Goal: Task Accomplishment & Management: Manage account settings

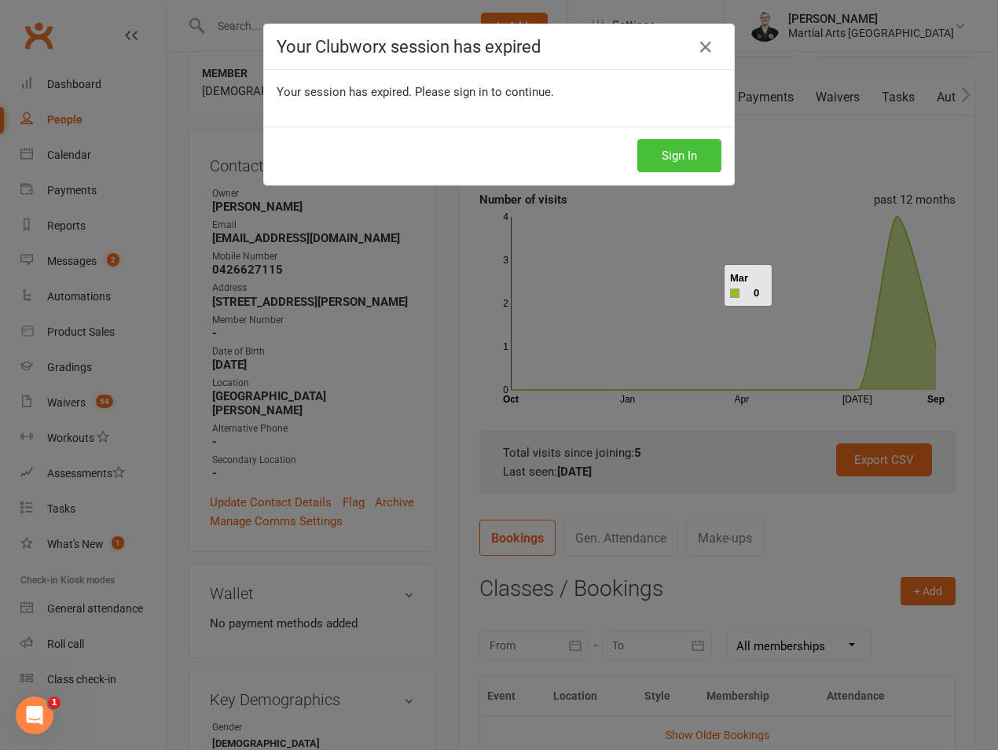
click at [653, 146] on button "Sign In" at bounding box center [680, 155] width 84 height 33
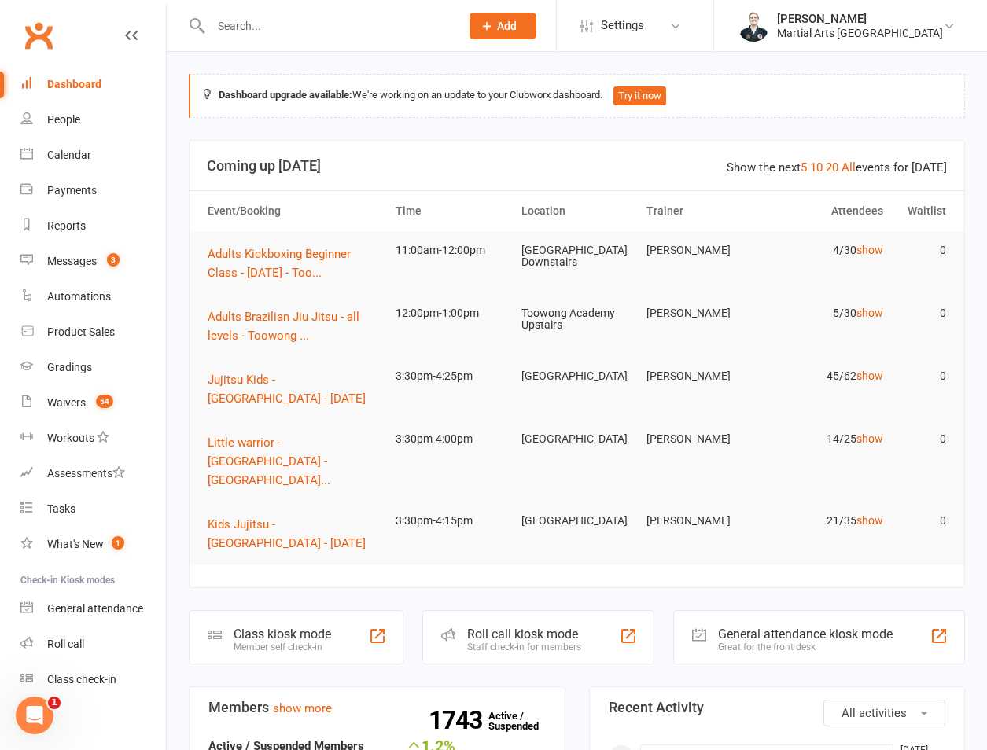
click at [278, 42] on div at bounding box center [319, 25] width 260 height 51
click at [263, 28] on input "text" at bounding box center [327, 26] width 243 height 22
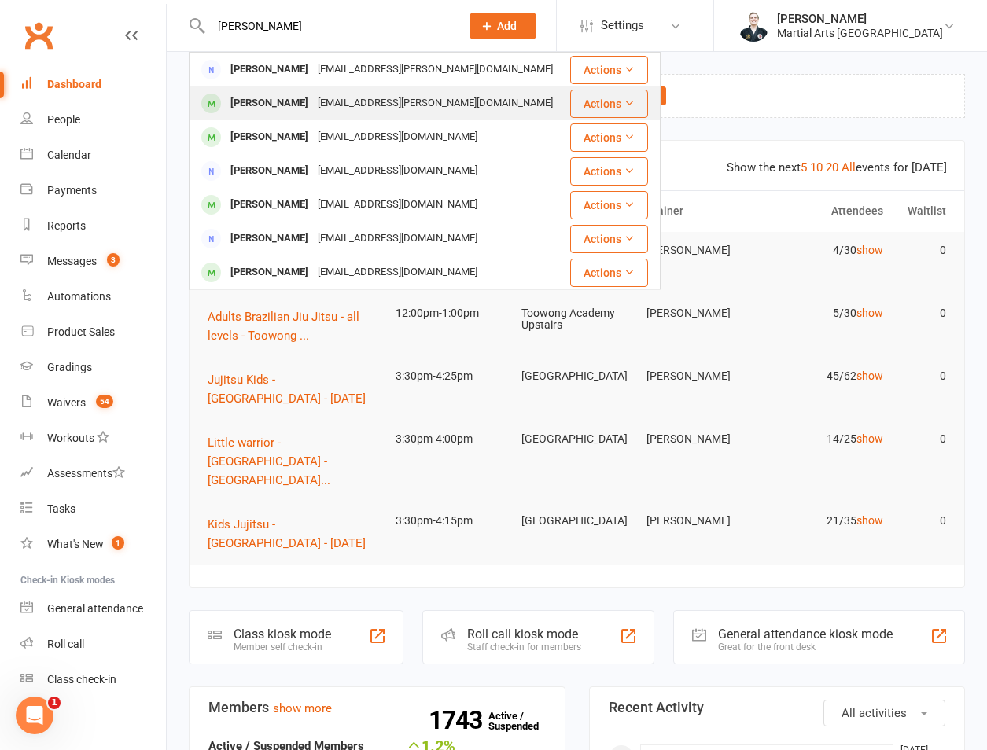
type input "campos"
click at [273, 101] on div "Aidan Campos" at bounding box center [269, 103] width 87 height 23
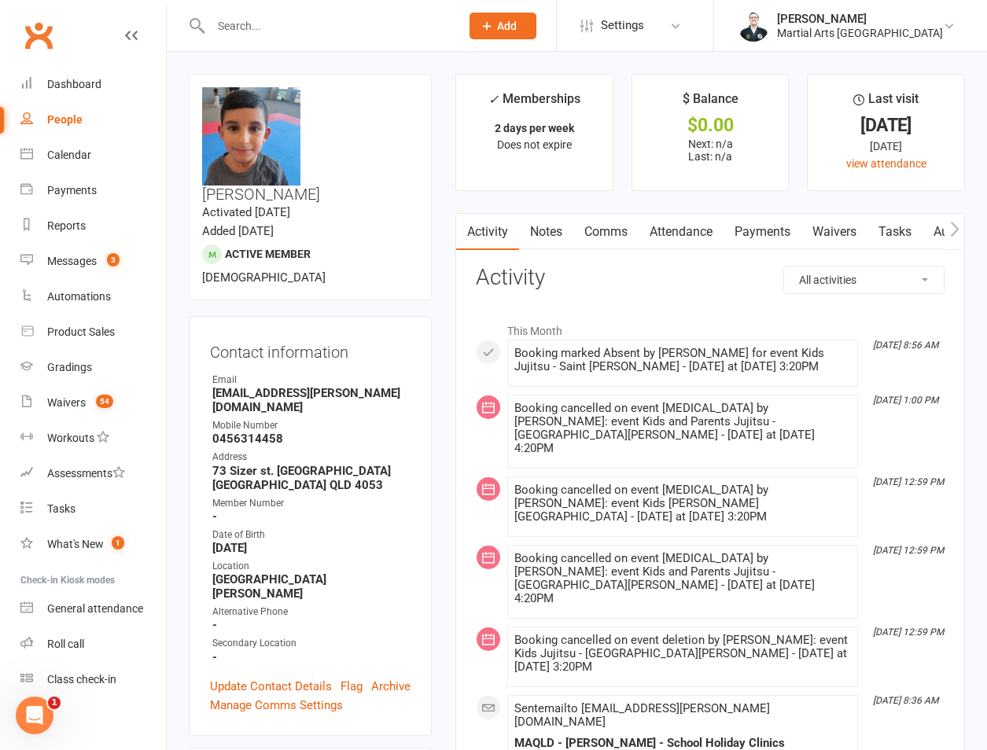
click at [261, 21] on input "text" at bounding box center [327, 26] width 243 height 22
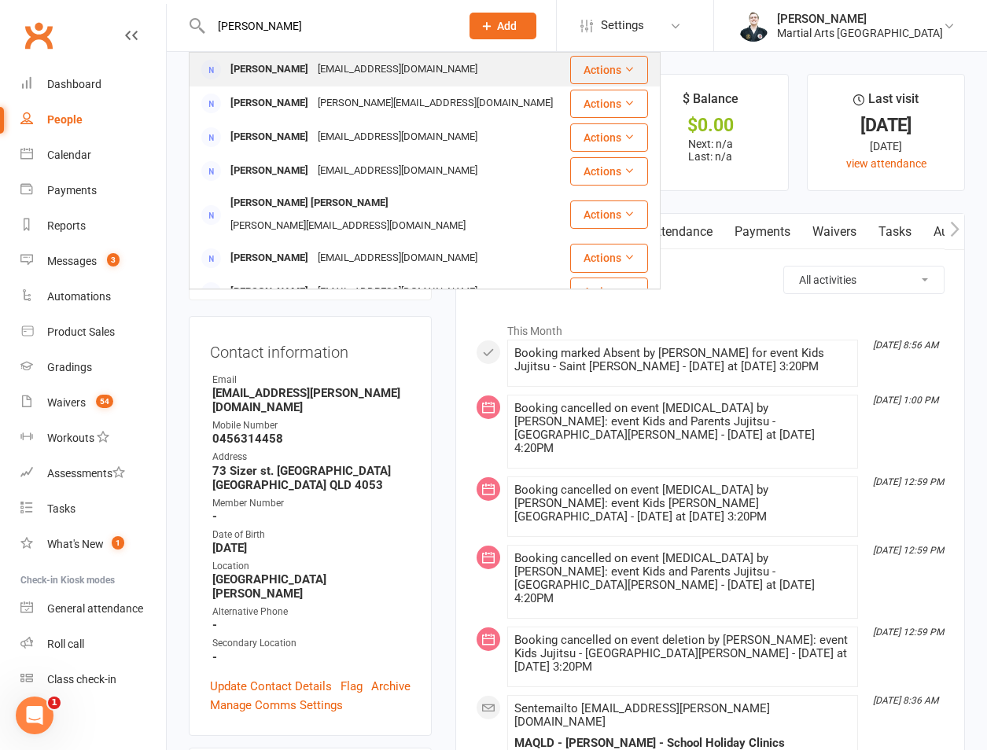
scroll to position [367, 0]
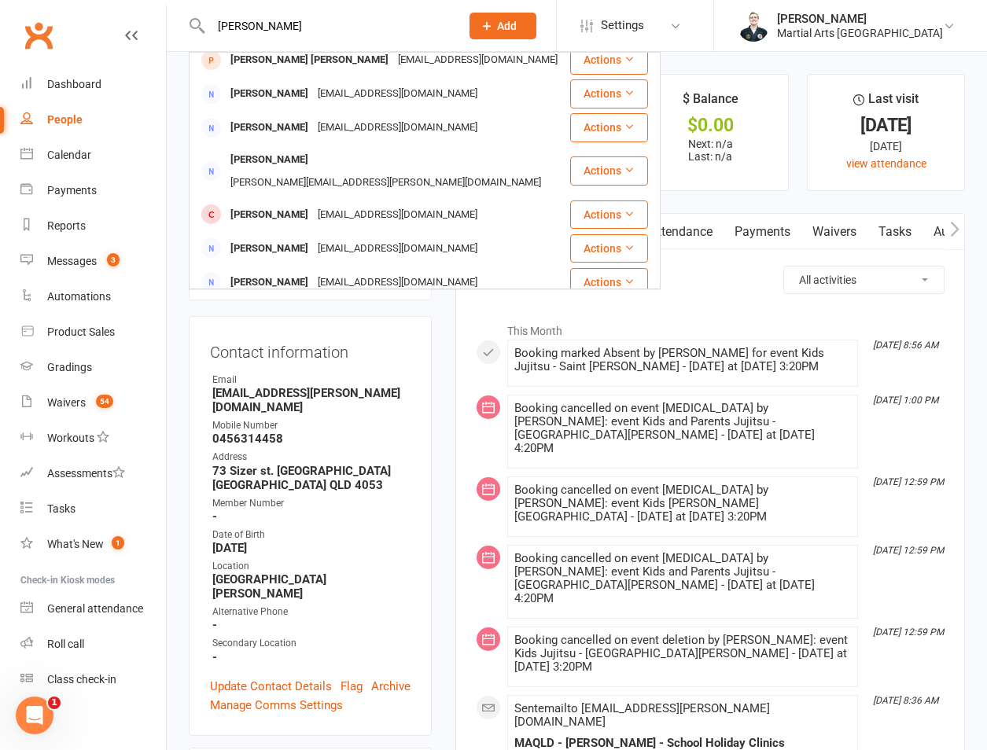
type input "baker"
click at [381, 325] on div "kristian.baker@brisbane.qld.gov.au" at bounding box center [386, 336] width 320 height 23
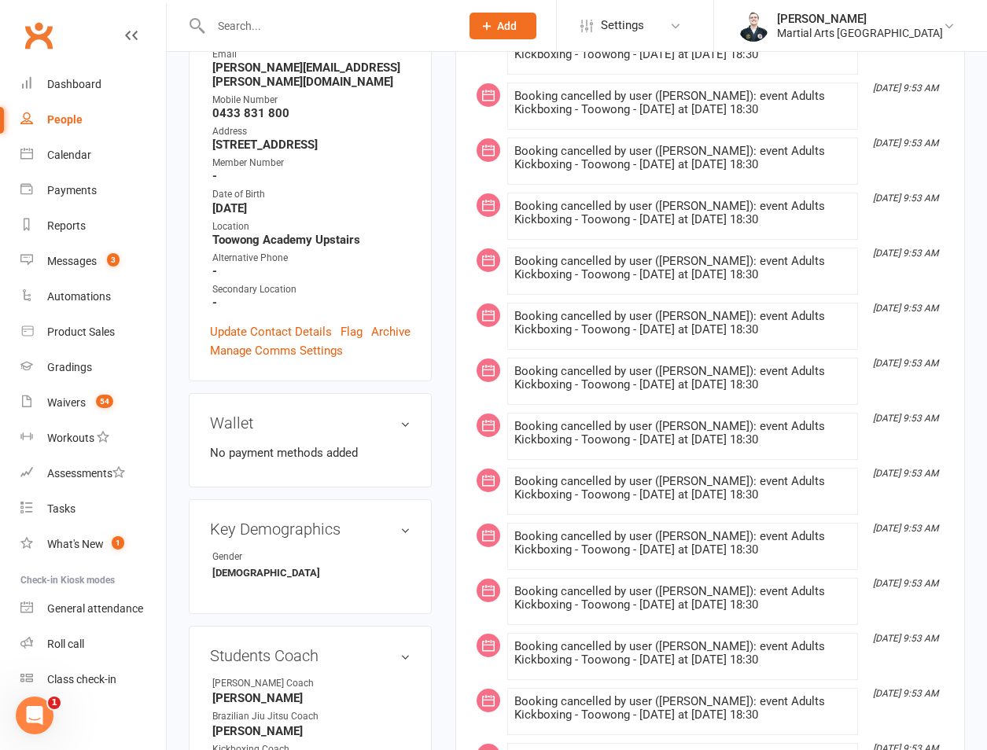
scroll to position [733, 0]
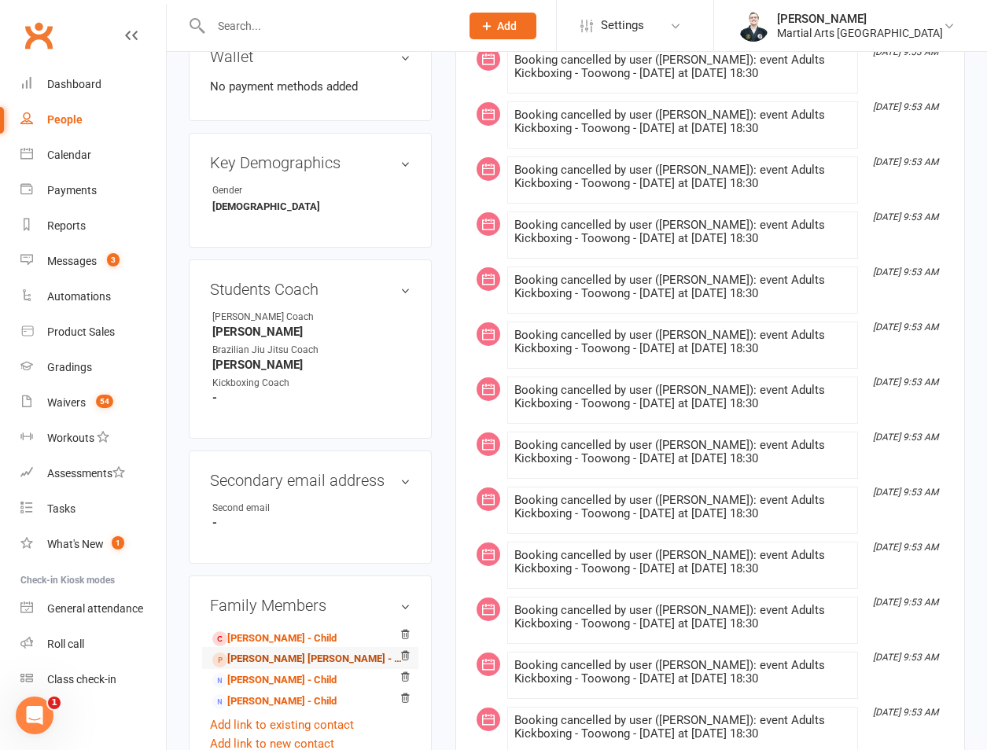
click at [263, 651] on link "Cooper Baker - Child" at bounding box center [307, 659] width 190 height 17
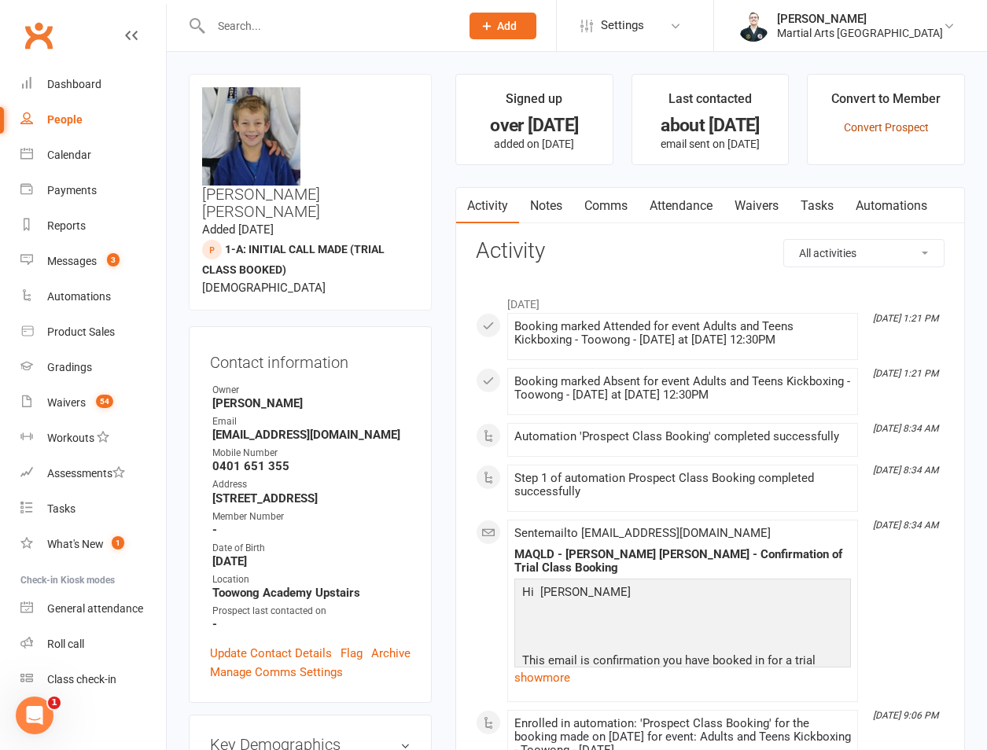
click at [871, 130] on link "Convert Prospect" at bounding box center [886, 127] width 85 height 13
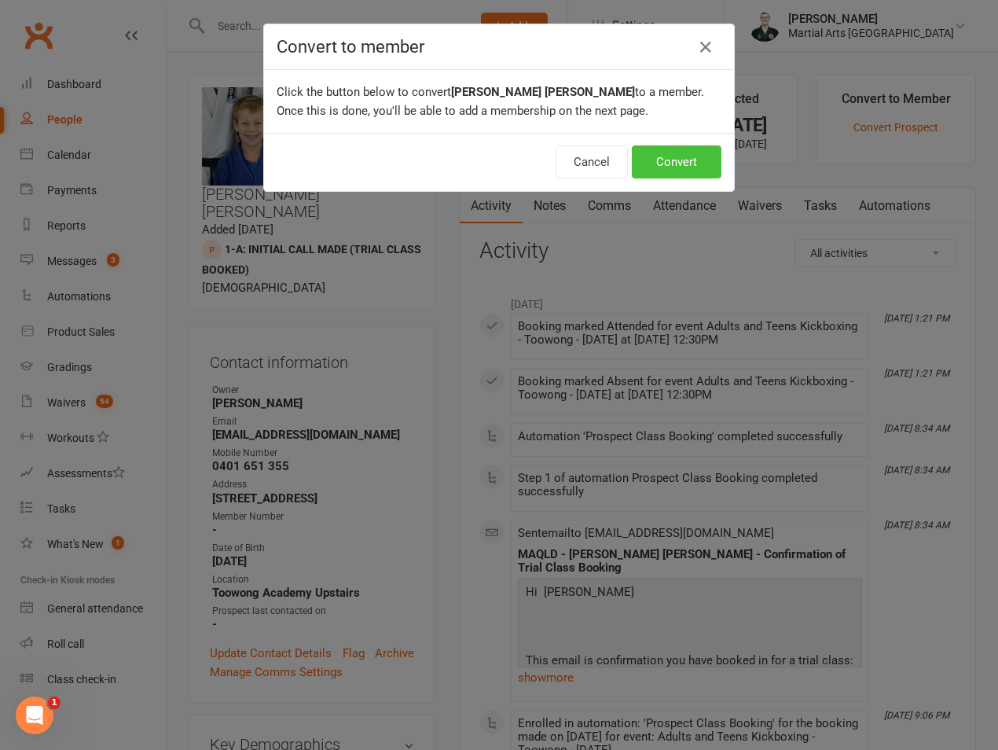
click at [664, 165] on button "Convert" at bounding box center [677, 161] width 90 height 33
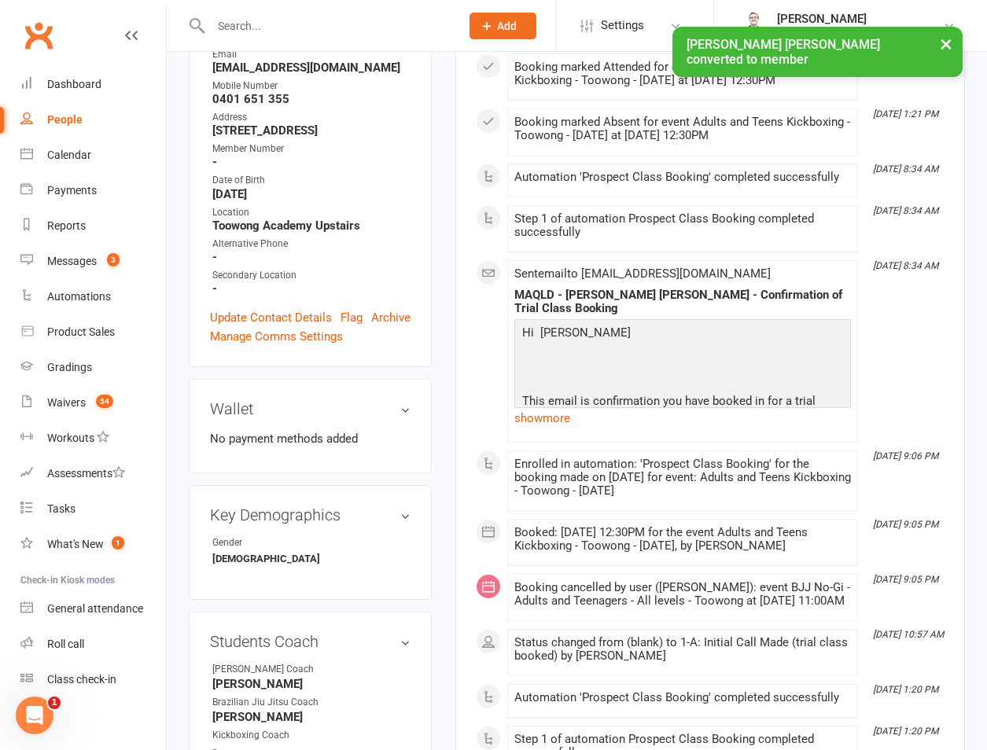
scroll to position [734, 0]
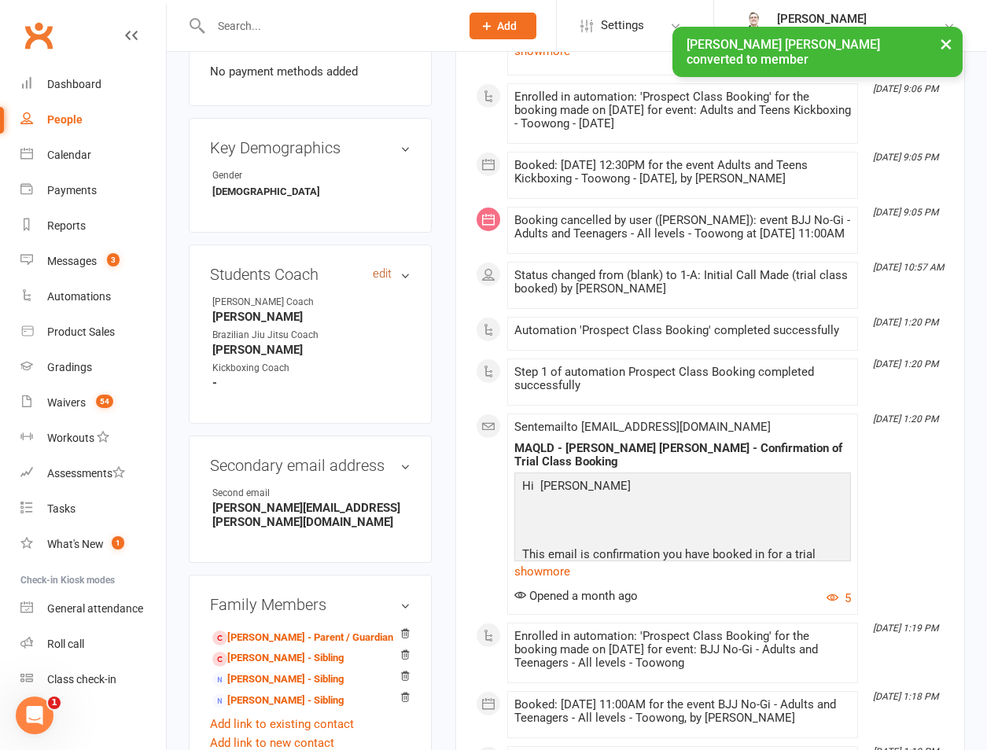
click at [383, 267] on link "edit" at bounding box center [382, 273] width 19 height 13
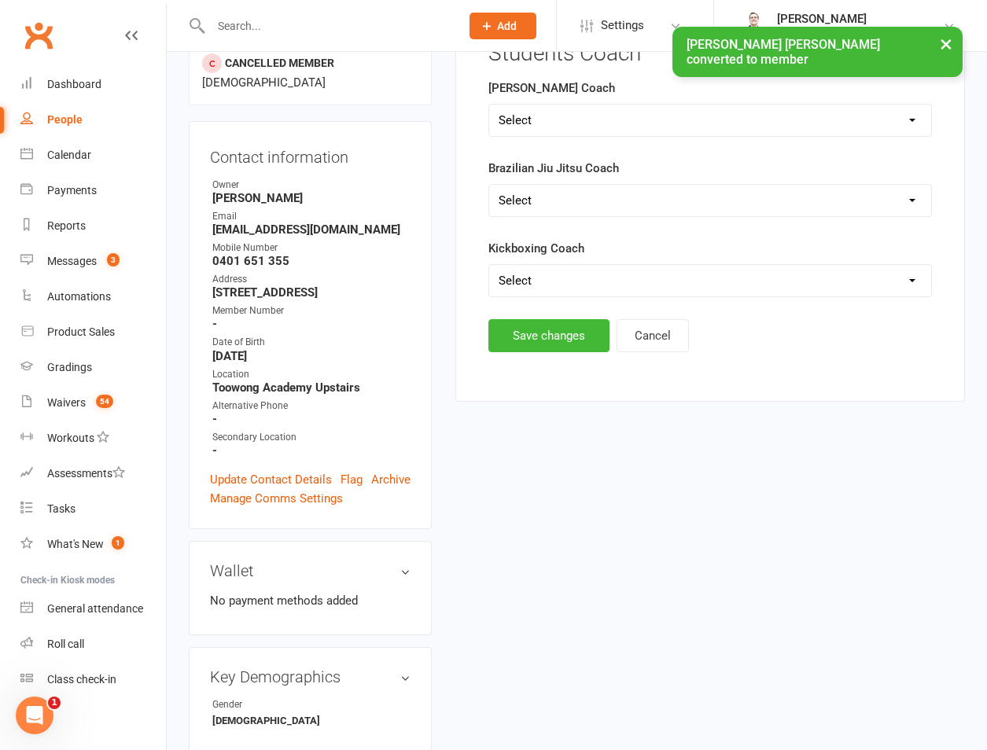
scroll to position [134, 0]
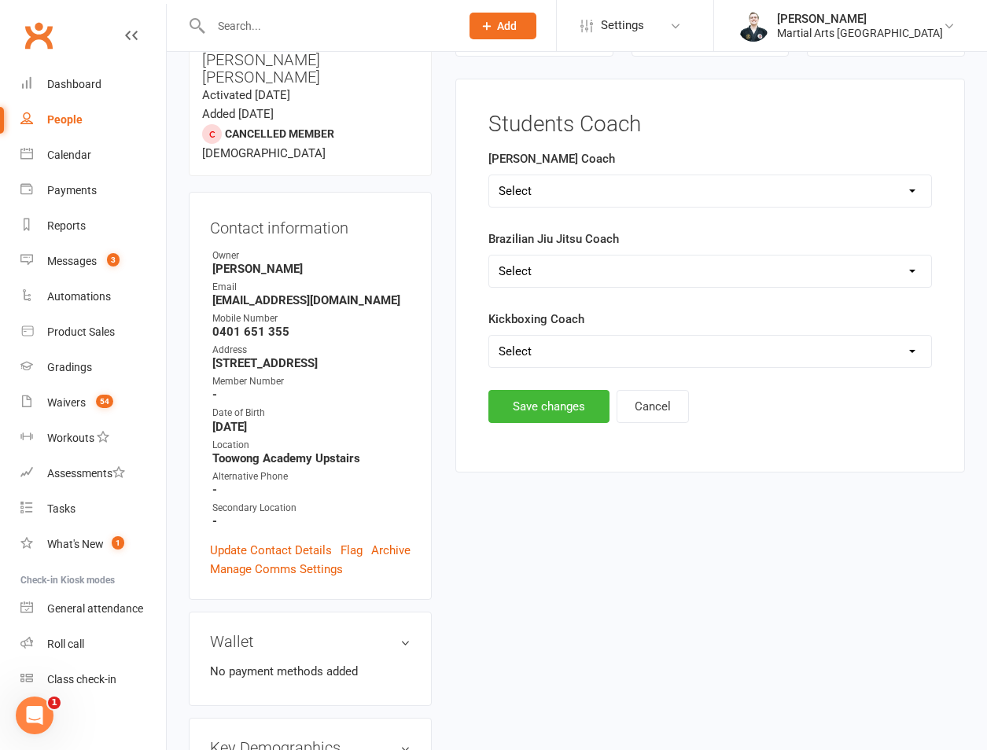
click at [576, 198] on select "Select Shane Rob Matthew Quinton Brandon Richard Andrew Dan Kyle" at bounding box center [710, 190] width 442 height 31
click at [621, 146] on main "Students Coach Ronin Ryu Jujitsu Coach Select Shane Rob Matthew Quinton Brandon…" at bounding box center [710, 267] width 469 height 311
click at [555, 349] on select "Select Quinn Dan Kieran" at bounding box center [710, 351] width 442 height 31
select select "Dan"
click at [489, 336] on select "Select Quinn Dan Kieran" at bounding box center [710, 351] width 442 height 31
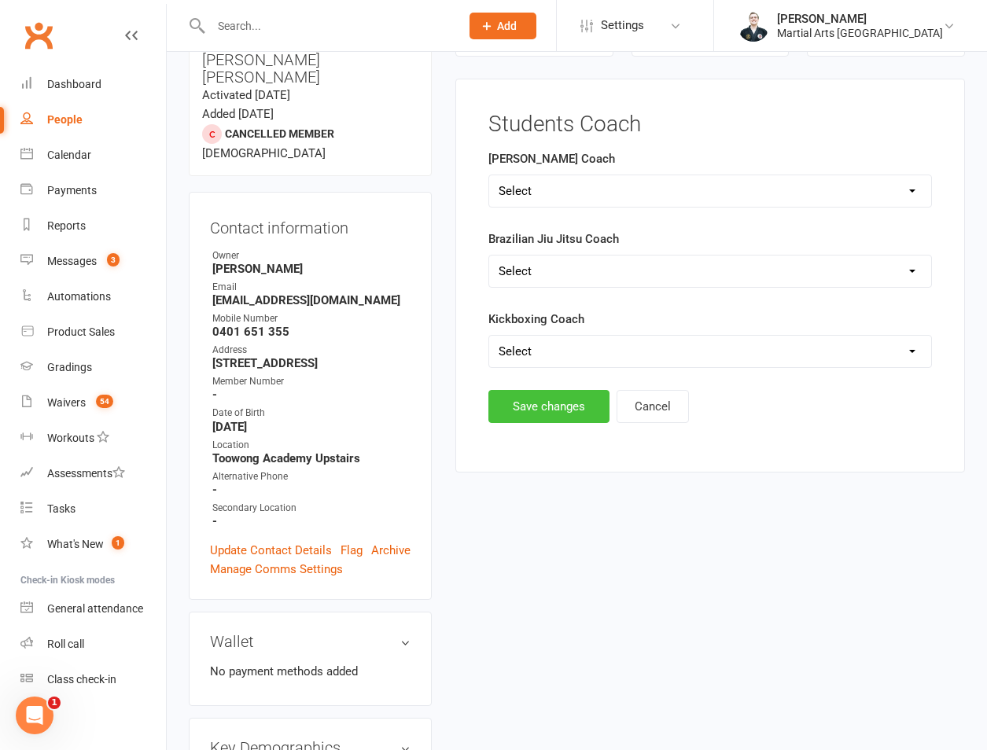
click at [539, 408] on button "Save changes" at bounding box center [548, 406] width 121 height 33
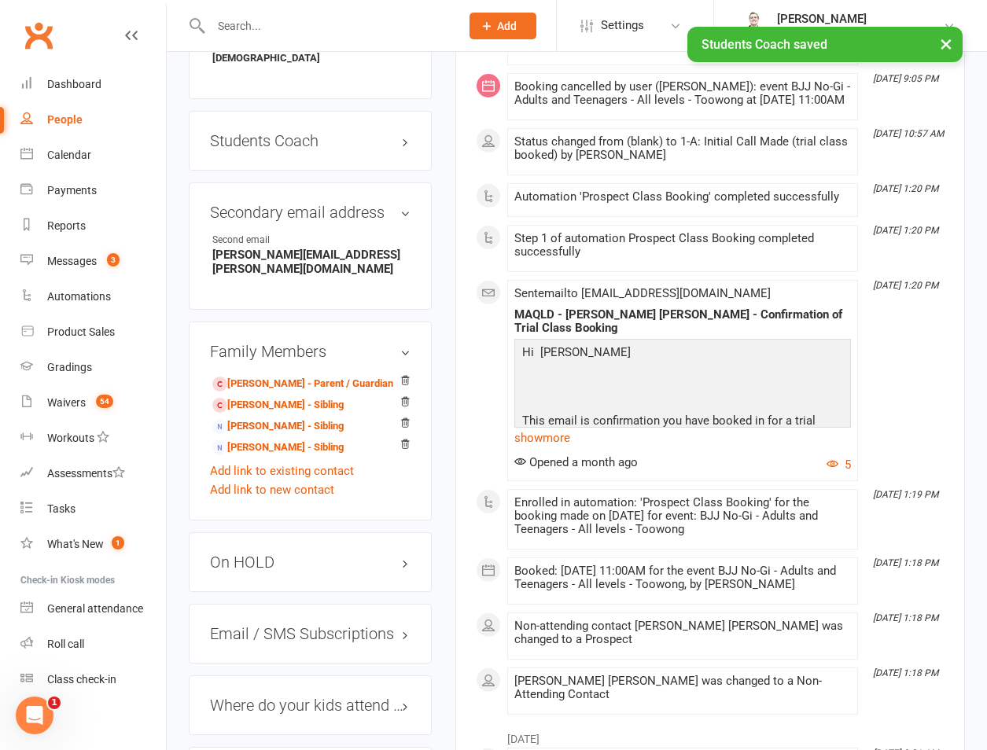
scroll to position [502, 0]
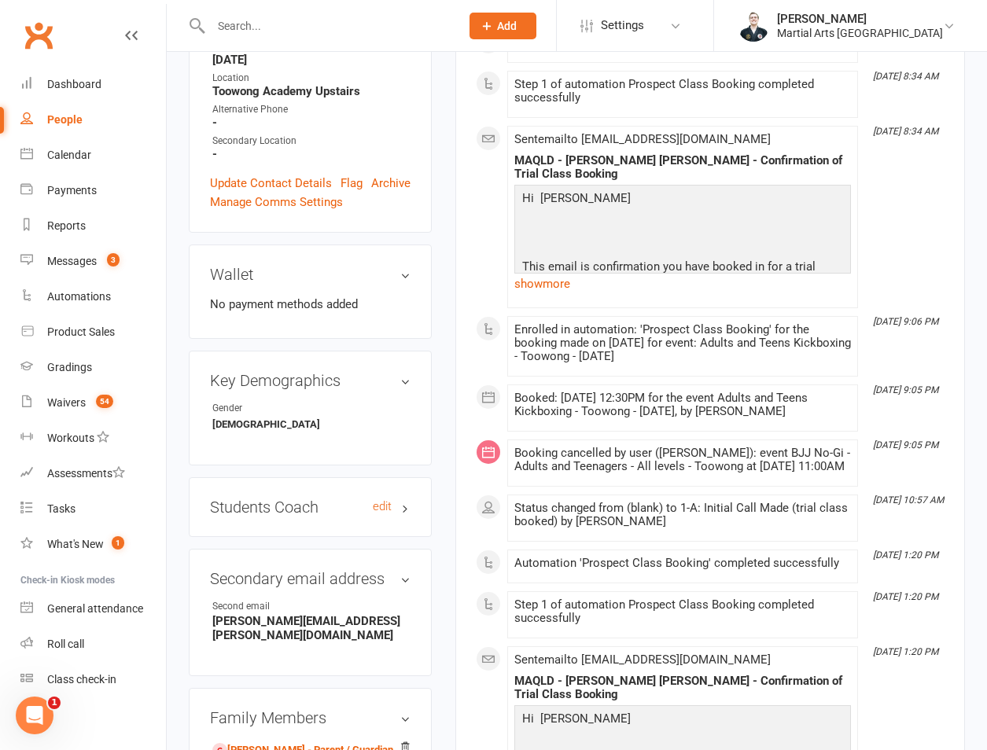
click at [397, 498] on h3 "Students Coach edit" at bounding box center [310, 506] width 200 height 17
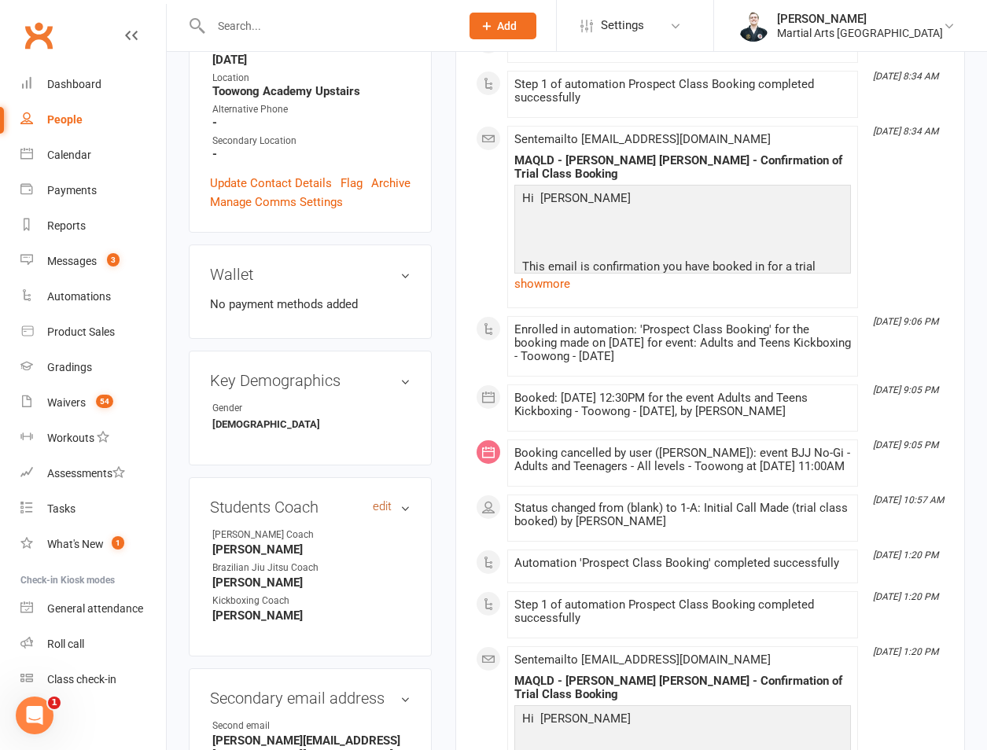
click at [385, 500] on link "edit" at bounding box center [382, 506] width 19 height 13
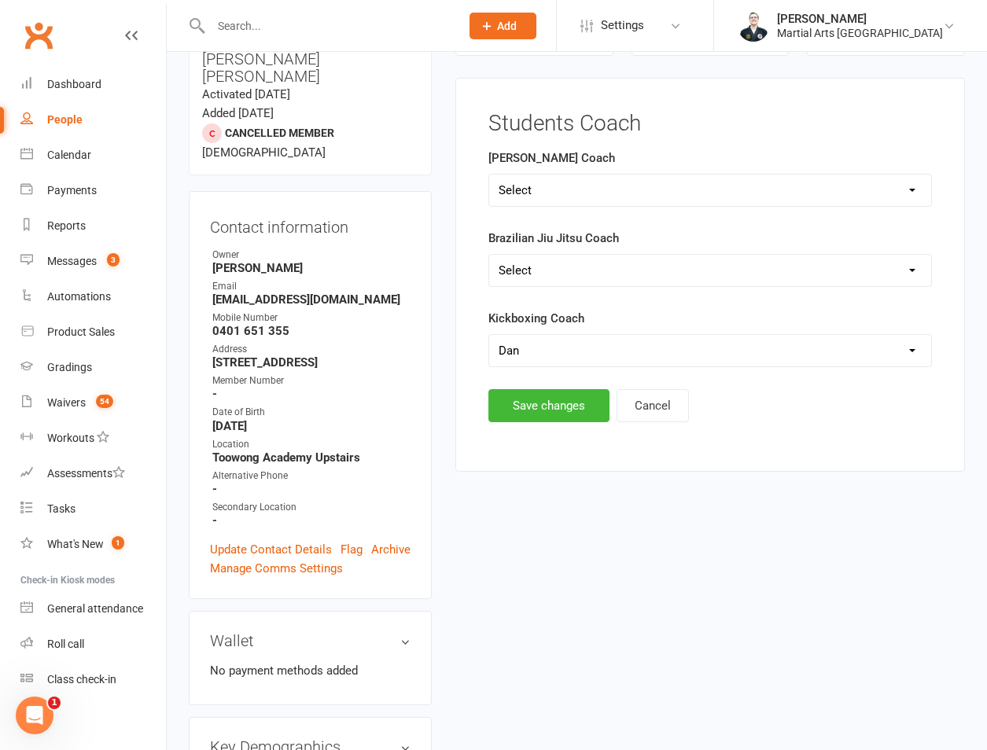
scroll to position [134, 0]
click at [550, 196] on select "Select Shane Rob Matthew Quinton Brandon Richard Andrew Dan Kyle" at bounding box center [710, 190] width 442 height 31
click at [489, 175] on select "Select Shane Rob Matthew Quinton Brandon Richard Andrew Dan Kyle" at bounding box center [710, 190] width 442 height 31
click at [539, 250] on div "Brazilian Jiu Jitsu Coach Select Matthew Shane Richard Steve Justin Kieran" at bounding box center [709, 259] width 443 height 58
click at [539, 278] on select "Select Matthew Shane Richard Steve Justin Kieran" at bounding box center [710, 271] width 442 height 31
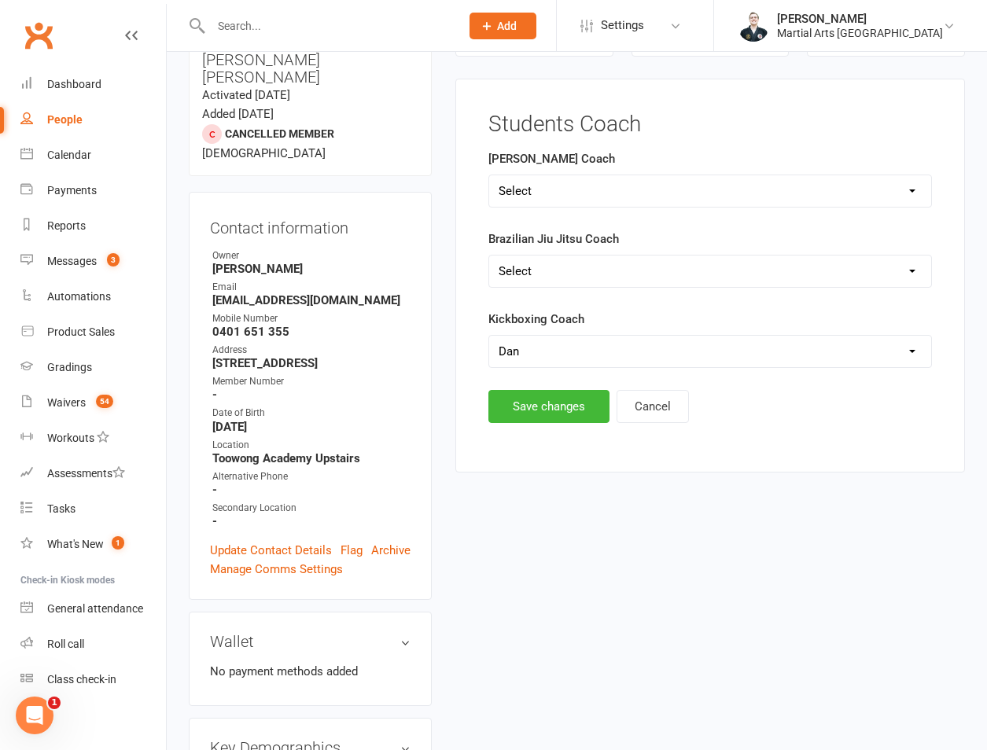
click at [489, 256] on select "Select Matthew Shane Richard Steve Justin Kieran" at bounding box center [710, 271] width 442 height 31
click at [543, 337] on select "Select Quinn Dan Kieran" at bounding box center [710, 351] width 442 height 31
select select "Kieran"
click at [489, 336] on select "Select Quinn Dan Kieran" at bounding box center [710, 351] width 442 height 31
click at [534, 434] on div "Students Coach Ronin Ryu Jujitsu Coach Select Shane Rob Matthew Quinton Brandon…" at bounding box center [709, 276] width 509 height 394
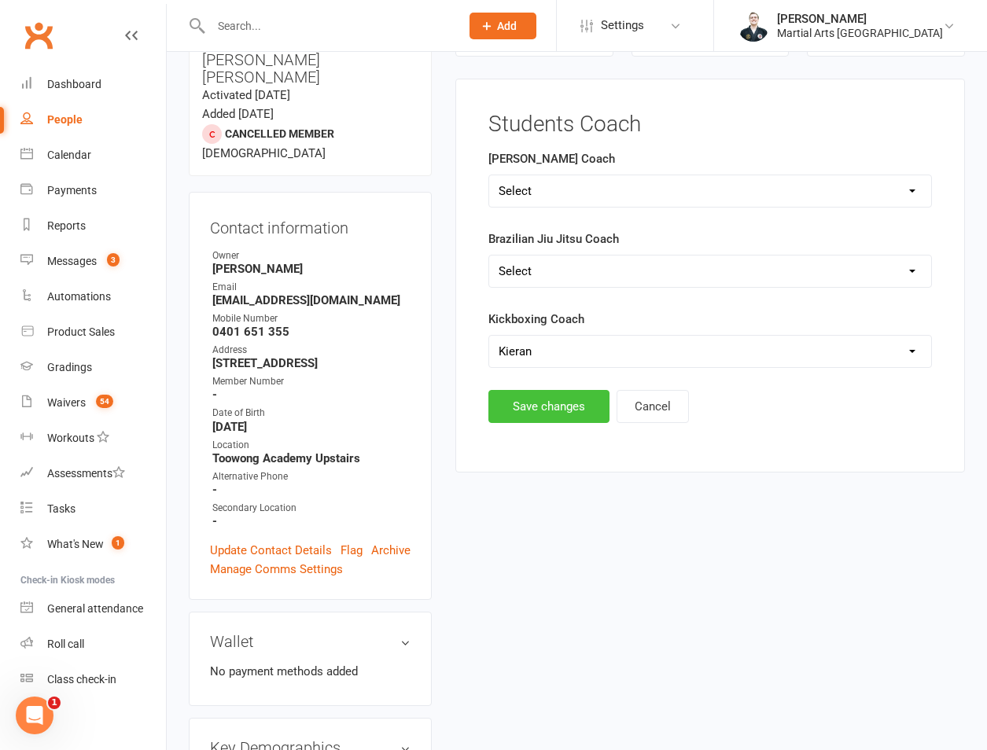
click at [546, 394] on button "Save changes" at bounding box center [548, 406] width 121 height 33
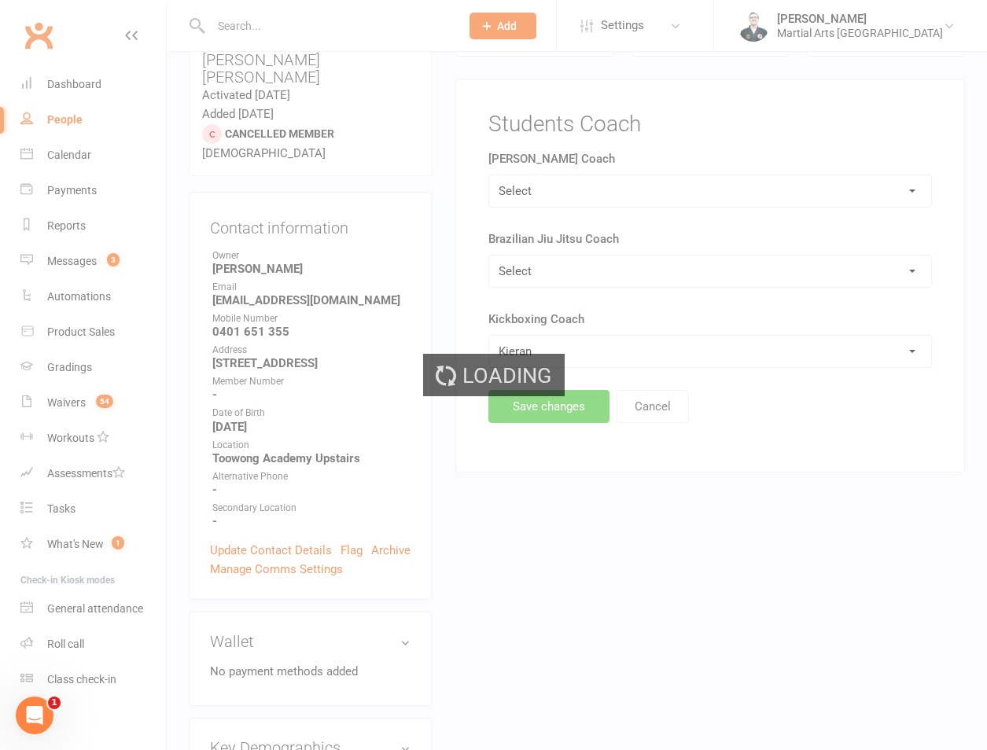
scroll to position [502, 0]
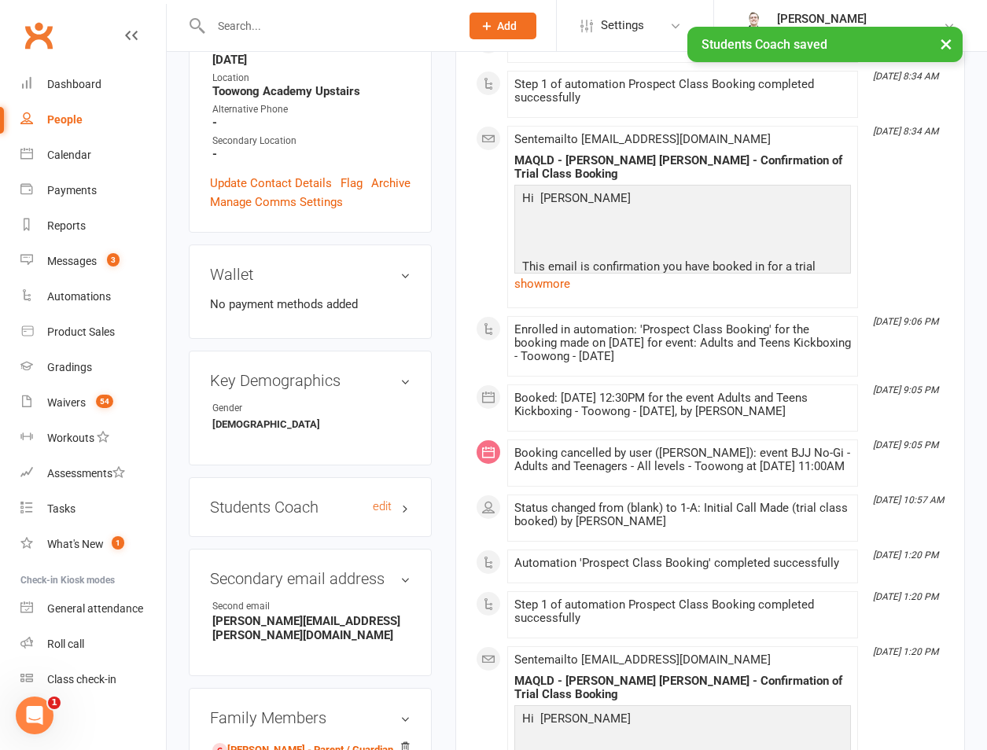
click at [305, 498] on h3 "Students Coach edit" at bounding box center [310, 506] width 200 height 17
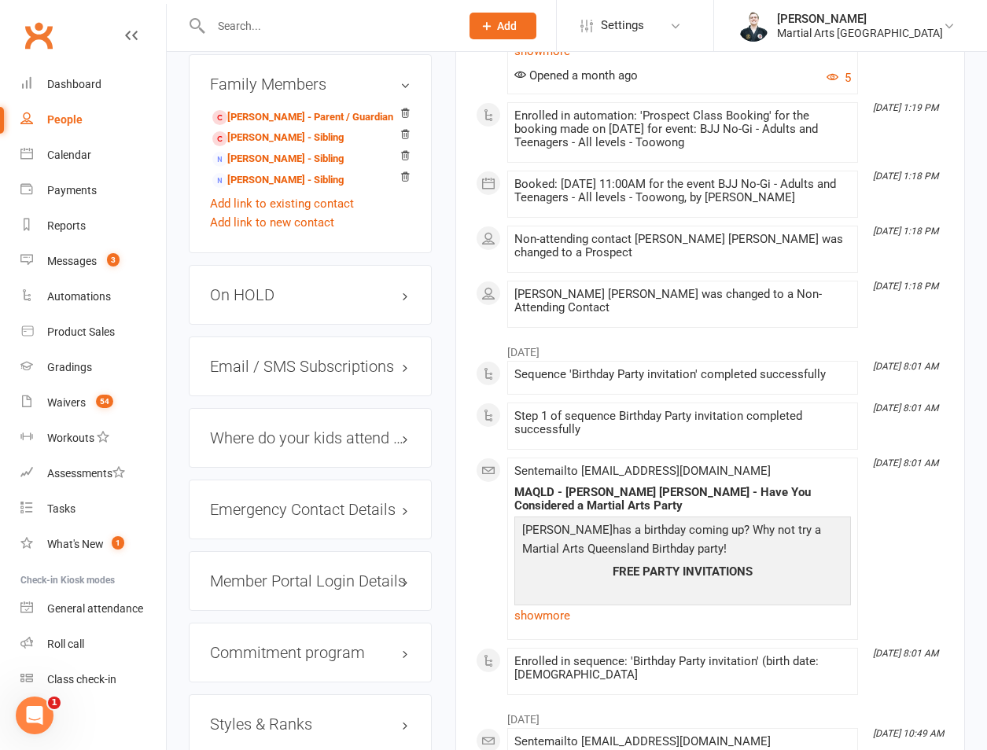
scroll to position [1812, 0]
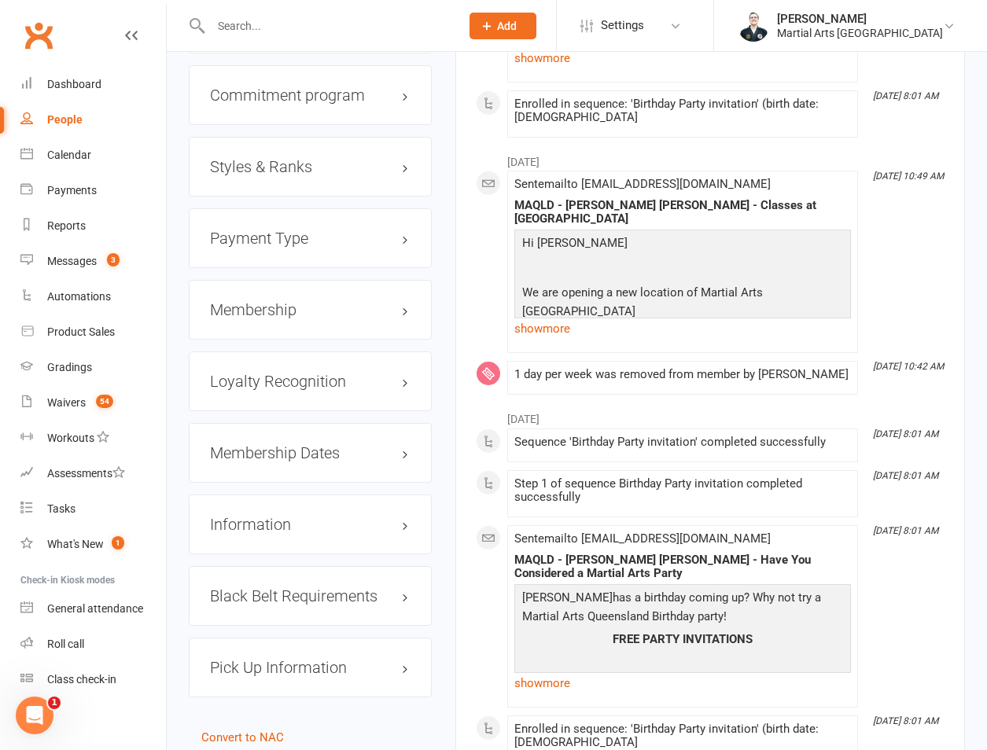
click at [248, 301] on h3 "Membership" at bounding box center [310, 309] width 200 height 17
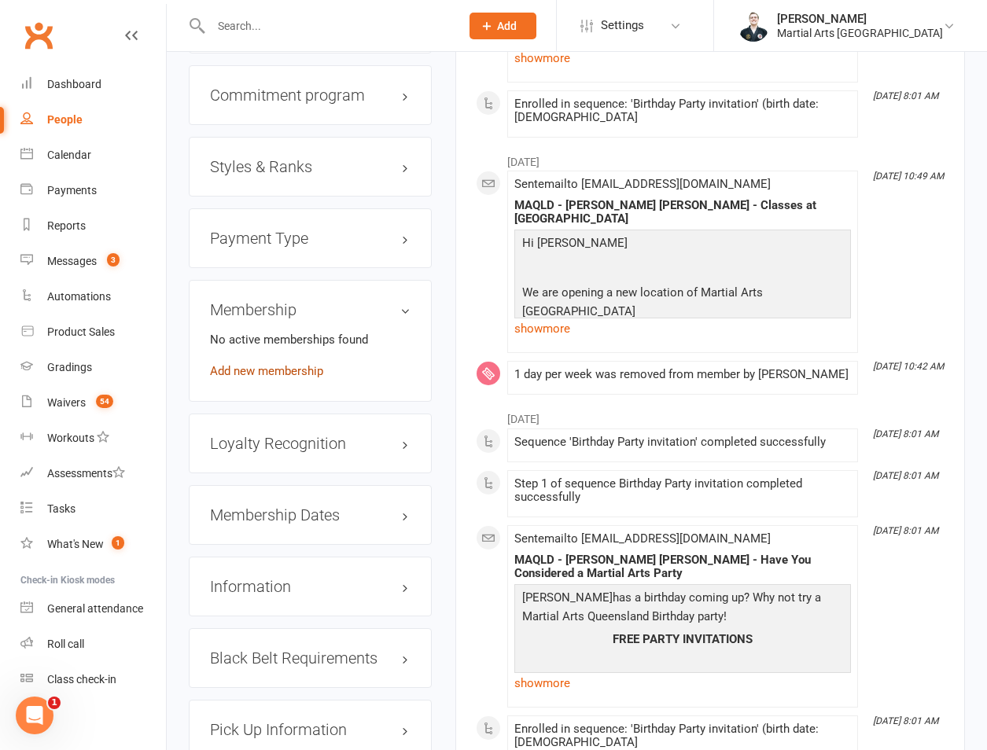
click at [248, 364] on link "Add new membership" at bounding box center [266, 371] width 113 height 14
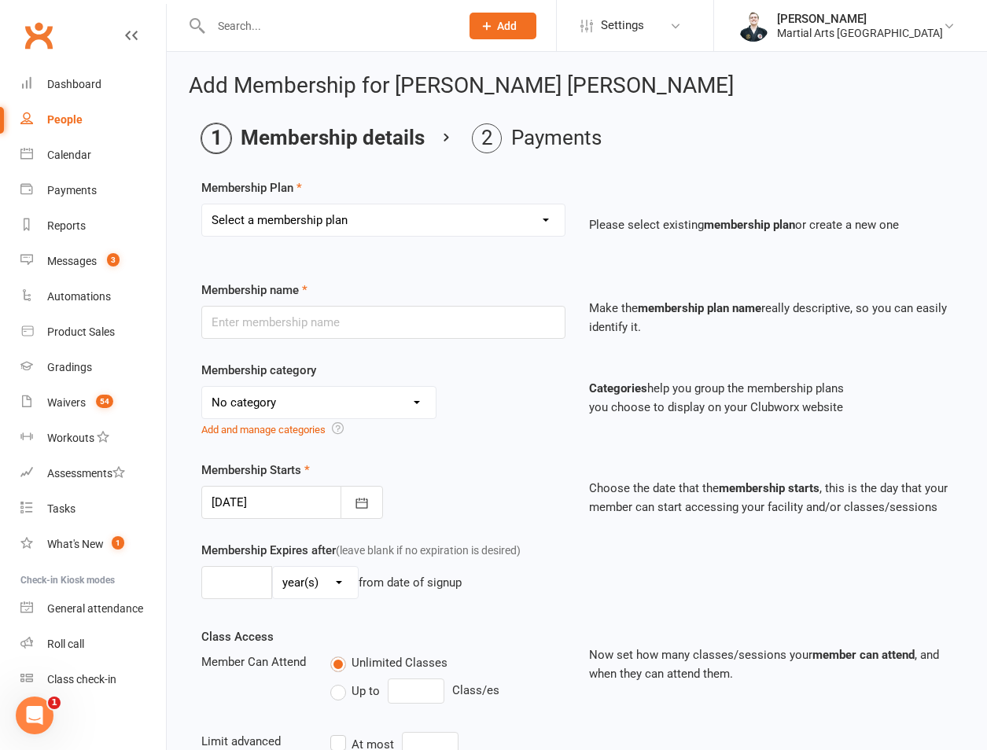
click at [333, 224] on select "Select a membership plan Create new Membership Plan 1 day per week 2 days per w…" at bounding box center [383, 219] width 362 height 31
select select "1"
click at [202, 204] on select "Select a membership plan Create new Membership Plan 1 day per week 2 days per w…" at bounding box center [383, 219] width 362 height 31
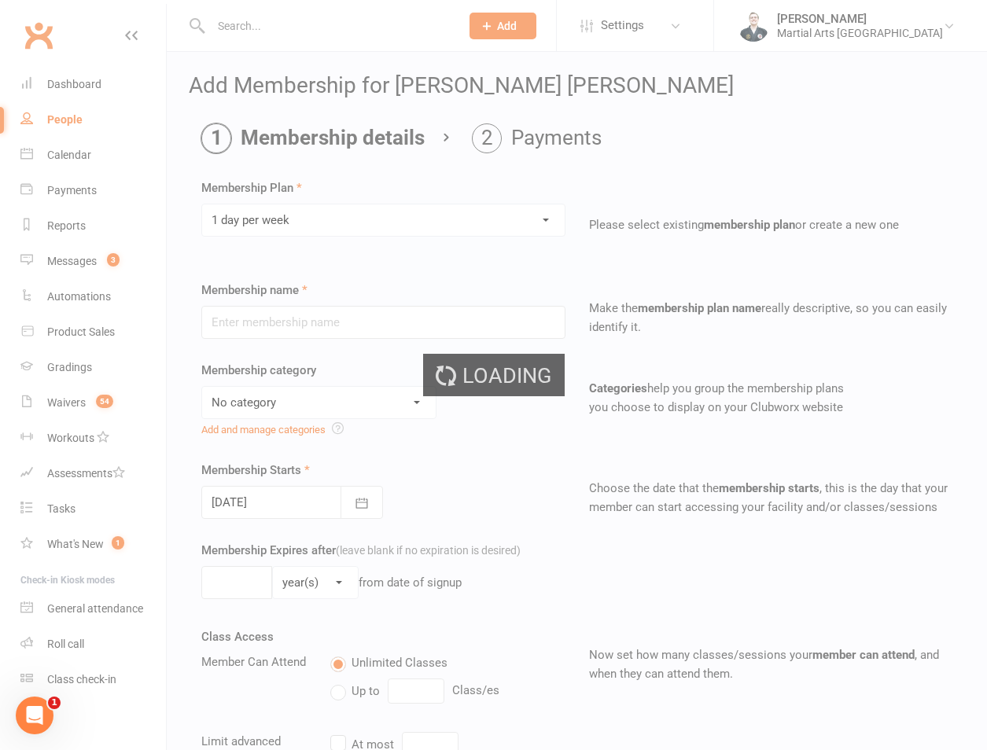
type input "1 day per week"
select select "3"
type input "0"
type input "1"
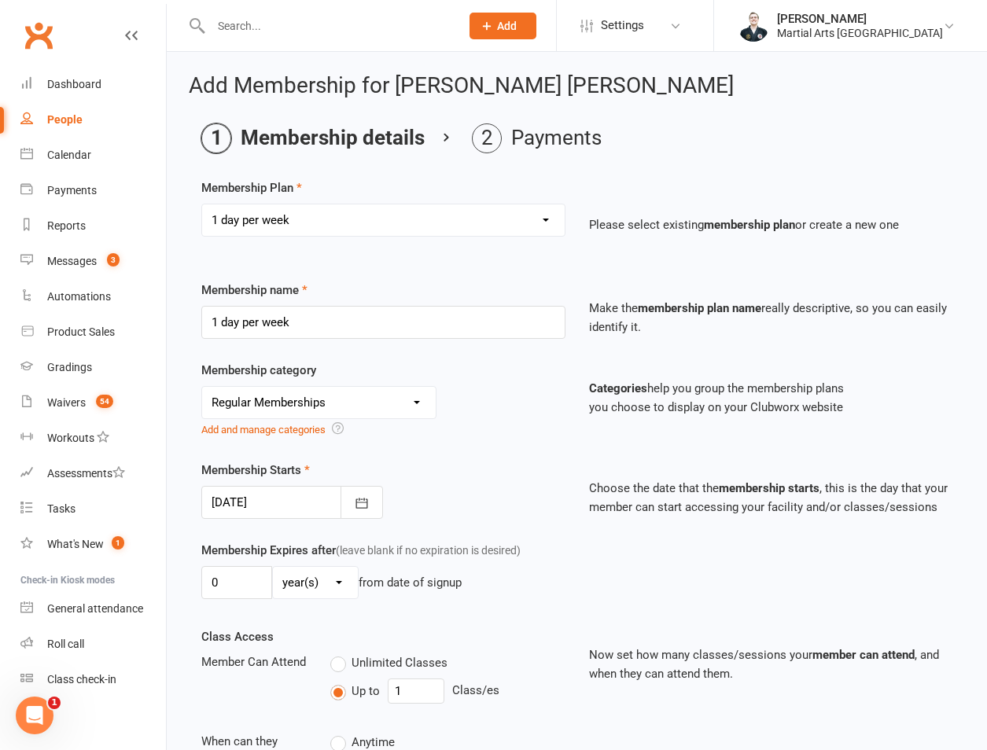
click at [286, 509] on div at bounding box center [292, 502] width 182 height 33
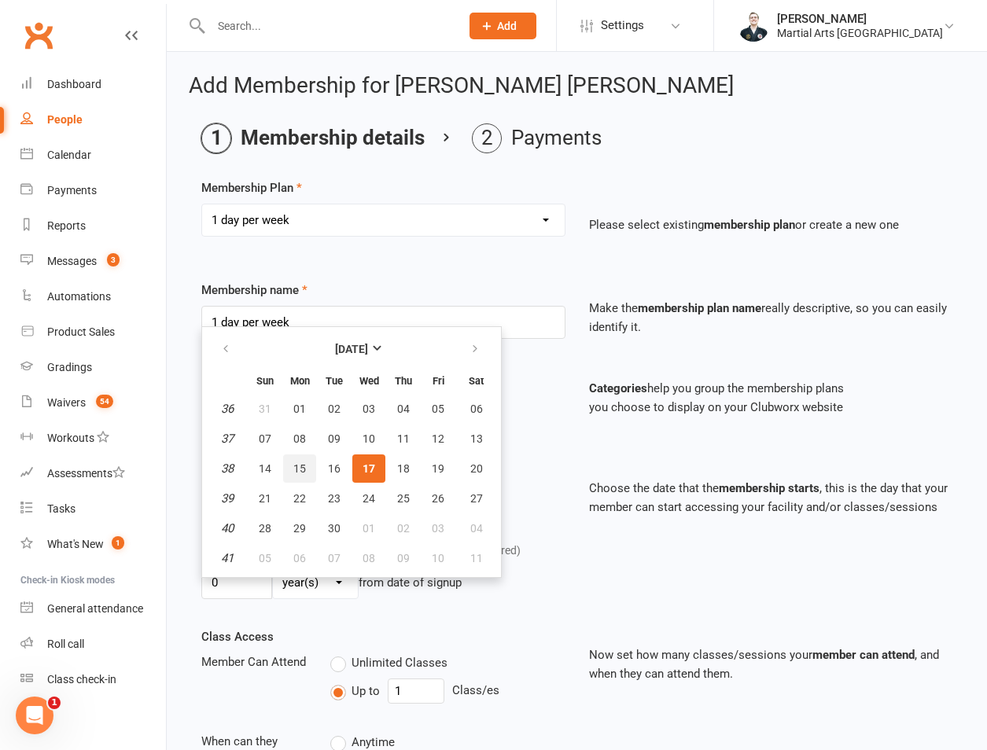
click at [298, 472] on span "15" at bounding box center [299, 468] width 13 height 13
type input "15 Sep 2025"
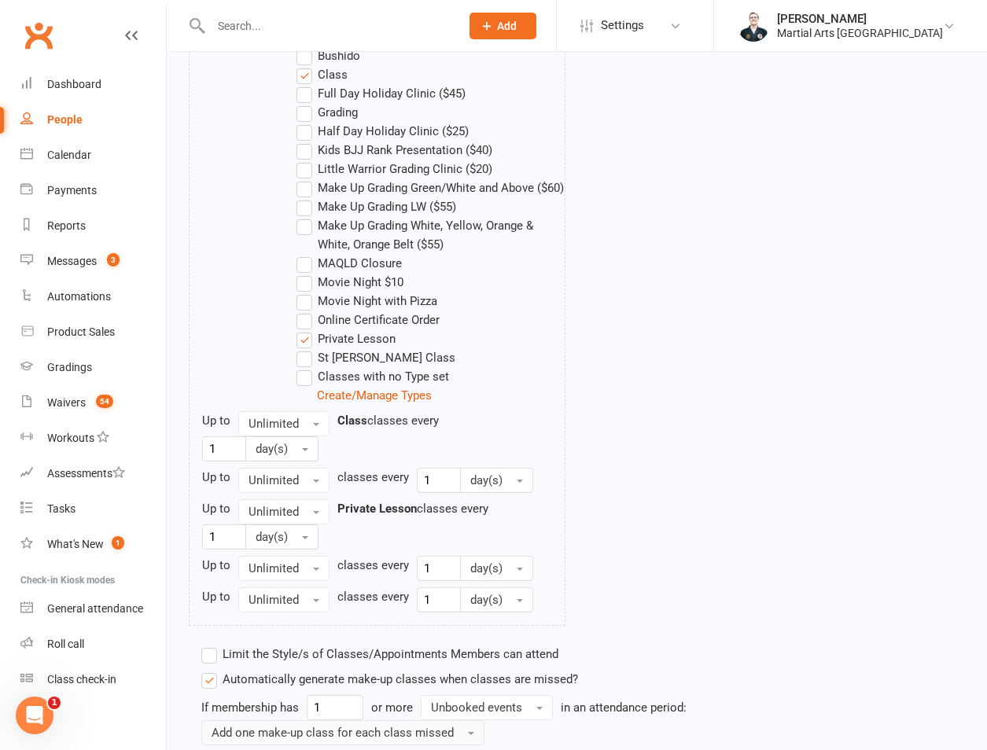
scroll to position [1123, 0]
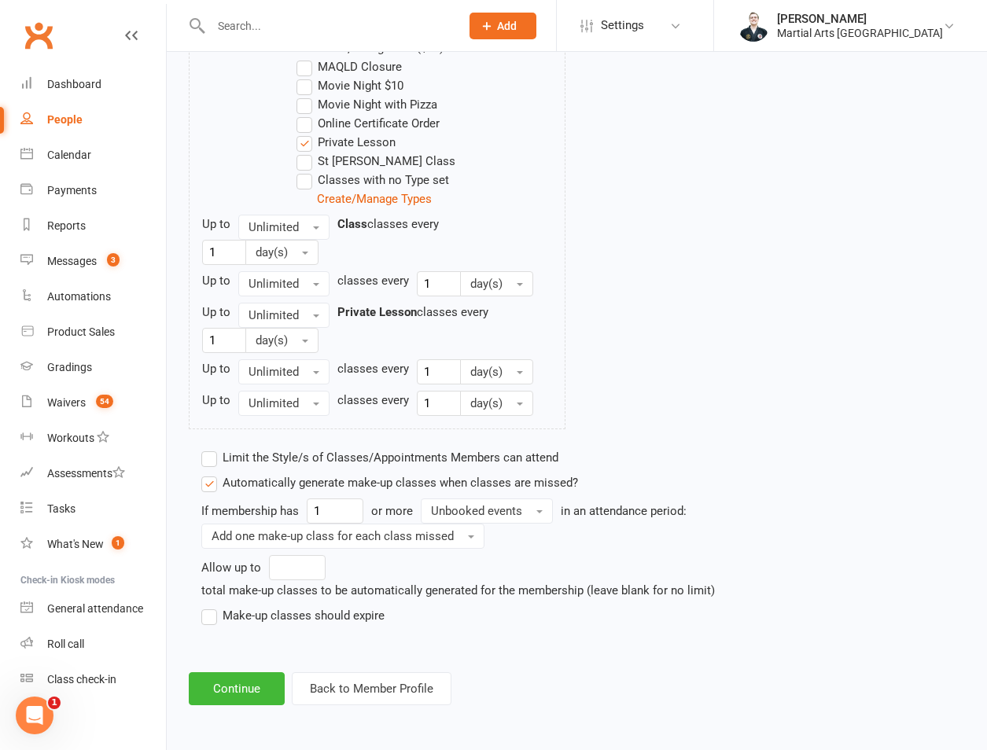
click at [272, 613] on label "Make-up classes should expire" at bounding box center [292, 615] width 183 height 19
click at [211, 606] on input "Make-up classes should expire" at bounding box center [206, 606] width 10 height 0
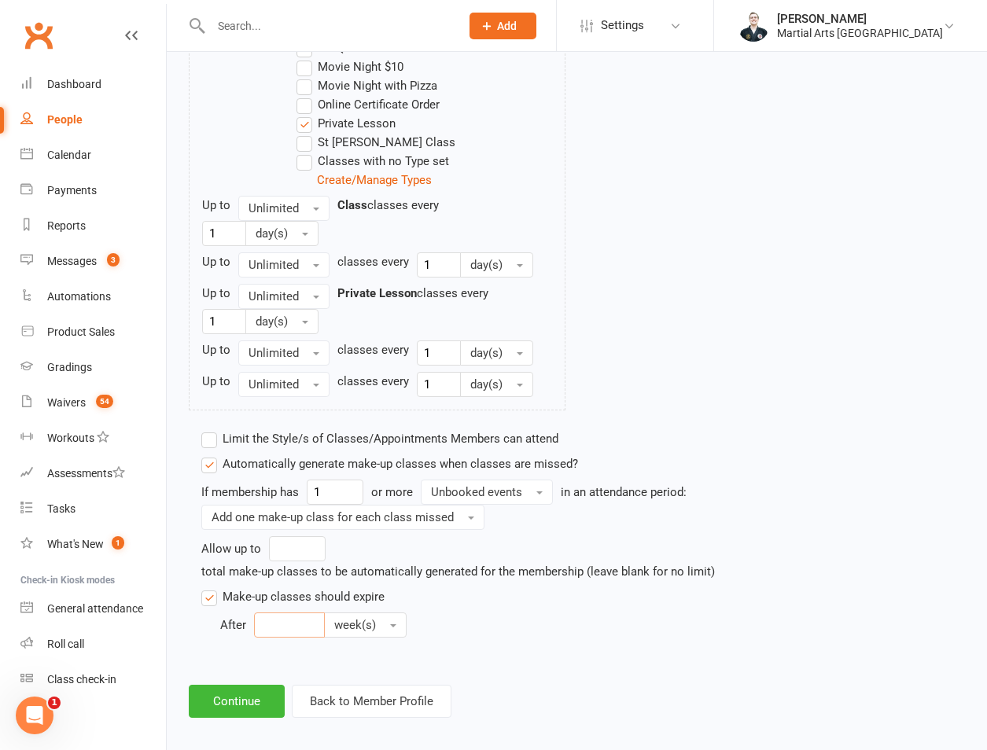
click at [281, 637] on input "number" at bounding box center [289, 624] width 71 height 25
type input "12"
click at [496, 505] on button "Unbooked events" at bounding box center [487, 492] width 132 height 25
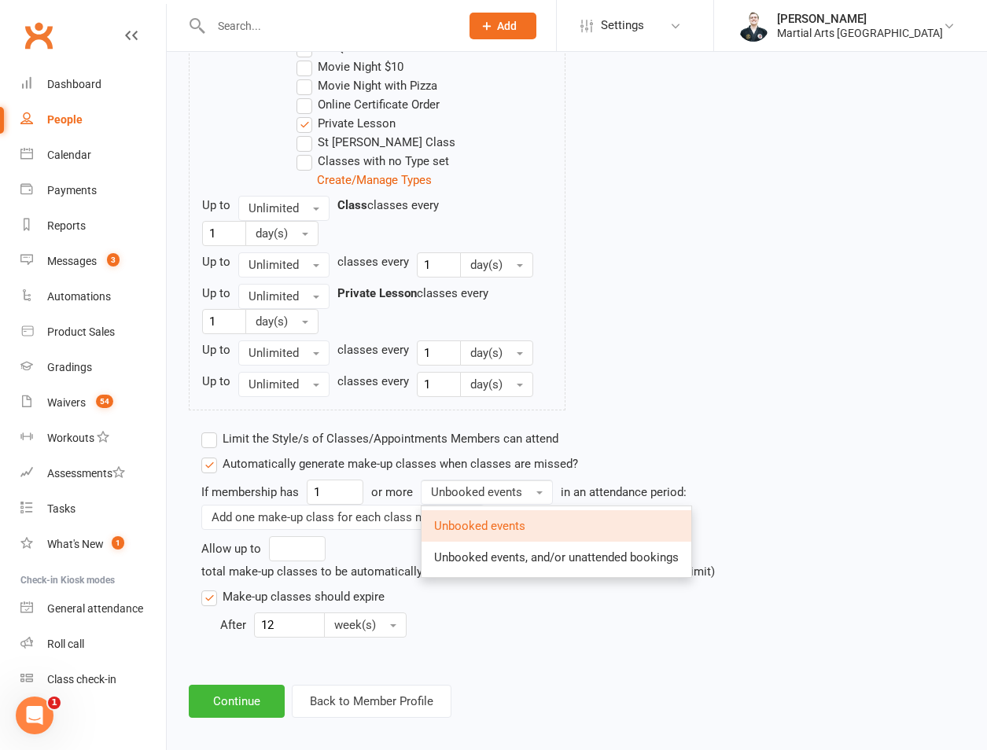
click at [491, 542] on link "Unbooked events" at bounding box center [556, 525] width 270 height 31
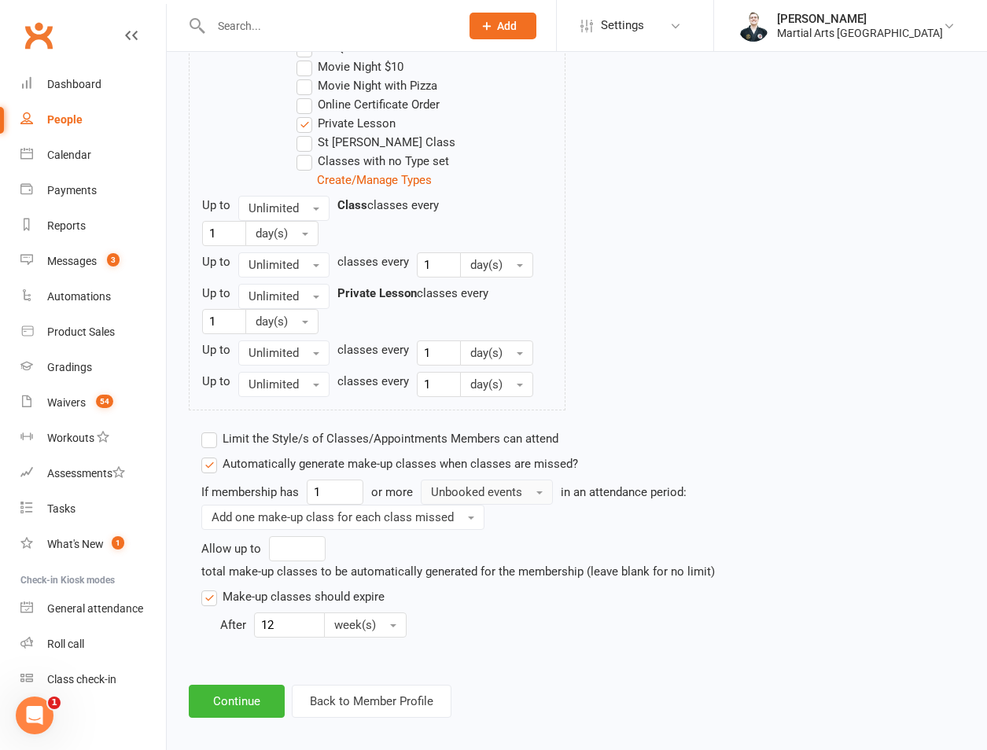
click at [503, 505] on button "Unbooked events" at bounding box center [487, 492] width 132 height 25
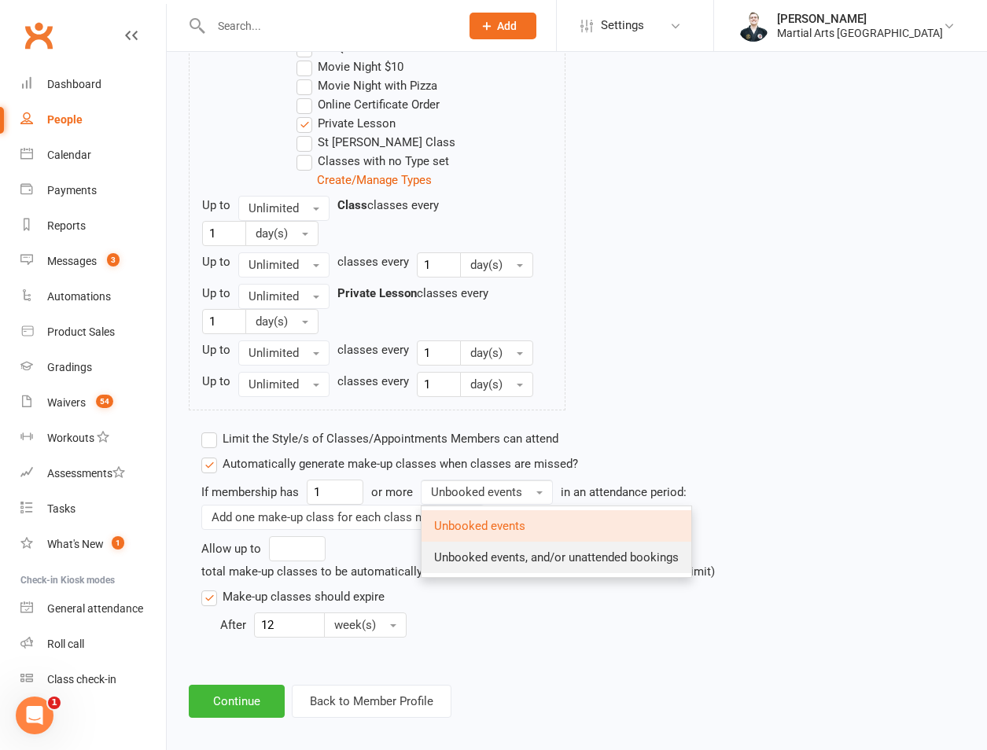
click at [501, 564] on span "Unbooked events, and/or unattended bookings" at bounding box center [556, 557] width 244 height 14
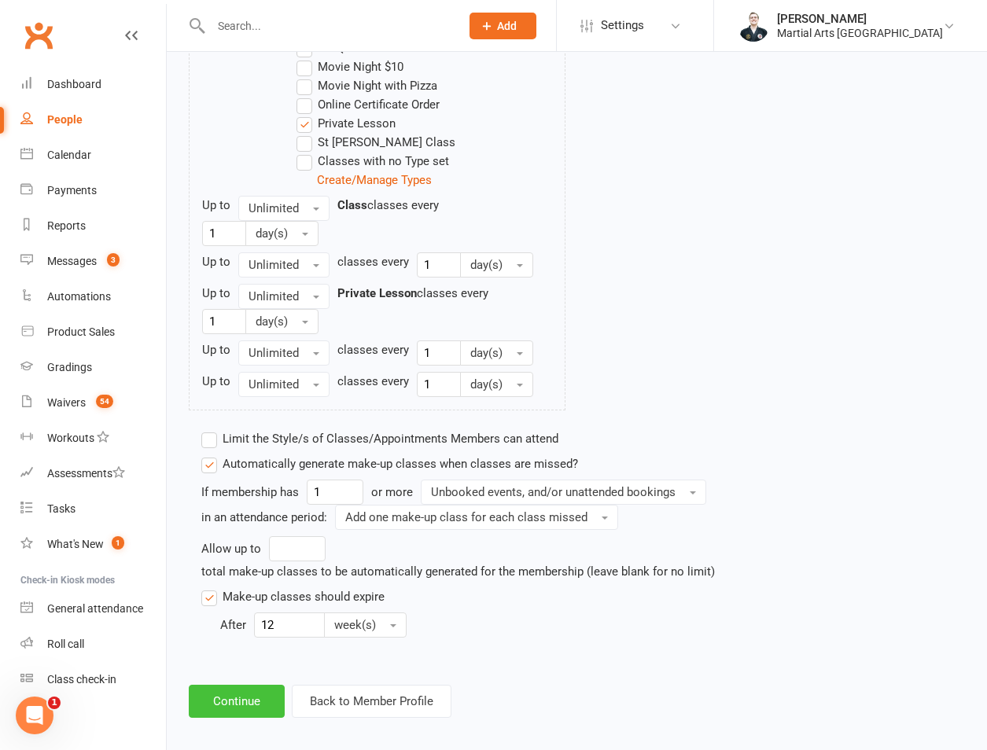
click at [256, 718] on button "Continue" at bounding box center [237, 701] width 96 height 33
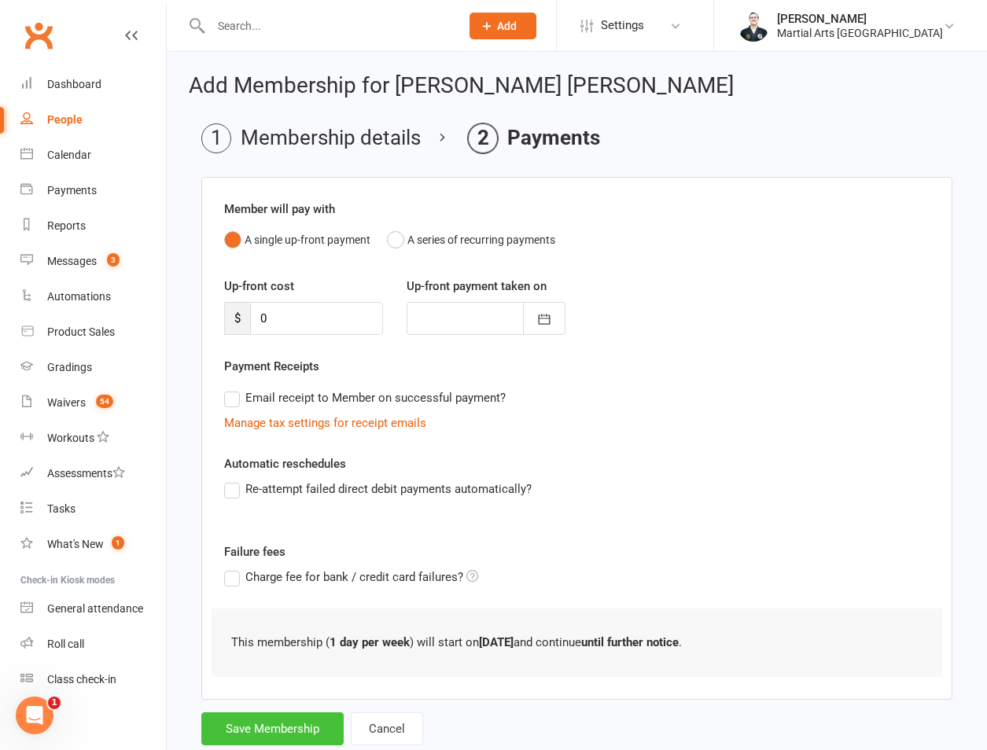
click at [270, 729] on button "Save Membership" at bounding box center [272, 728] width 142 height 33
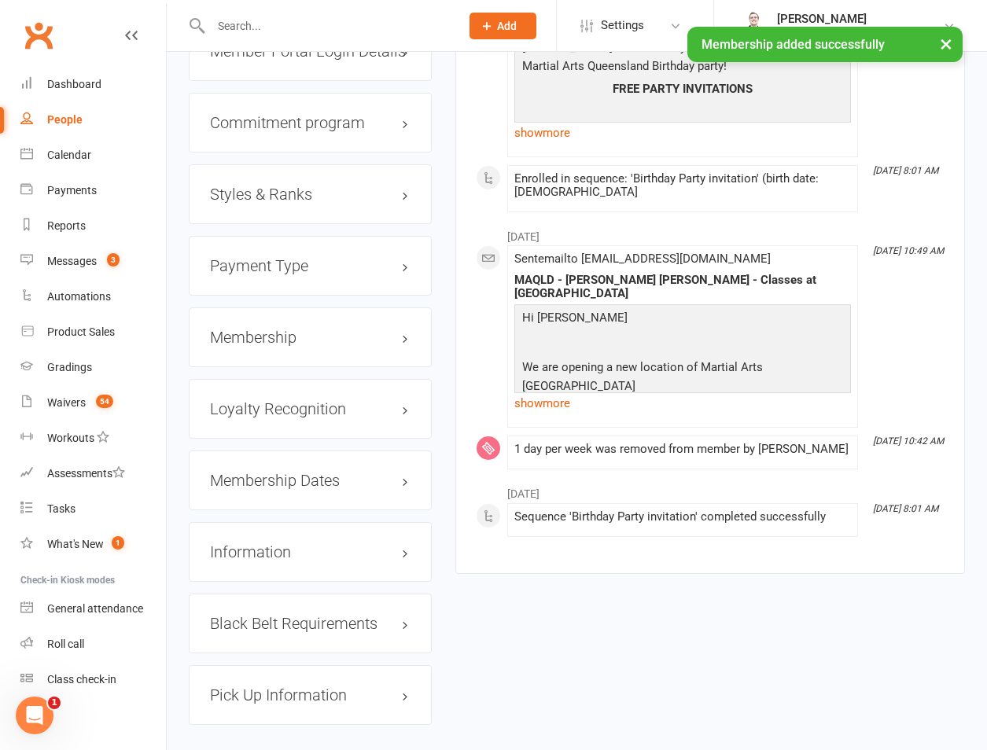
scroll to position [1820, 0]
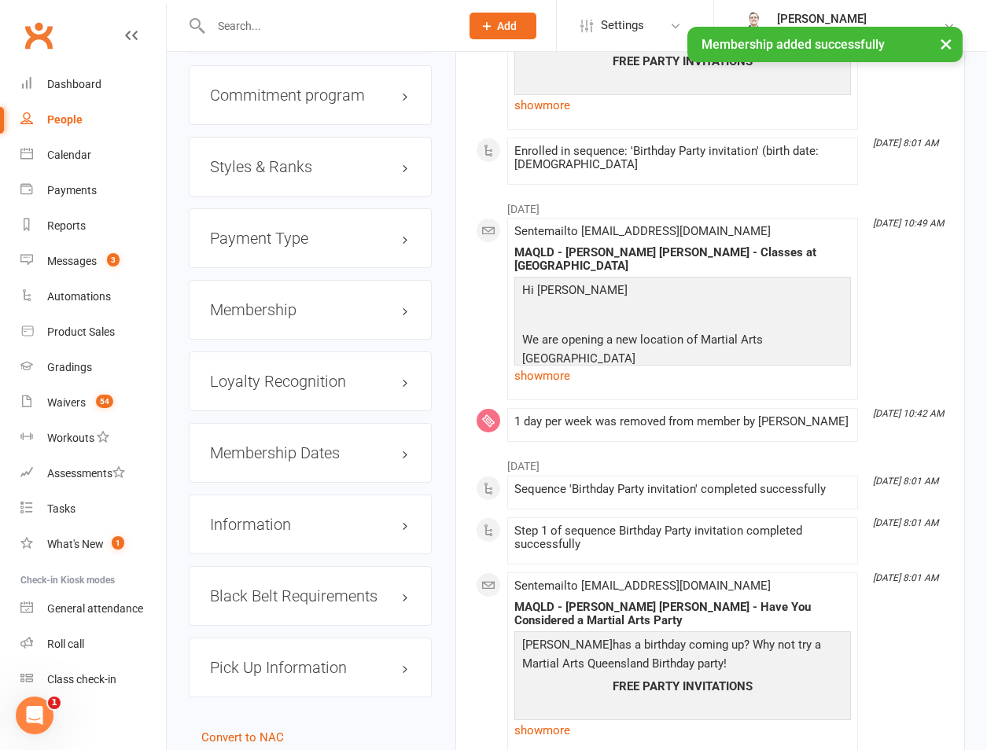
click at [274, 423] on div "Membership Dates edit" at bounding box center [310, 453] width 243 height 60
click at [274, 351] on div "Loyalty Recognition edit" at bounding box center [310, 381] width 243 height 60
click at [286, 373] on h3 "Loyalty Recognition edit" at bounding box center [310, 381] width 200 height 17
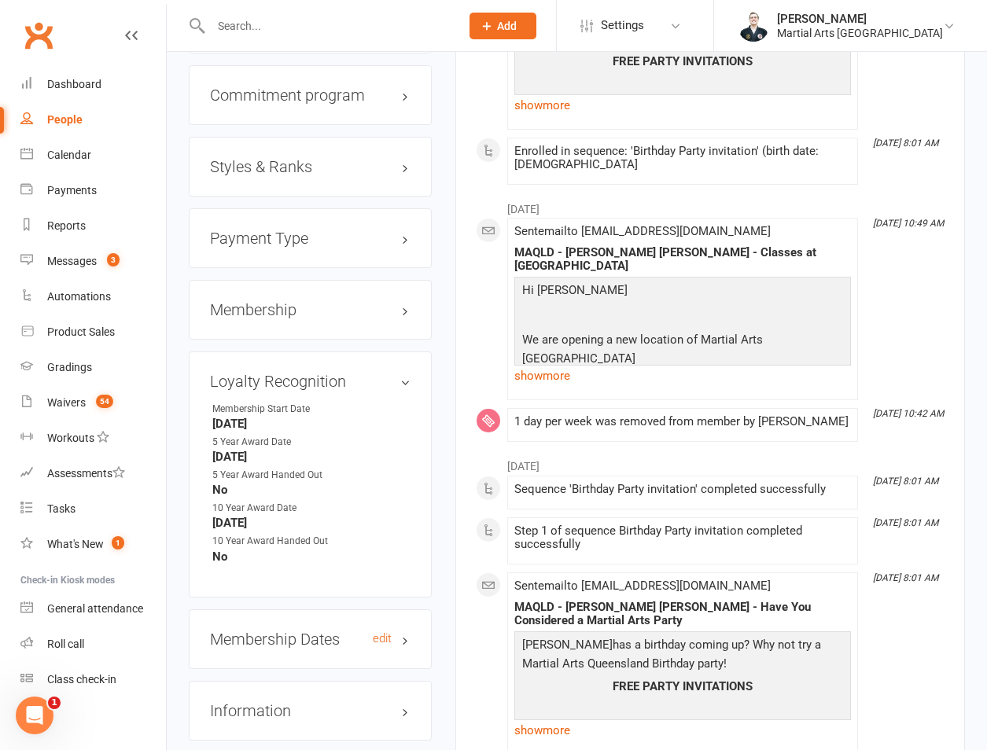
click at [312, 630] on h3 "Membership Dates edit" at bounding box center [310, 638] width 200 height 17
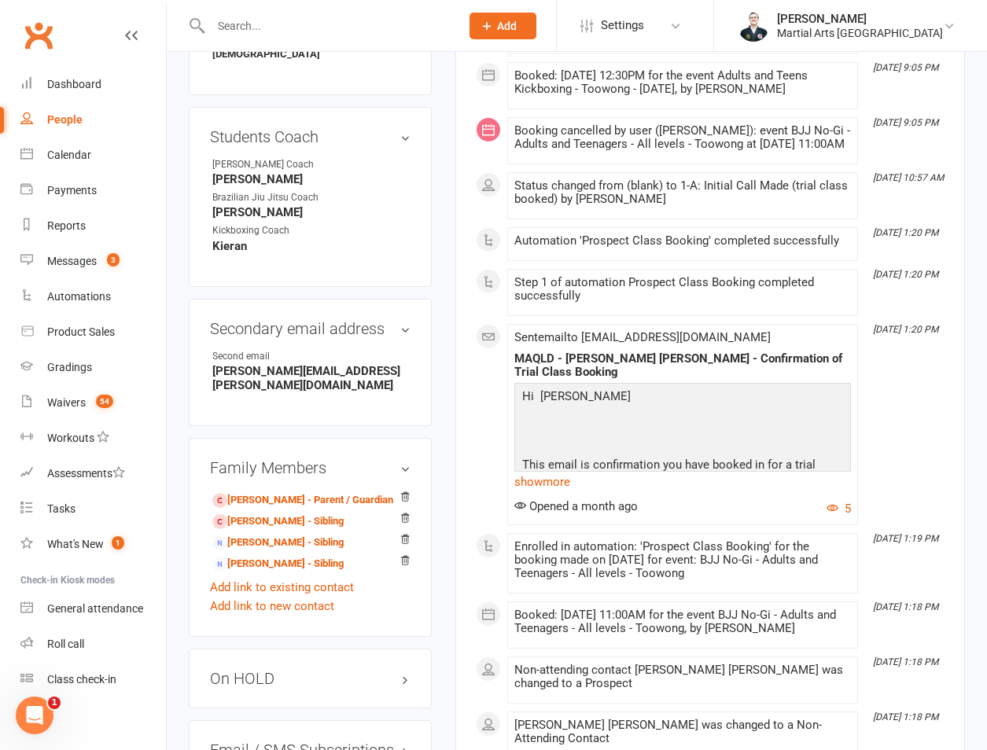
scroll to position [0, 0]
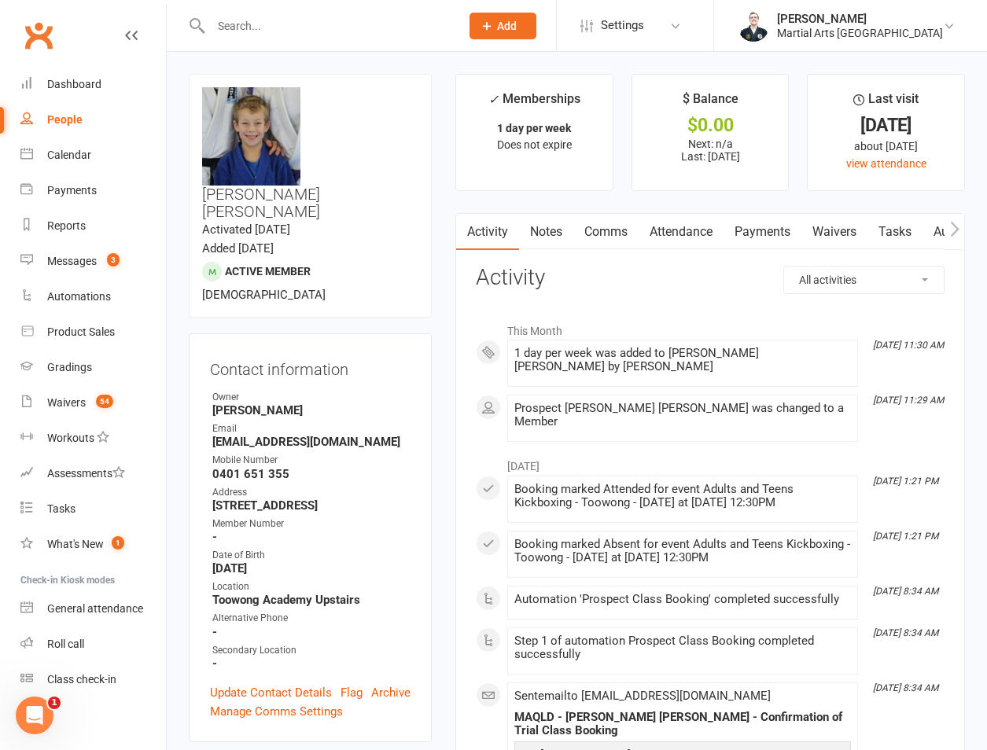
click at [685, 233] on link "Attendance" at bounding box center [680, 232] width 85 height 36
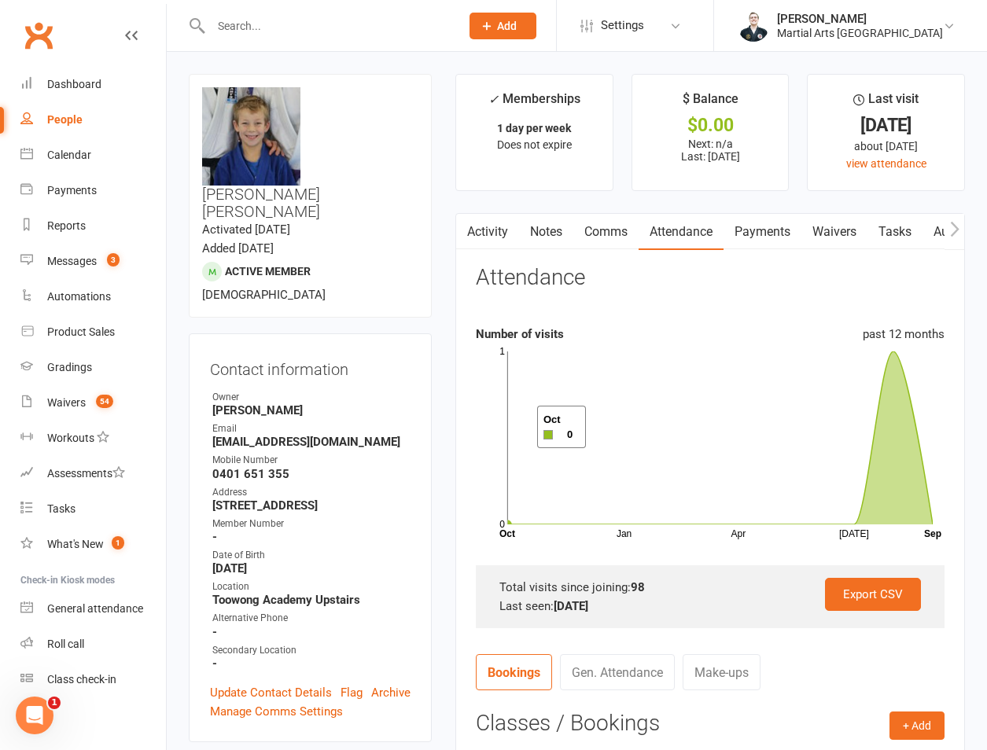
scroll to position [367, 0]
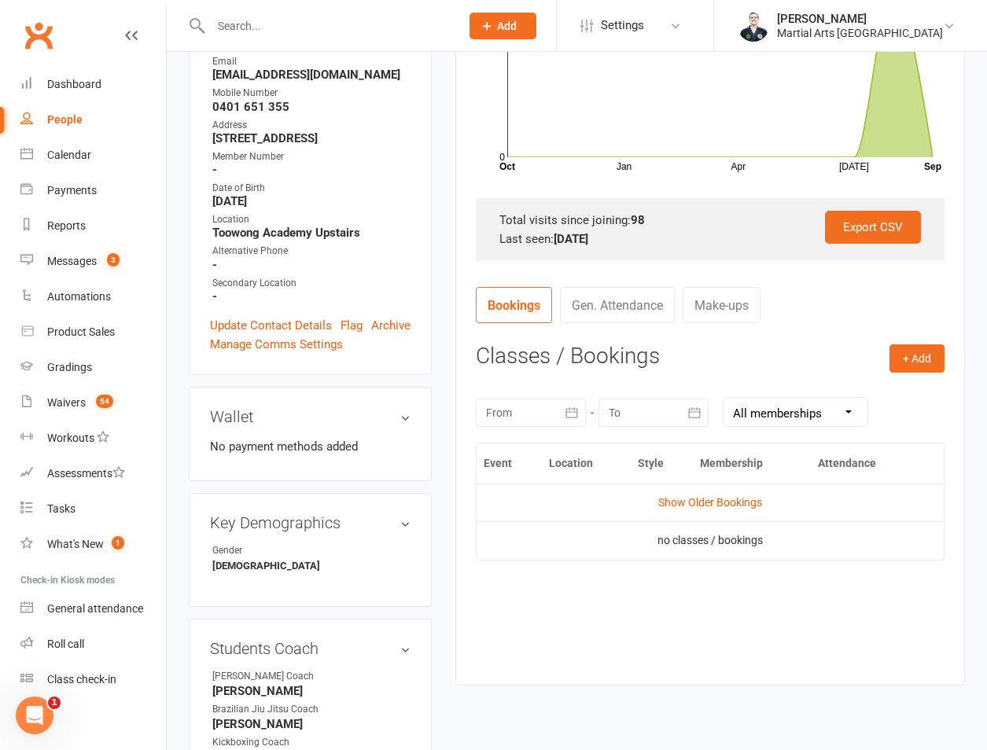
click at [633, 415] on div at bounding box center [653, 413] width 110 height 28
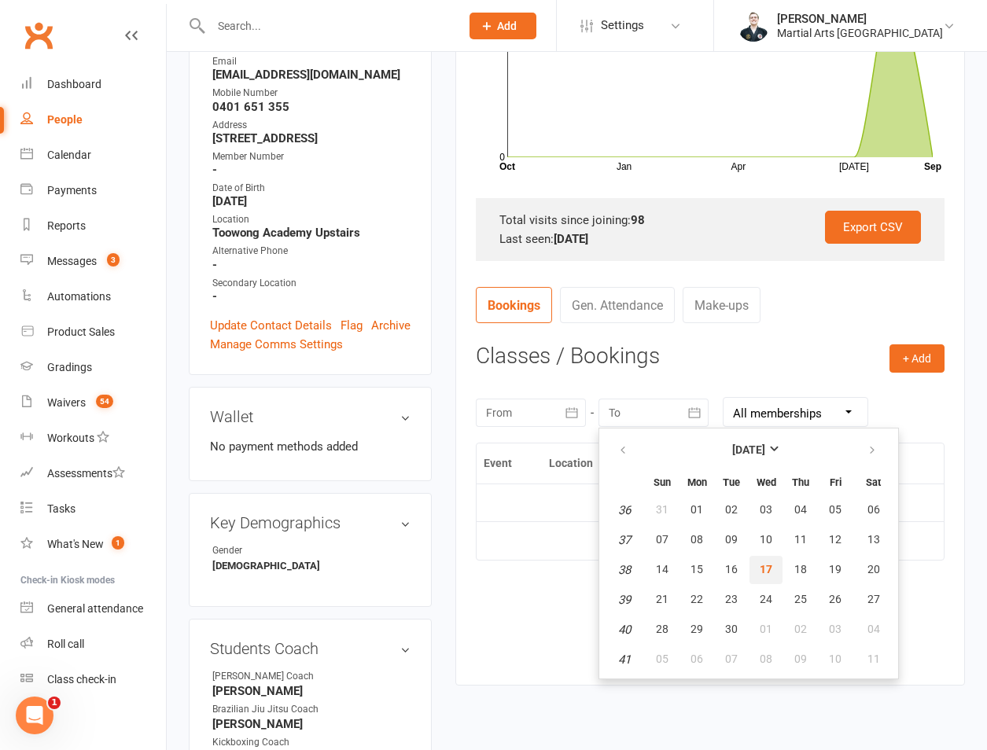
click at [765, 568] on span "17" at bounding box center [765, 569] width 13 height 13
type input "17 Sep 2025"
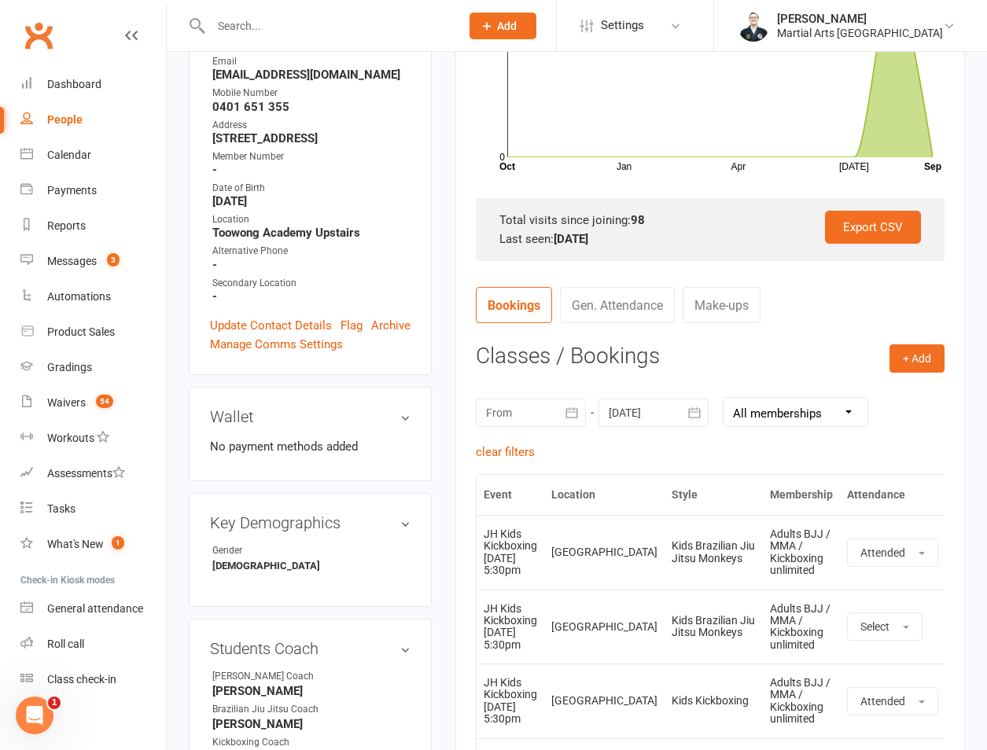
click at [539, 413] on div at bounding box center [531, 413] width 110 height 28
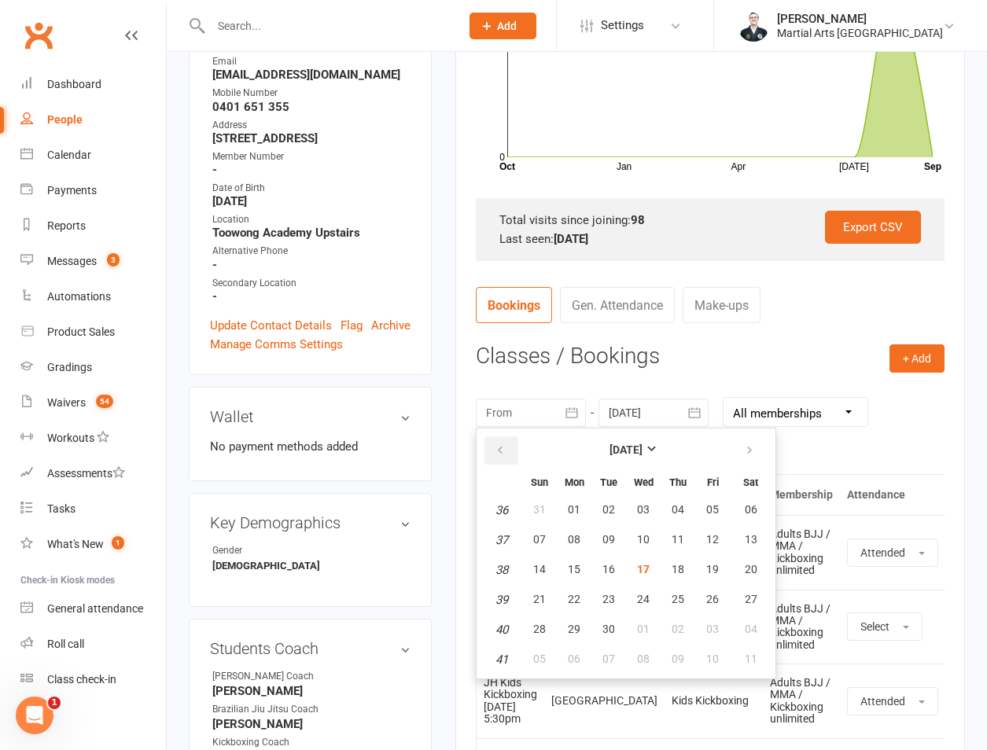
click at [505, 450] on button "button" at bounding box center [501, 450] width 34 height 28
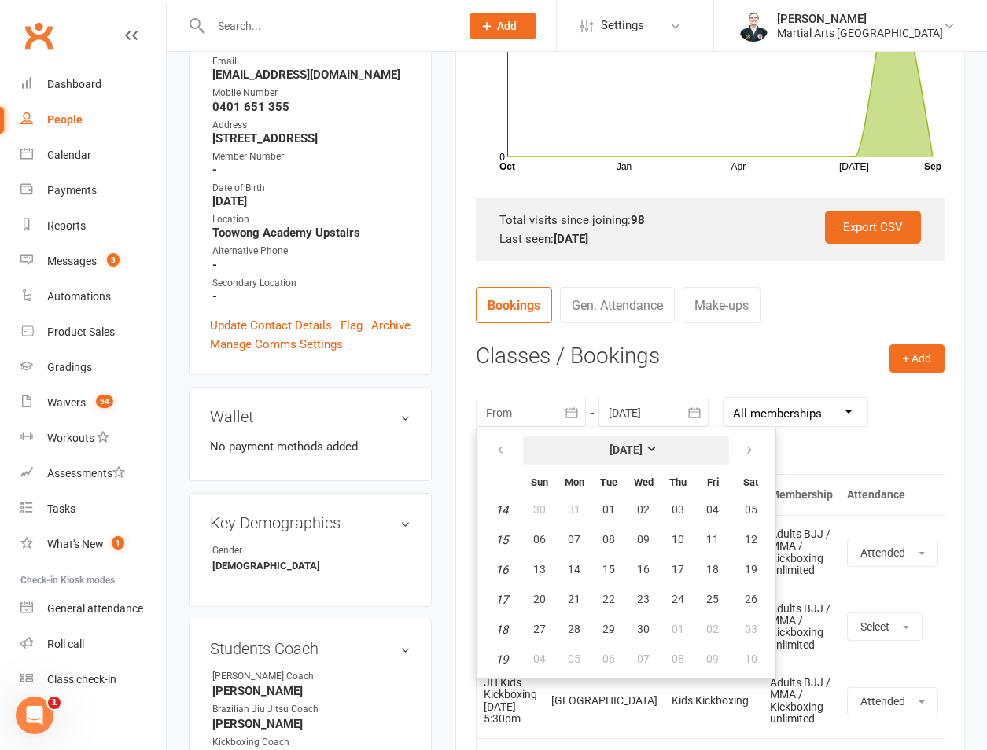
click at [590, 439] on button "April 2025" at bounding box center [626, 450] width 206 height 28
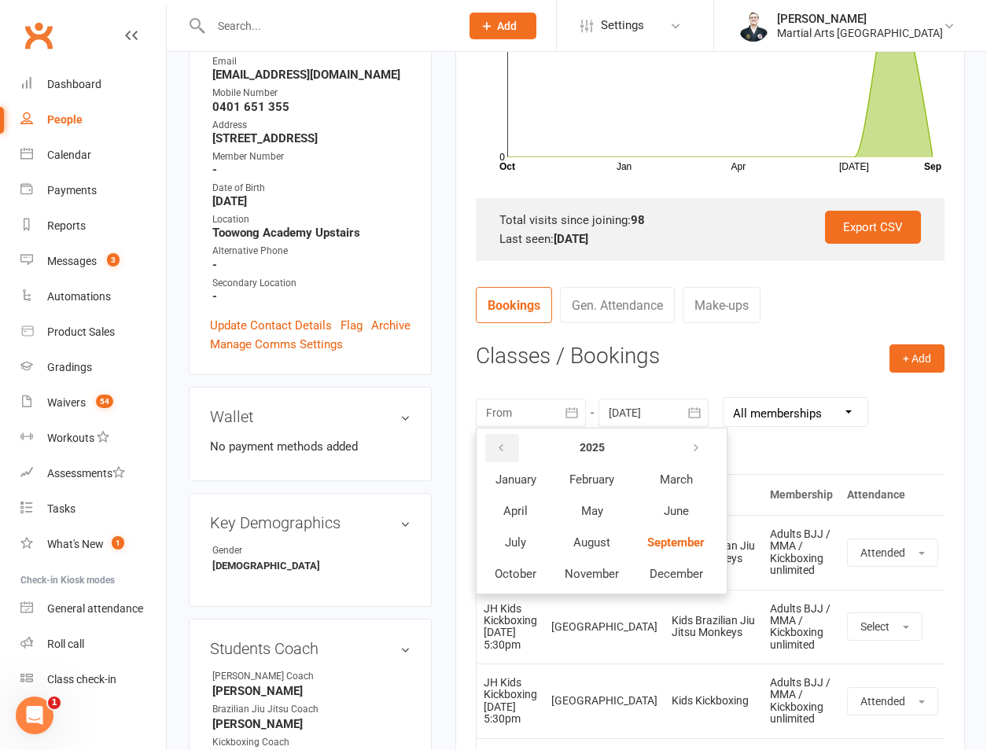
click at [510, 453] on button "button" at bounding box center [502, 448] width 34 height 28
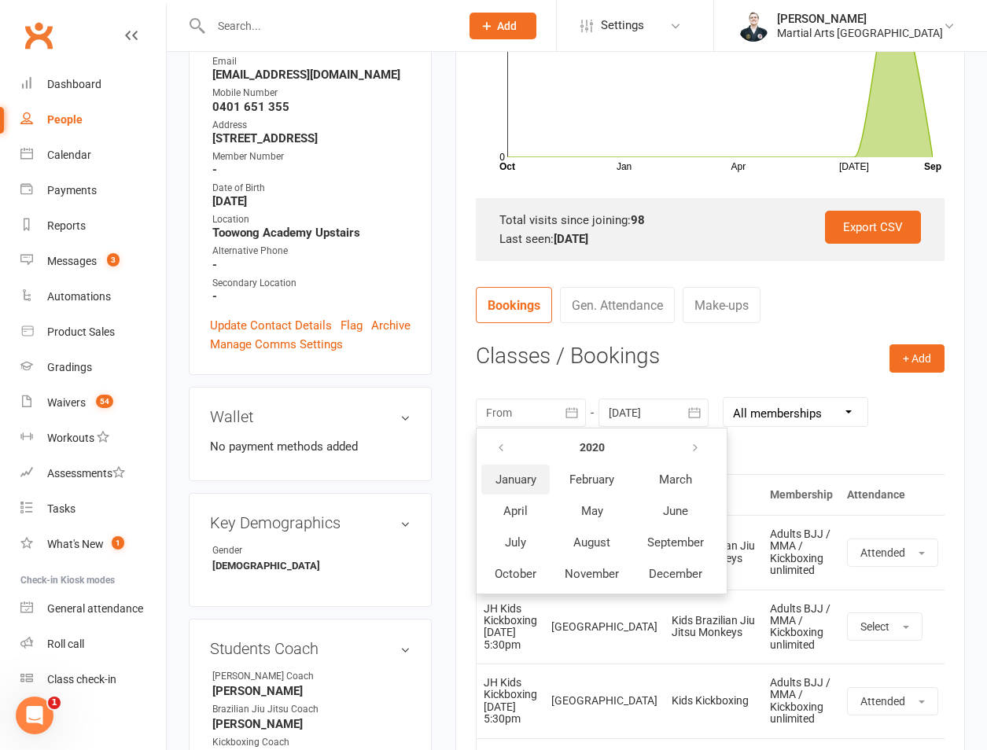
click at [522, 483] on span "January" at bounding box center [515, 479] width 41 height 14
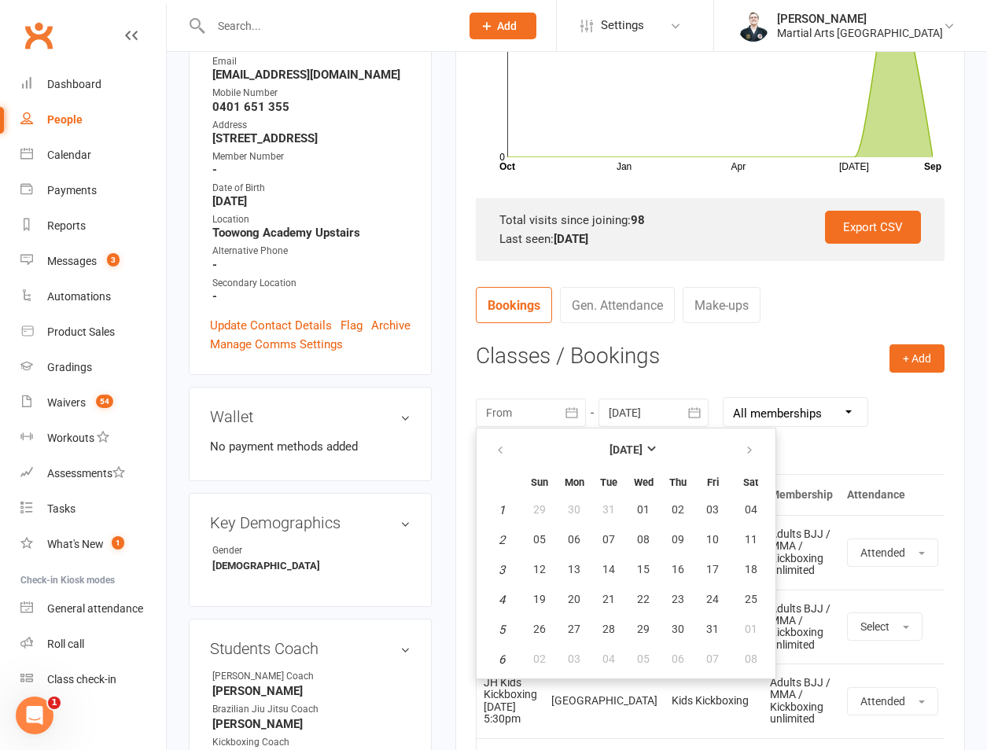
click at [550, 488] on th "Sun" at bounding box center [539, 481] width 33 height 25
click at [640, 512] on span "01" at bounding box center [643, 509] width 13 height 13
type input "01 Jan 2020"
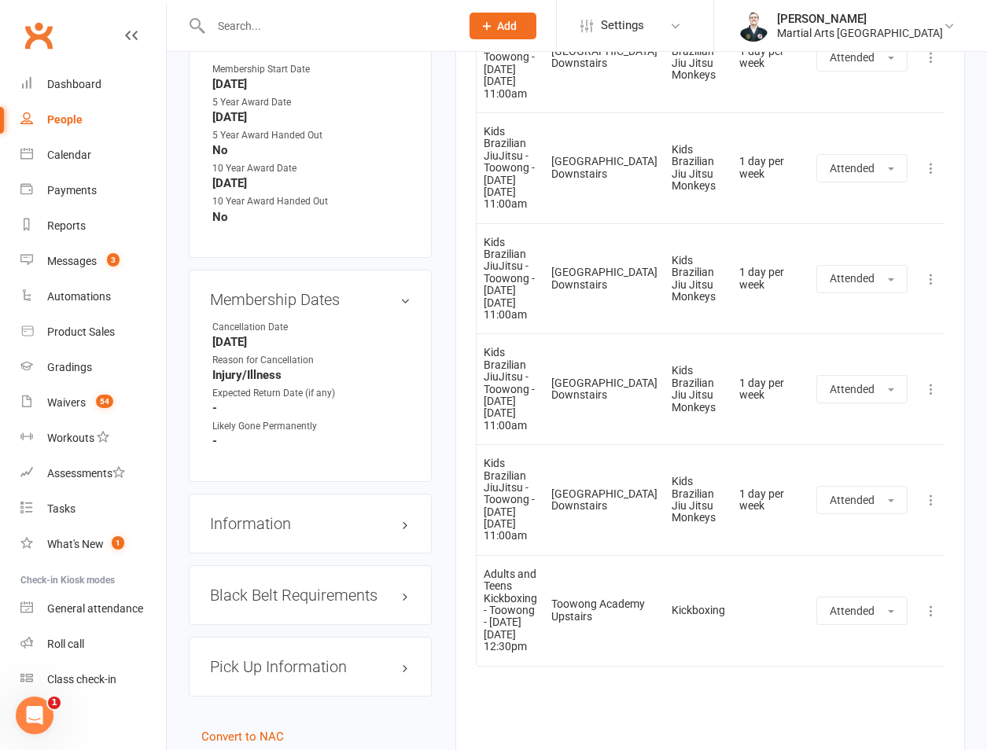
scroll to position [1792, 0]
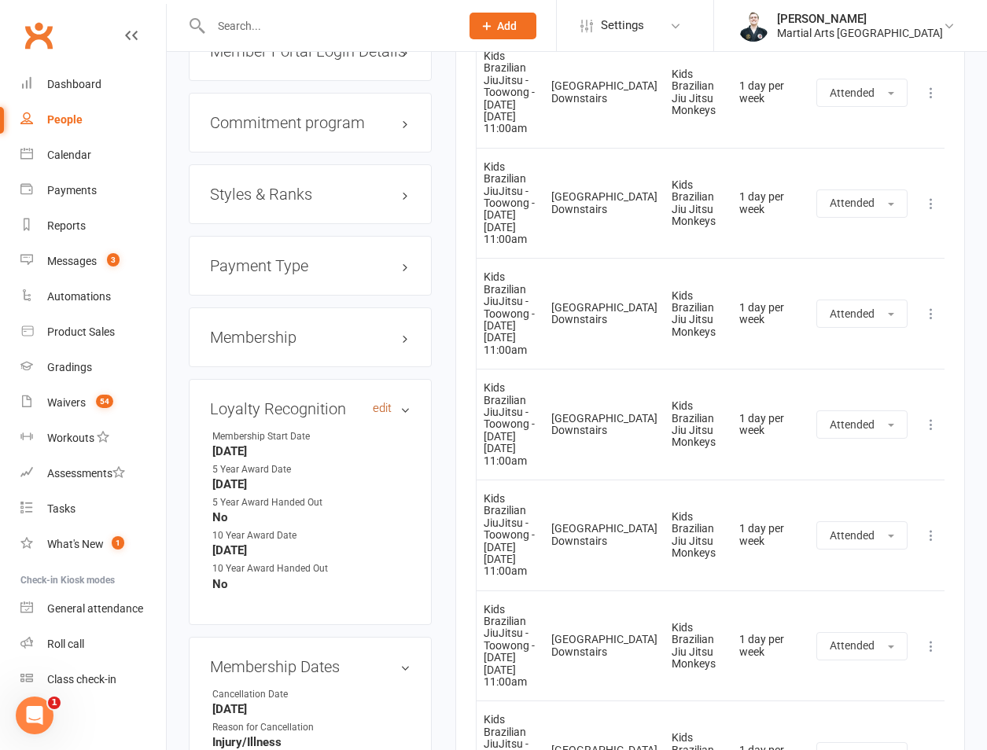
click at [380, 402] on link "edit" at bounding box center [382, 408] width 19 height 13
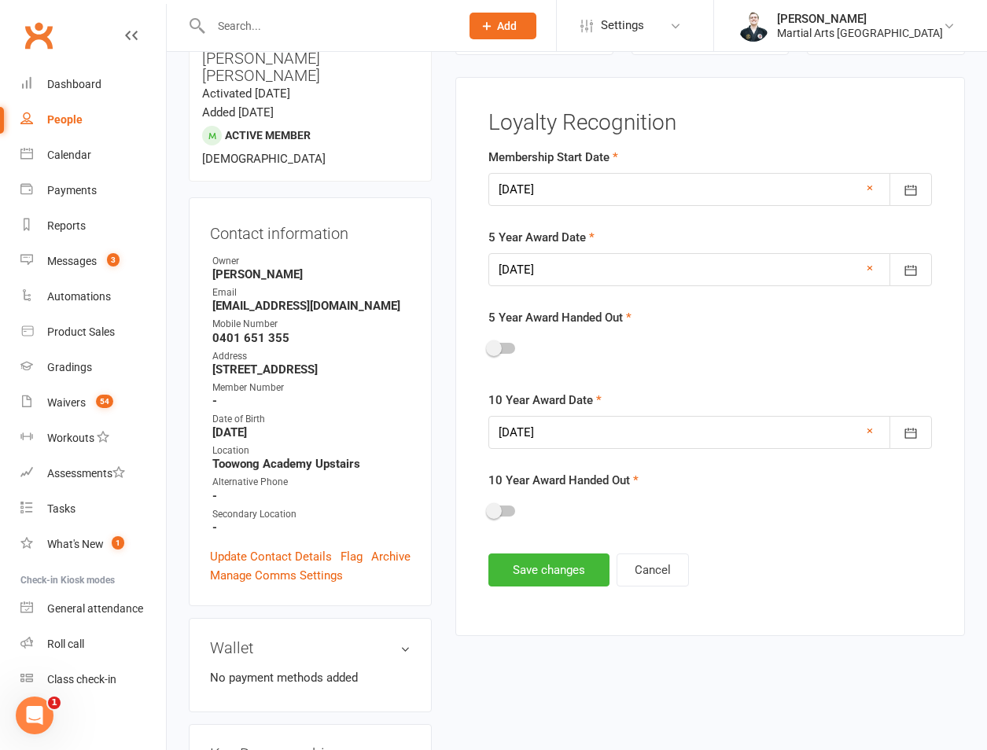
scroll to position [134, 0]
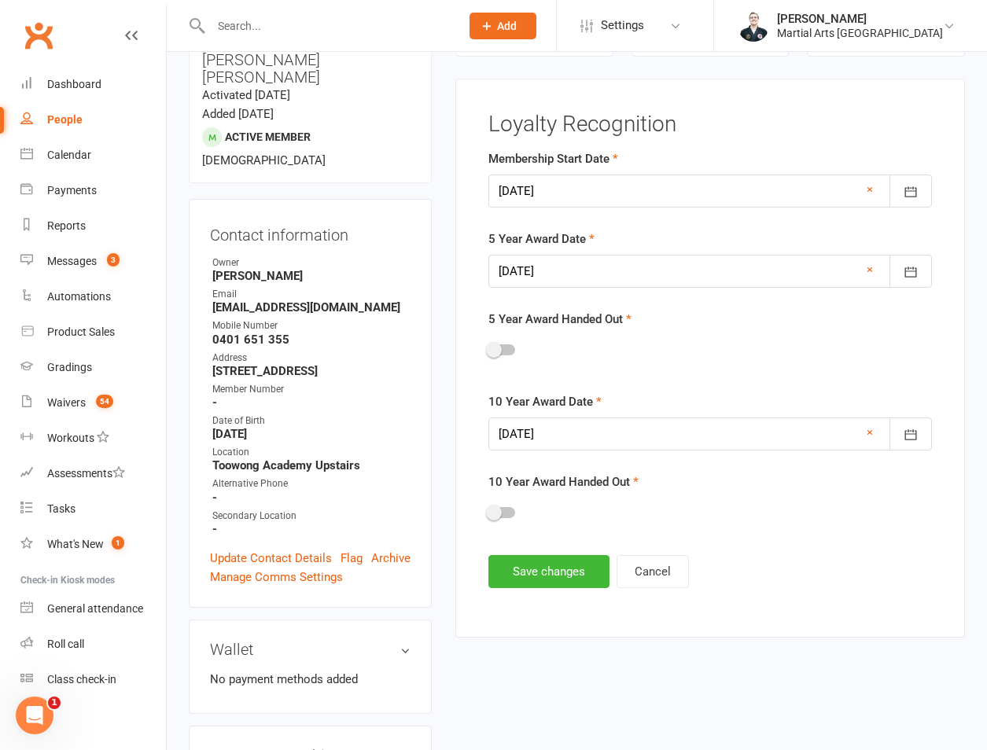
click at [583, 425] on div at bounding box center [709, 433] width 443 height 33
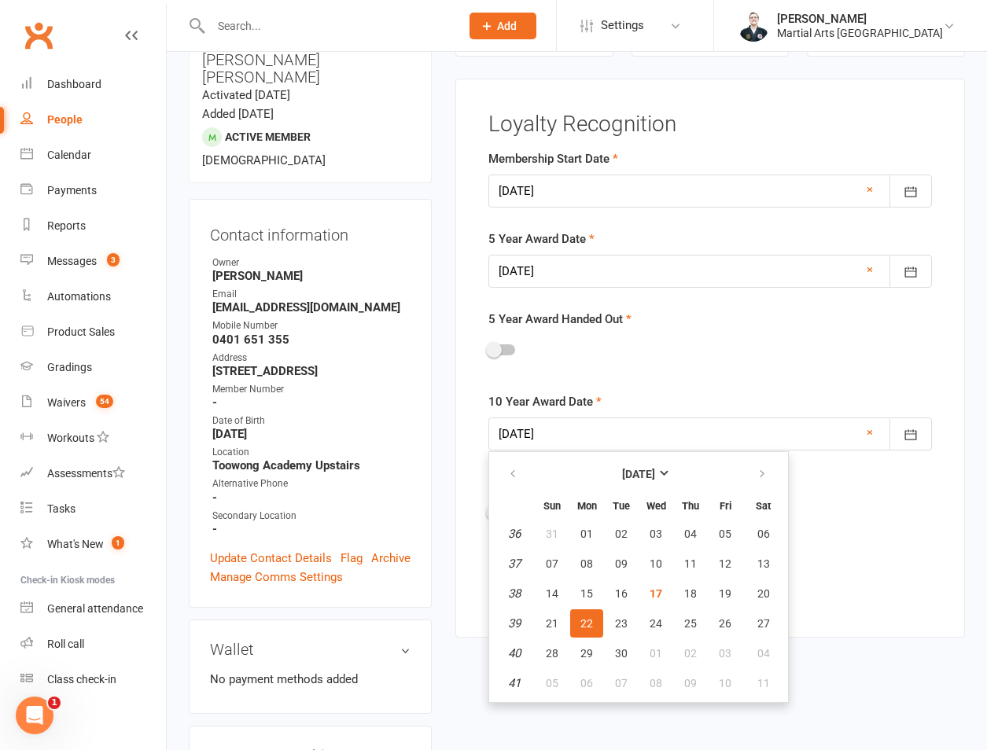
click at [607, 458] on th "[DATE]" at bounding box center [638, 474] width 206 height 35
click at [609, 465] on button "[DATE]" at bounding box center [638, 474] width 206 height 28
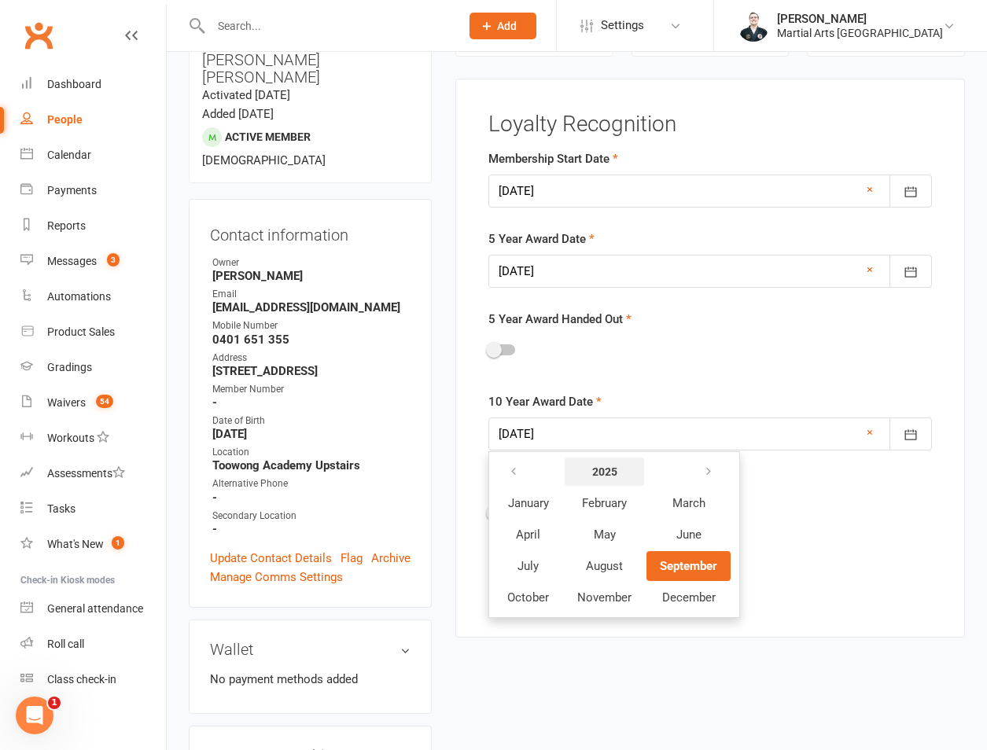
click at [597, 472] on strong "2025" at bounding box center [604, 471] width 25 height 13
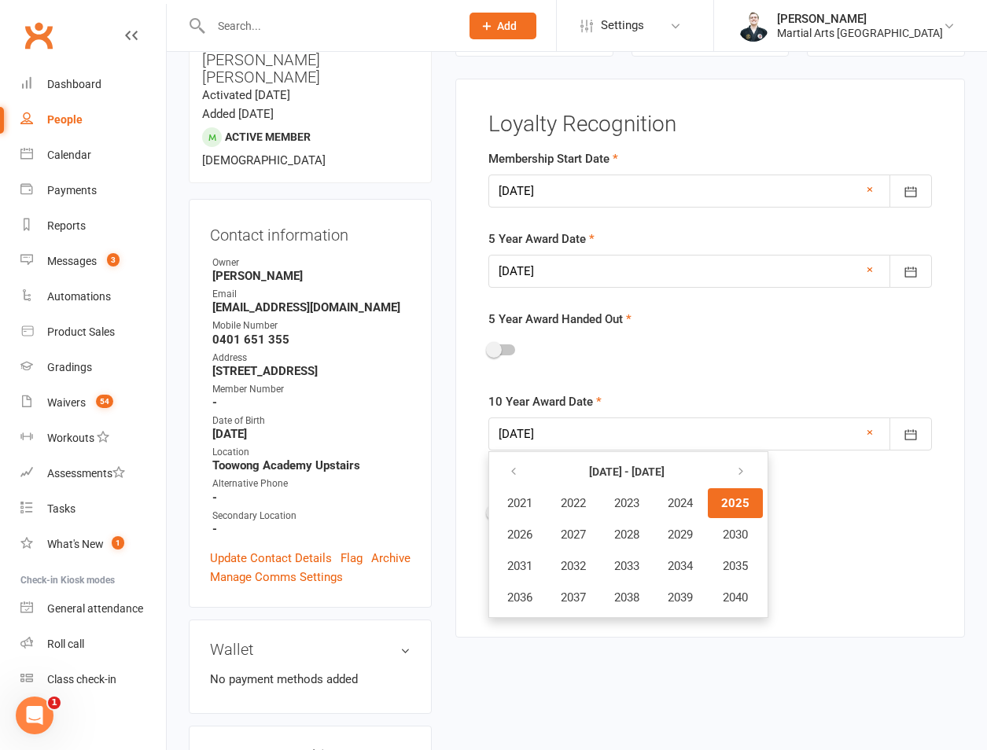
click at [732, 500] on span "2025" at bounding box center [735, 503] width 28 height 14
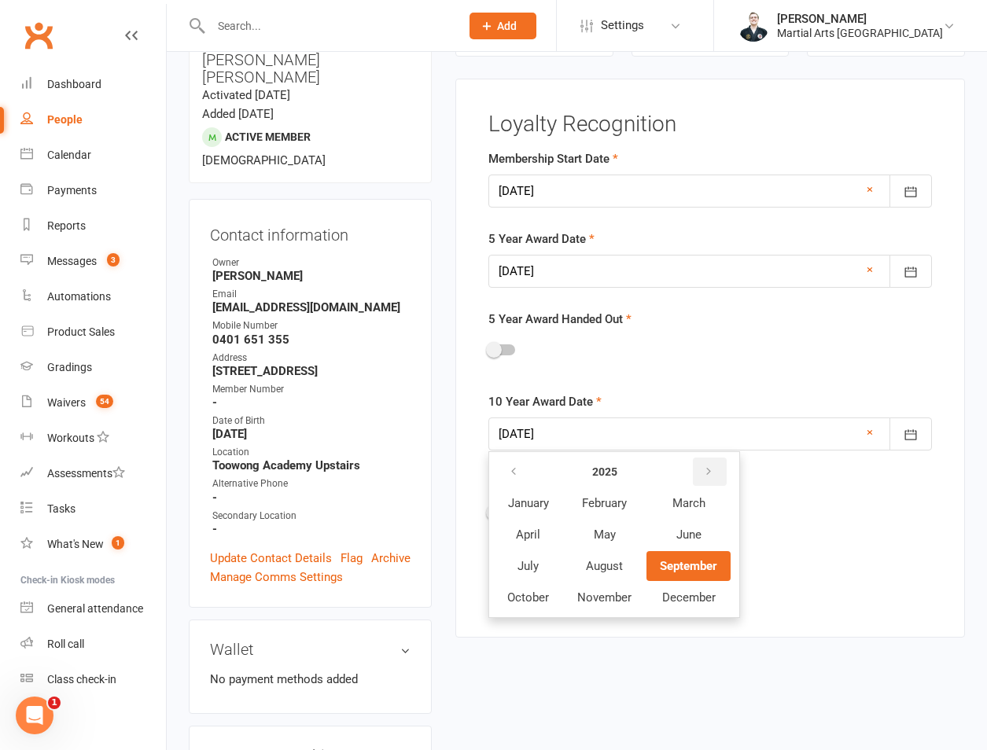
click at [715, 467] on button "button" at bounding box center [710, 472] width 34 height 28
click at [715, 467] on button "button" at bounding box center [709, 472] width 34 height 28
click at [682, 561] on span "September" at bounding box center [688, 566] width 57 height 14
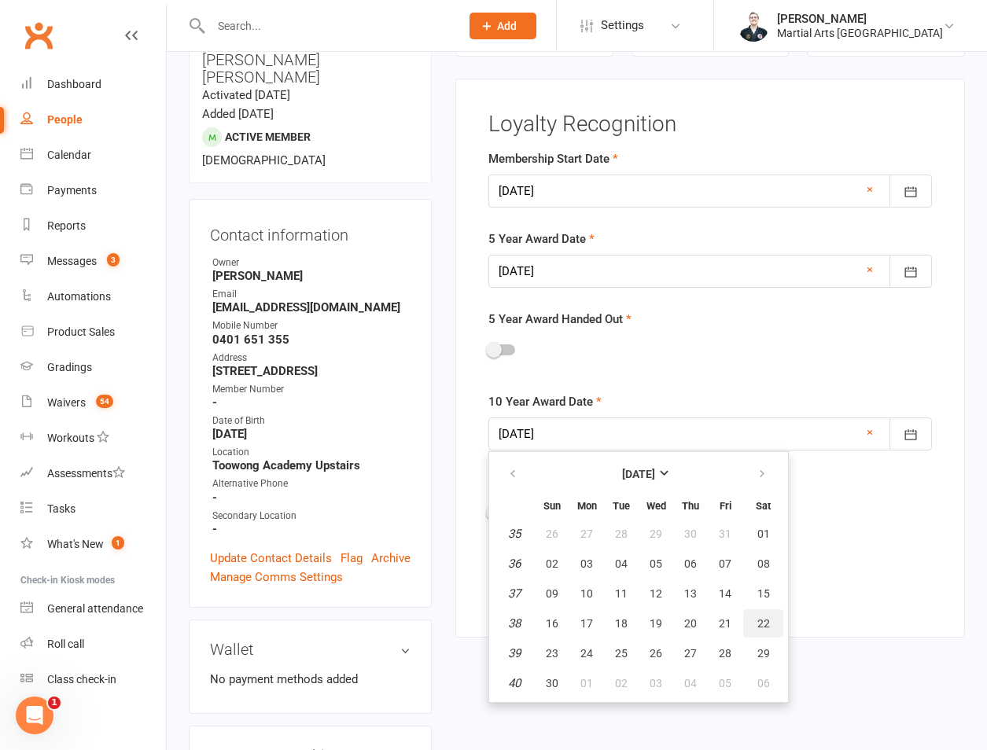
click at [763, 625] on span "22" at bounding box center [763, 623] width 13 height 13
type input "22 Sep 2029"
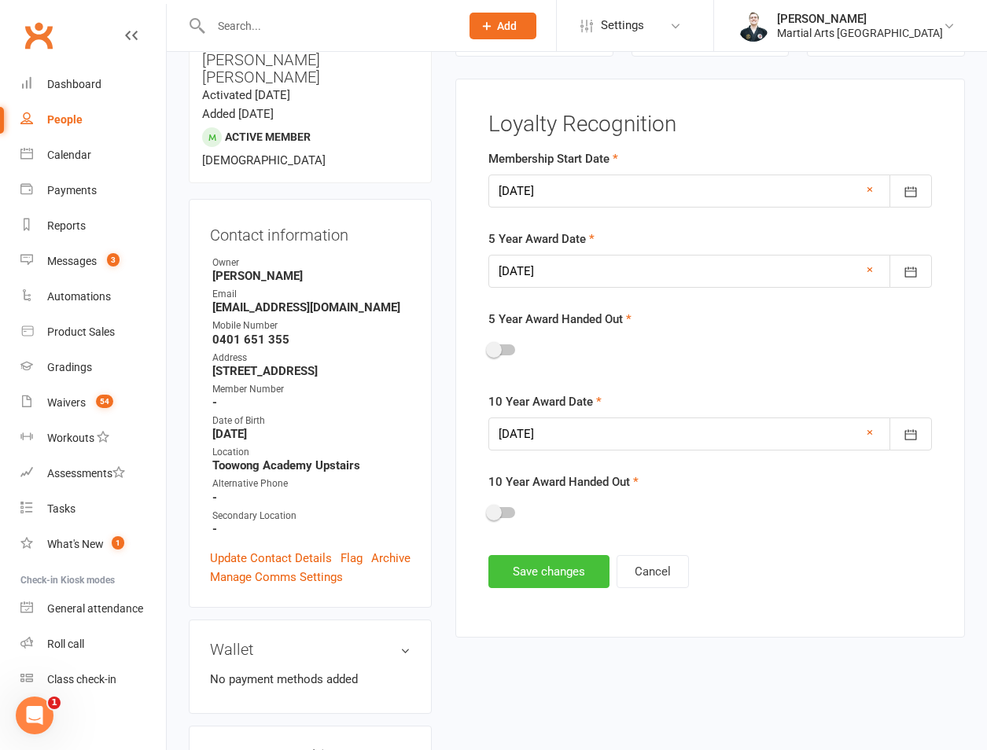
click at [560, 580] on button "Save changes" at bounding box center [548, 571] width 121 height 33
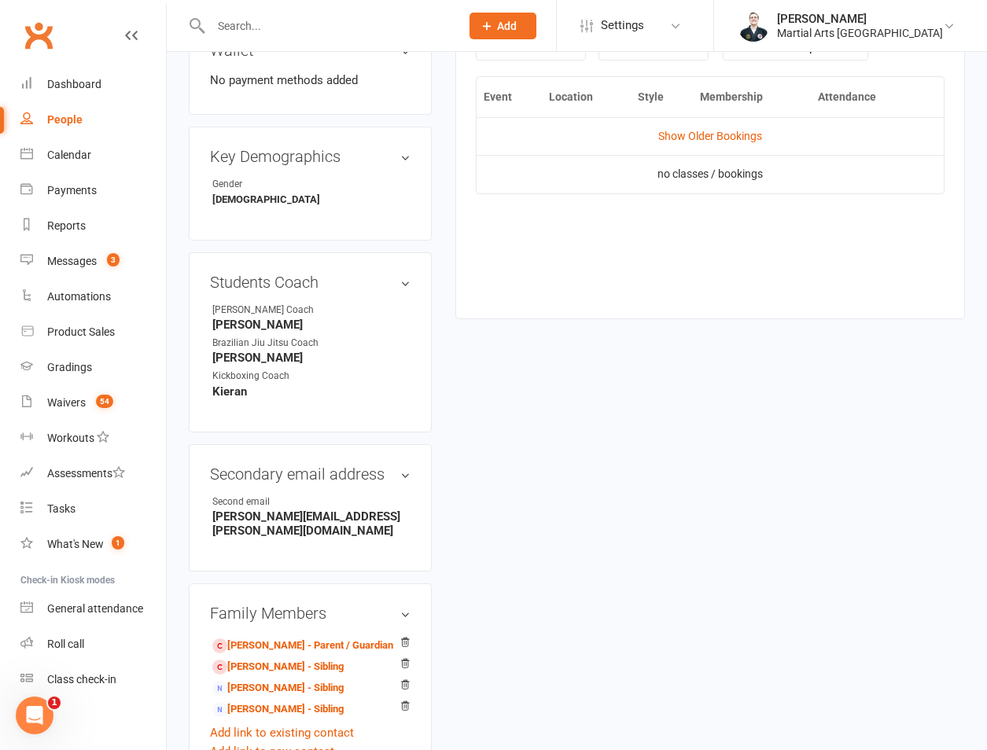
scroll to position [367, 0]
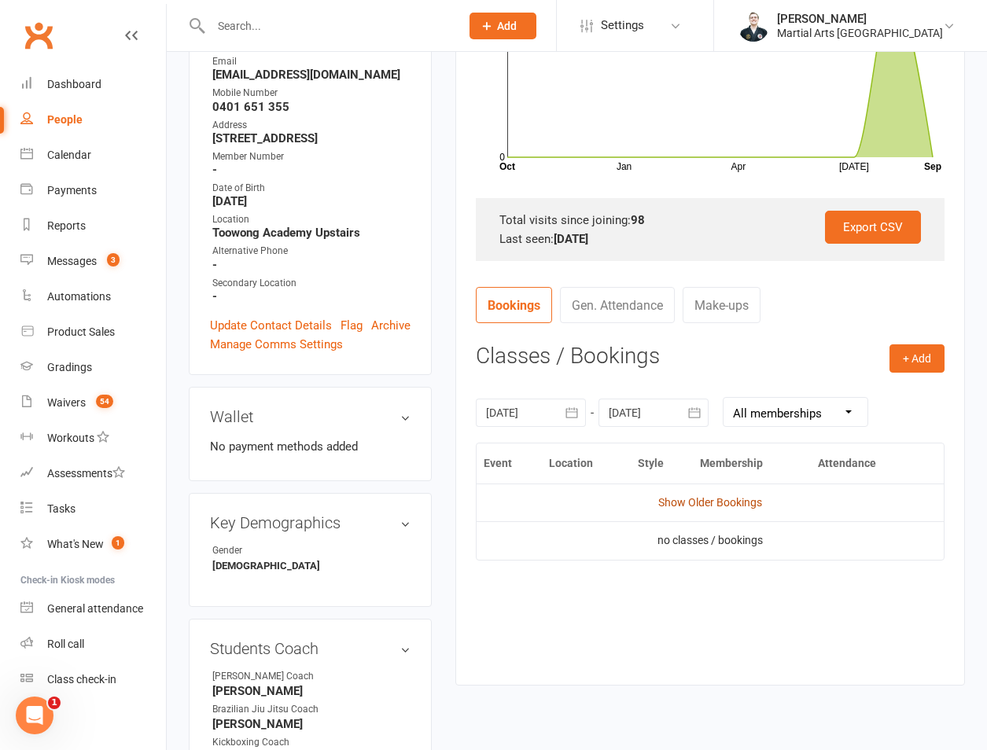
click at [668, 505] on link "Show Older Bookings" at bounding box center [710, 502] width 104 height 13
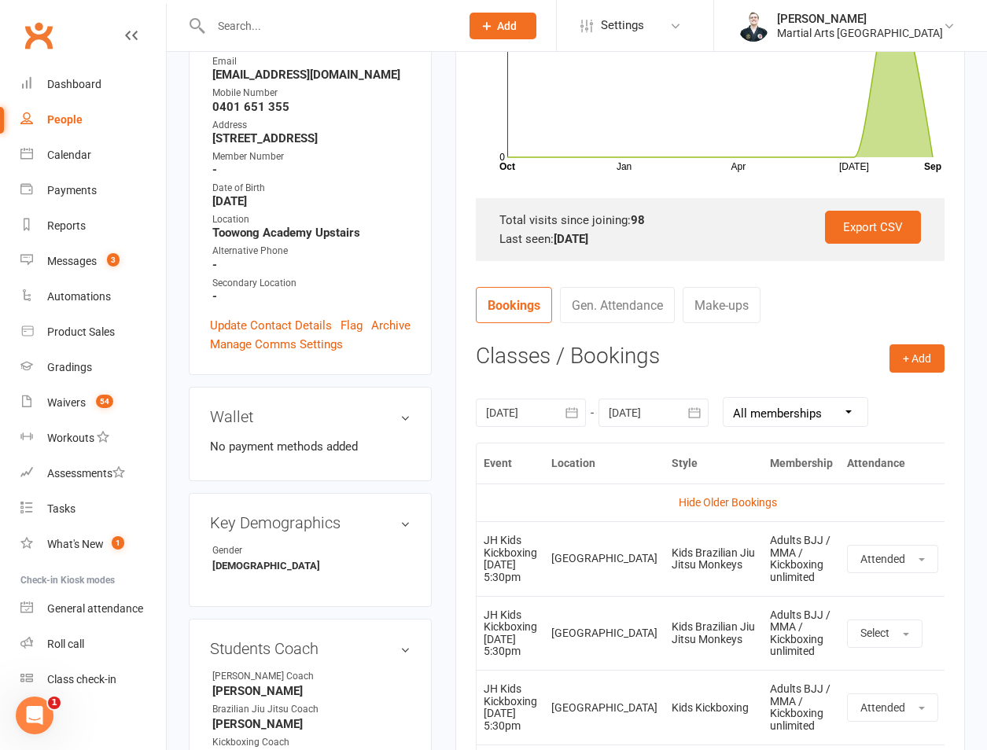
scroll to position [0, 0]
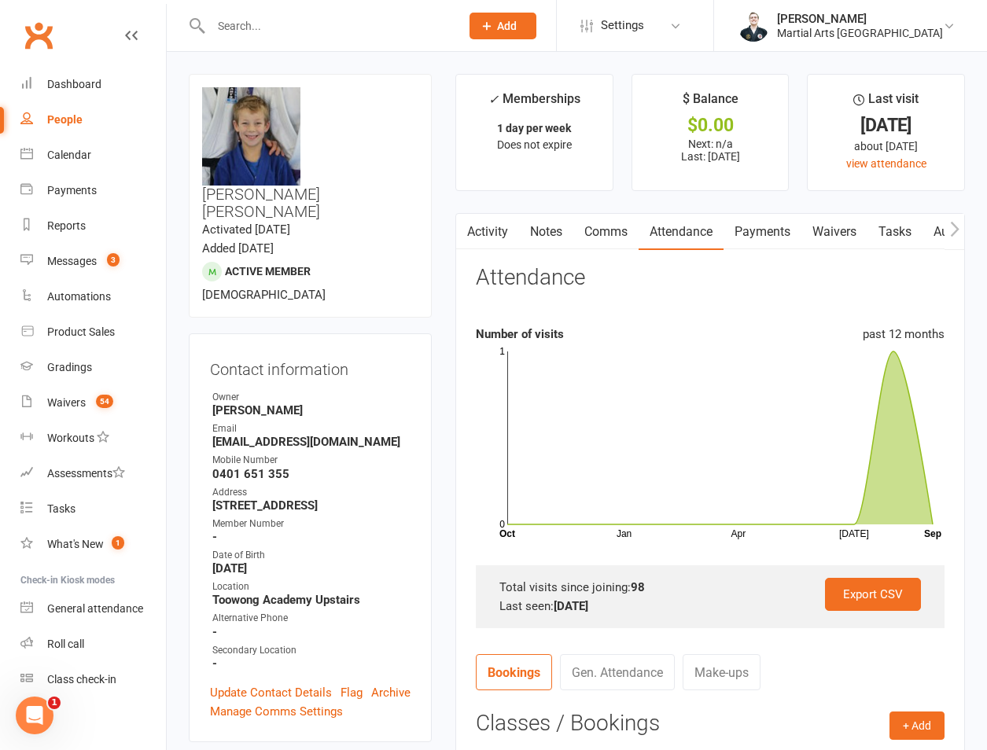
click at [501, 241] on link "Activity" at bounding box center [487, 232] width 63 height 36
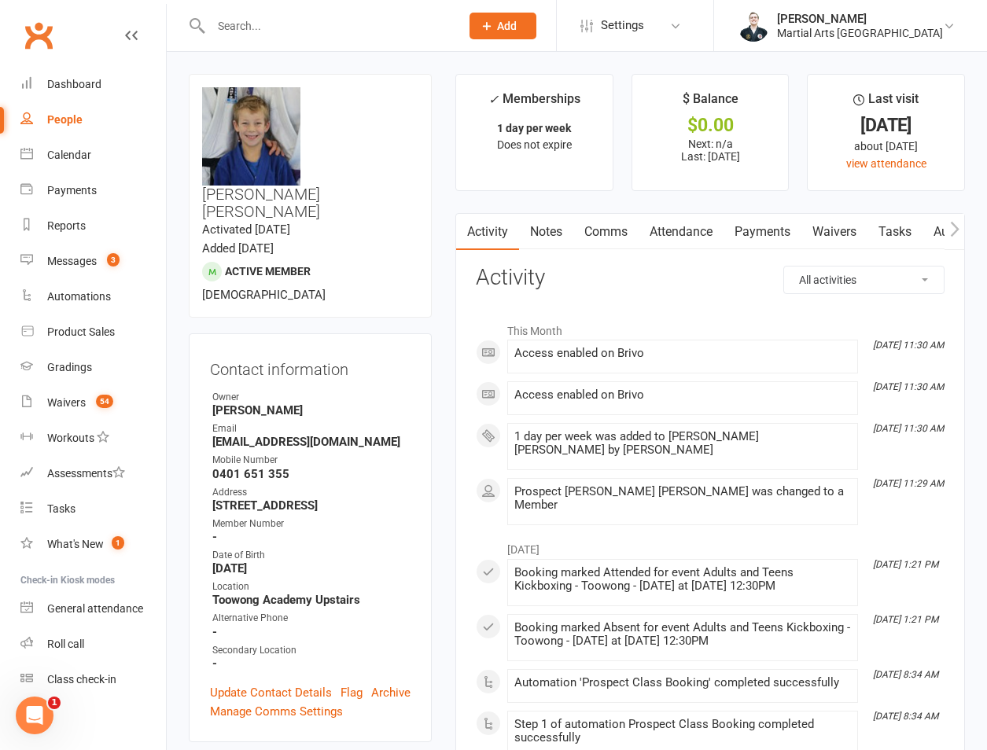
click at [654, 226] on link "Attendance" at bounding box center [680, 232] width 85 height 36
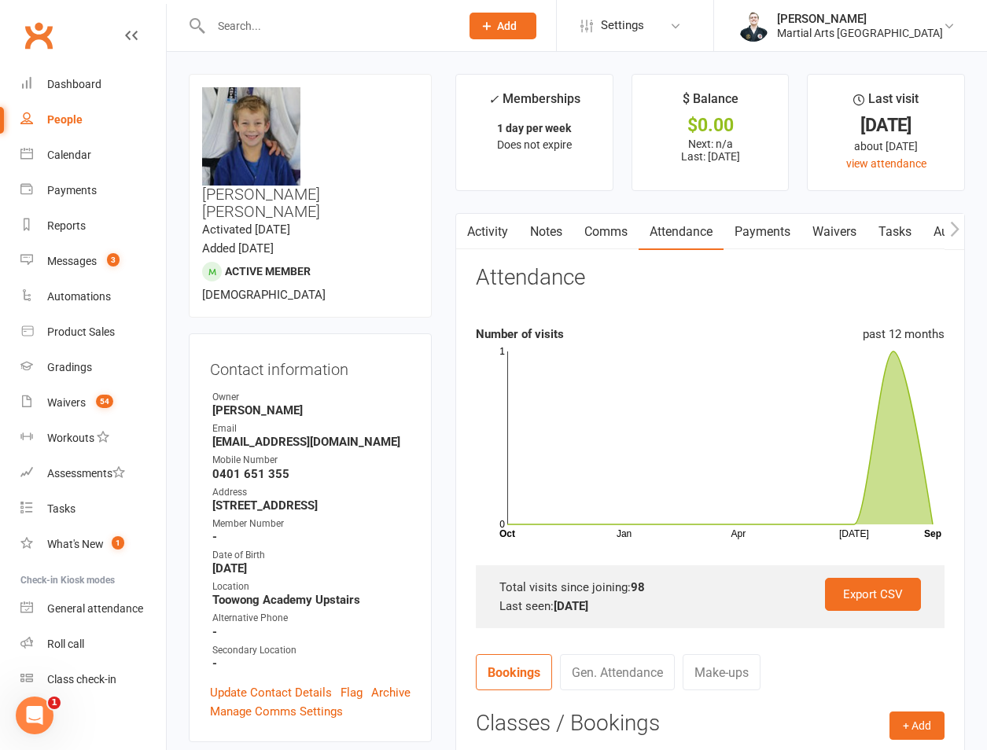
scroll to position [367, 0]
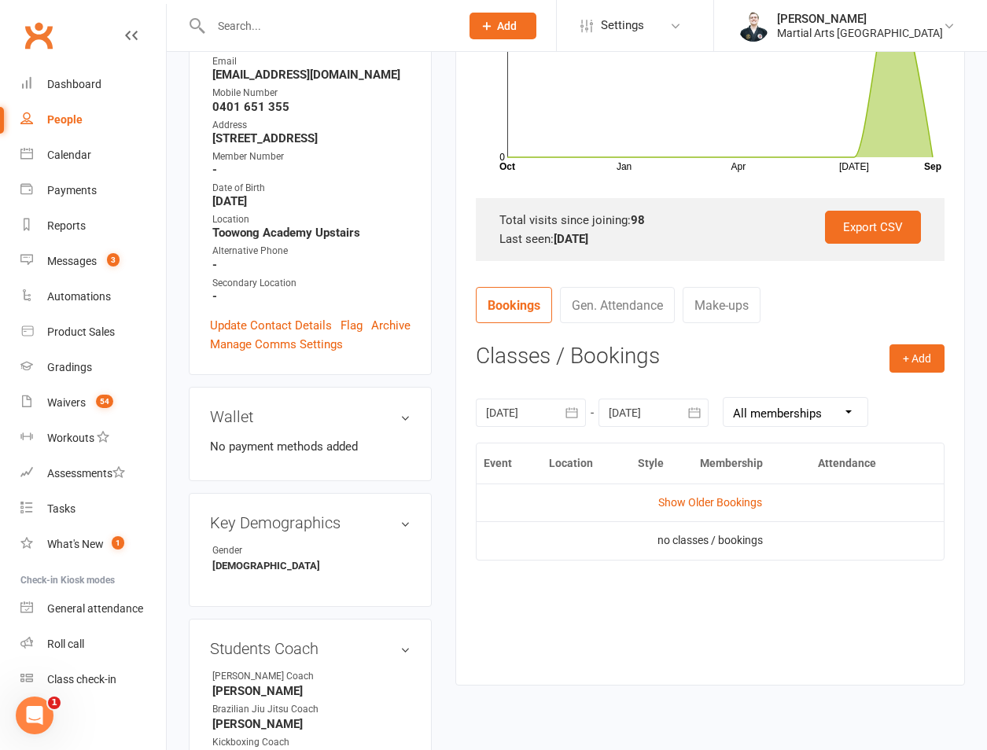
click at [661, 408] on div at bounding box center [653, 413] width 110 height 28
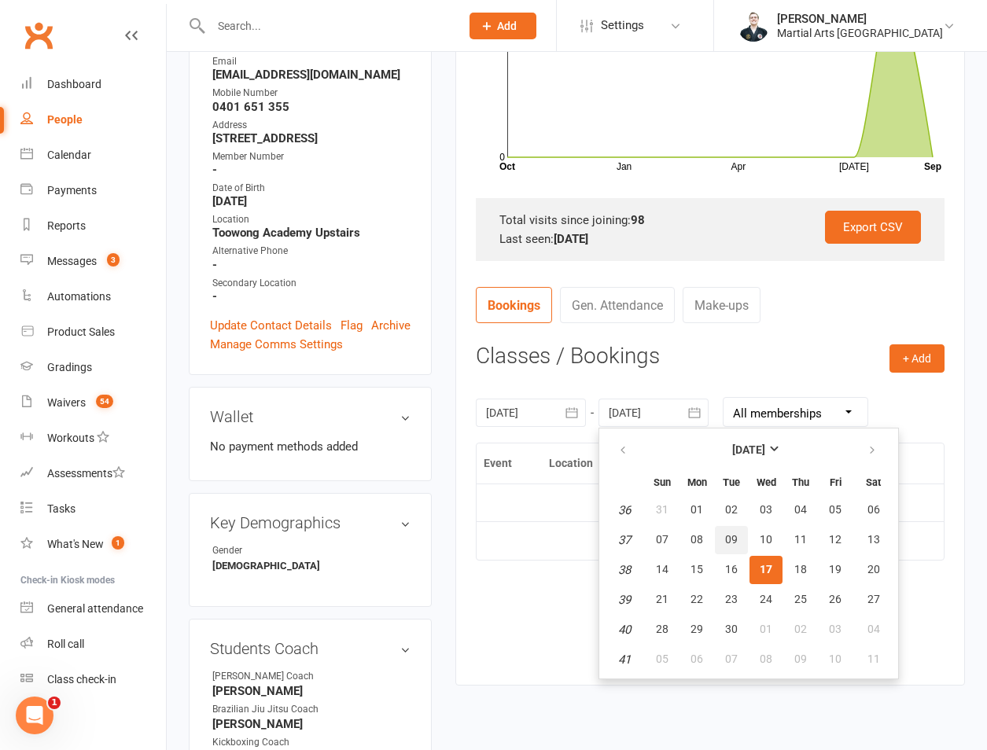
click at [722, 542] on button "09" at bounding box center [731, 540] width 33 height 28
type input "09 Sep 2025"
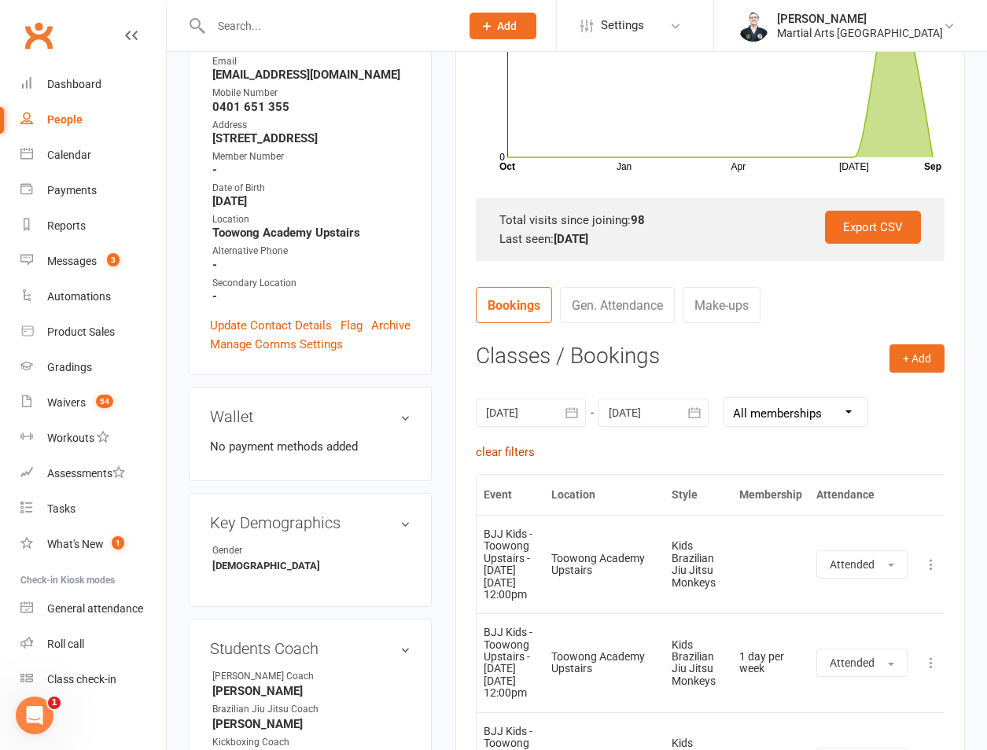
click at [505, 448] on link "clear filters" at bounding box center [505, 452] width 59 height 14
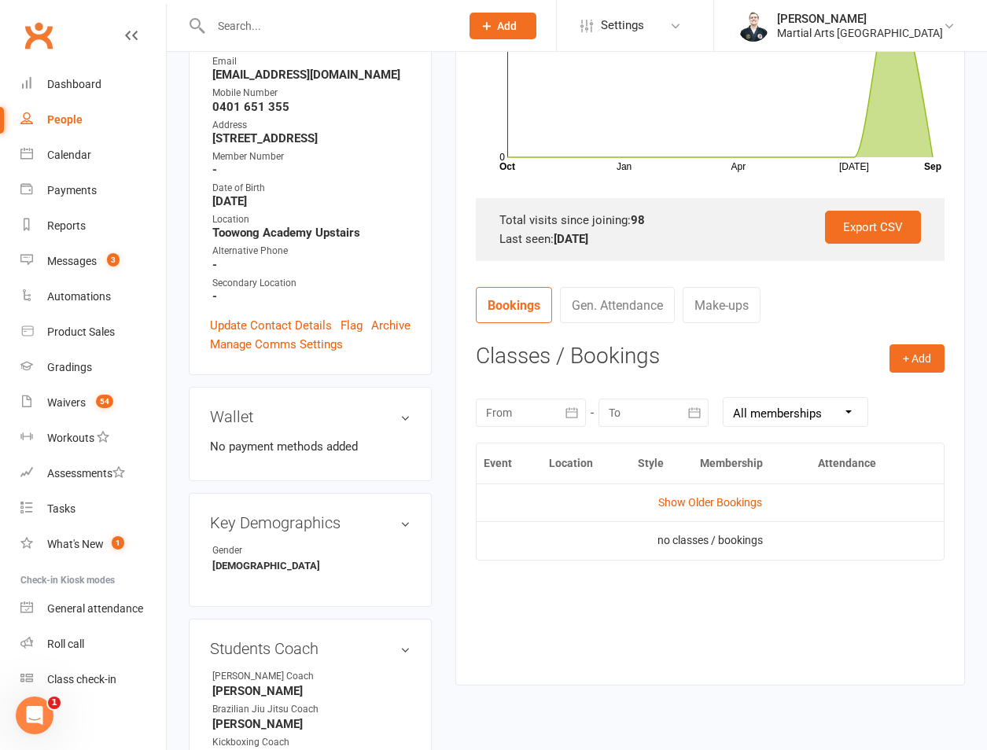
click at [536, 403] on div at bounding box center [531, 413] width 110 height 28
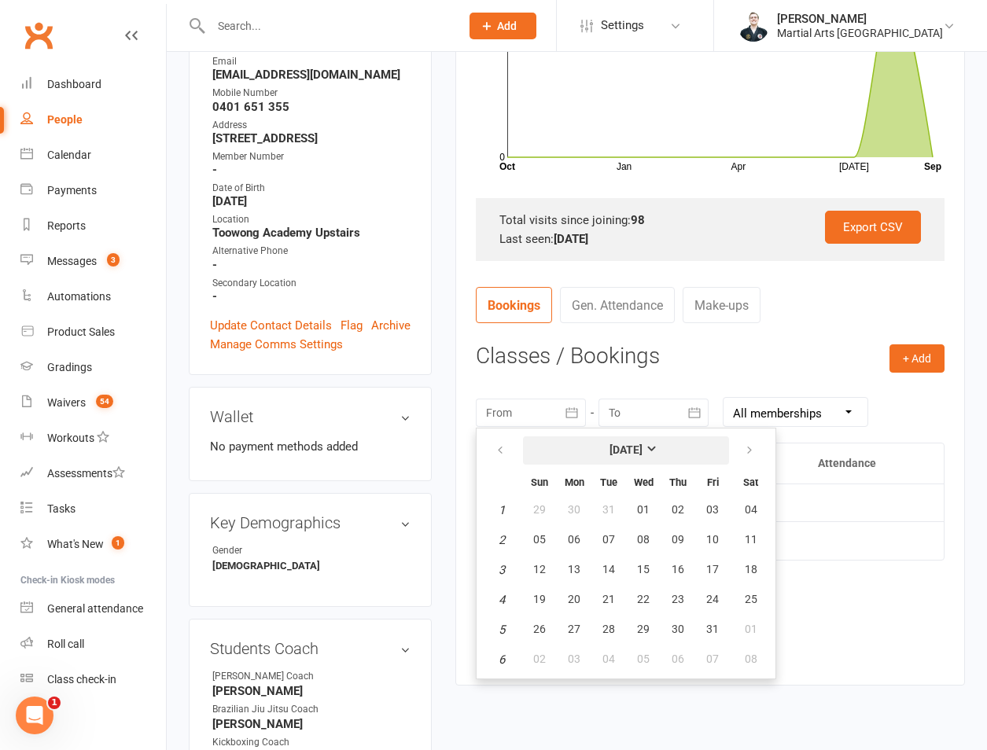
click at [612, 453] on strong "January 2020" at bounding box center [625, 449] width 33 height 13
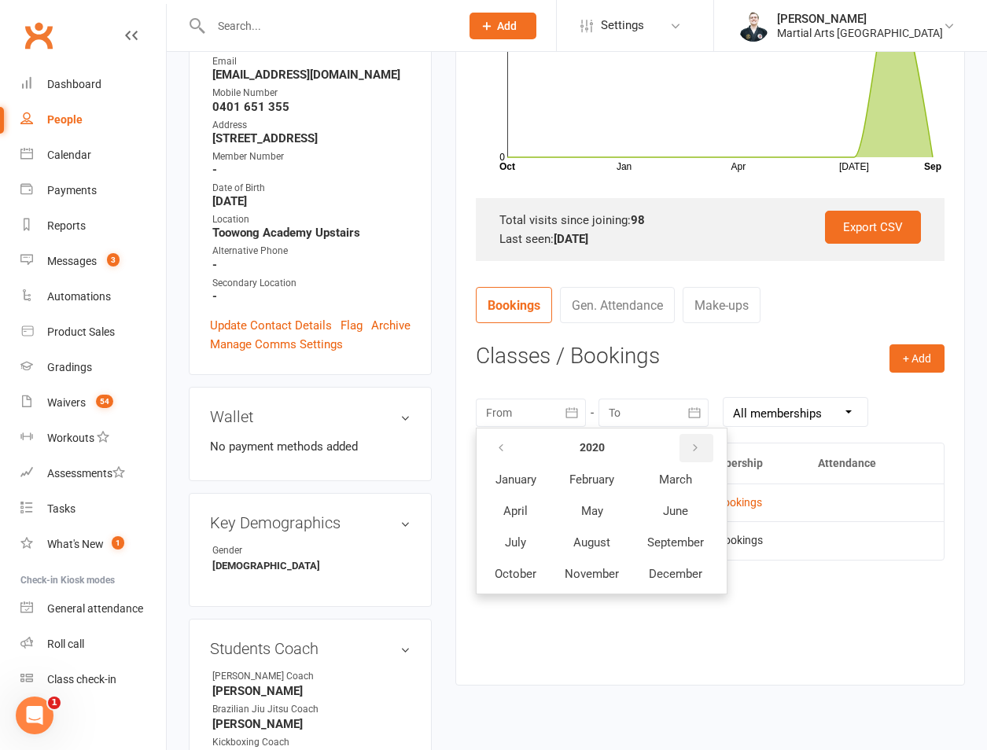
click at [711, 443] on button "button" at bounding box center [696, 448] width 34 height 28
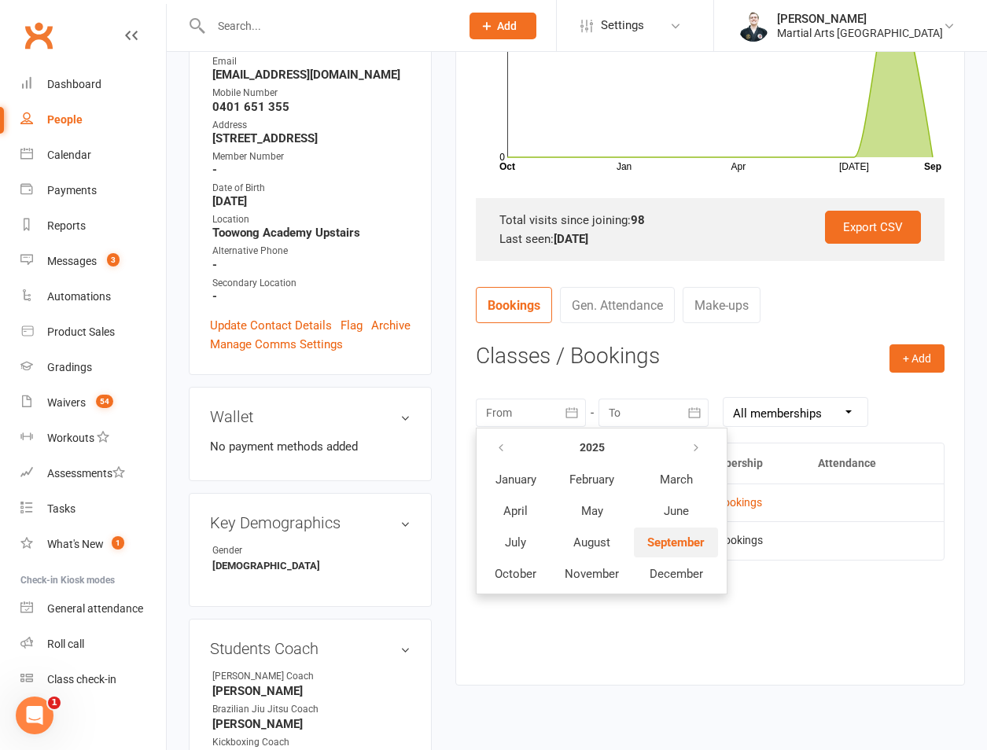
click at [678, 538] on span "September" at bounding box center [675, 542] width 57 height 14
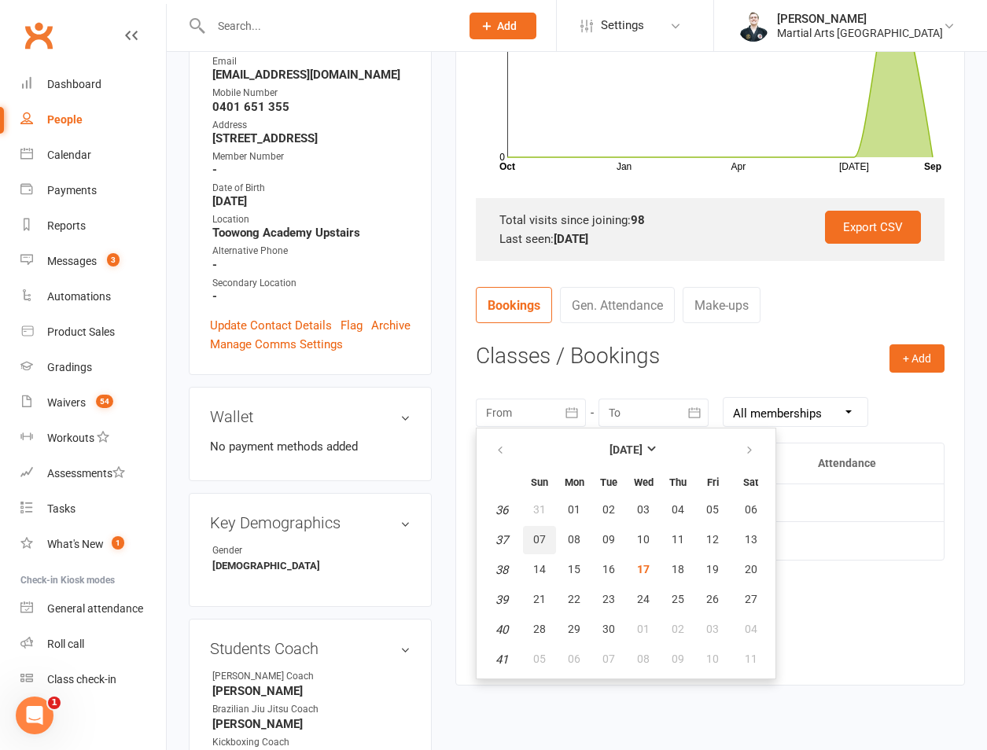
click at [539, 538] on span "07" at bounding box center [539, 539] width 13 height 13
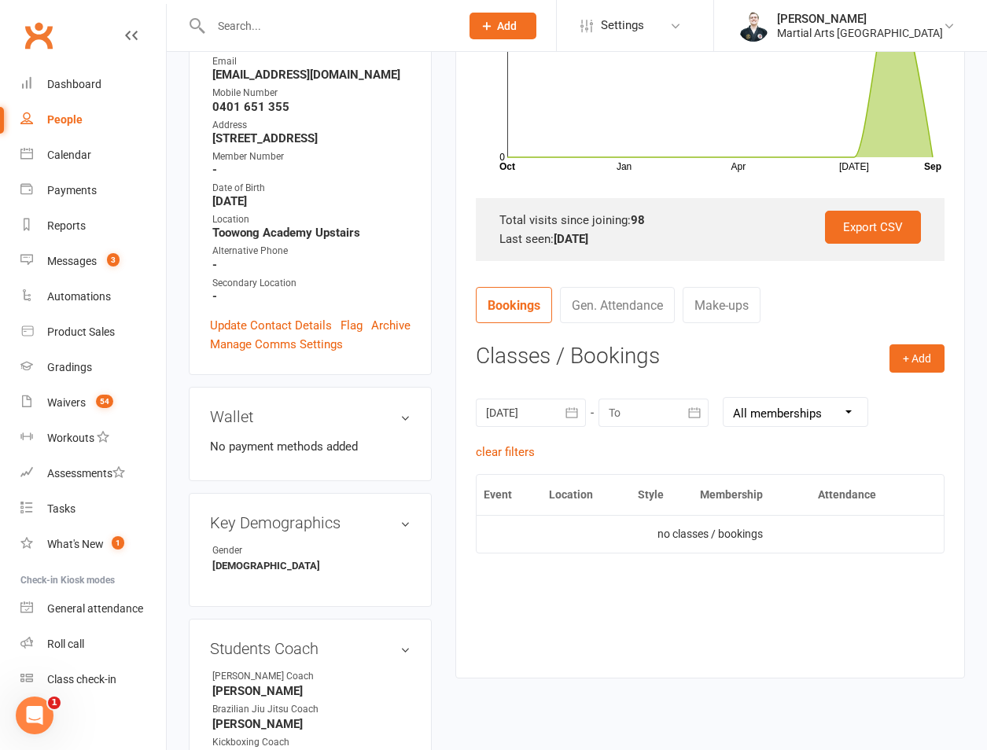
click at [527, 408] on div at bounding box center [531, 413] width 110 height 28
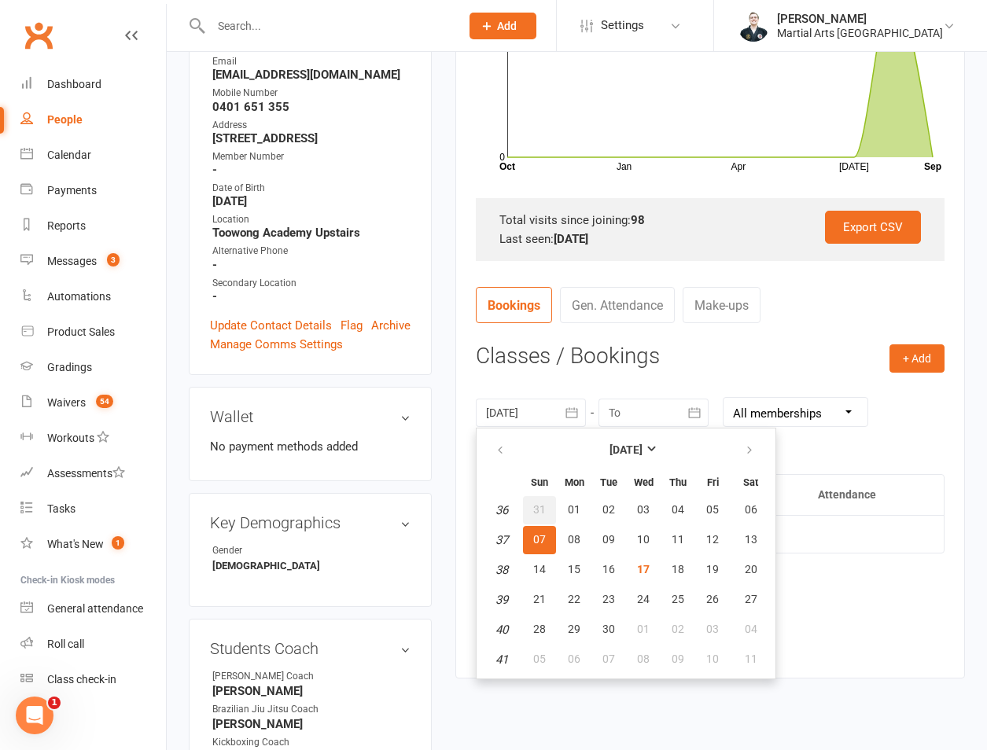
click at [531, 507] on button "31" at bounding box center [539, 510] width 33 height 28
type input "31 Aug 2025"
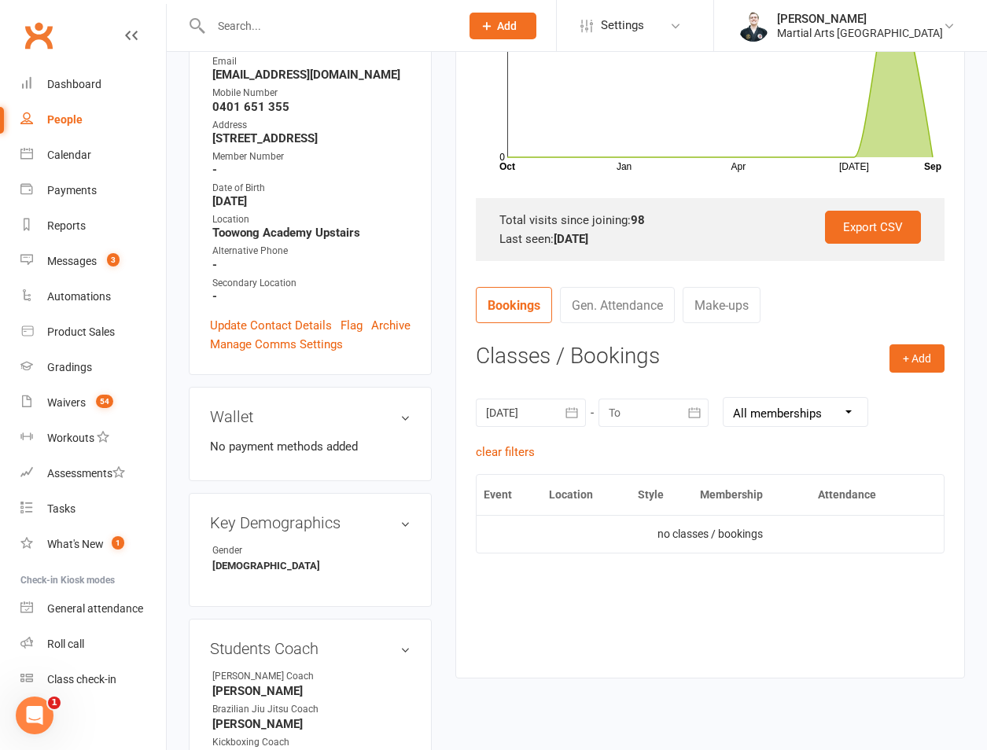
scroll to position [0, 0]
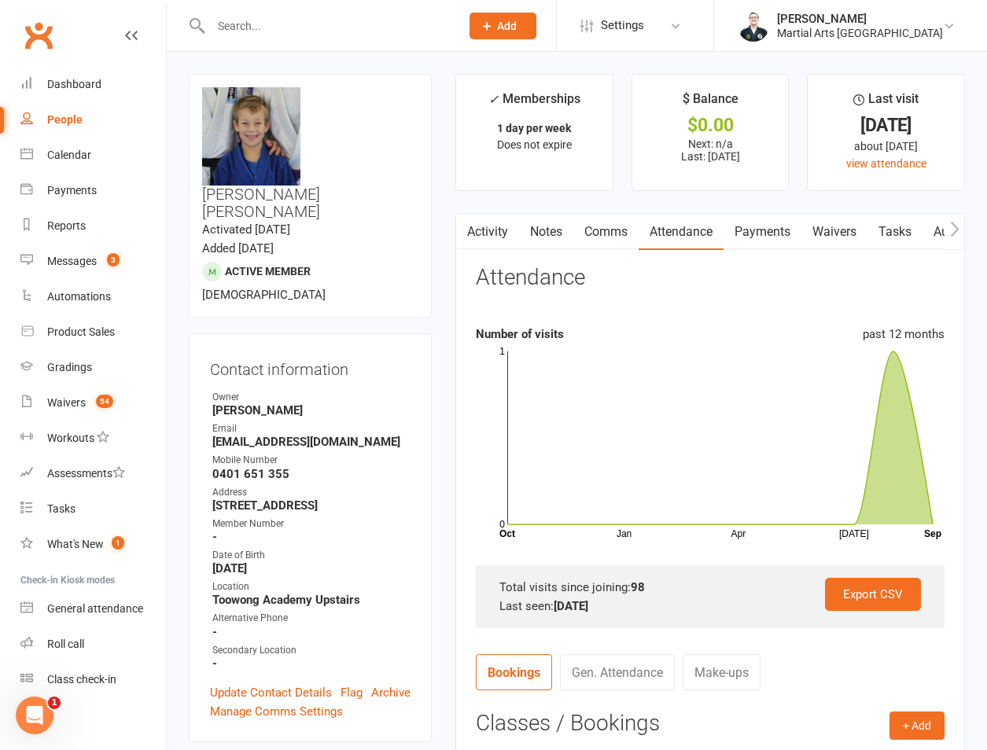
click at [234, 28] on input "text" at bounding box center [327, 26] width 243 height 22
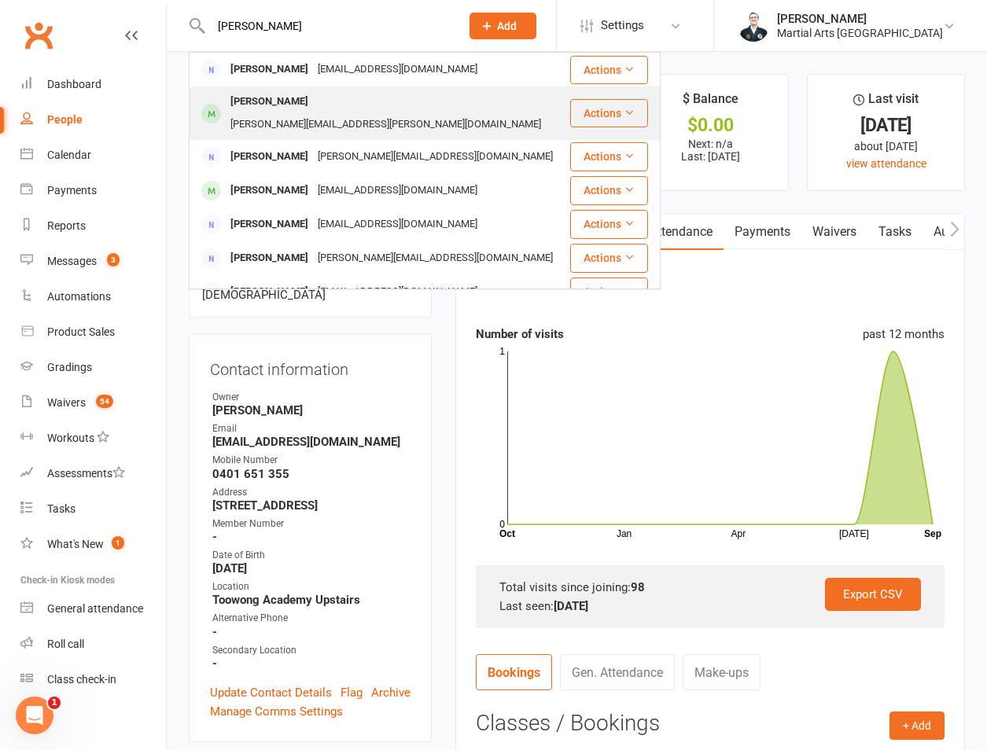
type input "kwan"
click at [284, 91] on div "Solomon Kwan solomon.kwan@outlook.com" at bounding box center [379, 113] width 378 height 52
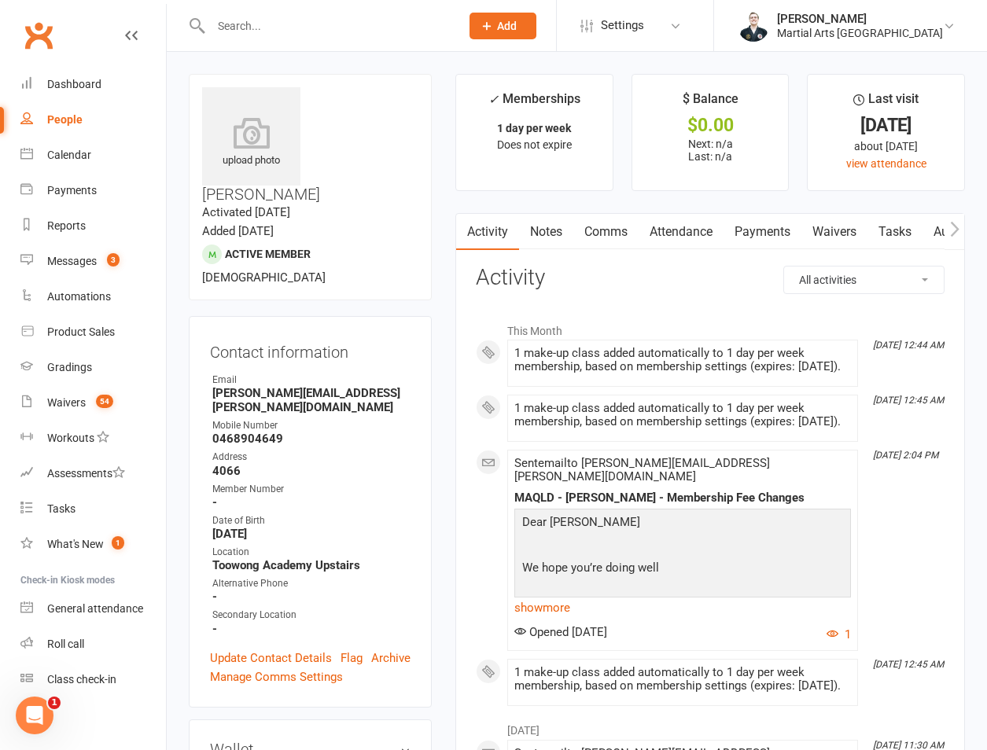
click at [683, 231] on link "Attendance" at bounding box center [680, 232] width 85 height 36
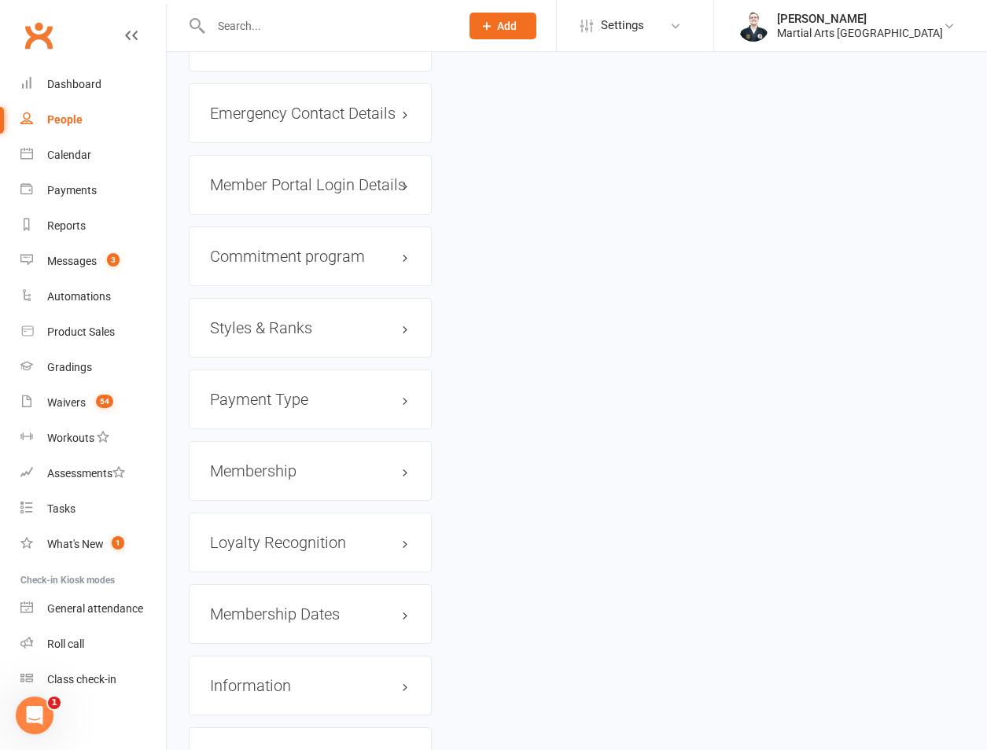
scroll to position [1716, 0]
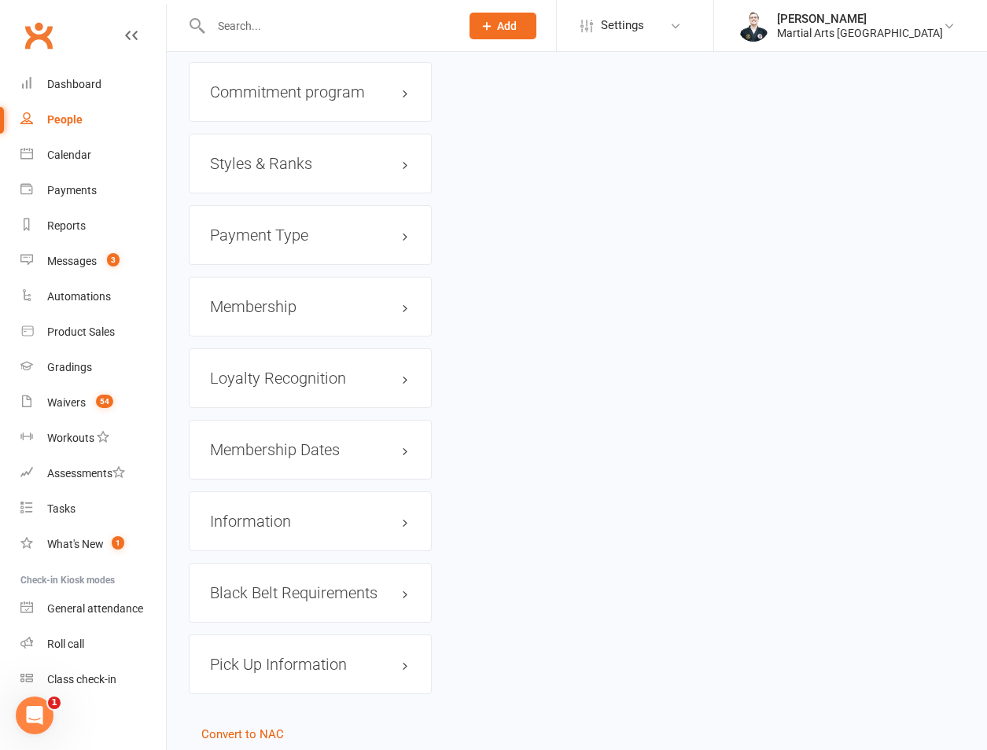
click at [275, 298] on h3 "Membership" at bounding box center [310, 306] width 200 height 17
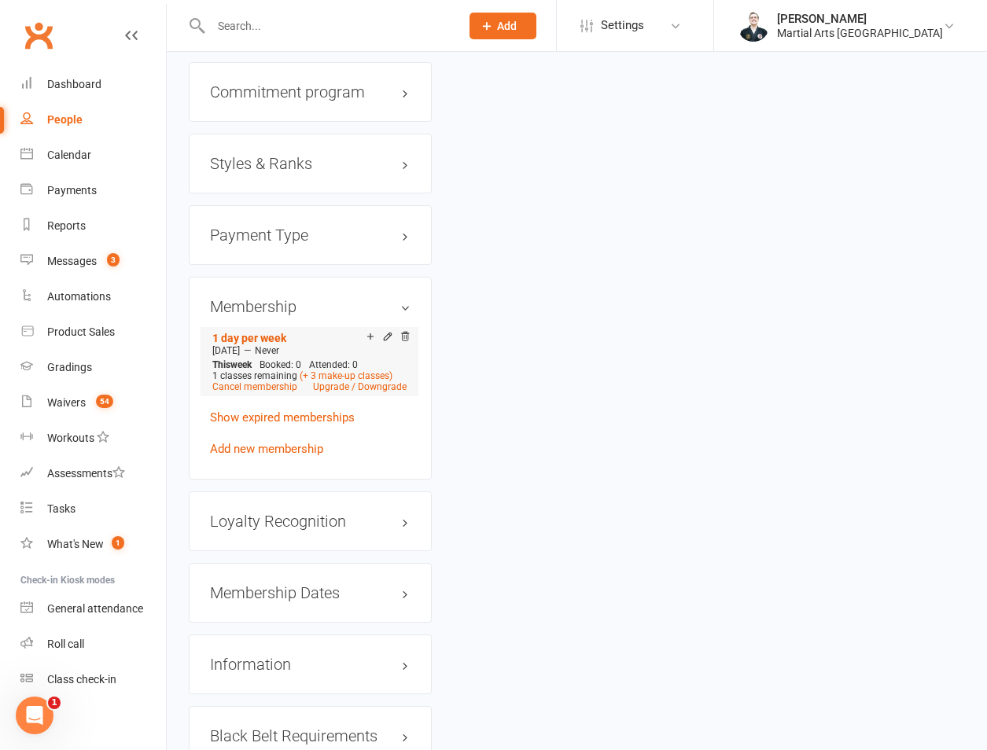
click at [405, 330] on div "Add make-up class" at bounding box center [425, 338] width 88 height 17
click at [405, 331] on icon at bounding box center [404, 336] width 11 height 11
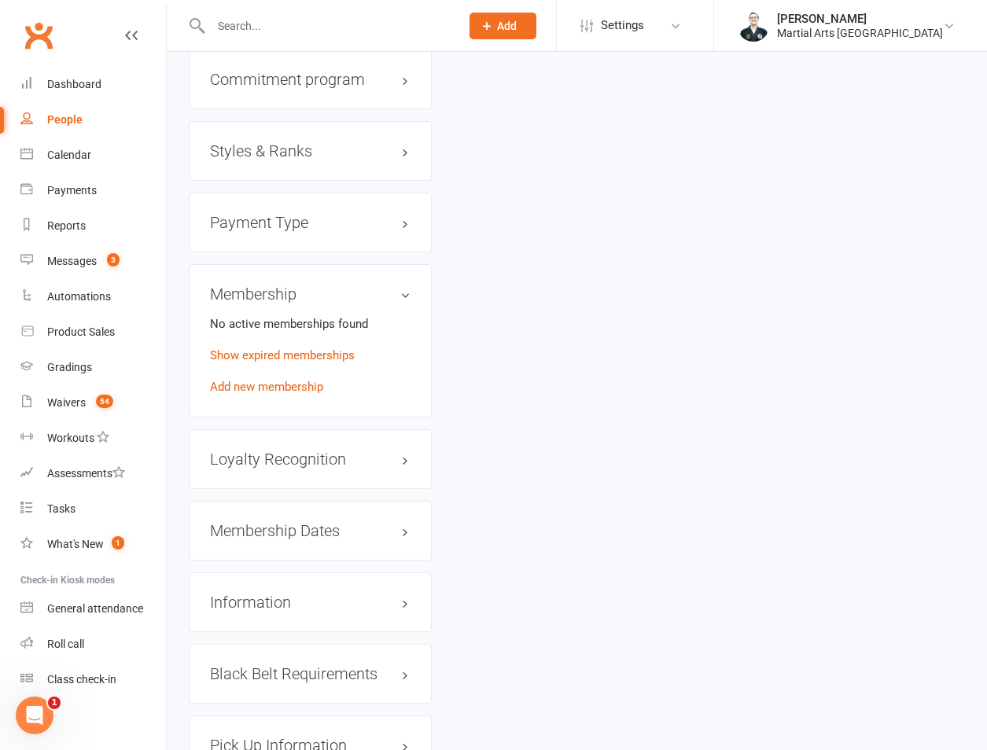
scroll to position [1802, 0]
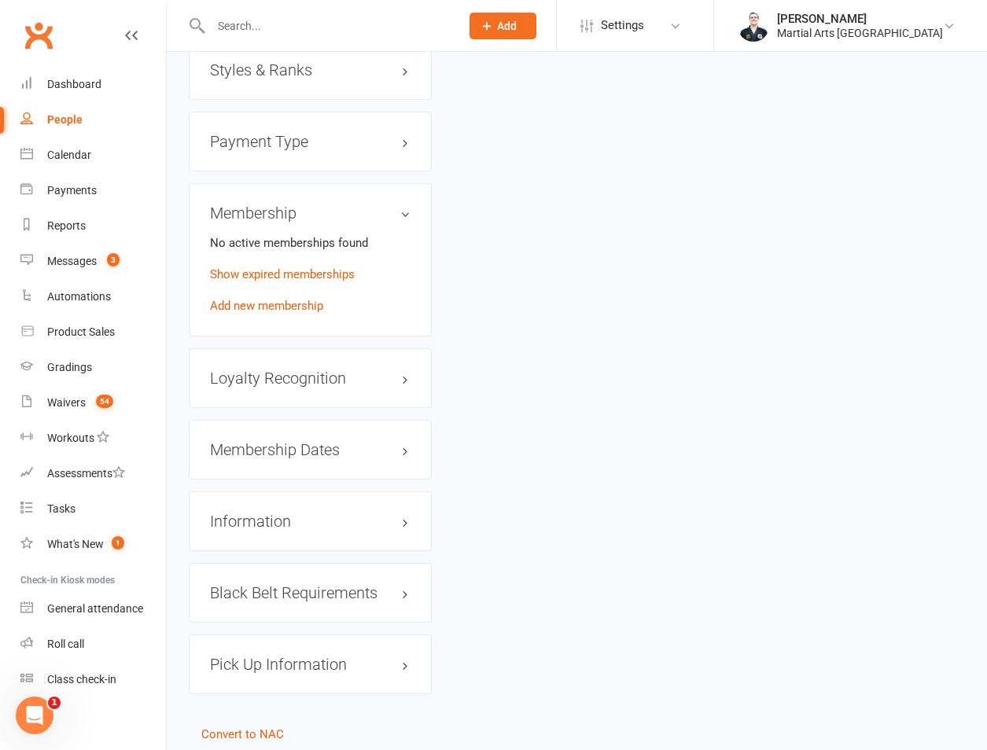
click at [344, 420] on div "Membership Dates edit" at bounding box center [310, 450] width 243 height 60
drag, startPoint x: 344, startPoint y: 392, endPoint x: 398, endPoint y: 408, distance: 56.7
click at [346, 441] on h3 "Membership Dates edit" at bounding box center [310, 449] width 200 height 17
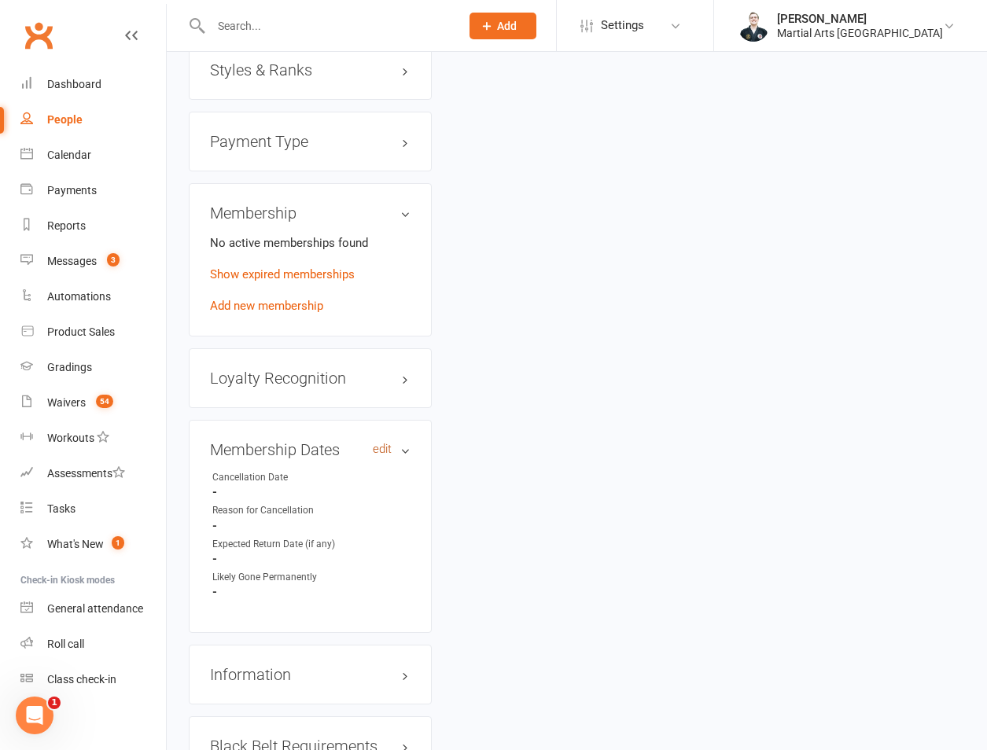
click at [377, 443] on link "edit" at bounding box center [382, 449] width 19 height 13
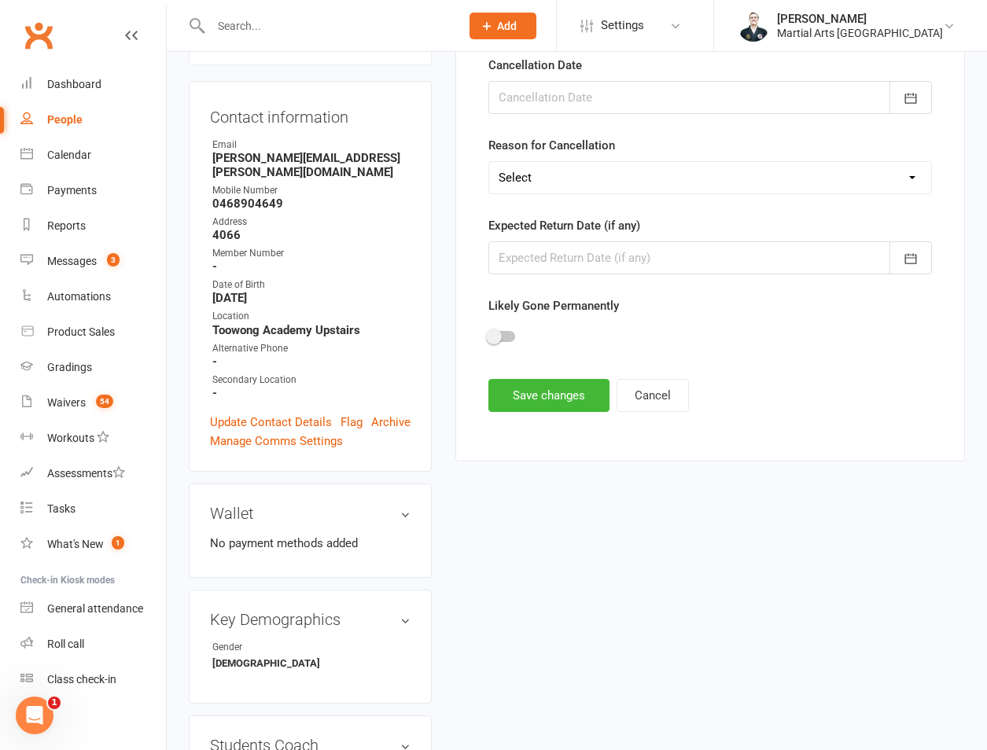
scroll to position [134, 0]
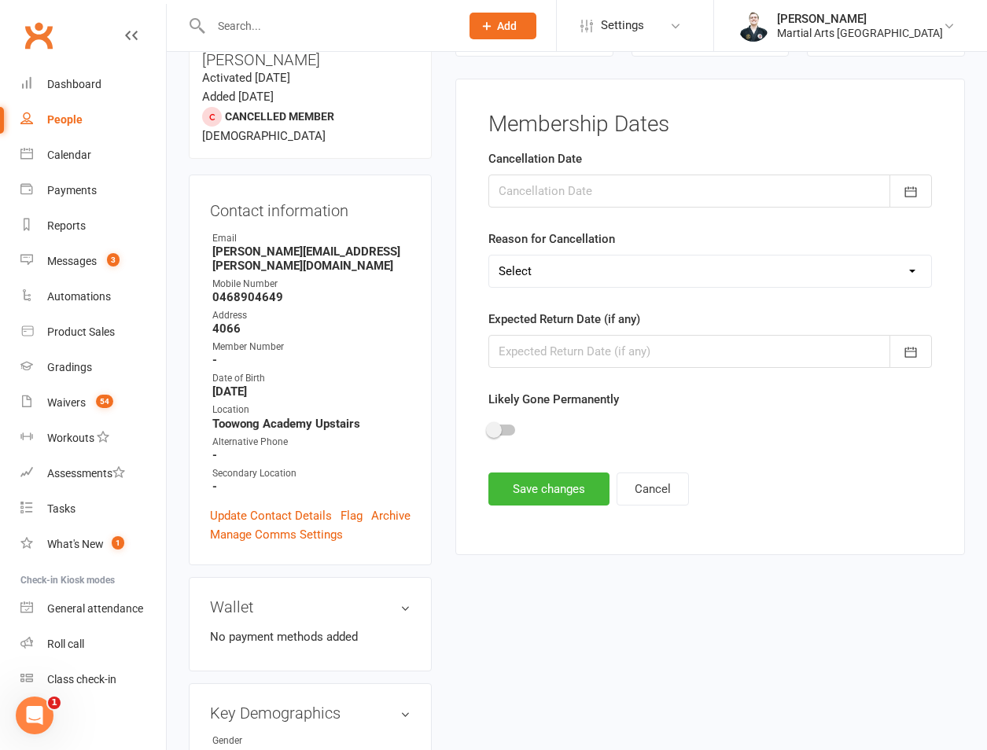
click at [631, 196] on div at bounding box center [709, 191] width 443 height 33
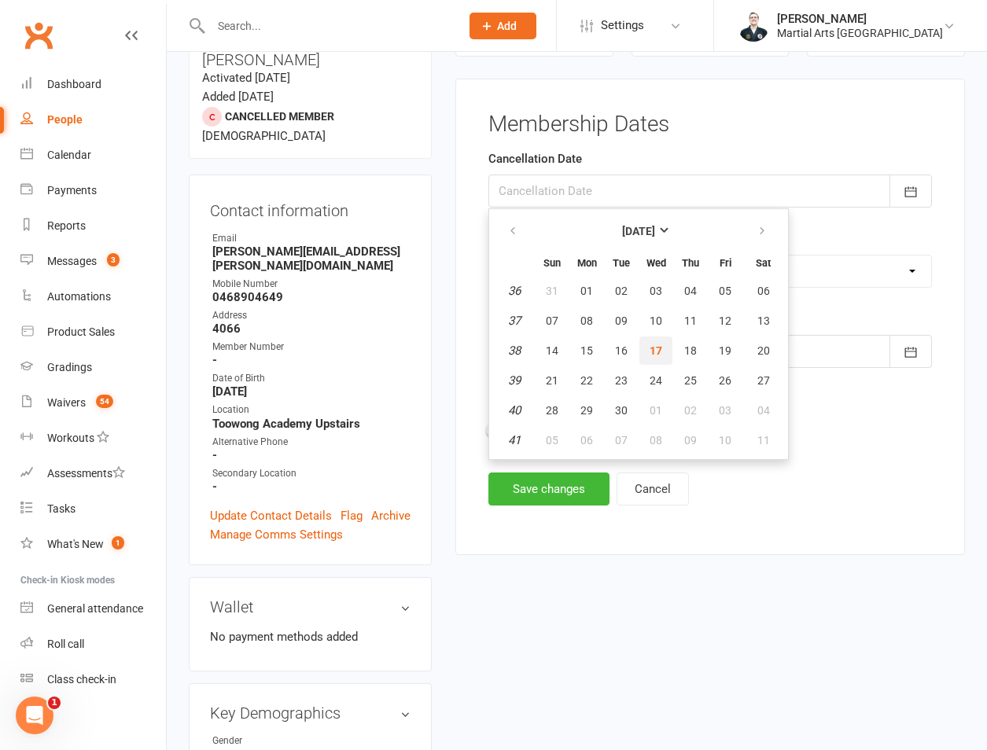
click at [660, 351] on span "17" at bounding box center [655, 350] width 13 height 13
type input "17 Sep 2025"
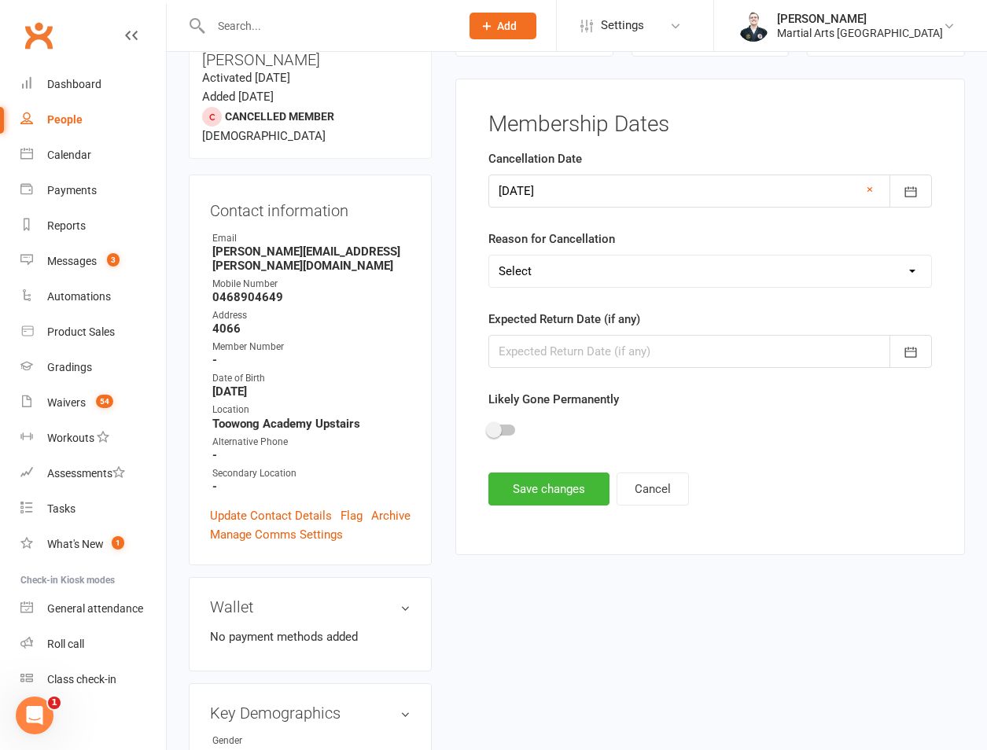
click at [624, 278] on select "Select Other Sport Too Busy/Work/School Commitments Transport/Parking Financial…" at bounding box center [710, 271] width 442 height 31
select select "Moved Away"
click at [489, 256] on select "Select Other Sport Too Busy/Work/School Commitments Transport/Parking Financial…" at bounding box center [710, 271] width 442 height 31
click at [549, 481] on button "Save changes" at bounding box center [548, 488] width 121 height 33
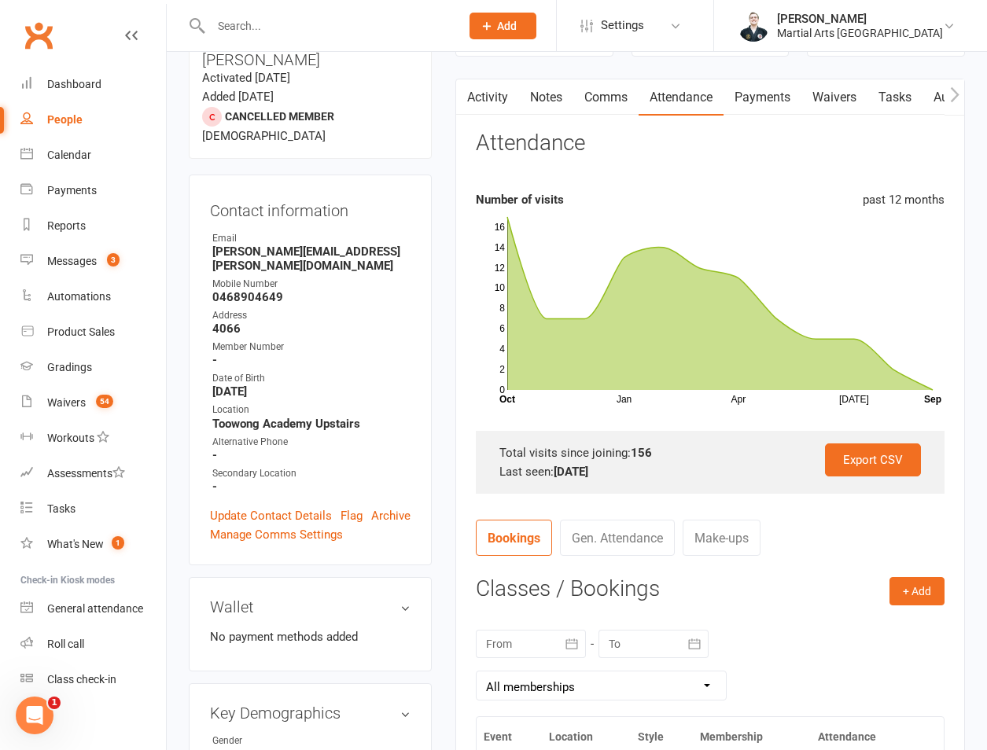
click at [263, 19] on input "text" at bounding box center [327, 26] width 243 height 22
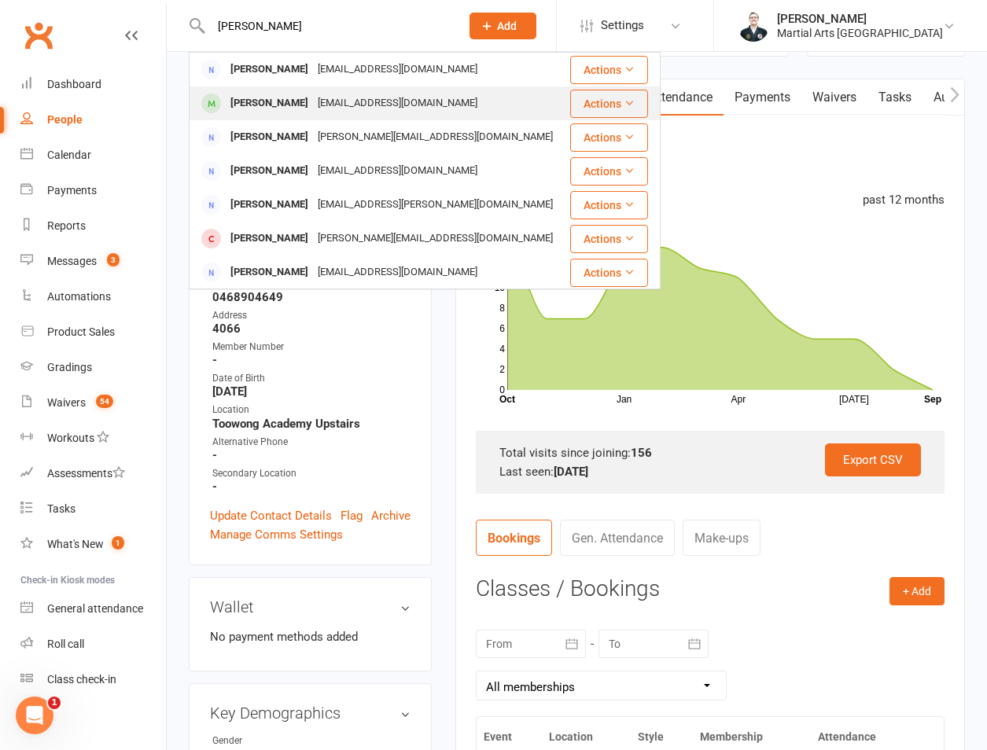
type input "john park"
click at [327, 97] on div "xinshenghuo100@hotmail.com" at bounding box center [397, 103] width 169 height 23
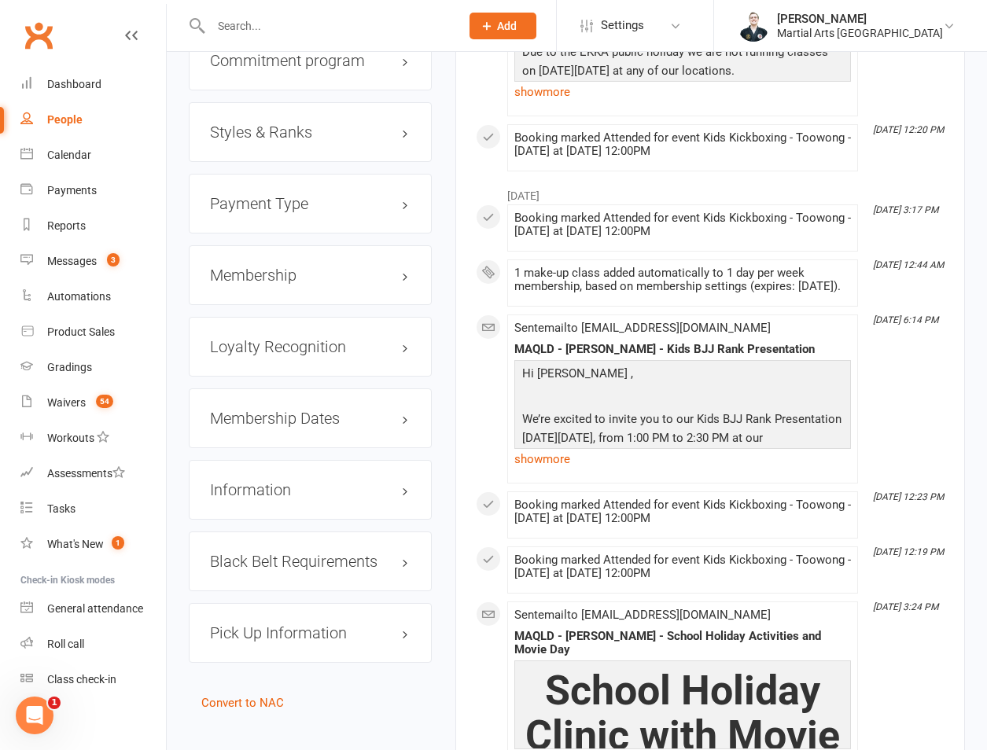
scroll to position [1834, 0]
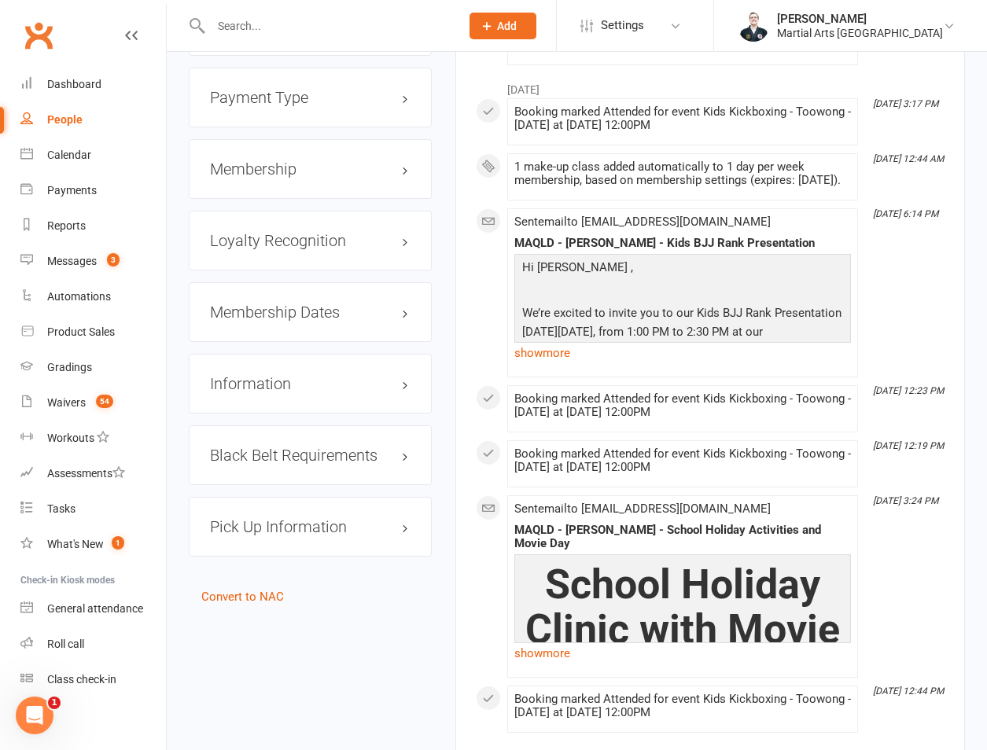
drag, startPoint x: 270, startPoint y: 144, endPoint x: 280, endPoint y: 142, distance: 9.7
click at [270, 160] on h3 "Membership" at bounding box center [310, 168] width 200 height 17
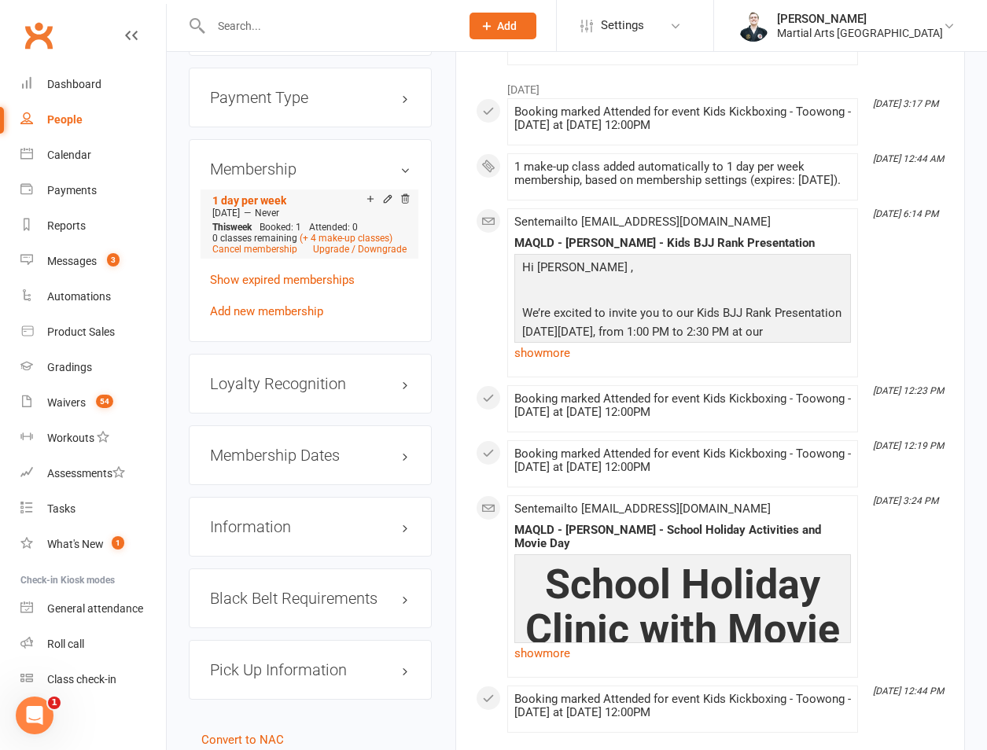
click at [410, 189] on li "1 day per week Jan 20 2025 — Never This week Booked: 1 Attended: 0 0 classes re…" at bounding box center [309, 223] width 202 height 69
click at [407, 194] on icon at bounding box center [404, 200] width 11 height 13
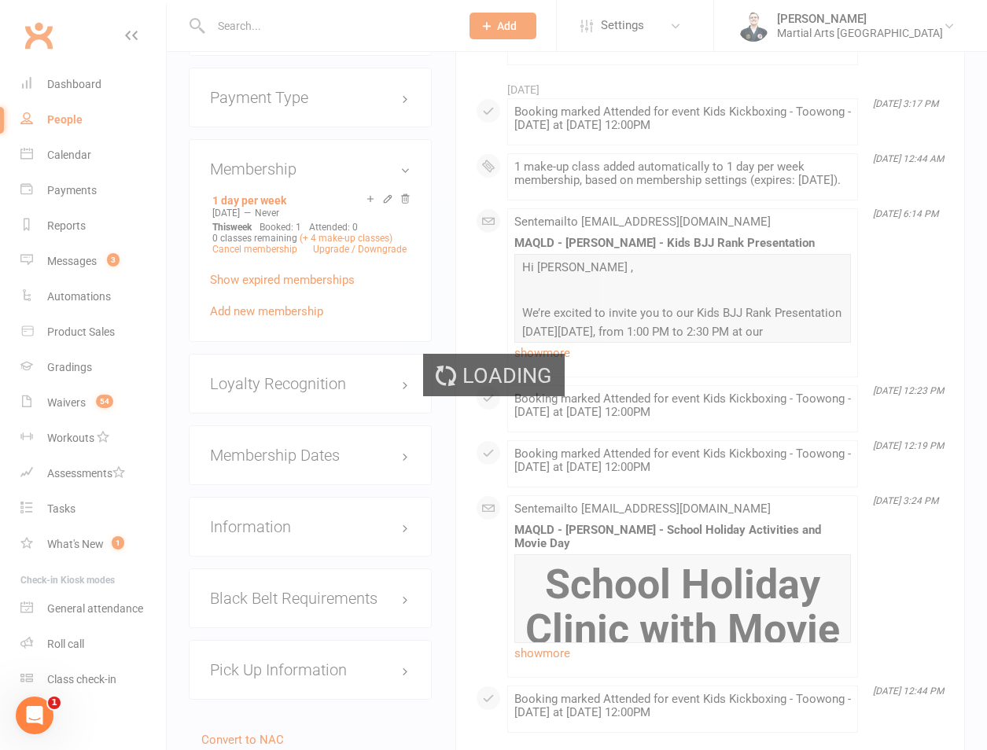
scroll to position [1826, 0]
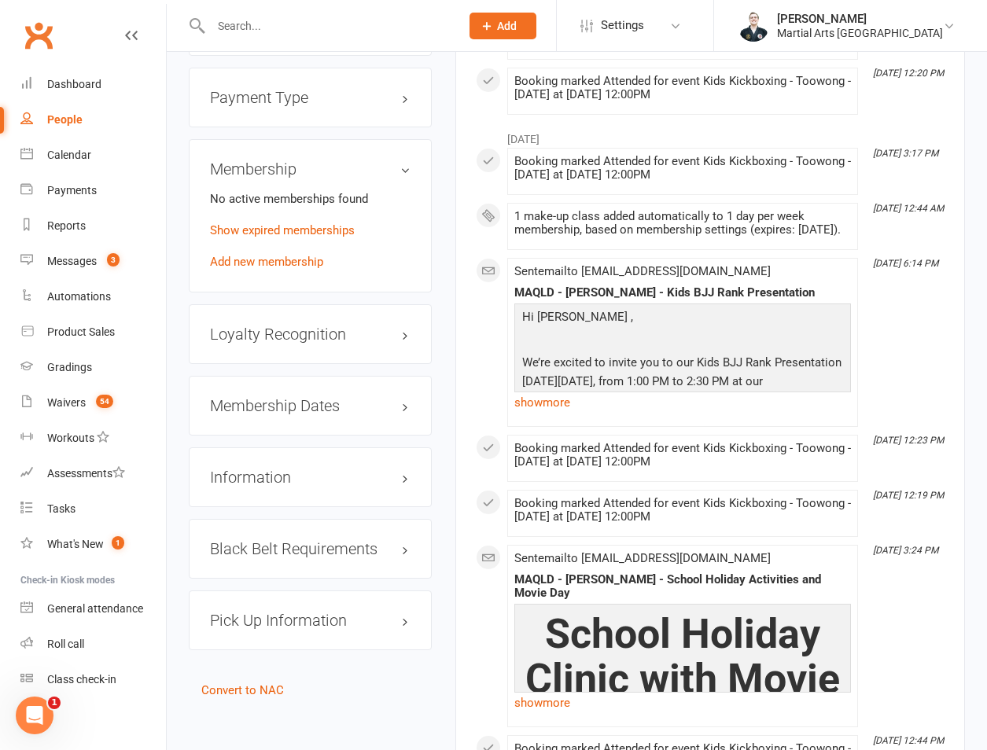
click at [299, 9] on div at bounding box center [319, 25] width 260 height 51
click at [282, 19] on input "text" at bounding box center [327, 26] width 243 height 22
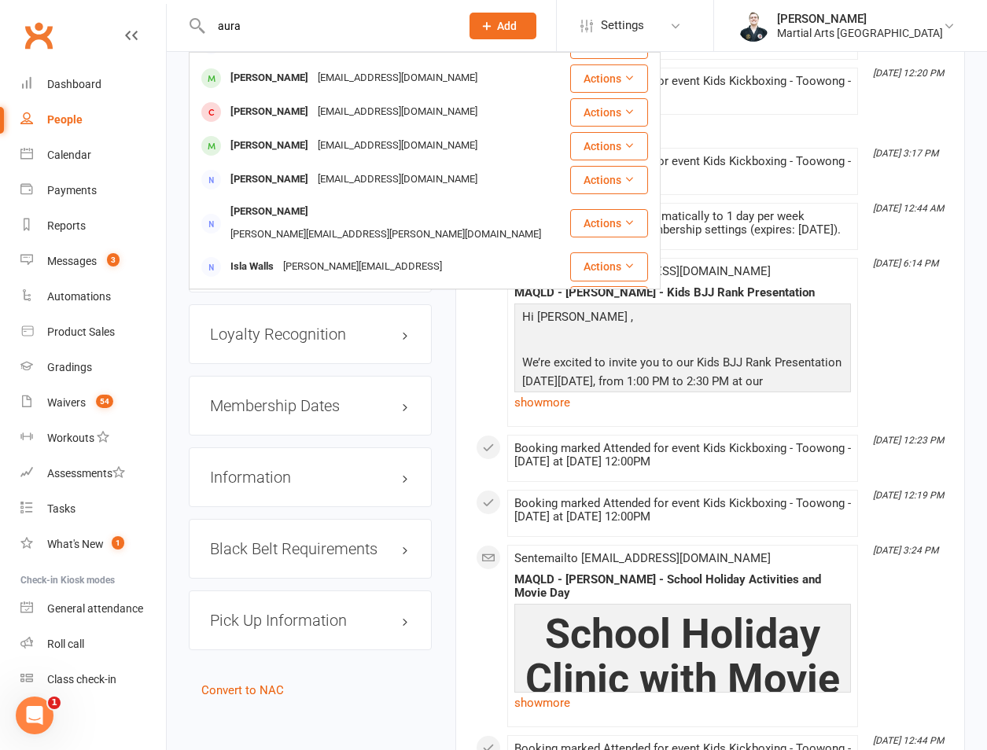
scroll to position [168, 0]
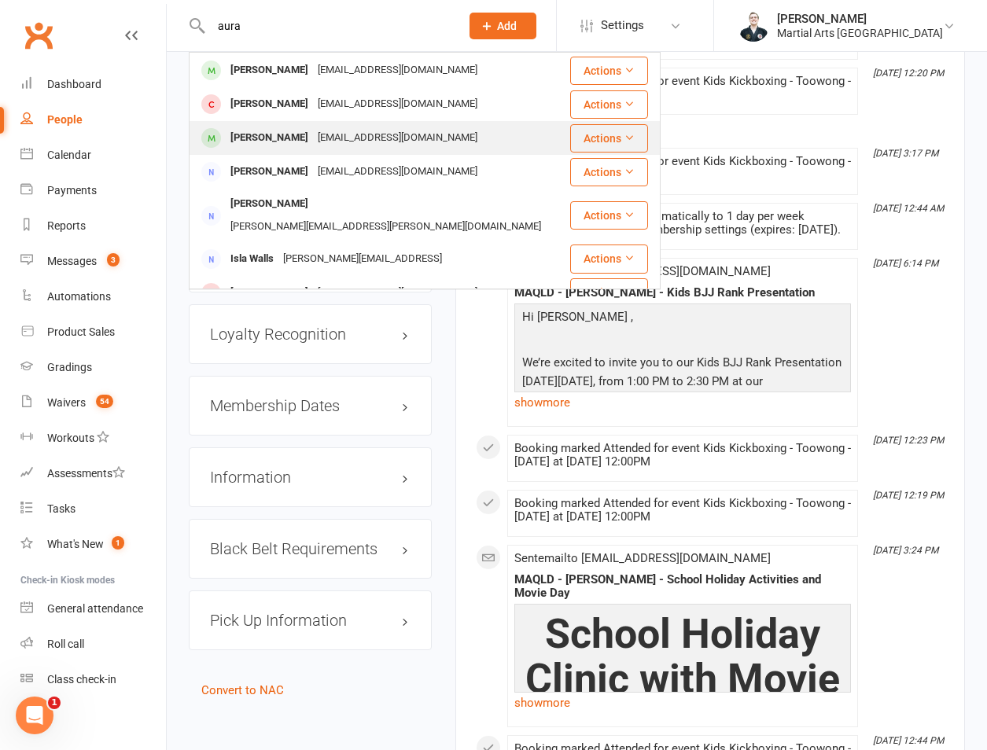
type input "aura"
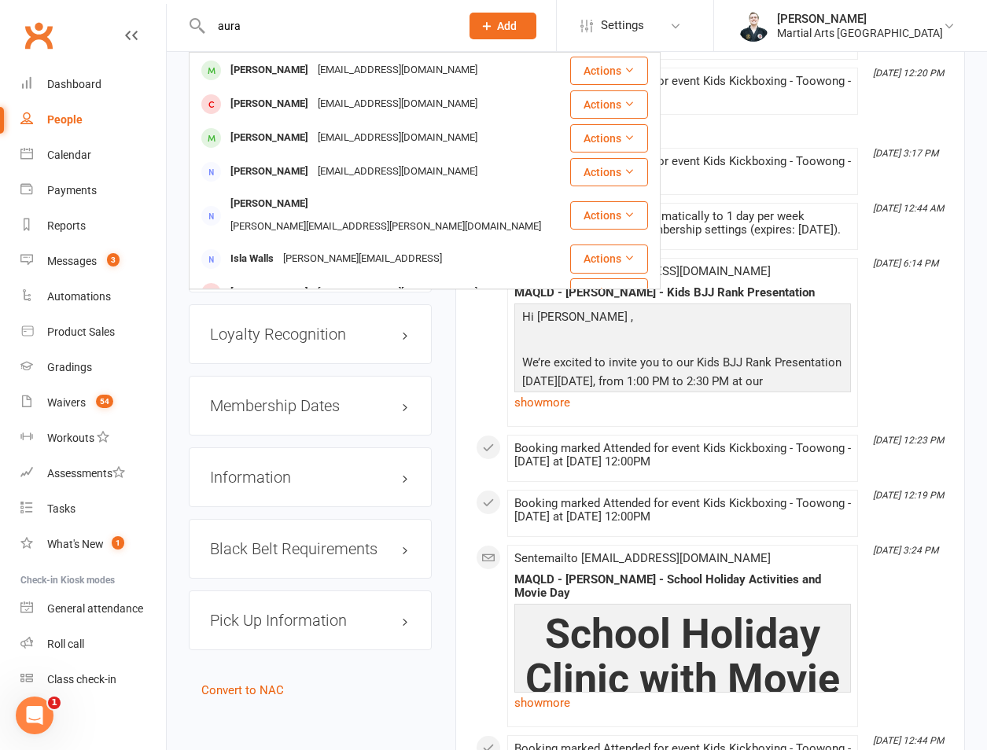
click at [384, 149] on div "velardegaby@gmail.com" at bounding box center [397, 138] width 169 height 23
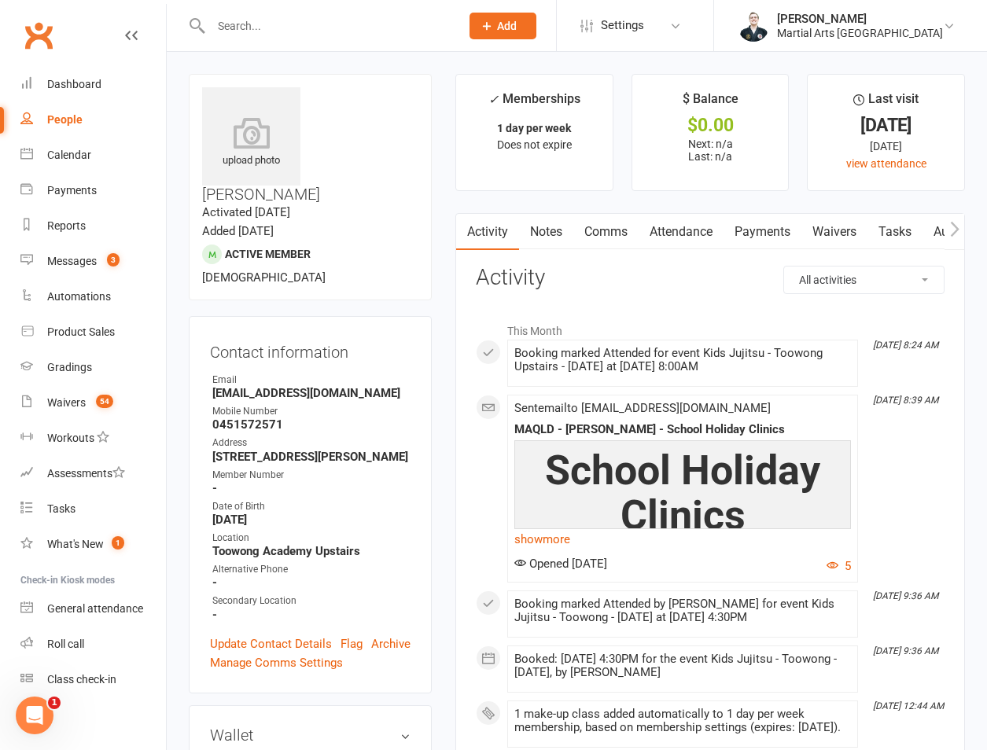
click at [671, 241] on link "Attendance" at bounding box center [680, 232] width 85 height 36
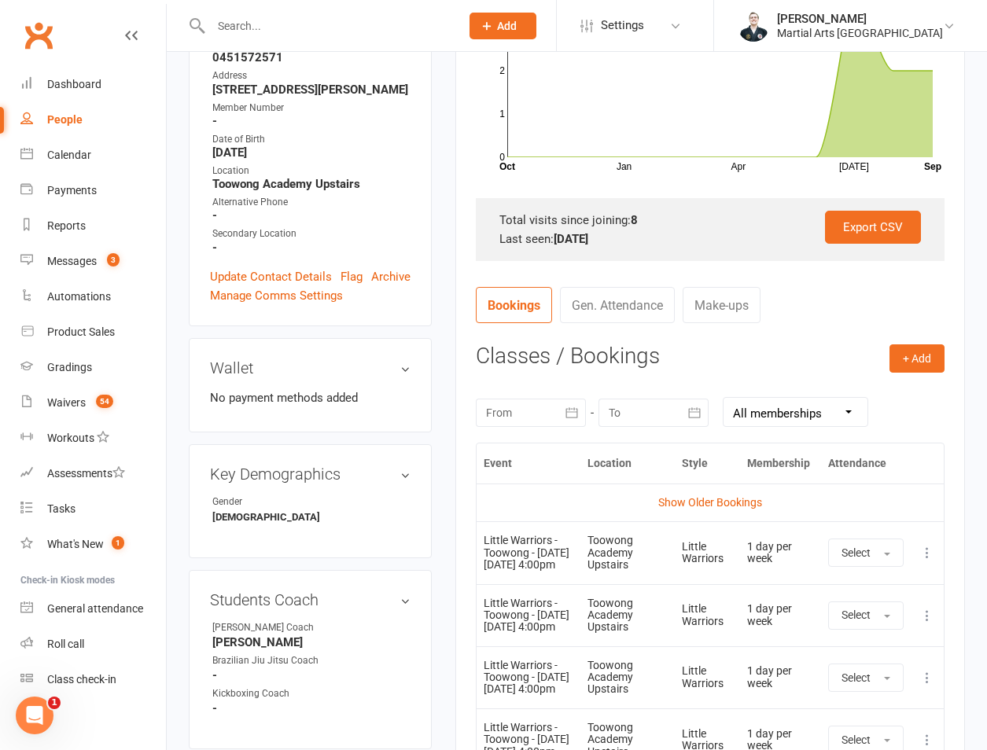
scroll to position [734, 0]
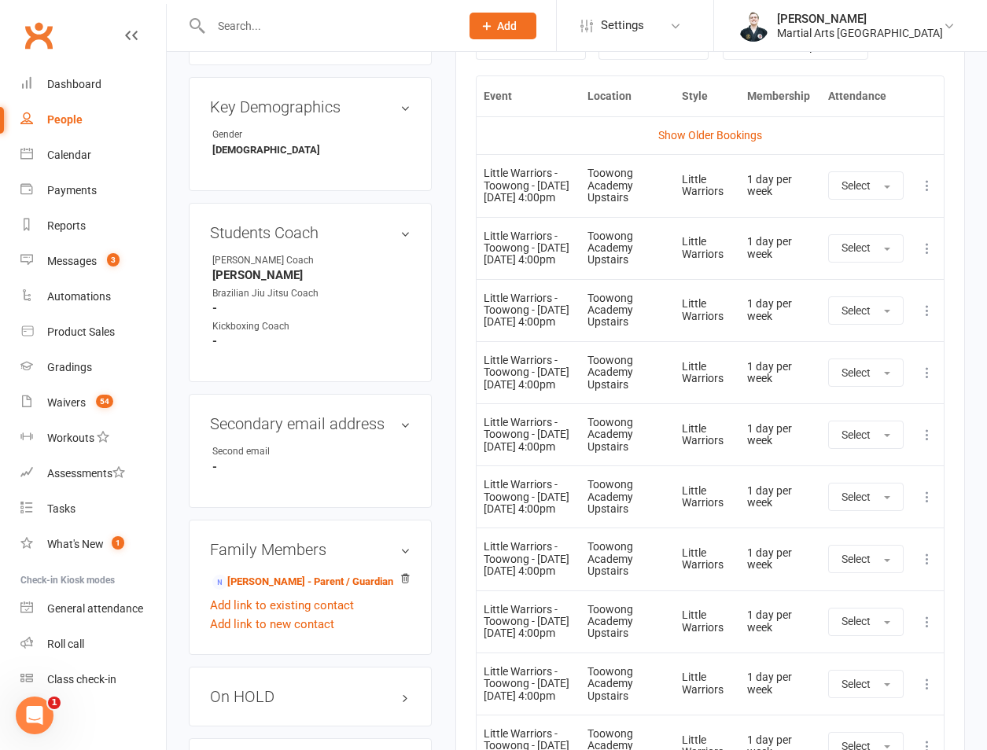
click at [919, 193] on icon at bounding box center [927, 186] width 16 height 16
click at [839, 295] on link "Remove booking" at bounding box center [858, 278] width 156 height 31
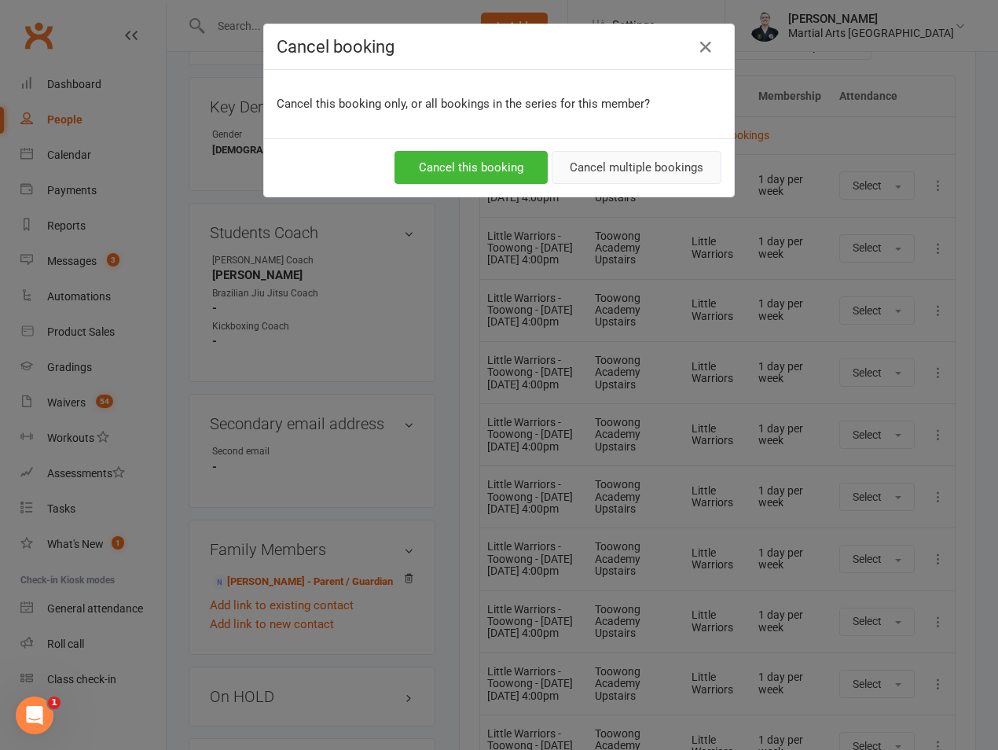
click at [591, 156] on button "Cancel multiple bookings" at bounding box center [637, 167] width 170 height 33
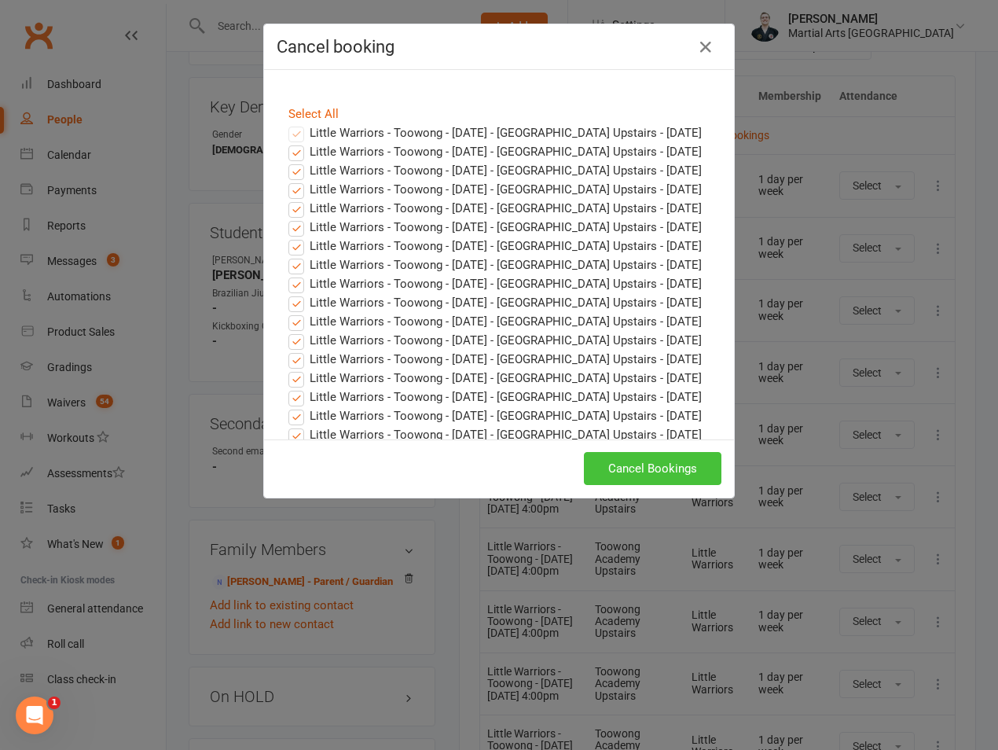
click at [636, 462] on button "Cancel Bookings" at bounding box center [653, 468] width 138 height 33
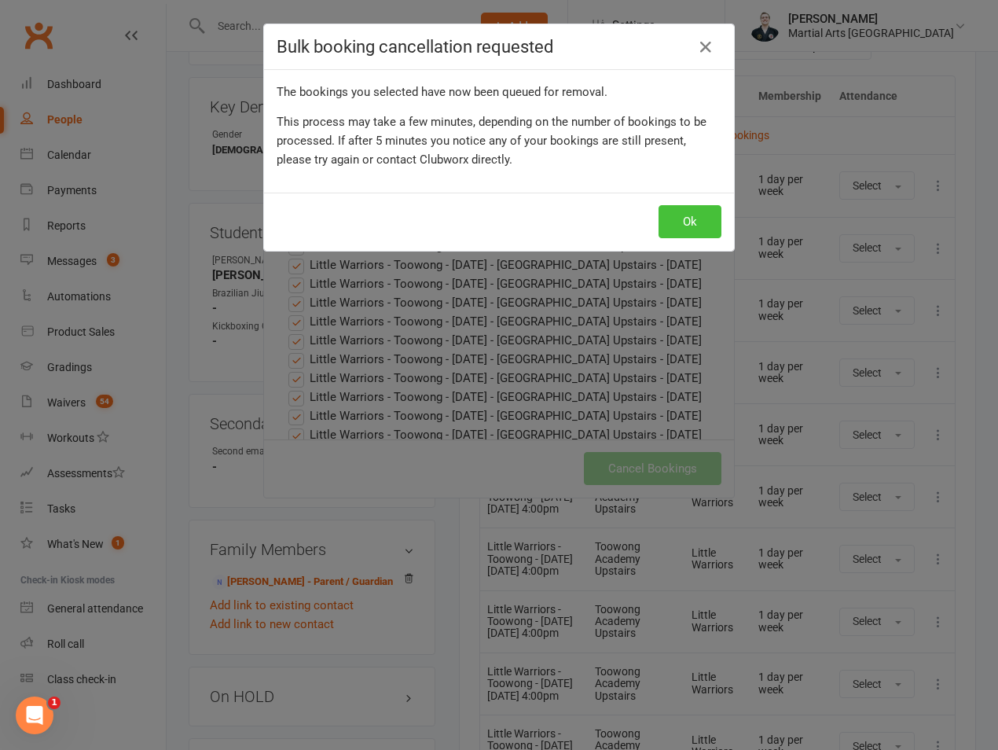
click at [690, 229] on button "Ok" at bounding box center [690, 221] width 63 height 33
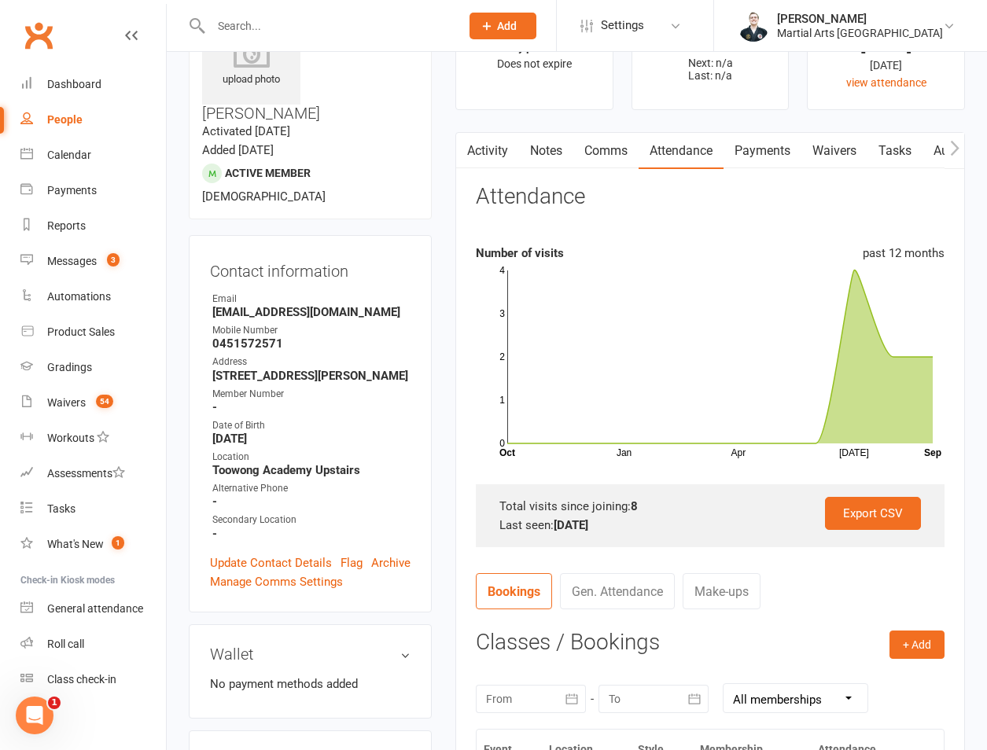
scroll to position [367, 0]
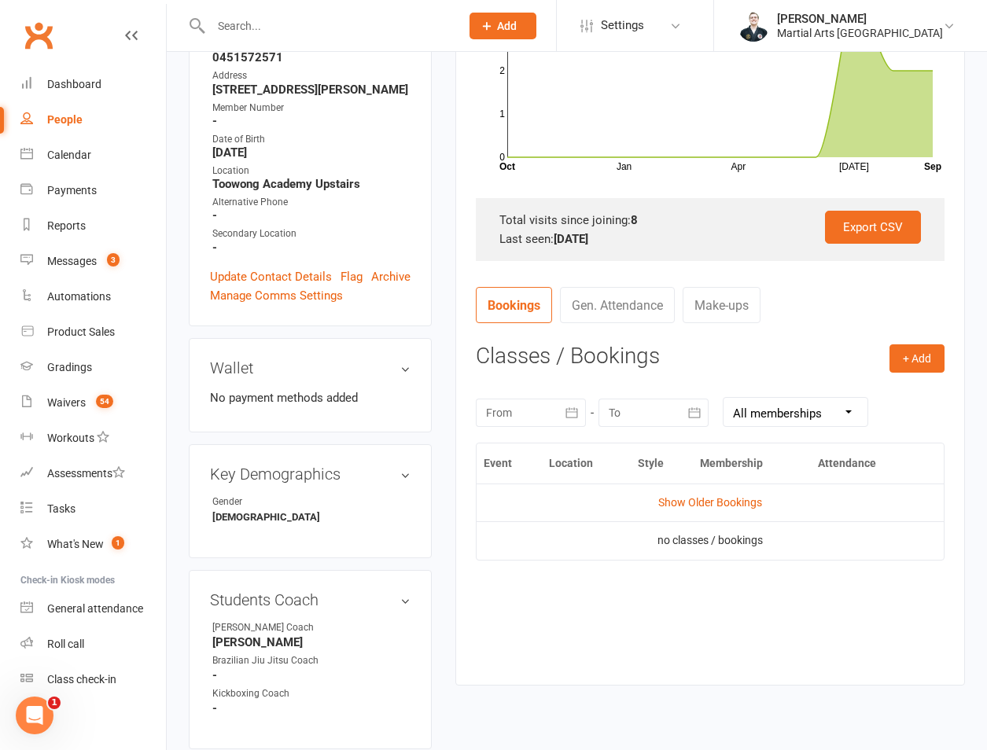
click at [551, 413] on div at bounding box center [531, 413] width 110 height 28
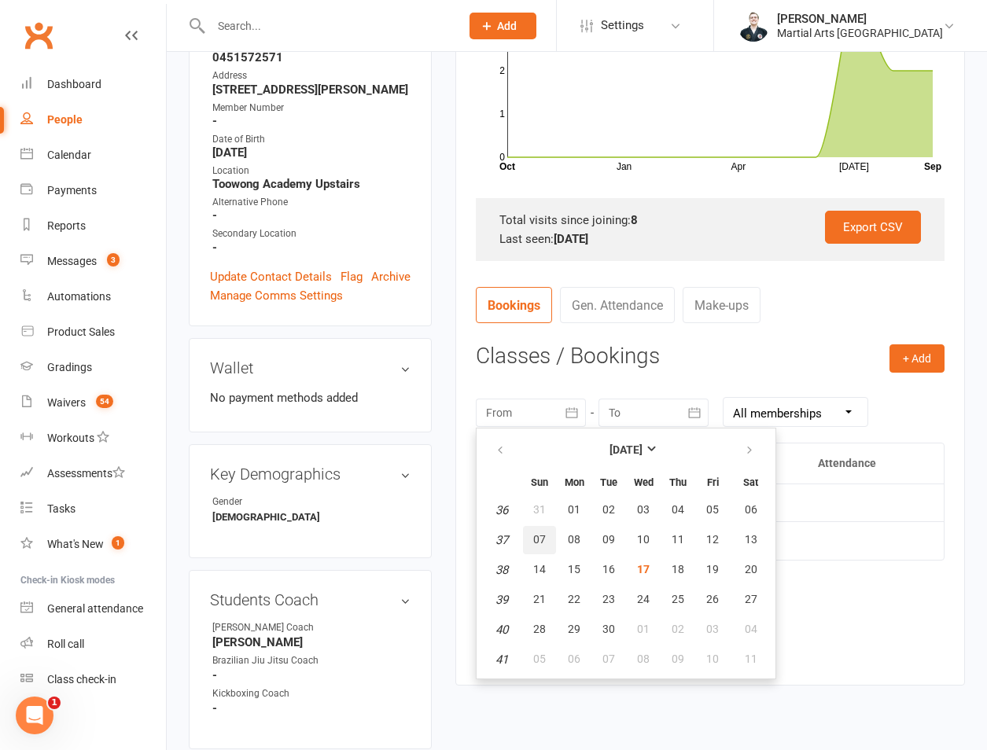
click at [542, 535] on span "07" at bounding box center [539, 539] width 13 height 13
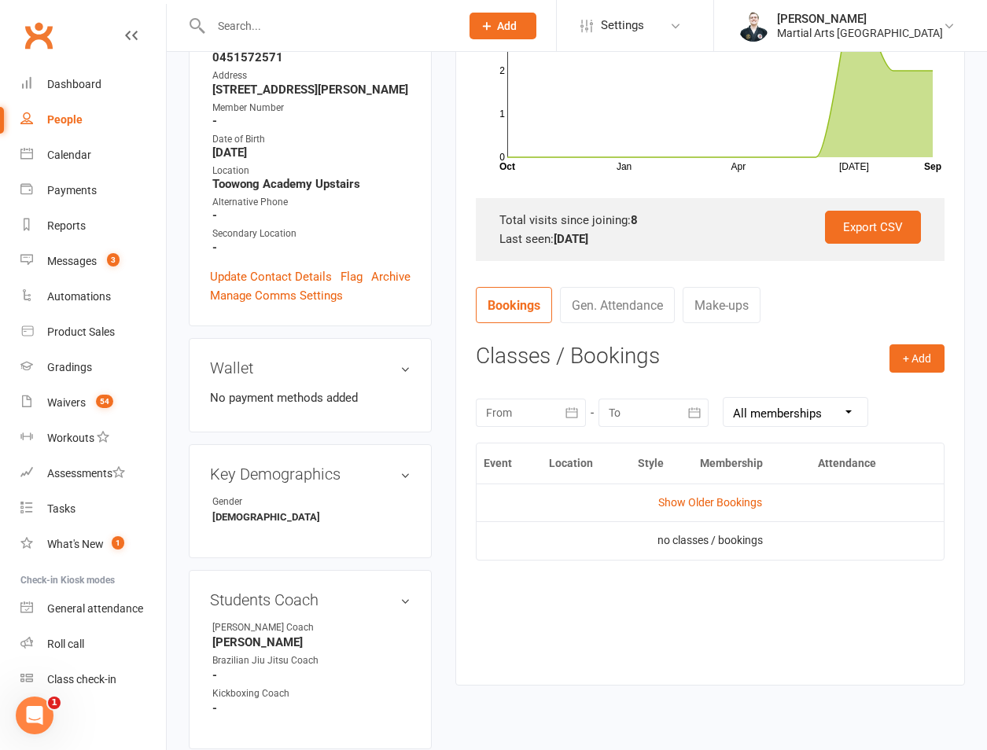
type input "07 Sep 2025"
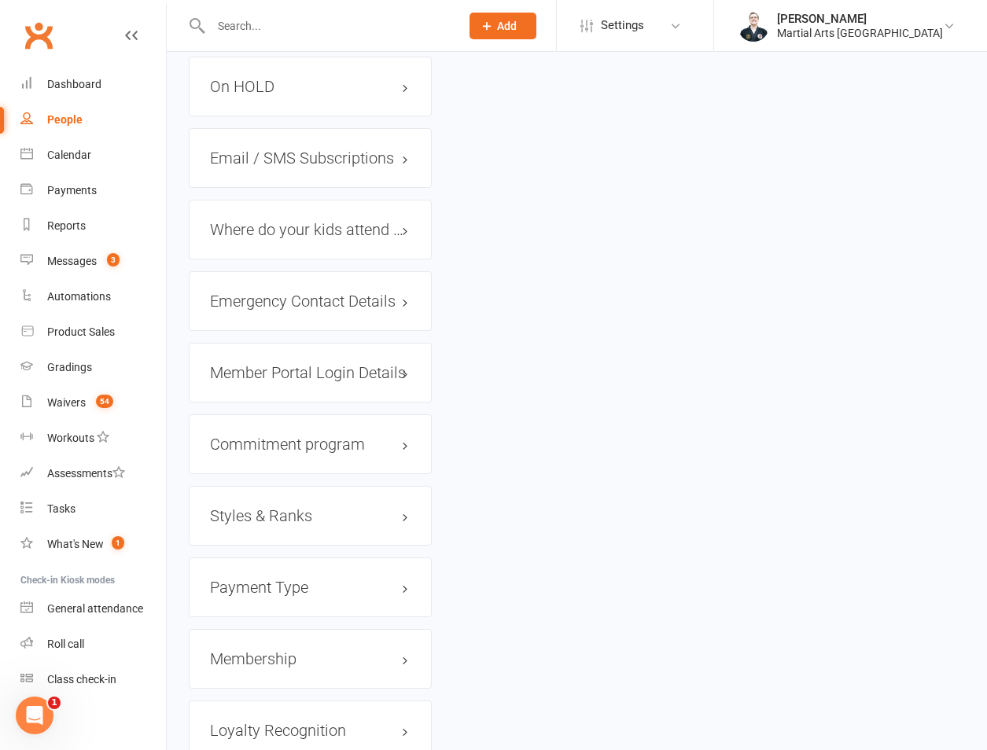
scroll to position [1723, 0]
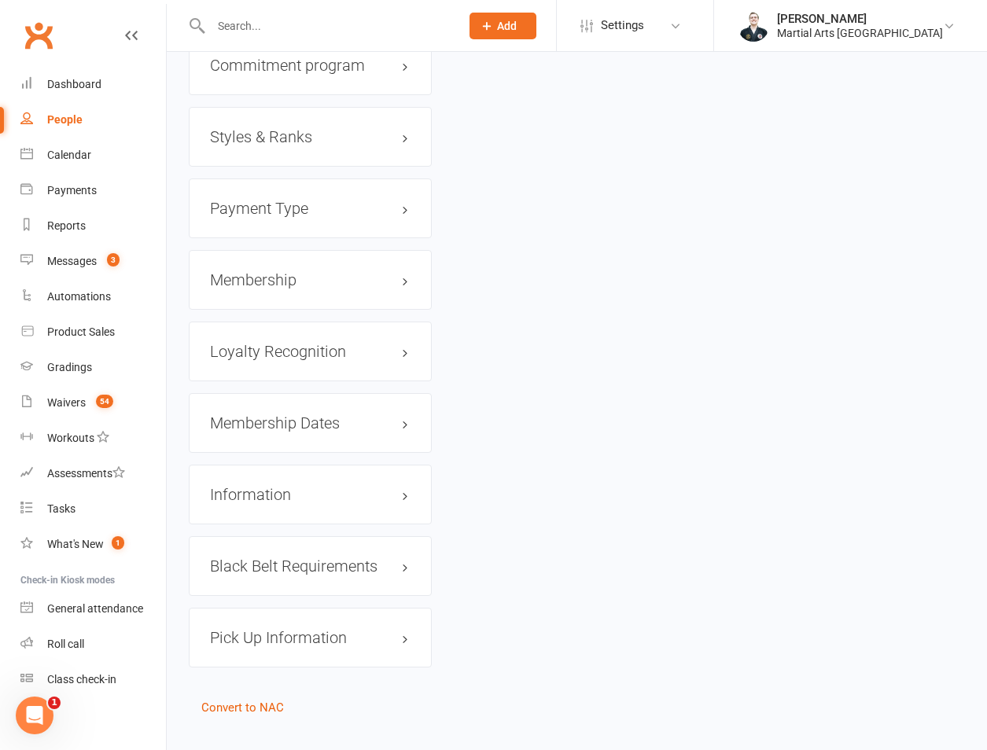
click at [289, 128] on h3 "Styles & Ranks" at bounding box center [310, 136] width 200 height 17
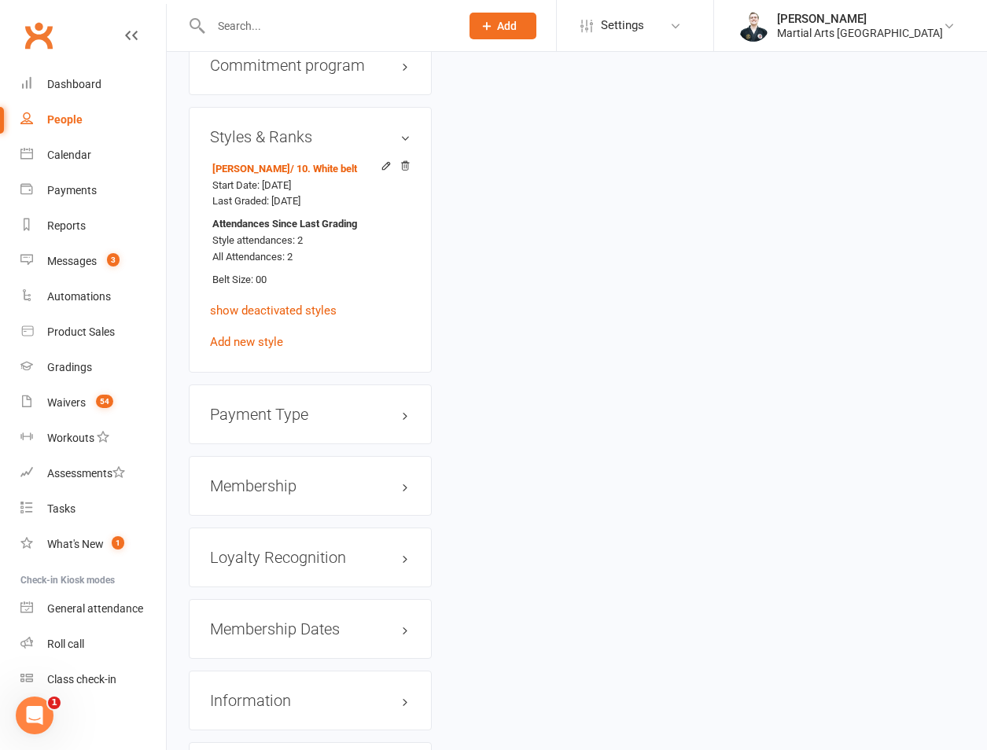
click at [275, 21] on input "text" at bounding box center [327, 26] width 243 height 22
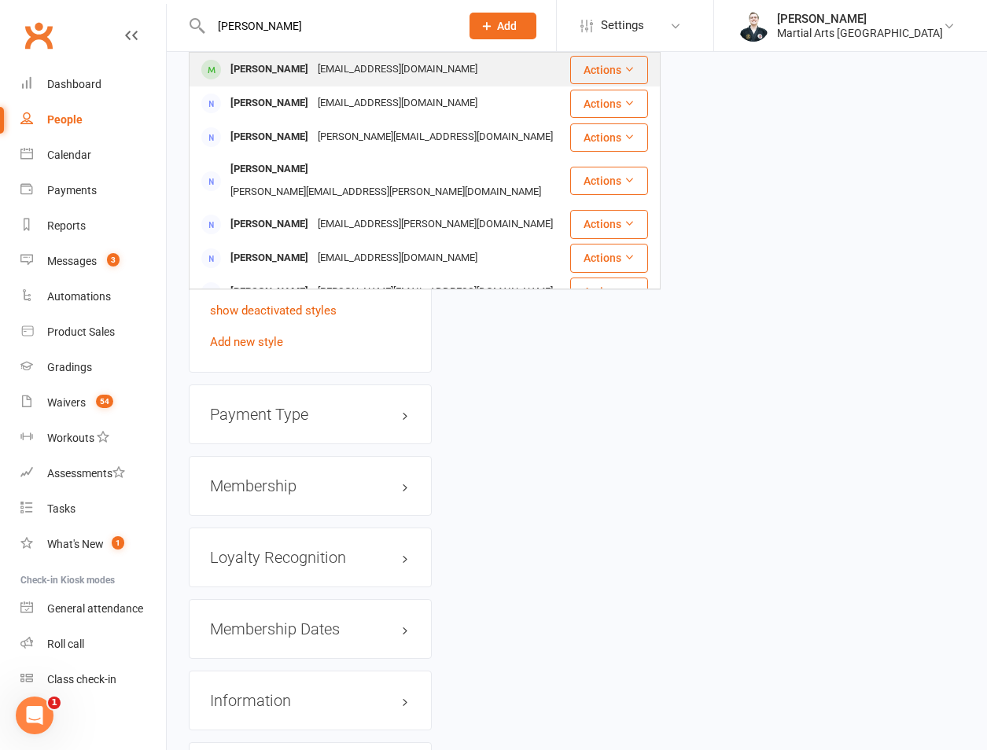
type input "heidi lim"
click at [322, 68] on div "[EMAIL_ADDRESS][DOMAIN_NAME]" at bounding box center [397, 69] width 169 height 23
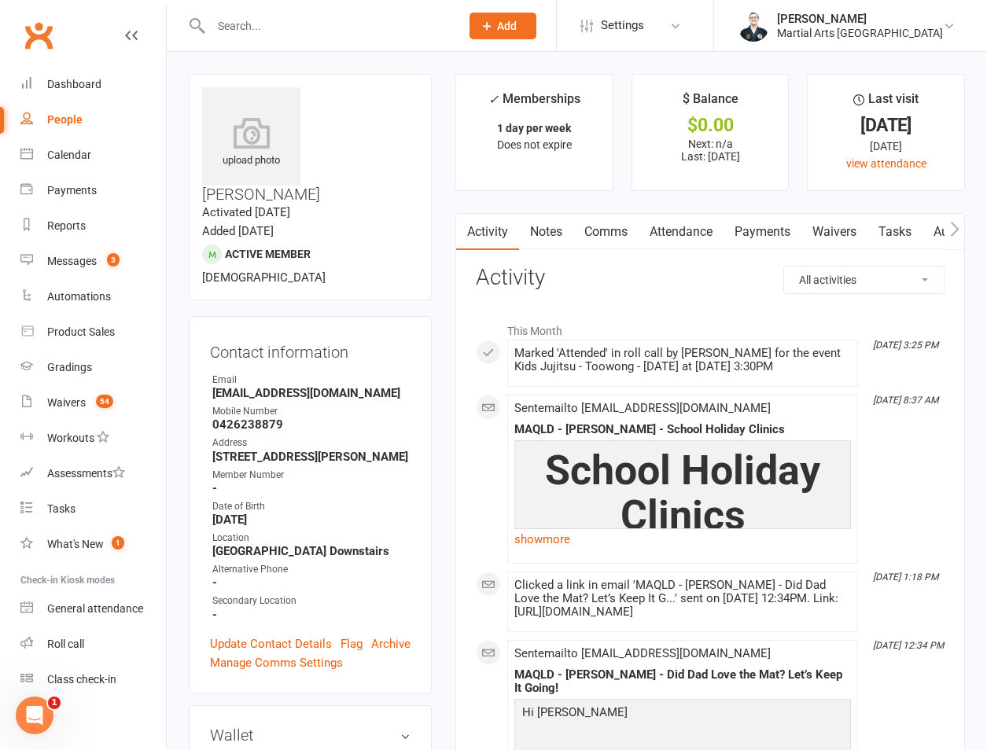
click at [686, 238] on link "Attendance" at bounding box center [680, 232] width 85 height 36
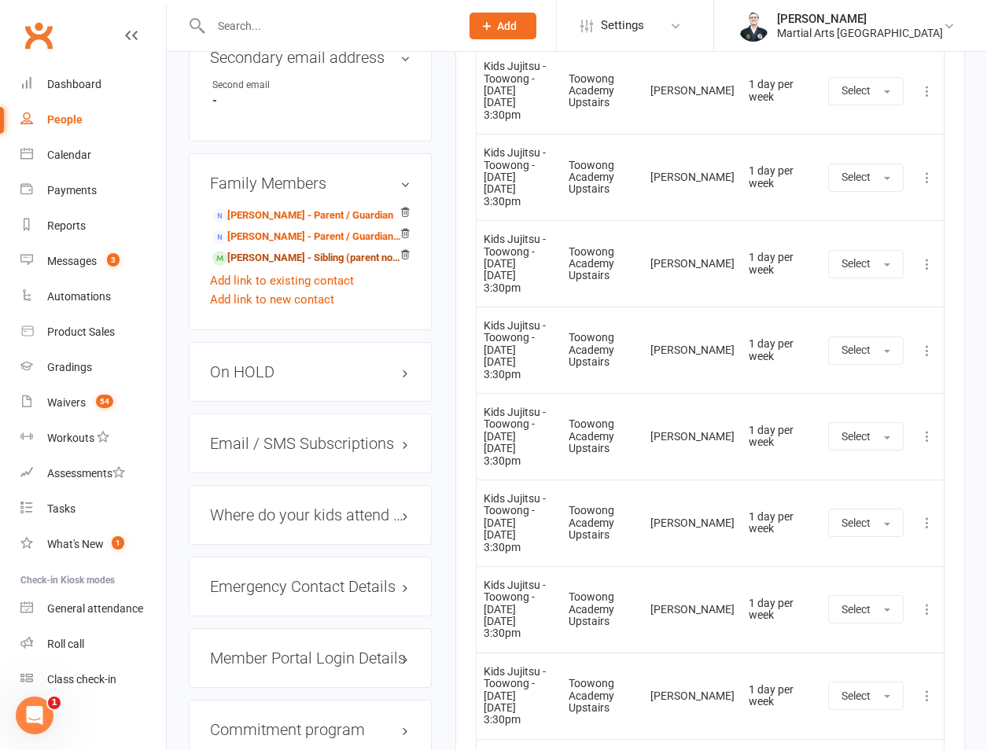
scroll to position [1468, 0]
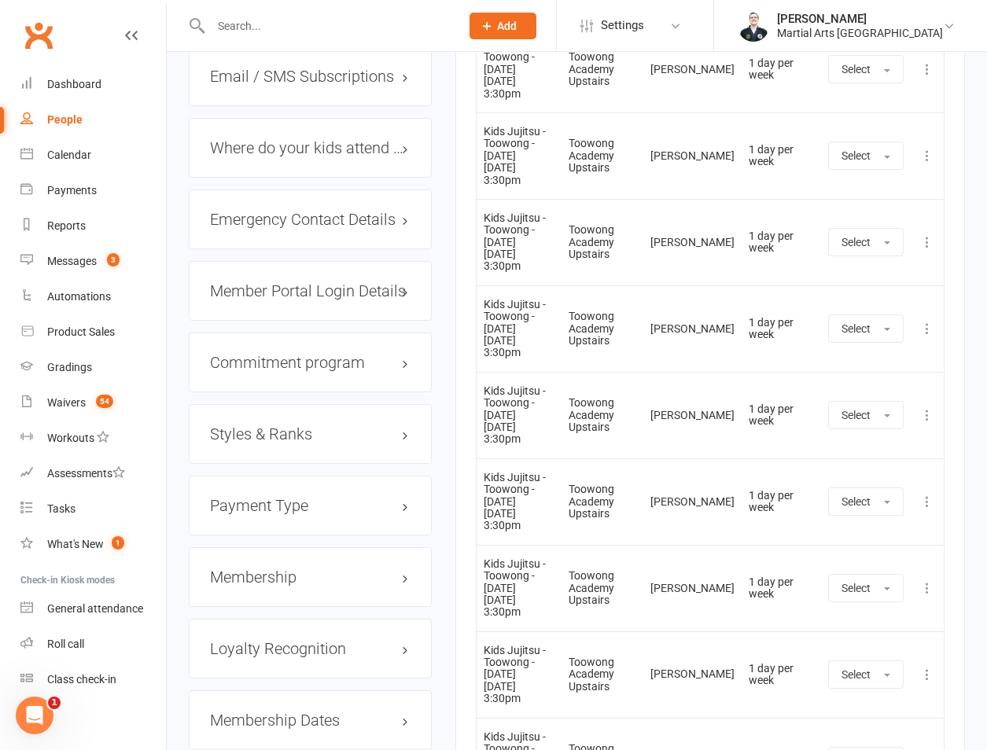
click at [242, 425] on h3 "Styles & Ranks" at bounding box center [310, 433] width 200 height 17
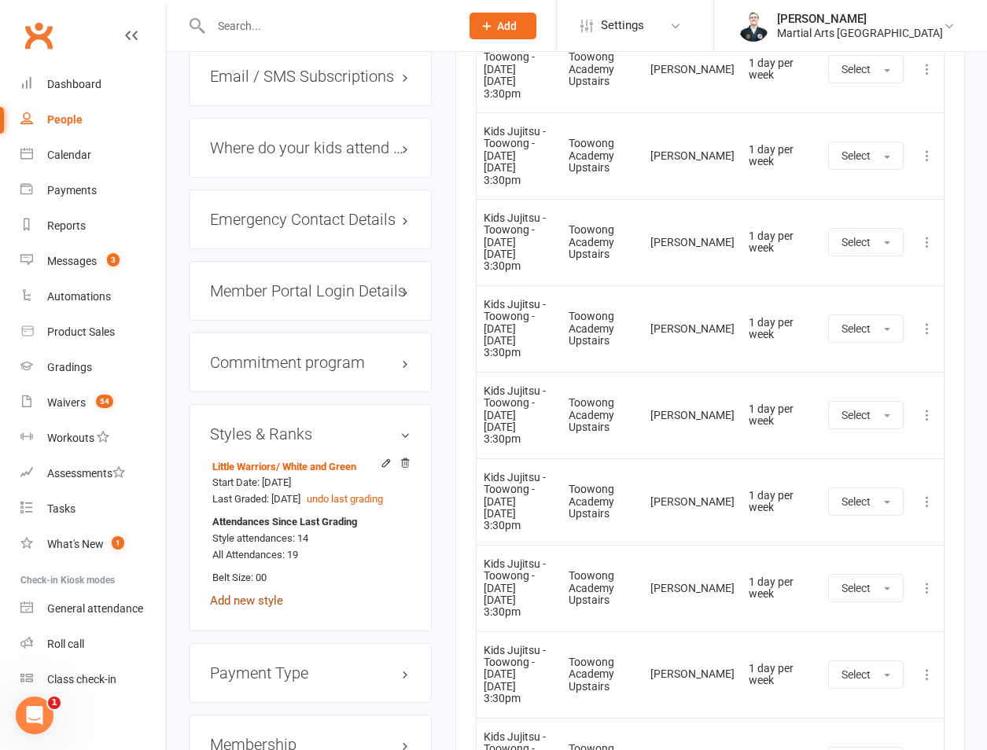
click at [273, 597] on link "Add new style" at bounding box center [246, 601] width 73 height 14
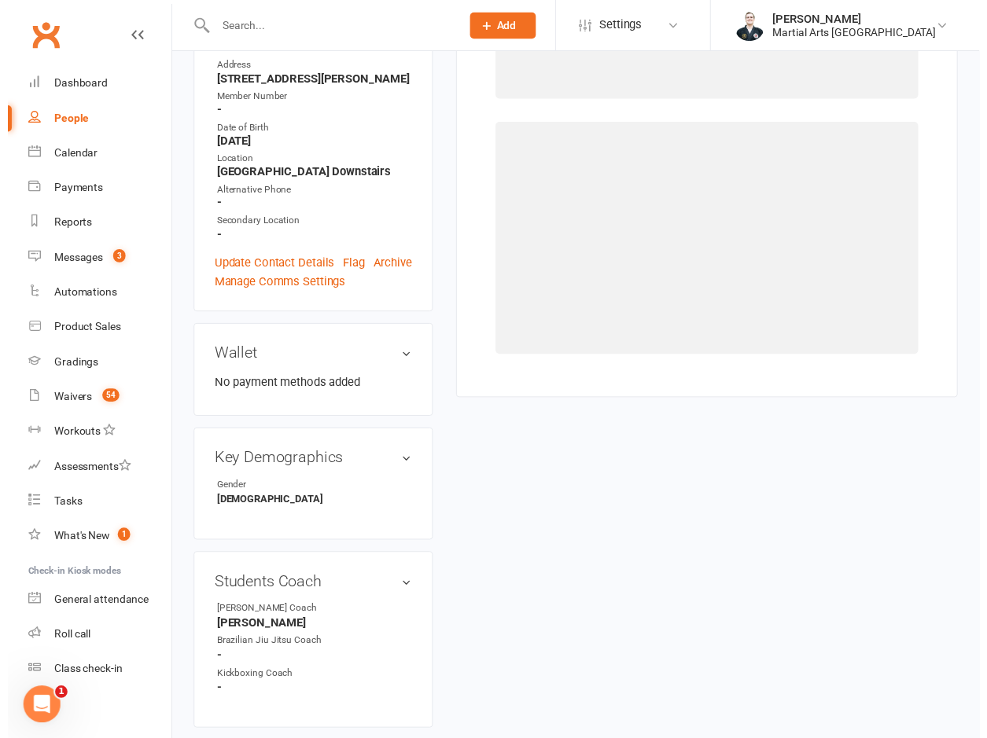
scroll to position [134, 0]
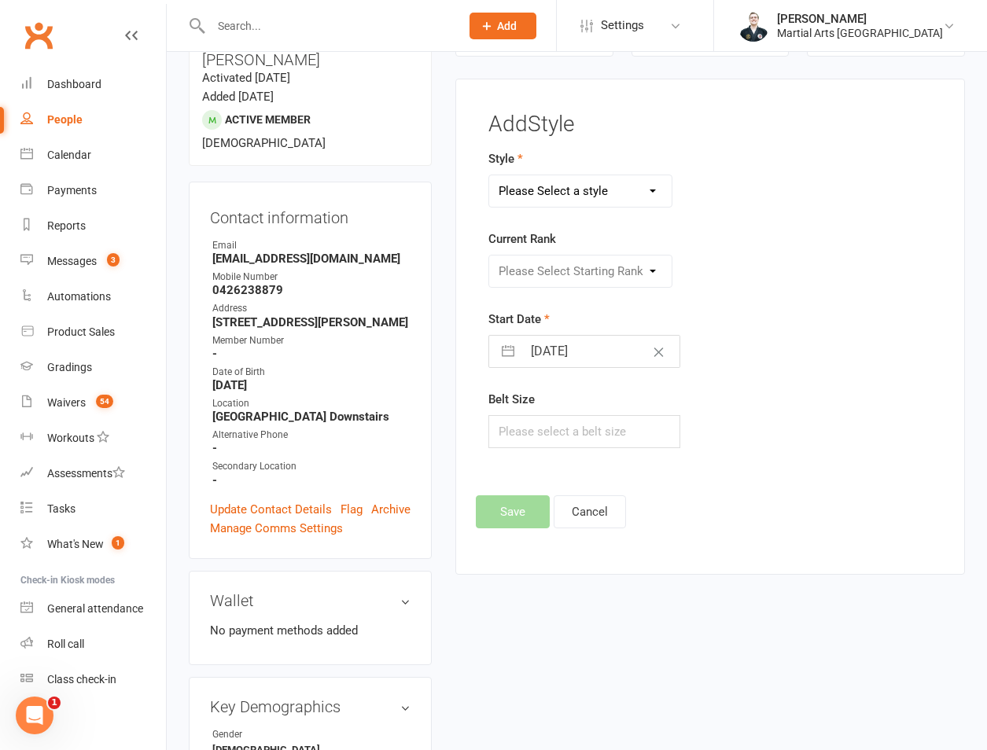
click at [579, 182] on select "Please Select a style Brazilian Jiu Jitsu PUMMA Kickboxing Kids Brazilian Jiu J…" at bounding box center [580, 190] width 182 height 31
select select "695"
click at [489, 175] on select "Please Select a style Brazilian Jiu Jitsu PUMMA Kickboxing Kids Brazilian Jiu J…" at bounding box center [580, 190] width 182 height 31
drag, startPoint x: 577, startPoint y: 276, endPoint x: 572, endPoint y: 288, distance: 12.7
click at [577, 276] on select "Please Select Starting Rank Warrior That Moved Up 10. White belt 11. Yellow & W…" at bounding box center [580, 271] width 182 height 31
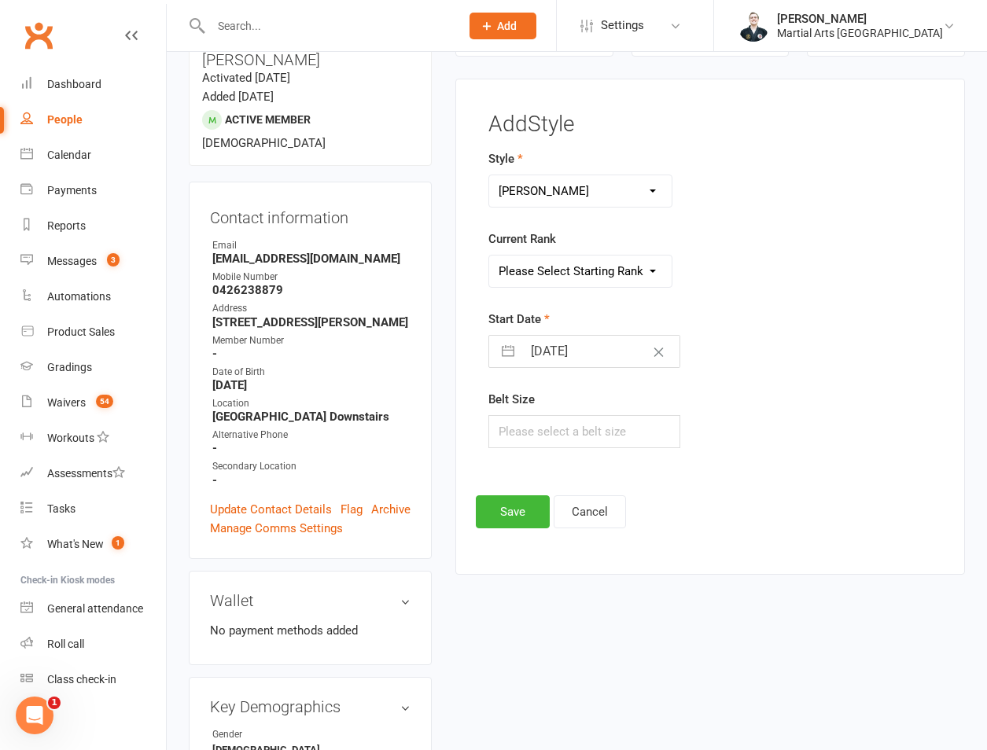
select select "21271"
click at [489, 256] on select "Please Select Starting Rank Warrior That Moved Up 10. White belt 11. Yellow & W…" at bounding box center [580, 271] width 182 height 31
click at [584, 276] on select "Please Select Starting Rank Warrior That Moved Up 10. White belt 11. Yellow & W…" at bounding box center [580, 271] width 182 height 31
click at [489, 256] on select "Please Select Starting Rank Warrior That Moved Up 10. White belt 11. Yellow & W…" at bounding box center [580, 271] width 182 height 31
click at [563, 344] on input "17 Sep 2025" at bounding box center [600, 351] width 157 height 31
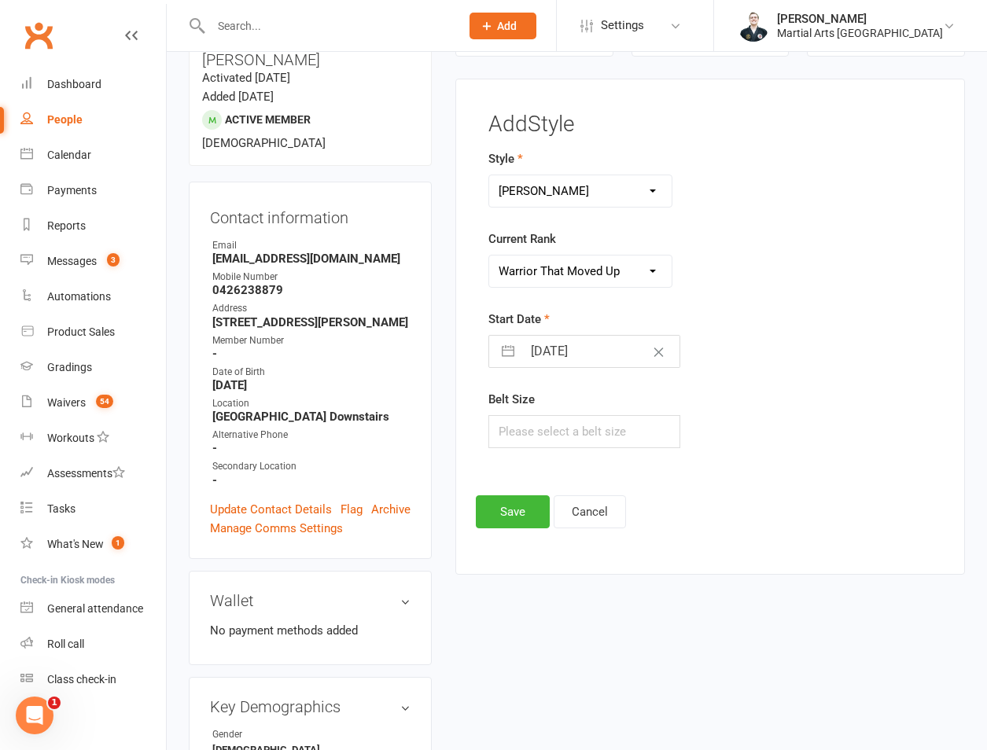
select select "7"
select select "2025"
select select "8"
select select "2025"
select select "9"
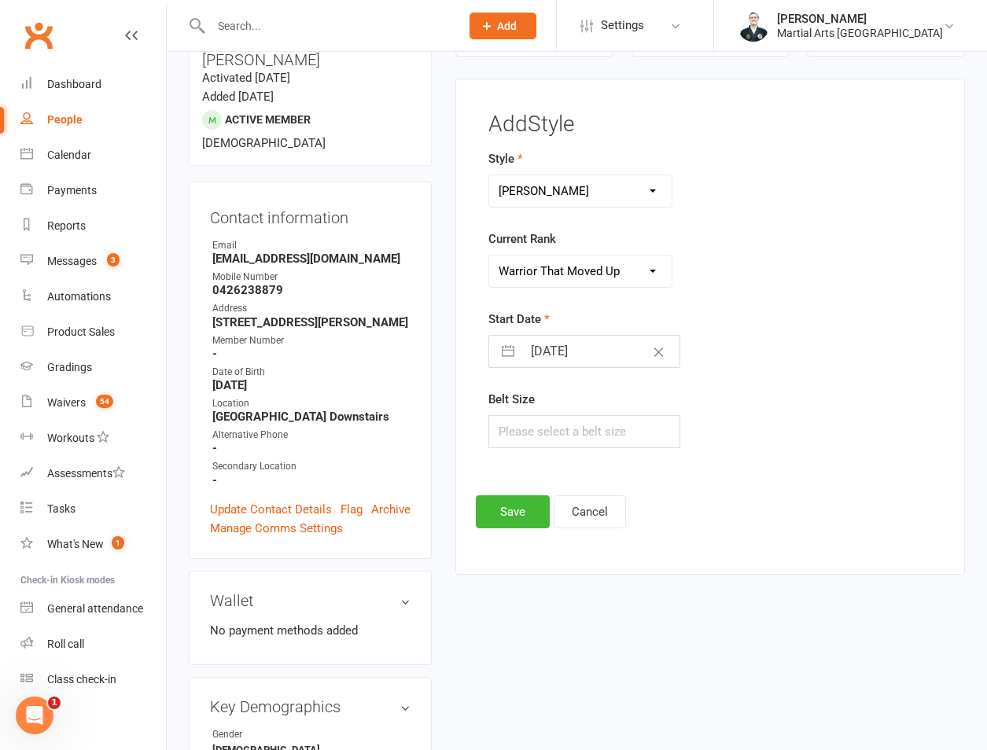
select select "2025"
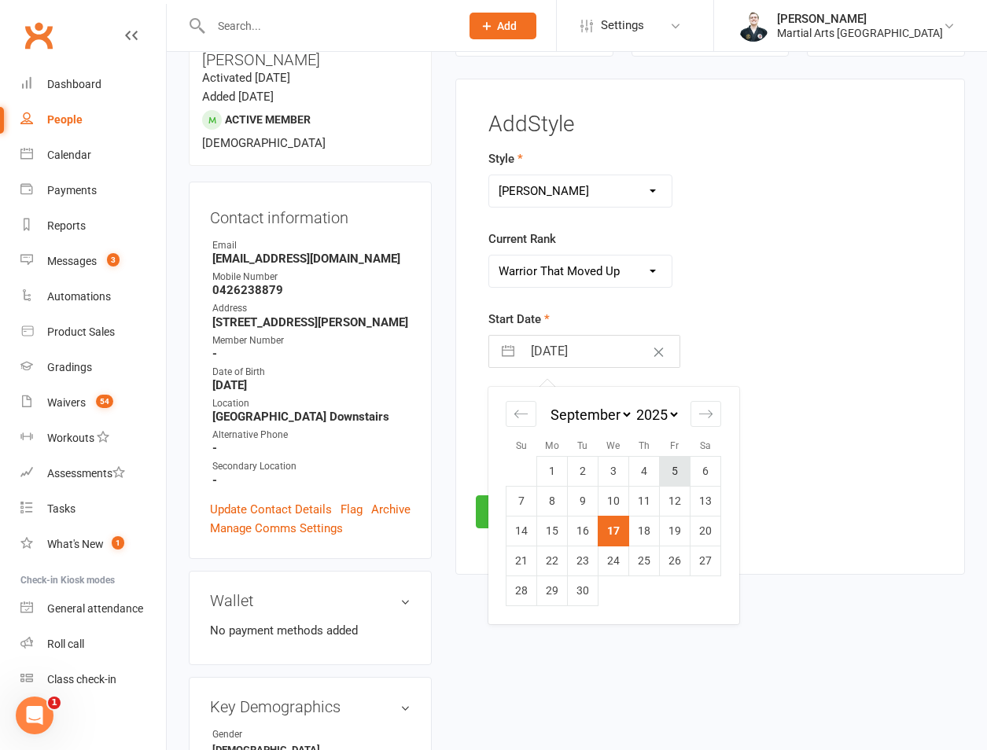
click at [667, 469] on td "5" at bounding box center [675, 471] width 31 height 30
type input "05 Sep 2025"
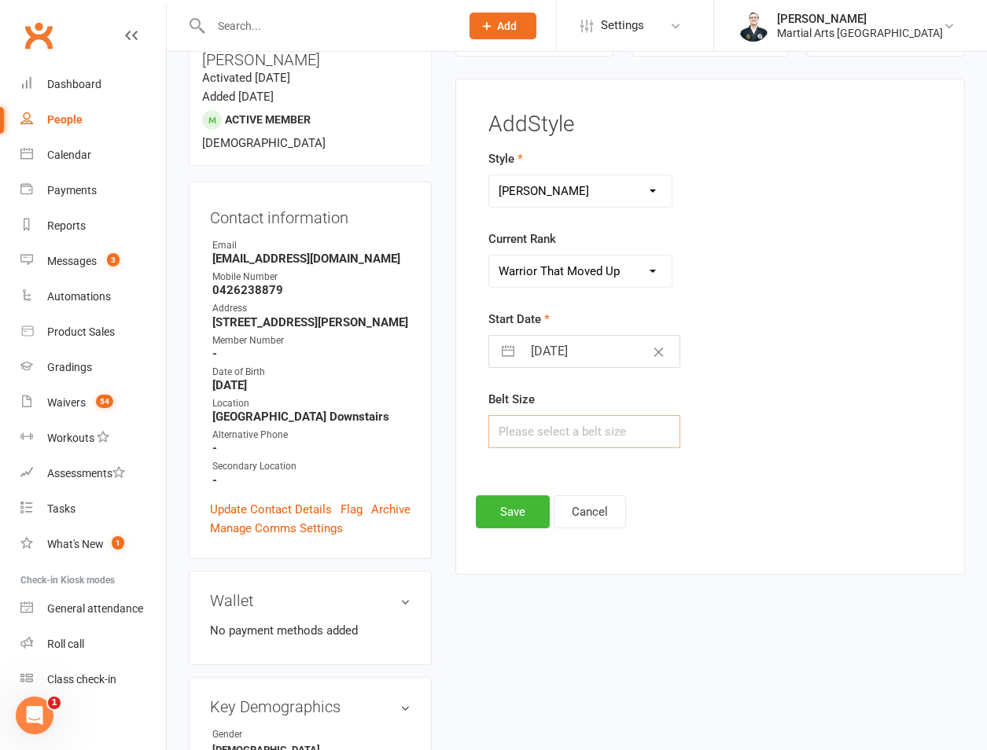
click at [528, 417] on input "text" at bounding box center [584, 431] width 192 height 33
type input "00"
click at [513, 509] on button "Save" at bounding box center [513, 511] width 74 height 33
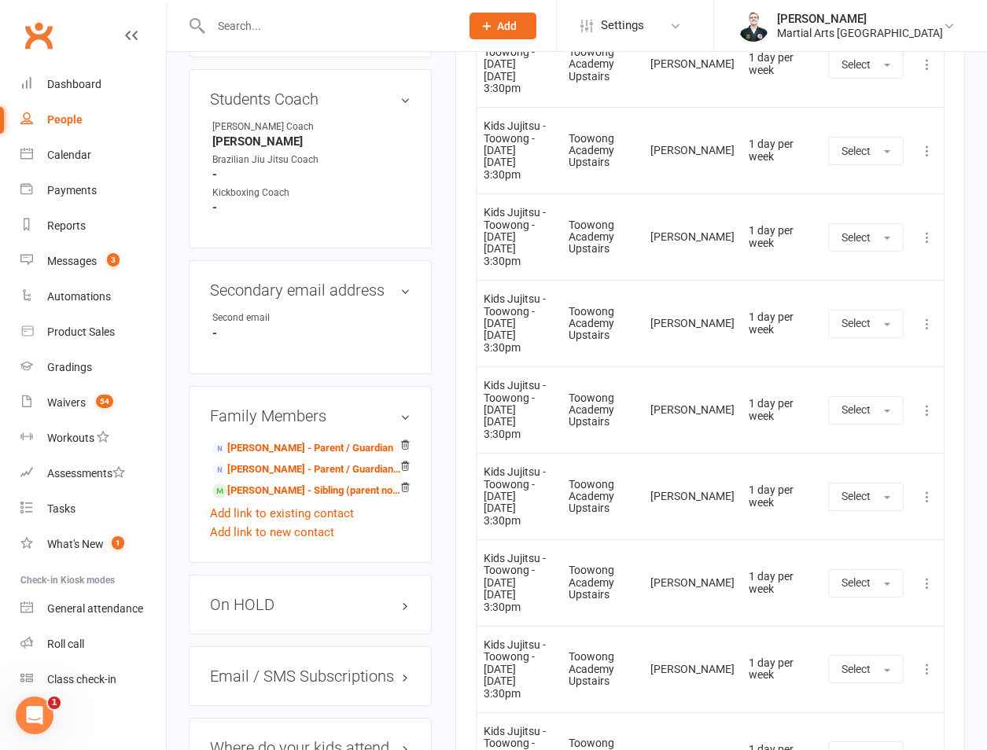
scroll to position [502, 0]
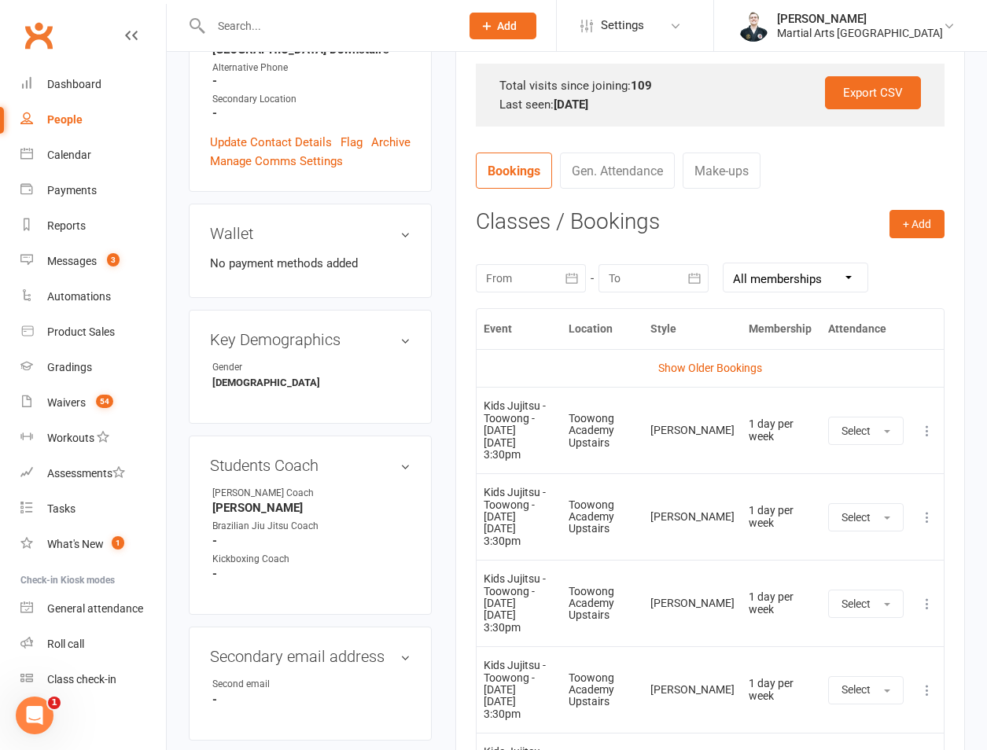
click at [551, 281] on div at bounding box center [531, 278] width 110 height 28
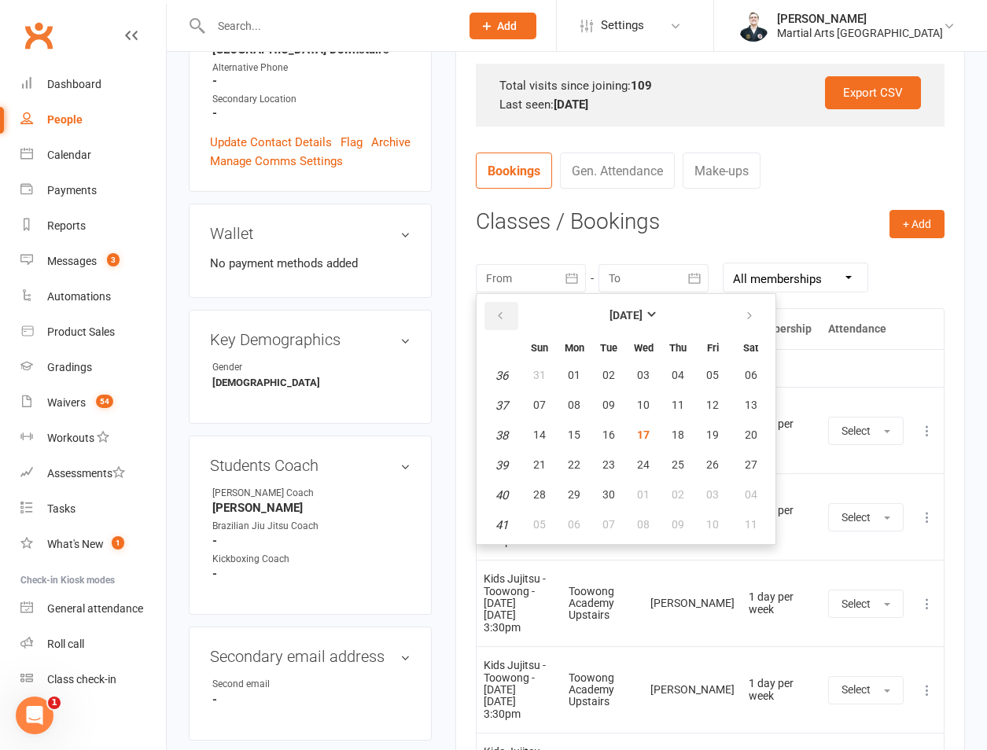
click at [502, 318] on icon "button" at bounding box center [499, 316] width 11 height 13
click at [558, 396] on button "04" at bounding box center [573, 406] width 33 height 28
type input "04 Aug 2025"
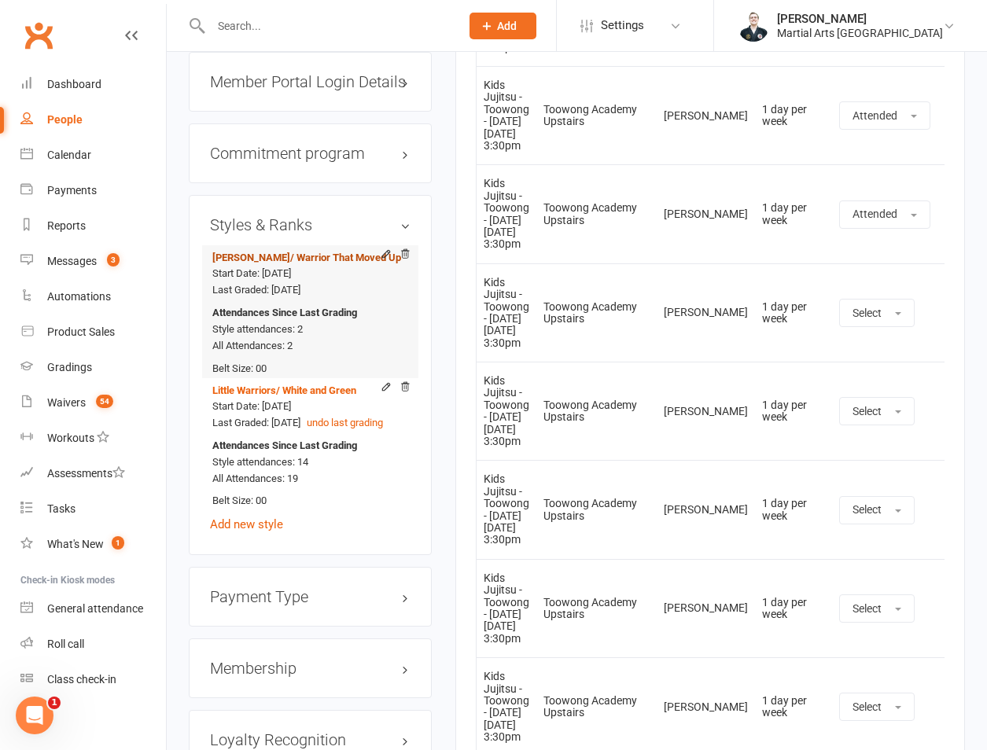
scroll to position [1602, 0]
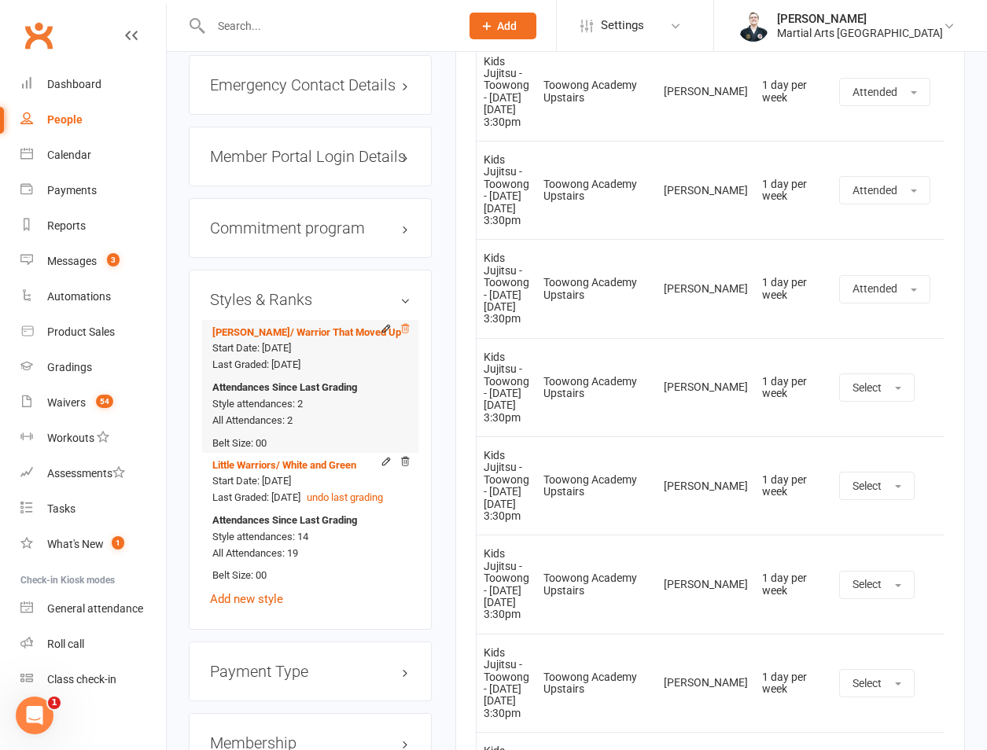
click at [410, 300] on div "Styles & Ranks Ronin Ryu Jujitsu / Warrior That Moved Up Start Date: 5 Sep 2025…" at bounding box center [310, 450] width 243 height 360
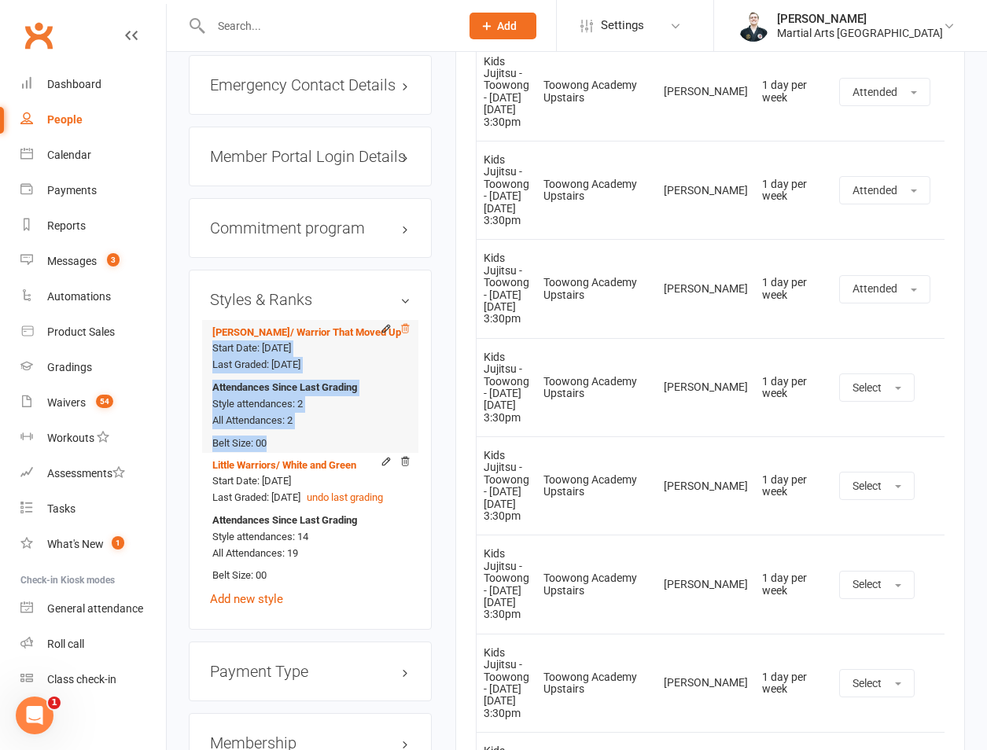
click at [407, 323] on icon at bounding box center [404, 328] width 11 height 11
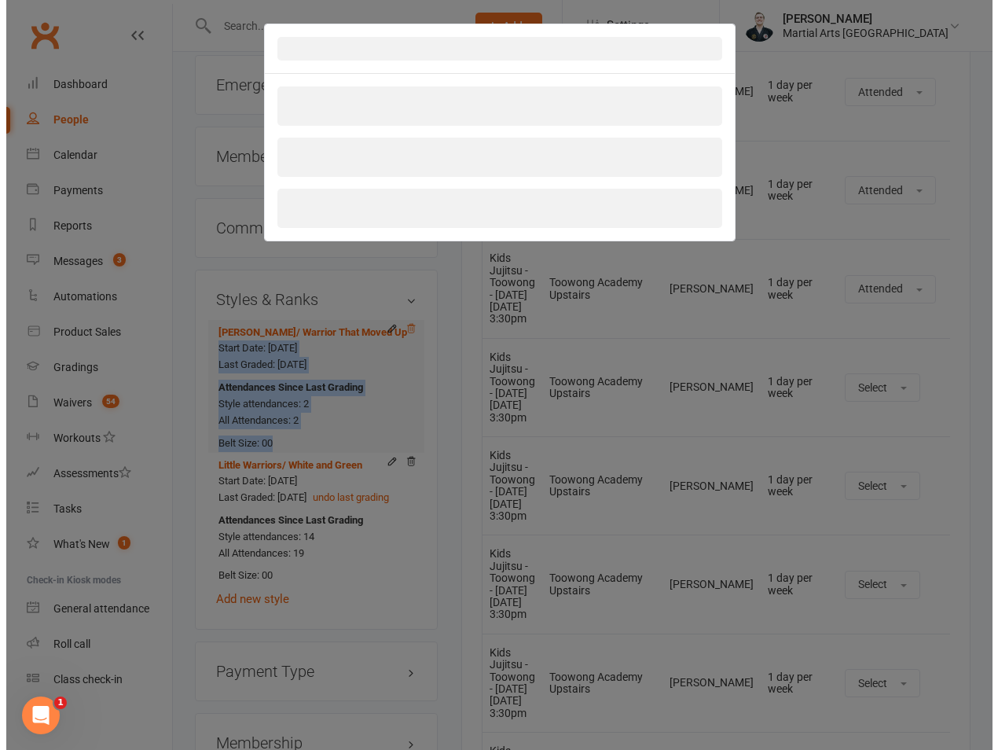
scroll to position [1564, 0]
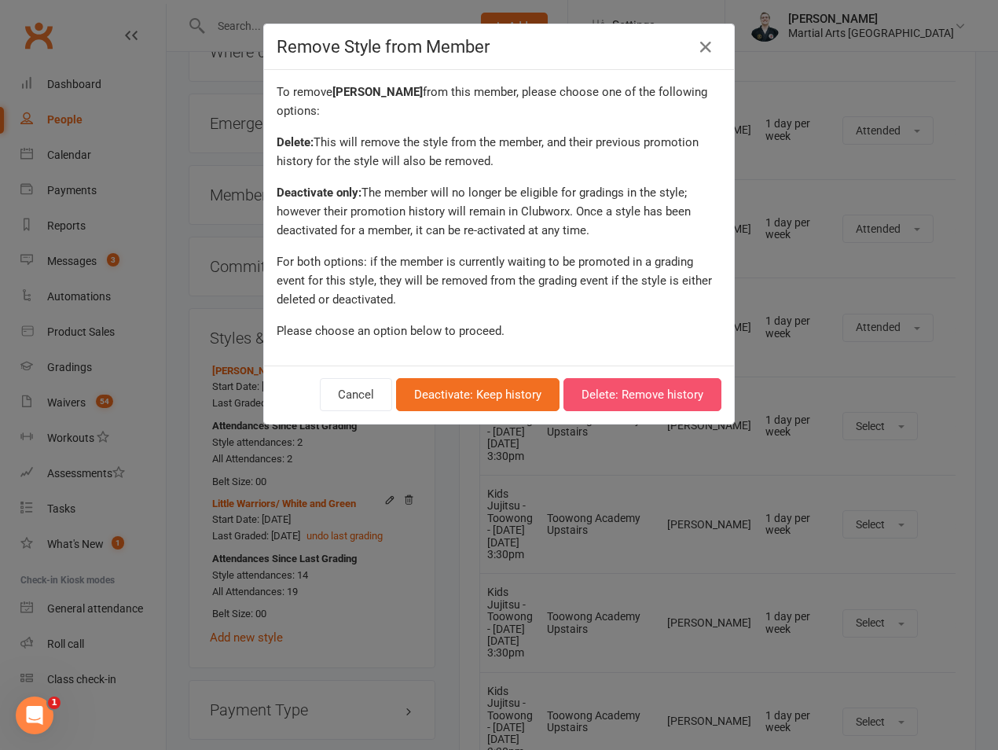
click at [584, 401] on button "Delete: Remove history" at bounding box center [643, 394] width 158 height 33
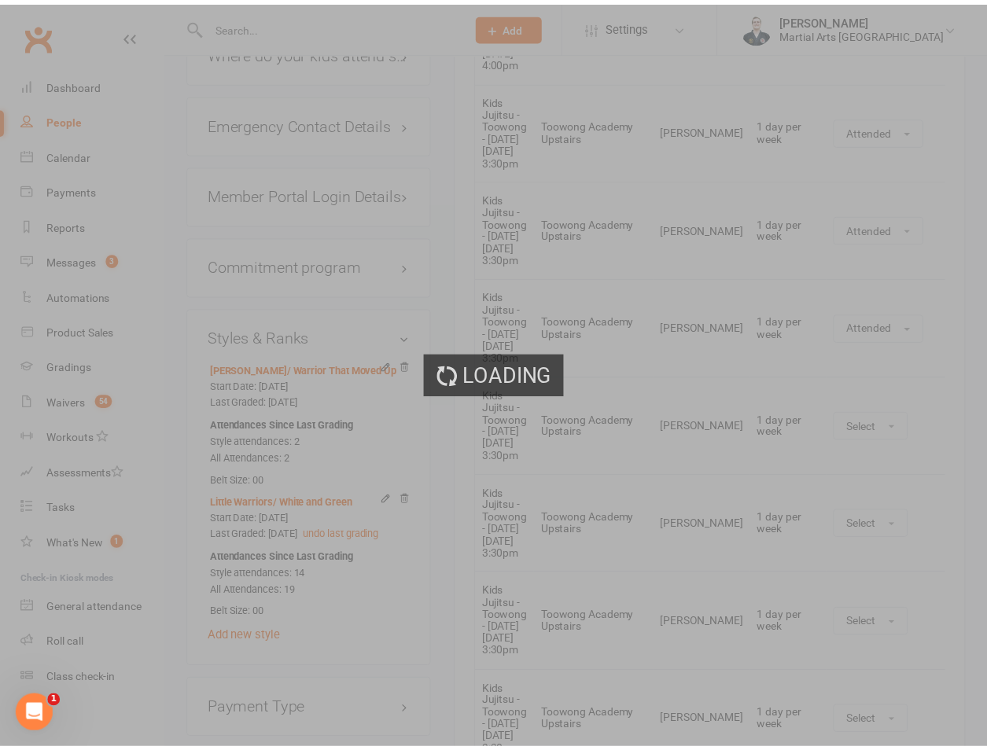
scroll to position [1602, 0]
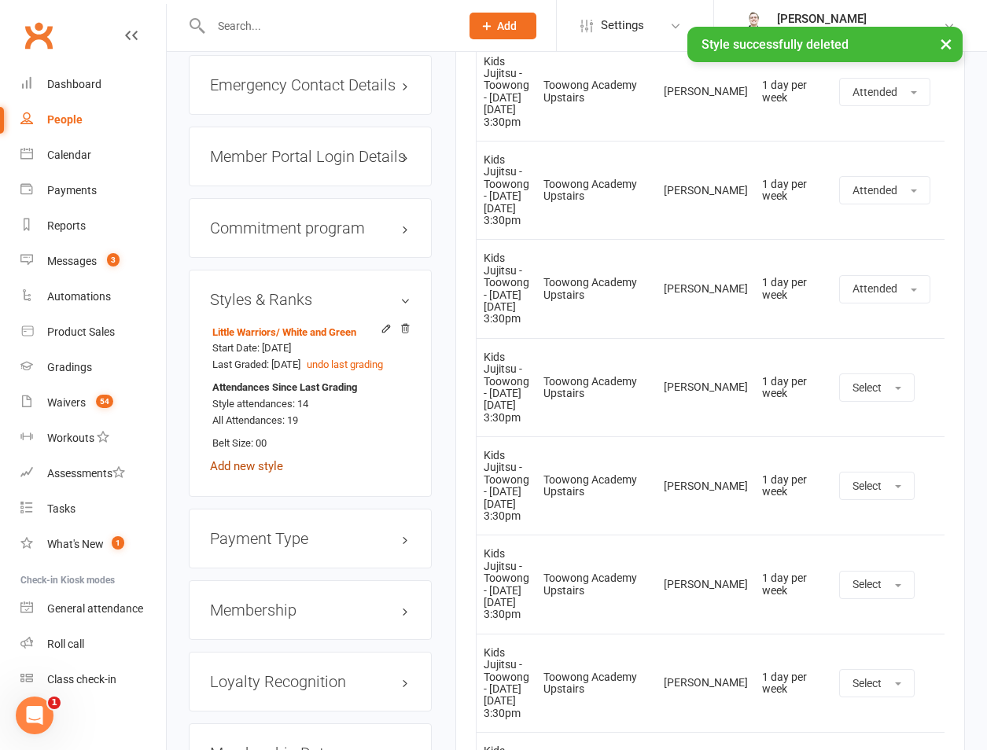
click at [270, 462] on link "Add new style" at bounding box center [246, 466] width 73 height 14
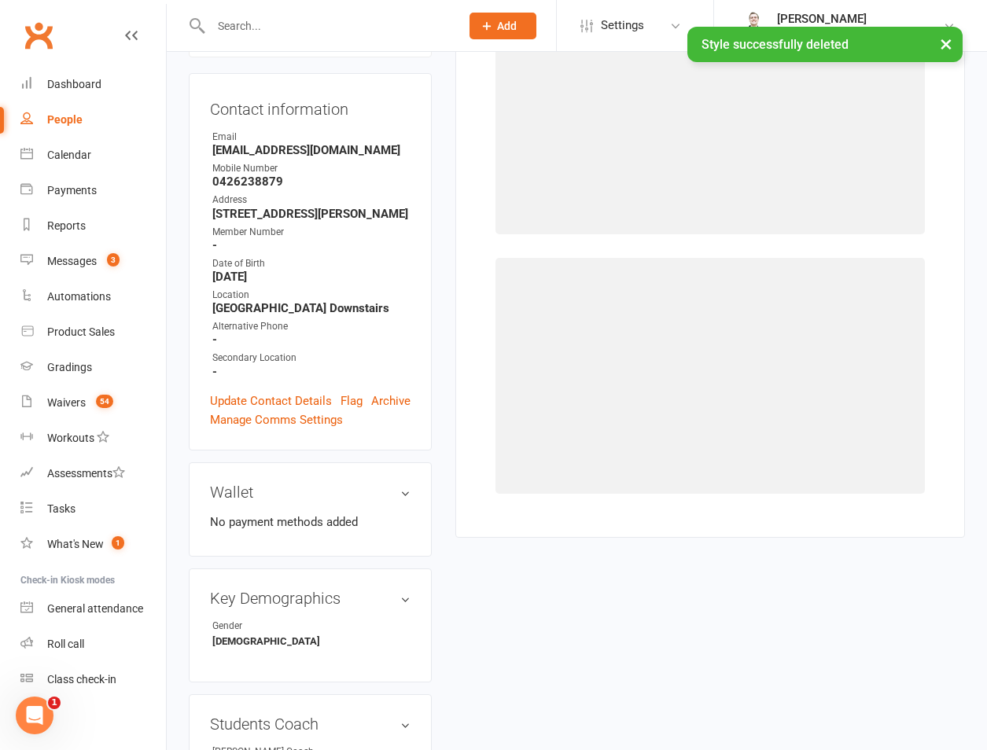
scroll to position [134, 0]
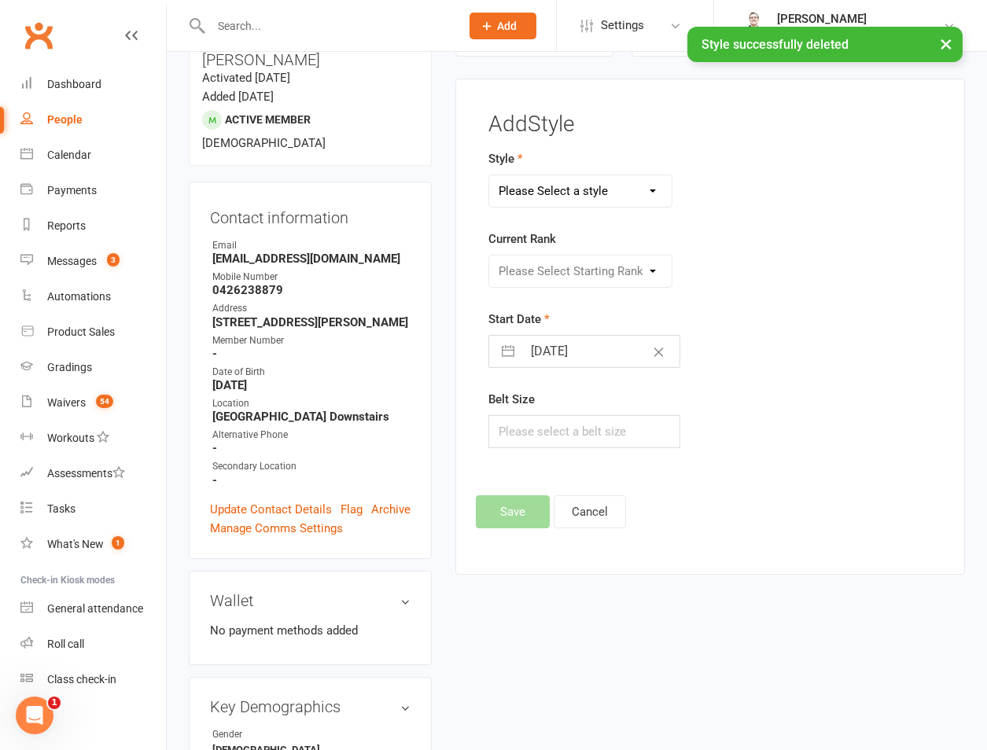
click at [568, 196] on select "Please Select a style Brazilian Jiu Jitsu PUMMA Kickboxing Kids Brazilian Jiu J…" at bounding box center [580, 190] width 182 height 31
select select "695"
click at [489, 175] on select "Please Select a style Brazilian Jiu Jitsu PUMMA Kickboxing Kids Brazilian Jiu J…" at bounding box center [580, 190] width 182 height 31
click at [586, 269] on select "Please Select Starting Rank Warrior That Moved Up 10. White belt 11. Yellow & W…" at bounding box center [580, 271] width 182 height 31
select select "21271"
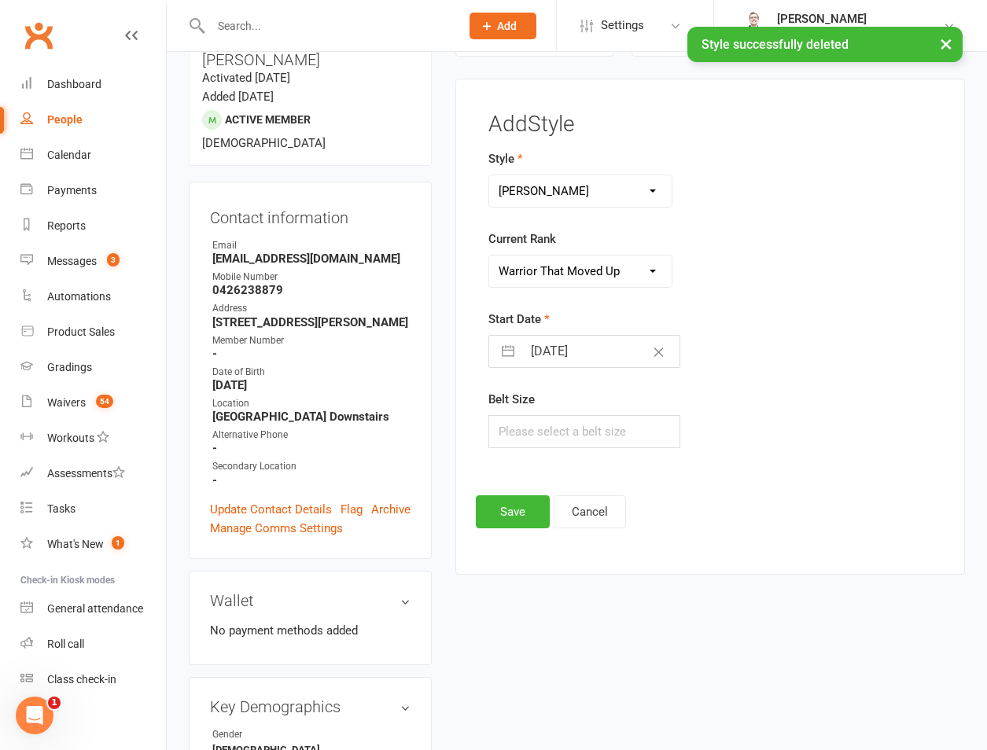
click at [489, 256] on select "Please Select Starting Rank Warrior That Moved Up 10. White belt 11. Yellow & W…" at bounding box center [580, 271] width 182 height 31
click at [551, 356] on input "17 Sep 2025" at bounding box center [600, 351] width 157 height 31
select select "7"
select select "2025"
select select "8"
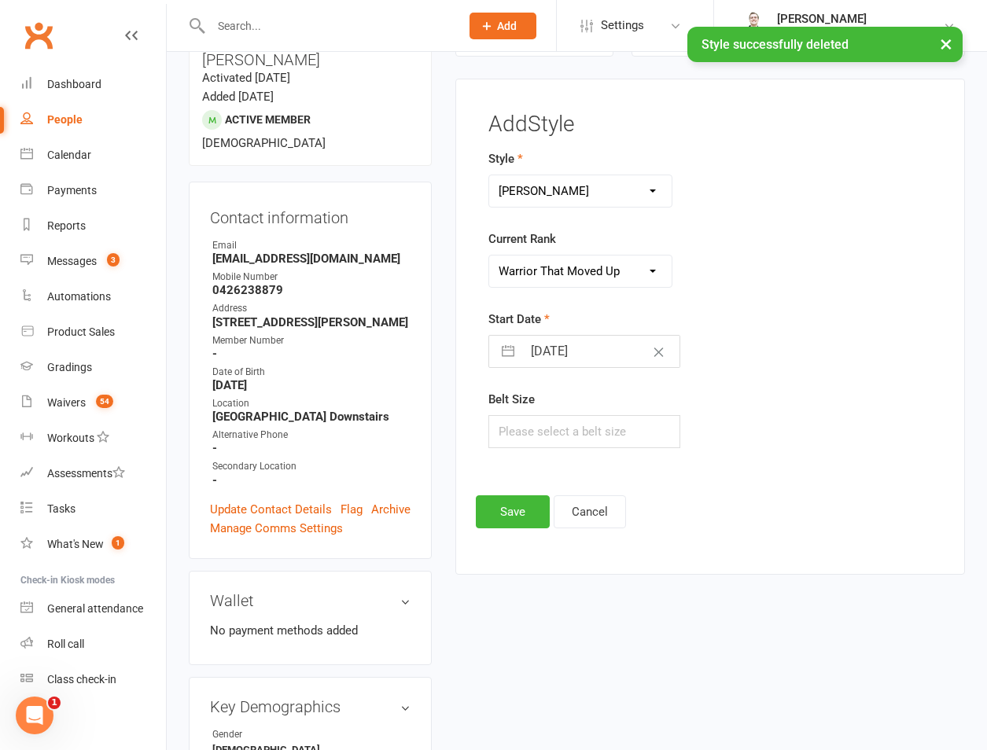
select select "2025"
select select "9"
select select "2025"
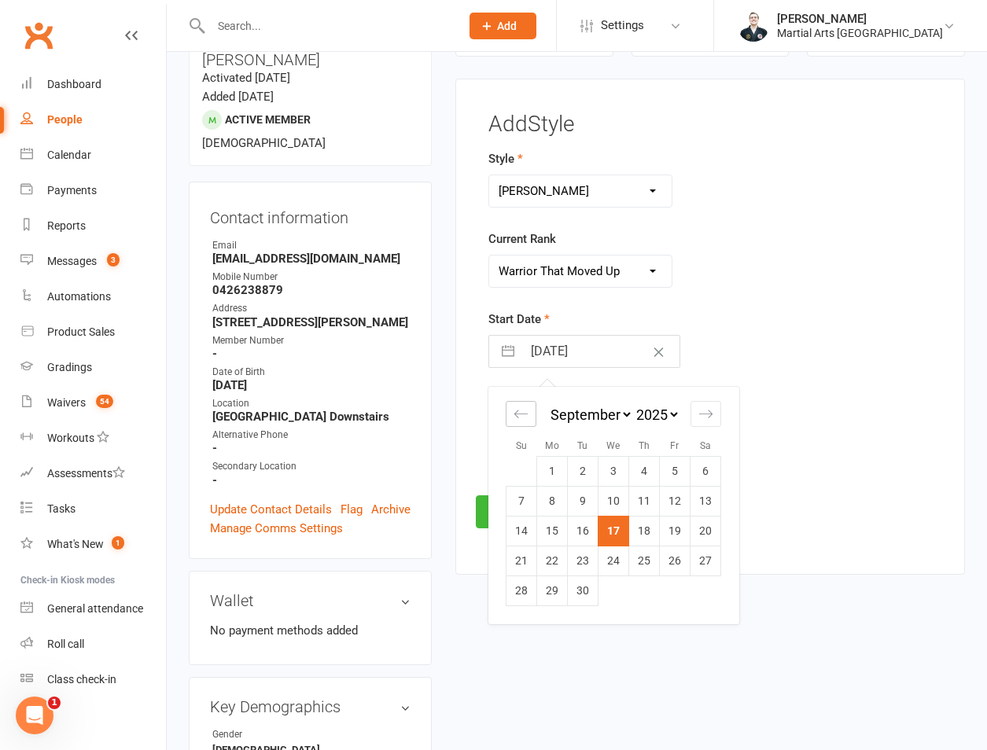
click at [520, 422] on div "Move backward to switch to the previous month." at bounding box center [520, 414] width 31 height 26
select select "6"
select select "2025"
click at [686, 476] on td "1" at bounding box center [675, 471] width 31 height 30
type input "01 Aug 2025"
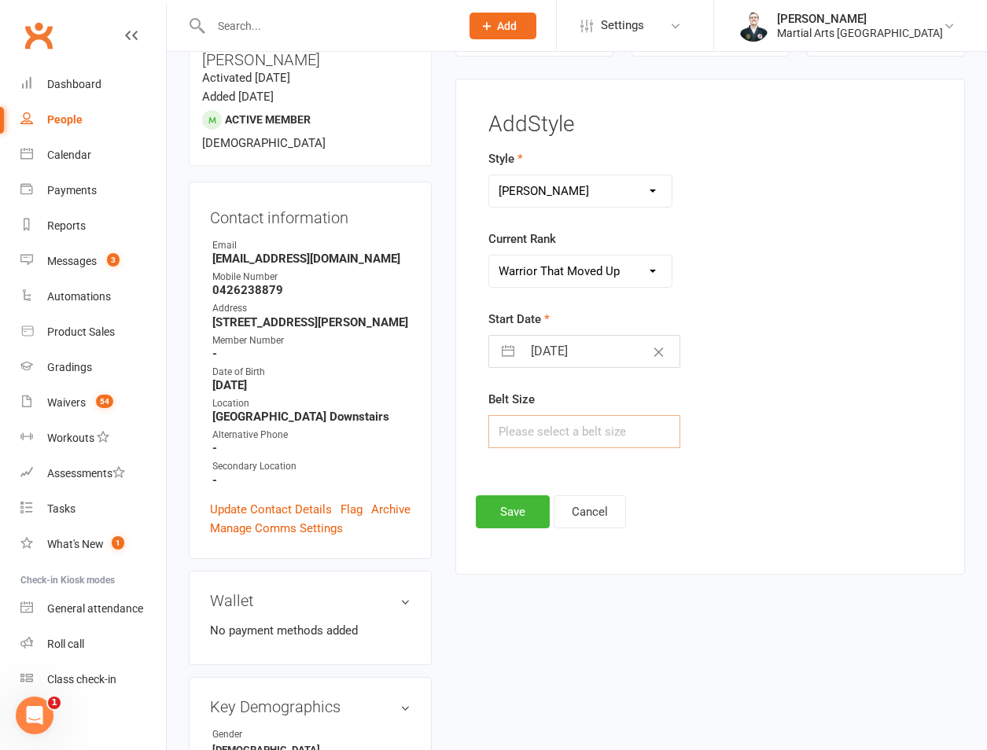
click at [603, 427] on input "text" at bounding box center [584, 431] width 192 height 33
type input "00"
click at [518, 533] on div "Add Style Style Brazilian Jiu Jitsu PUMMA Kickboxing Kids Brazilian Jiu Jitsu M…" at bounding box center [709, 327] width 509 height 496
click at [520, 514] on button "Save" at bounding box center [513, 511] width 74 height 33
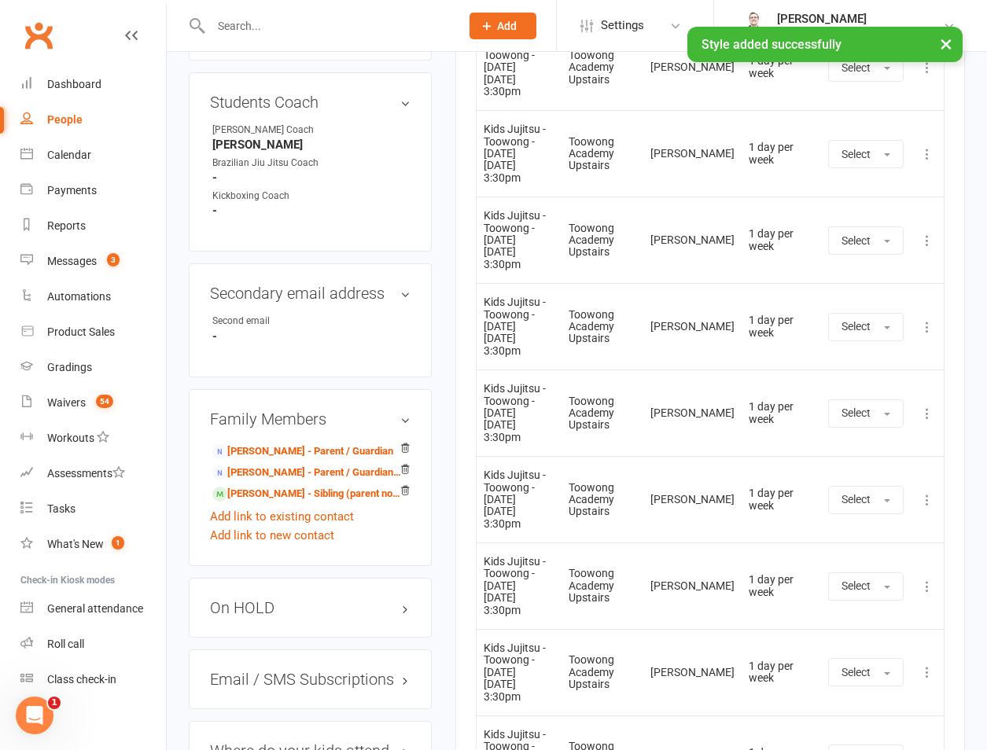
scroll to position [1602, 0]
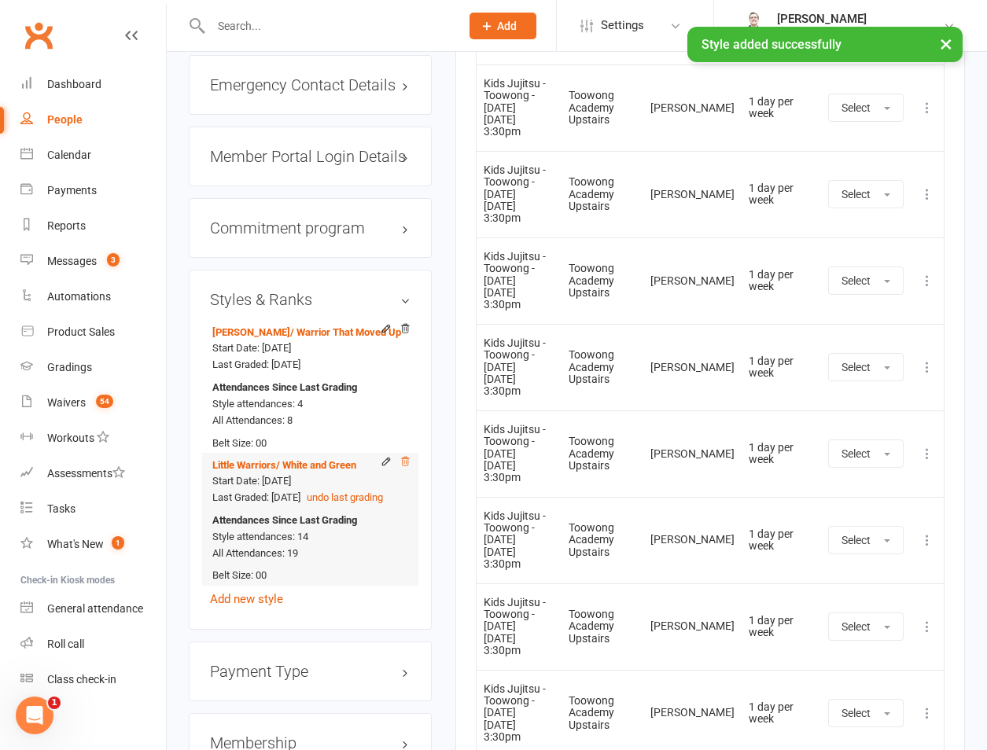
click at [405, 456] on icon at bounding box center [404, 461] width 11 height 11
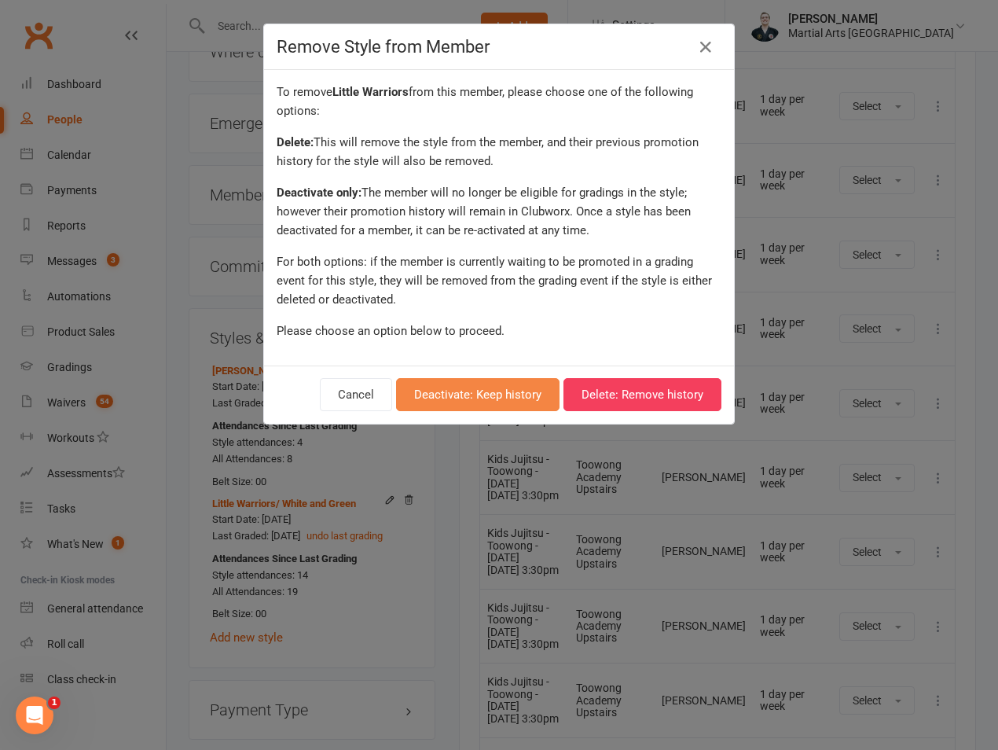
click at [492, 399] on button "Deactivate: Keep history" at bounding box center [478, 394] width 164 height 33
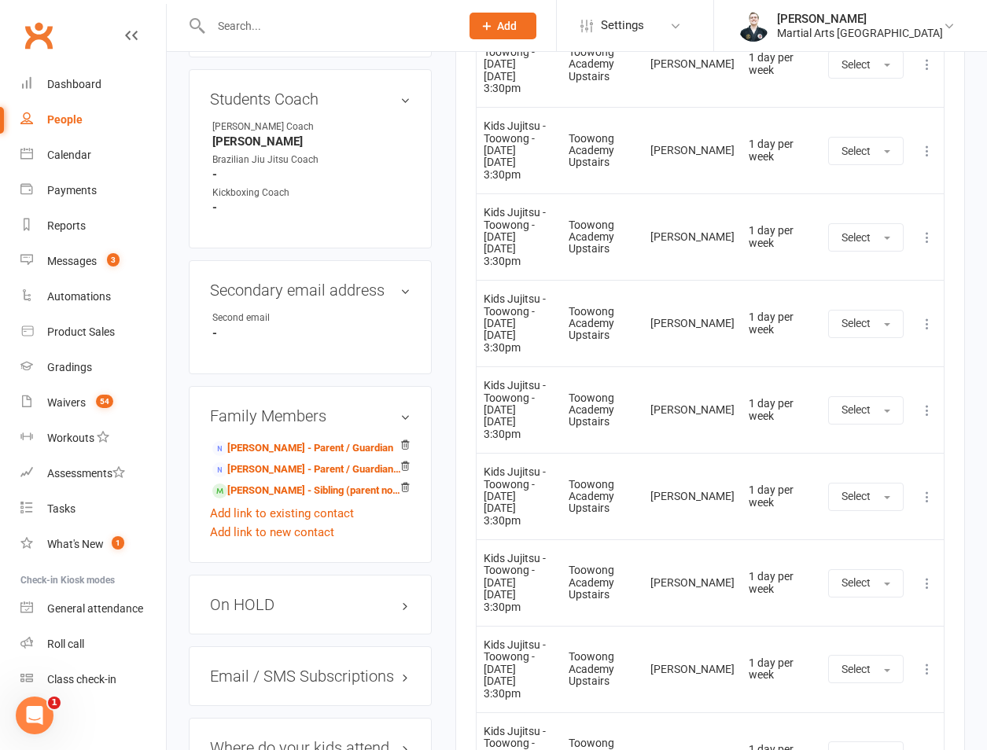
scroll to position [502, 0]
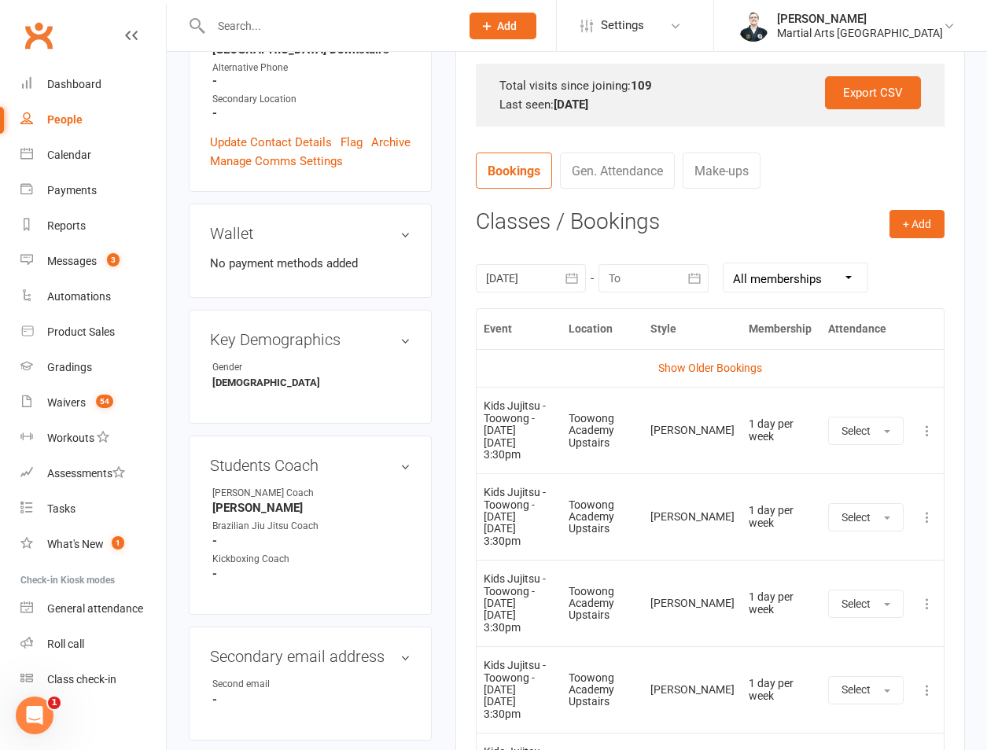
click at [933, 509] on icon at bounding box center [927, 517] width 16 height 16
click at [872, 595] on link "Remove booking" at bounding box center [858, 610] width 156 height 31
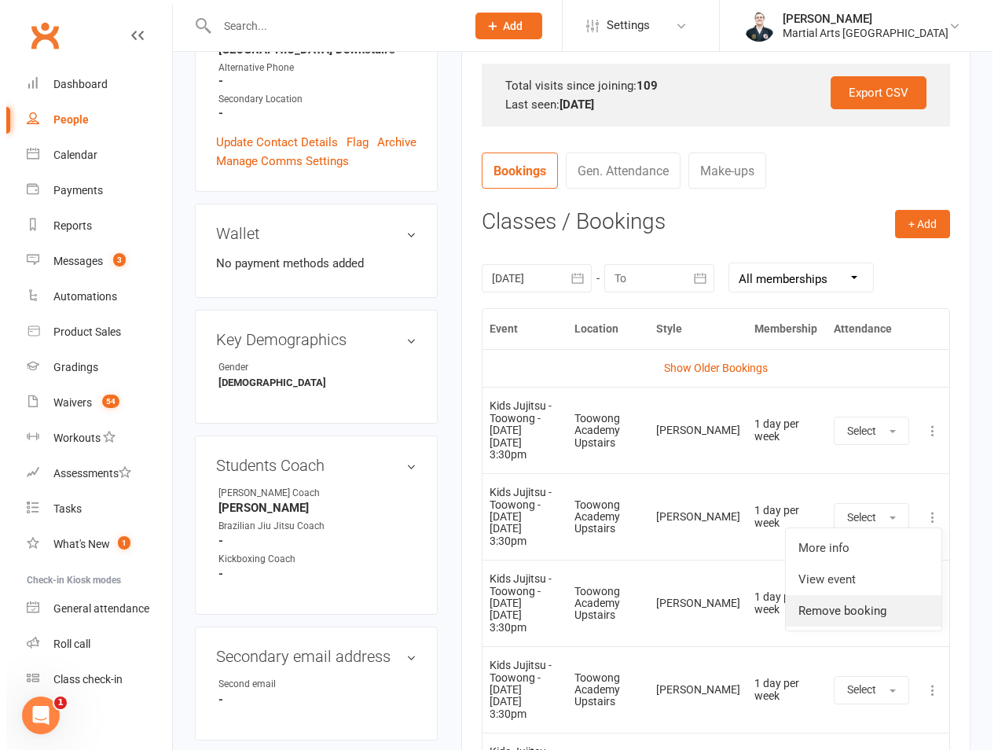
scroll to position [464, 0]
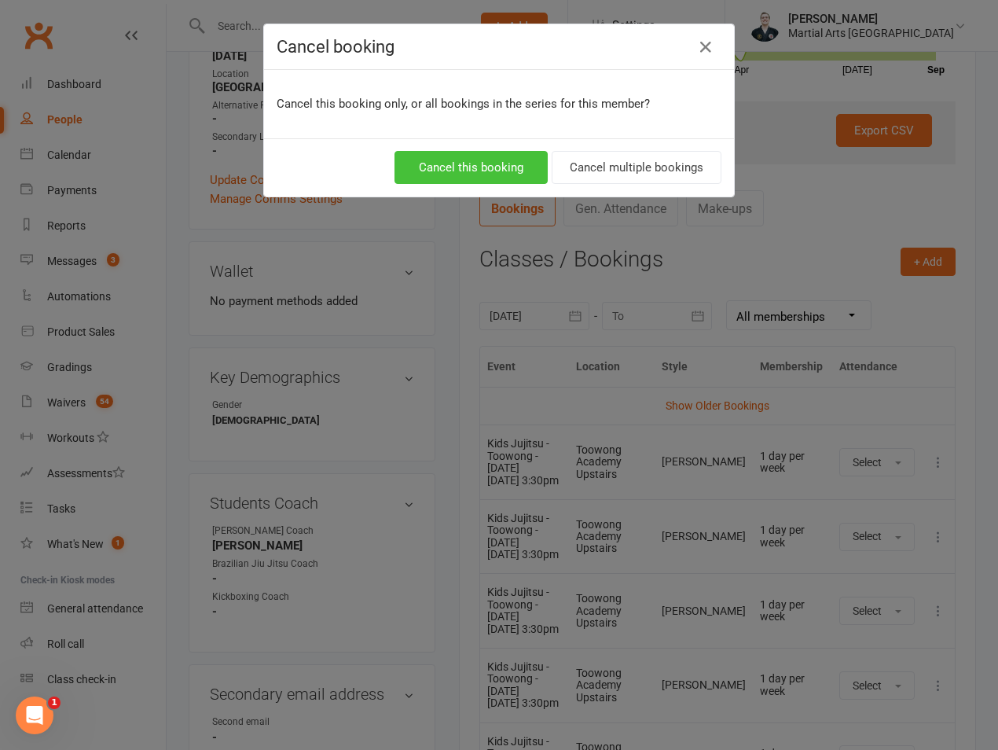
click at [459, 167] on button "Cancel this booking" at bounding box center [471, 167] width 153 height 33
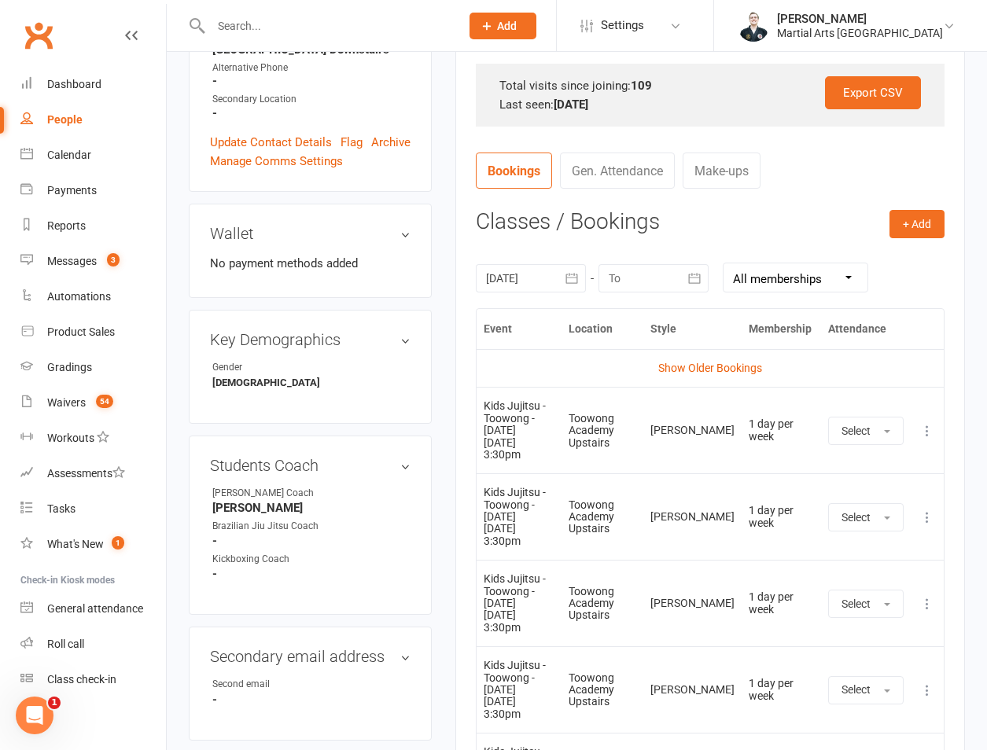
scroll to position [1969, 0]
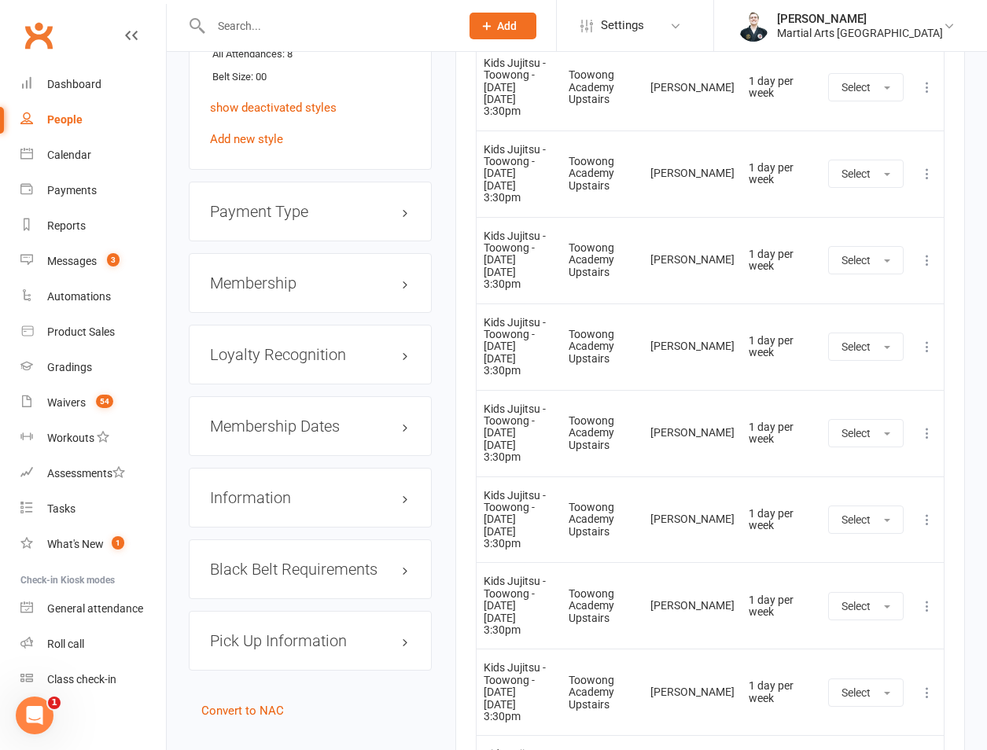
click at [275, 285] on div "Membership" at bounding box center [310, 283] width 243 height 60
click at [285, 274] on h3 "Membership" at bounding box center [310, 282] width 200 height 17
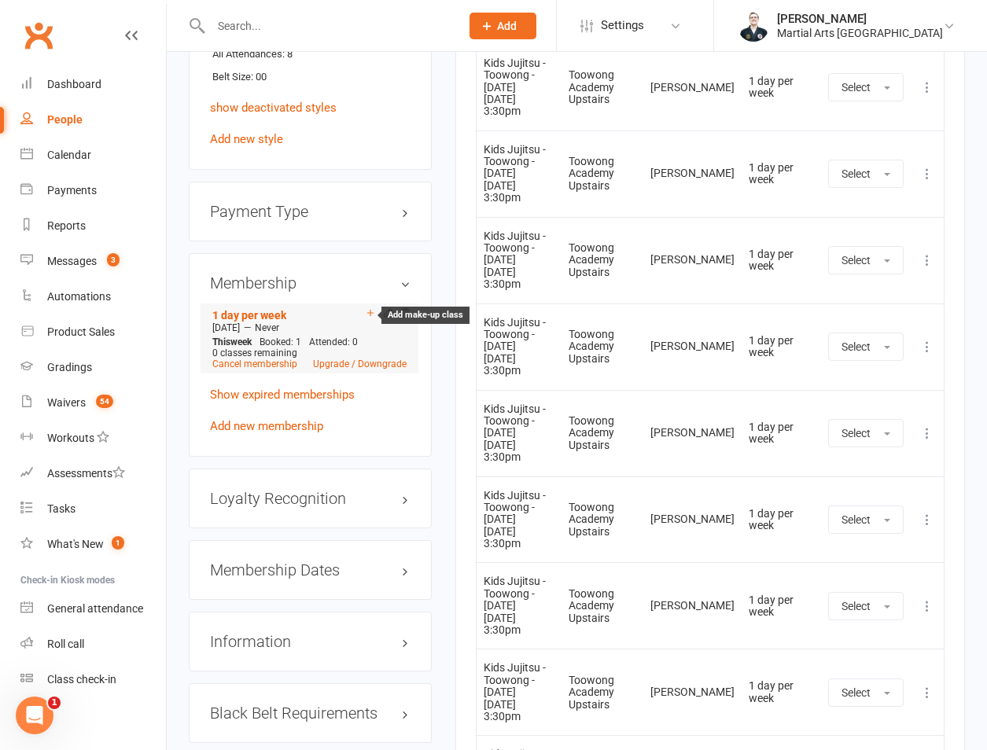
click at [372, 307] on icon at bounding box center [370, 312] width 11 height 11
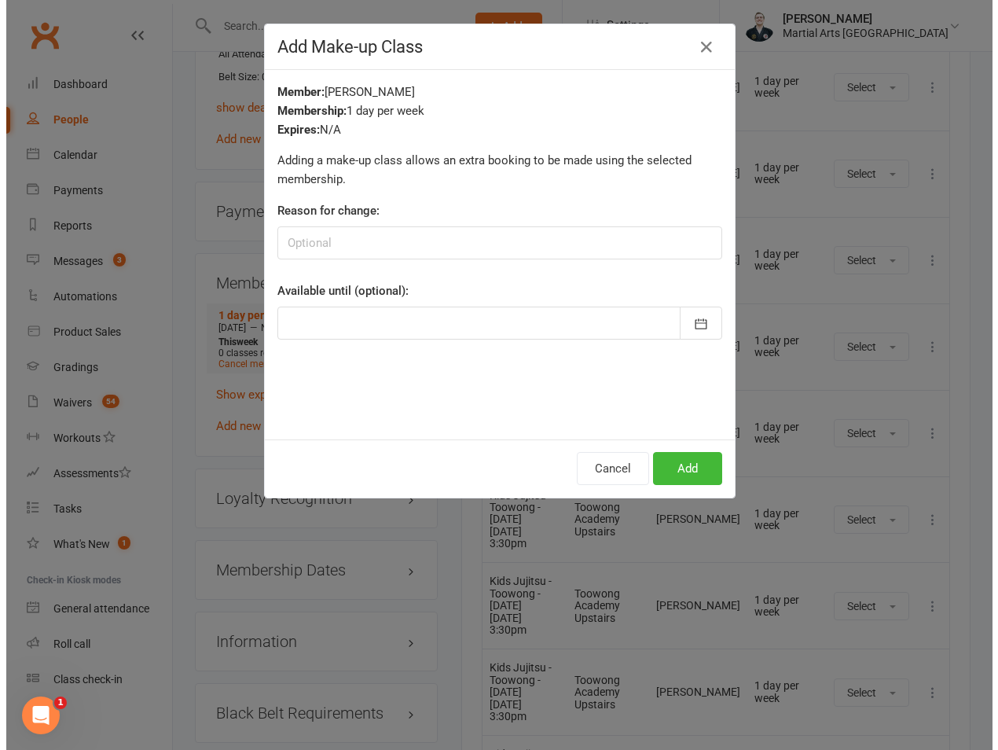
scroll to position [1931, 0]
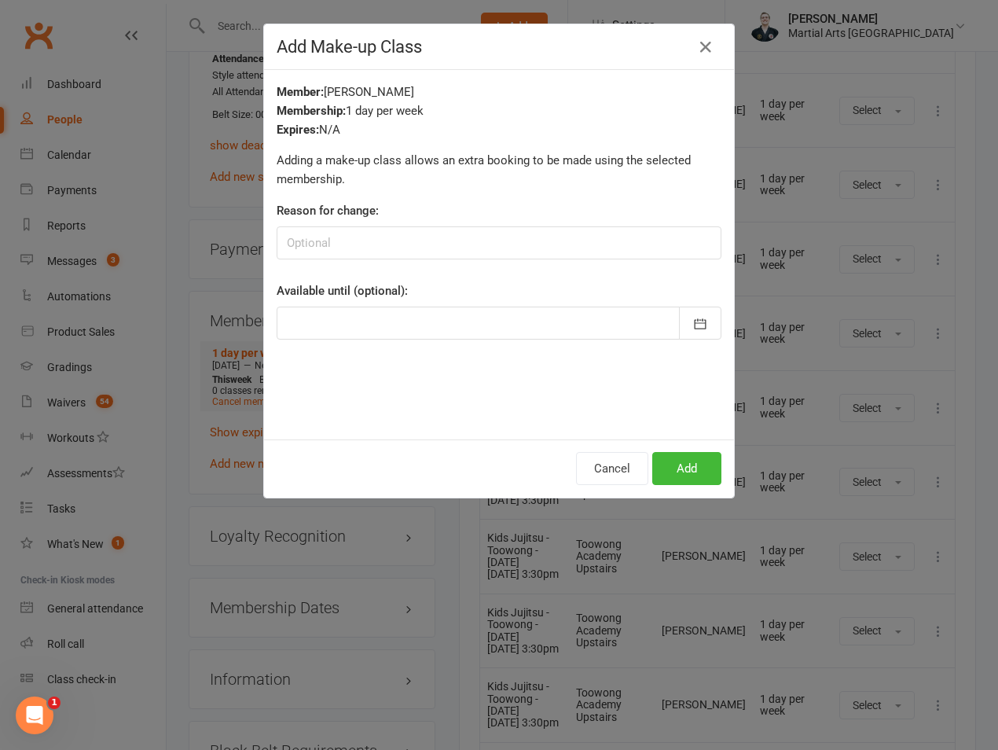
click at [414, 328] on div at bounding box center [499, 323] width 445 height 33
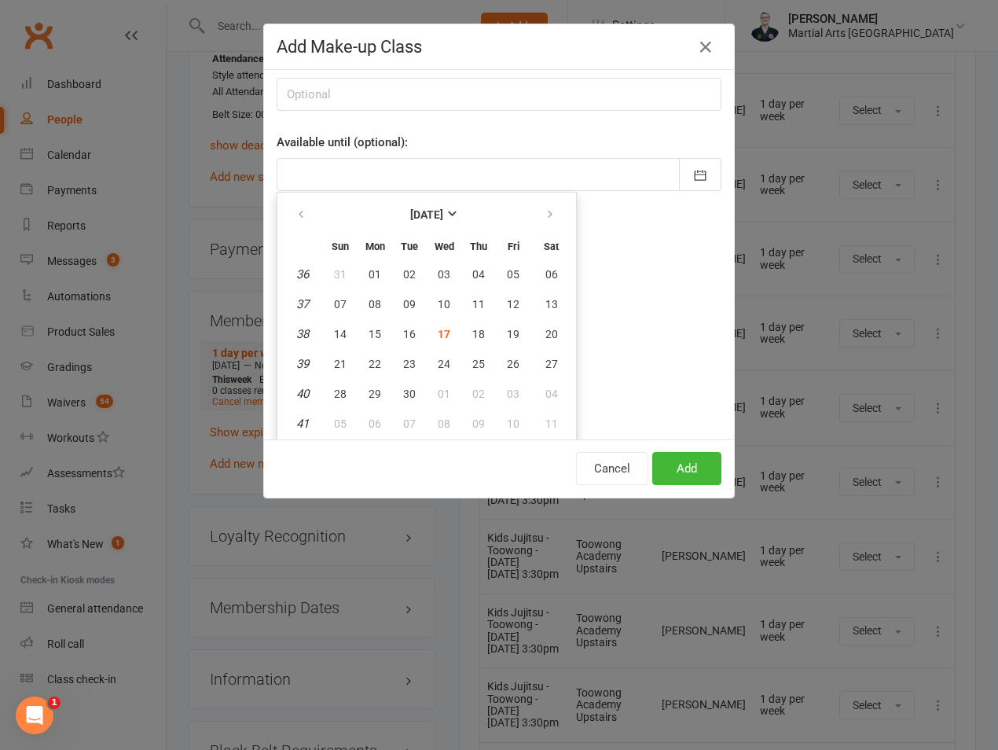
click at [624, 264] on div "Member: Heidi Lim Membership: 1 day per week Expires: N/A Adding a make-up clas…" at bounding box center [499, 254] width 470 height 369
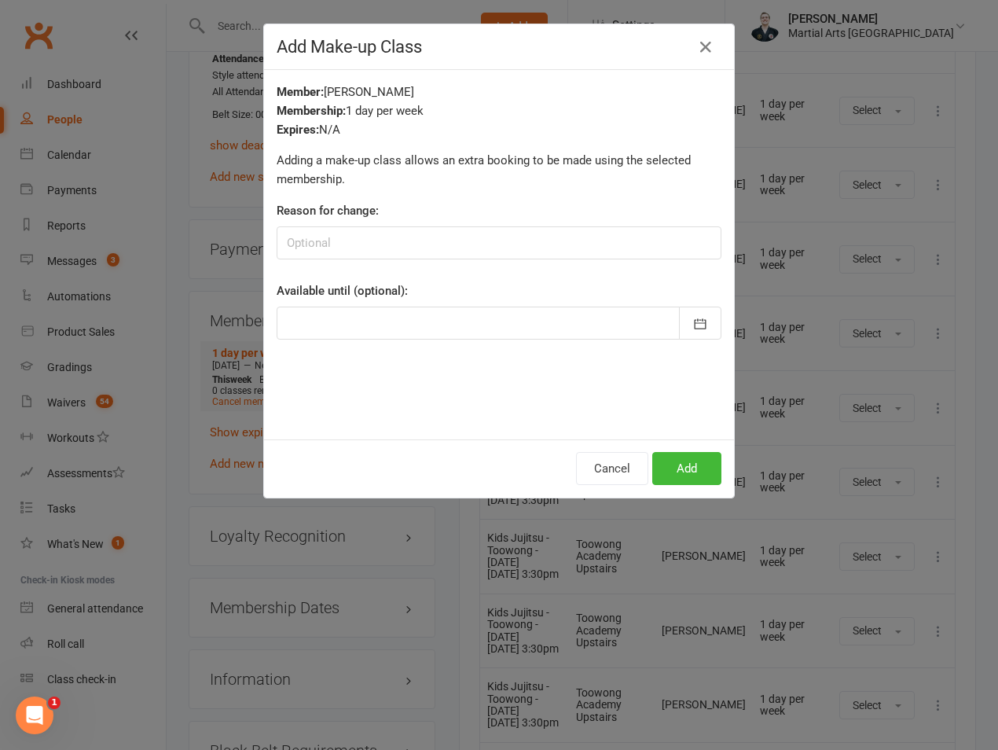
click at [381, 307] on div at bounding box center [499, 323] width 445 height 33
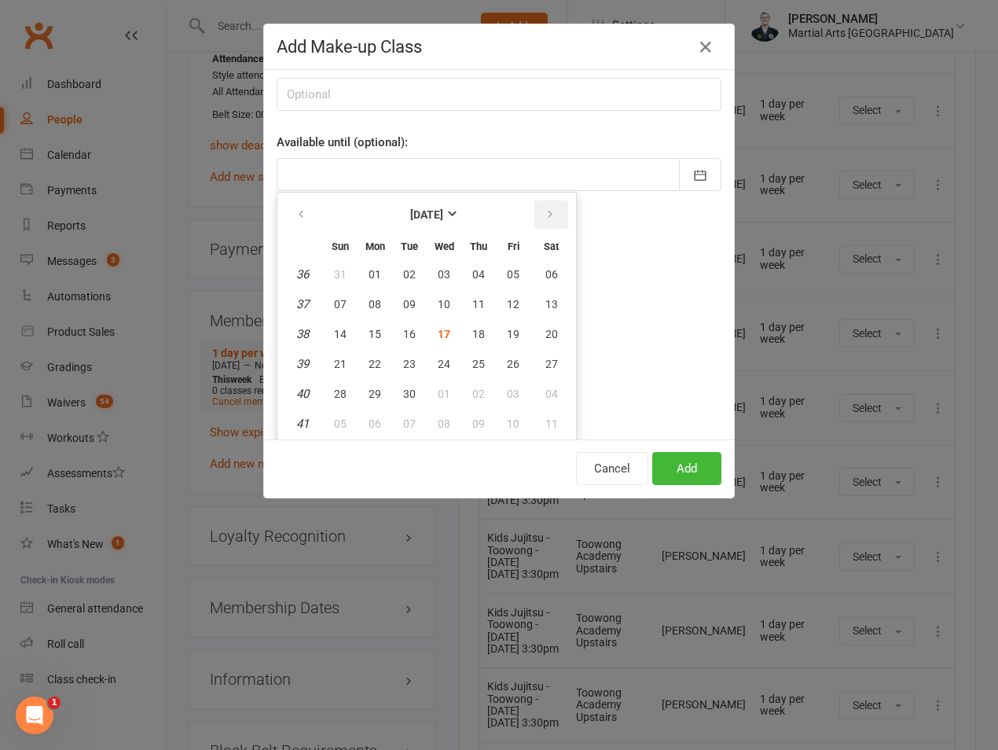
click at [551, 222] on button "button" at bounding box center [552, 214] width 34 height 28
click at [546, 298] on span "11" at bounding box center [552, 304] width 13 height 13
type input "11 Oct 2025"
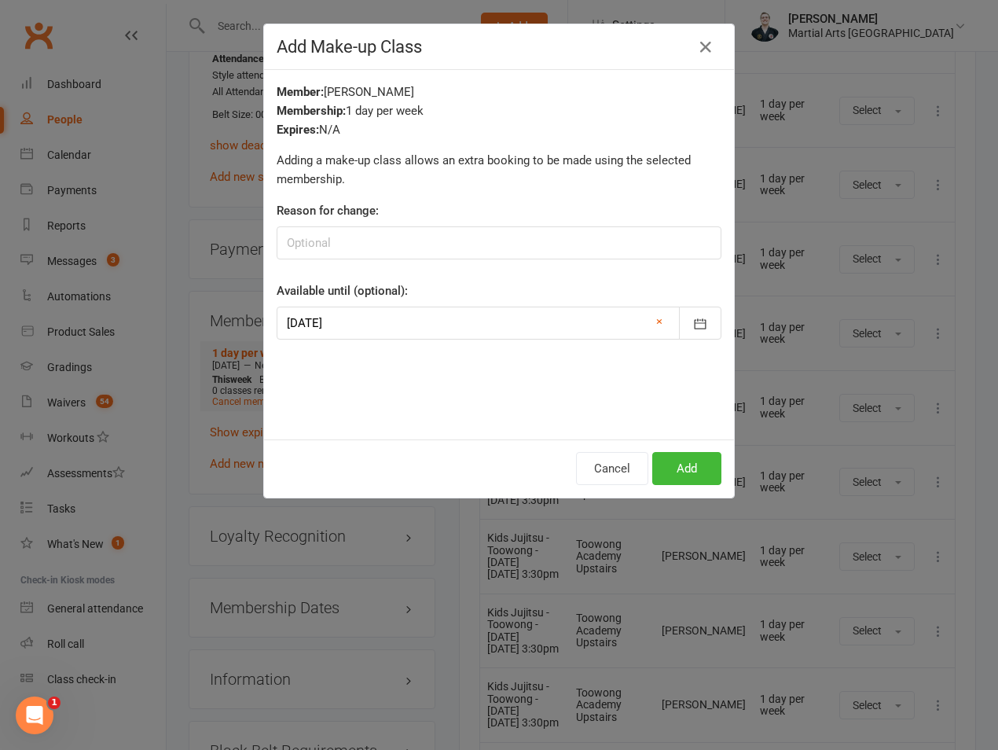
scroll to position [0, 0]
click at [671, 476] on button "Add" at bounding box center [687, 468] width 69 height 33
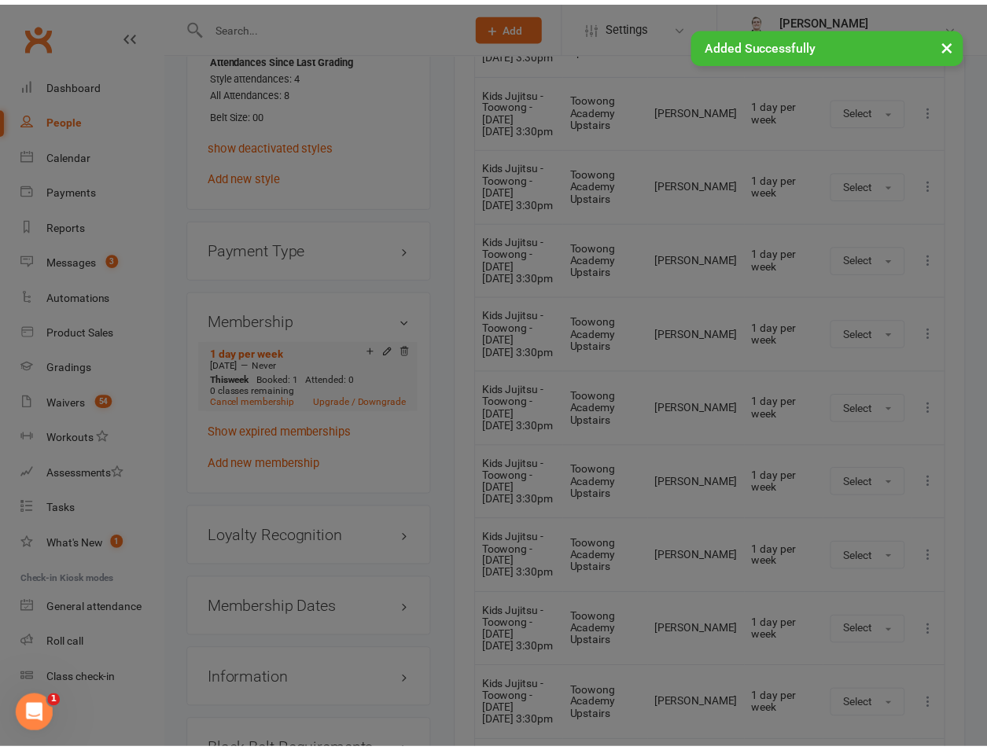
scroll to position [1969, 0]
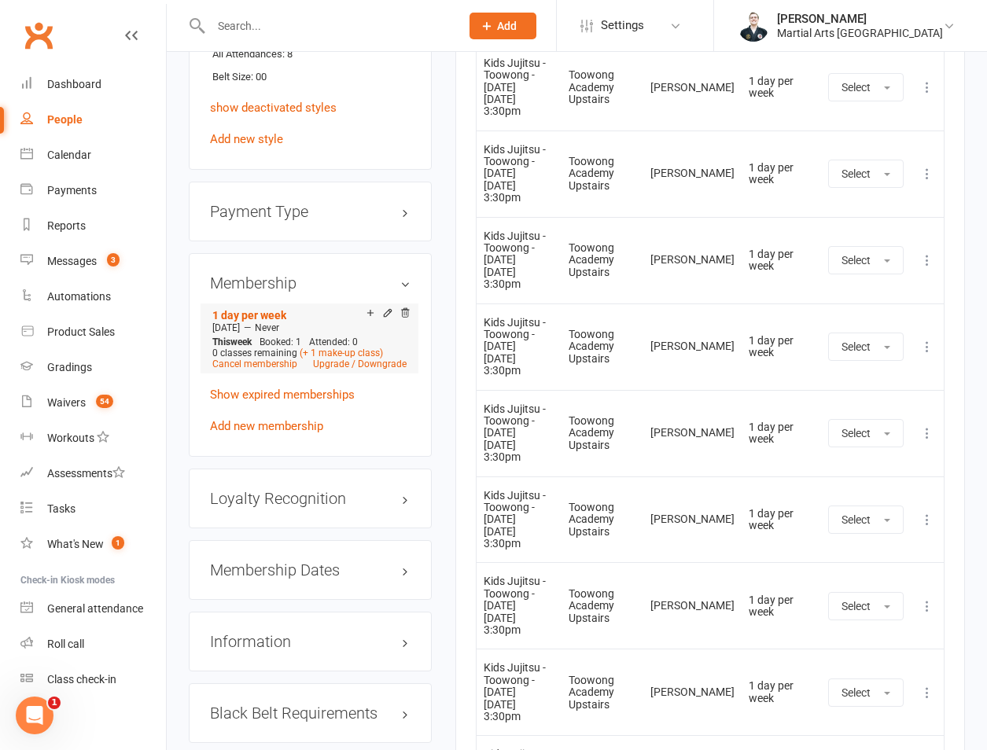
click at [256, 19] on input "text" at bounding box center [327, 26] width 243 height 22
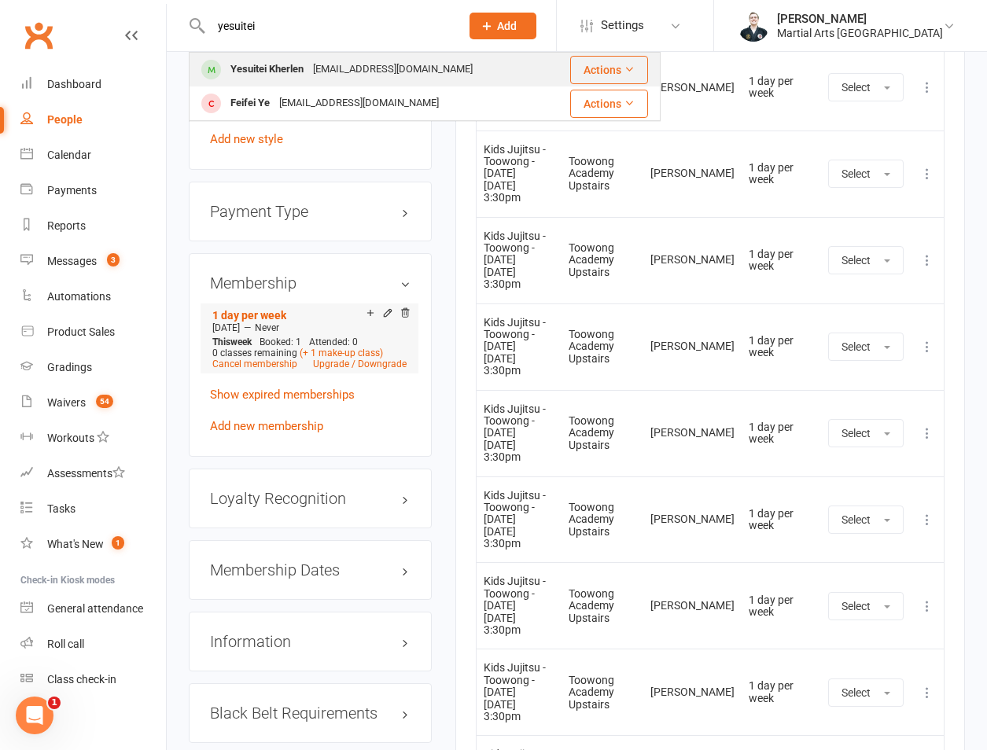
type input "yesuitei"
click at [263, 61] on div "Yesuitei Kherlen" at bounding box center [267, 69] width 83 height 23
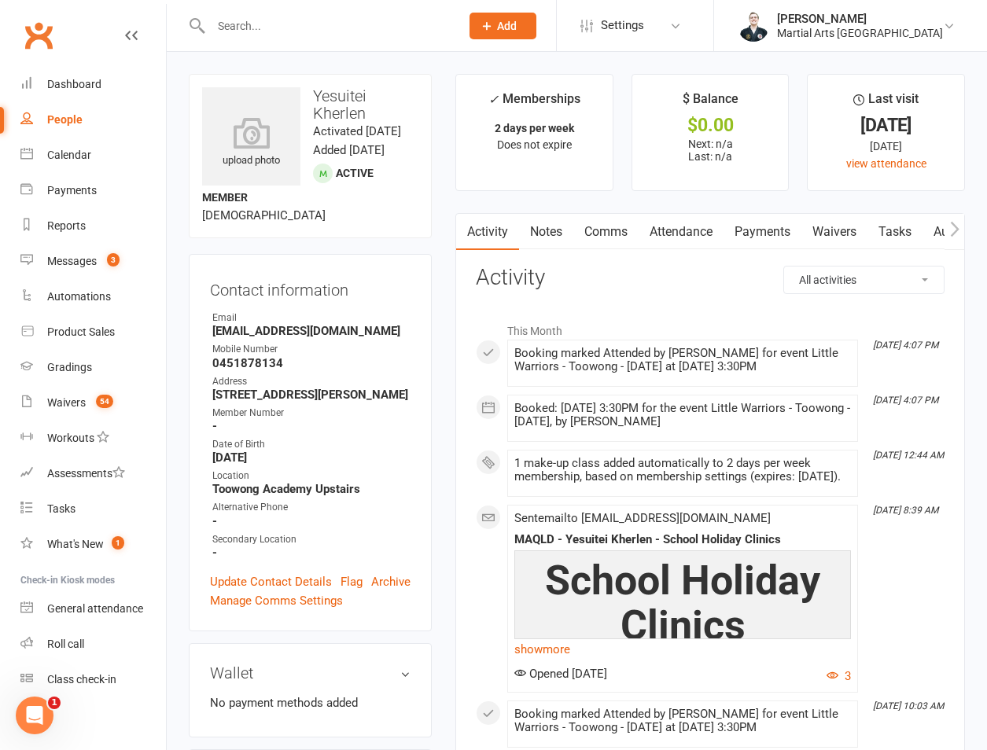
scroll to position [1468, 0]
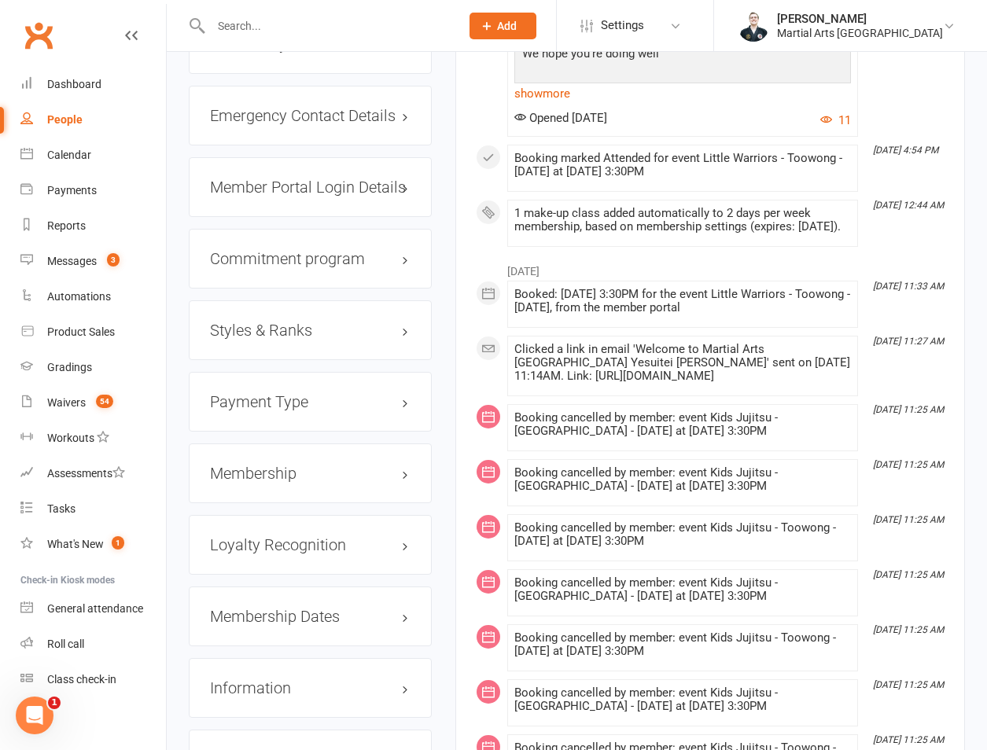
click at [266, 339] on h3 "Styles & Ranks" at bounding box center [310, 330] width 200 height 17
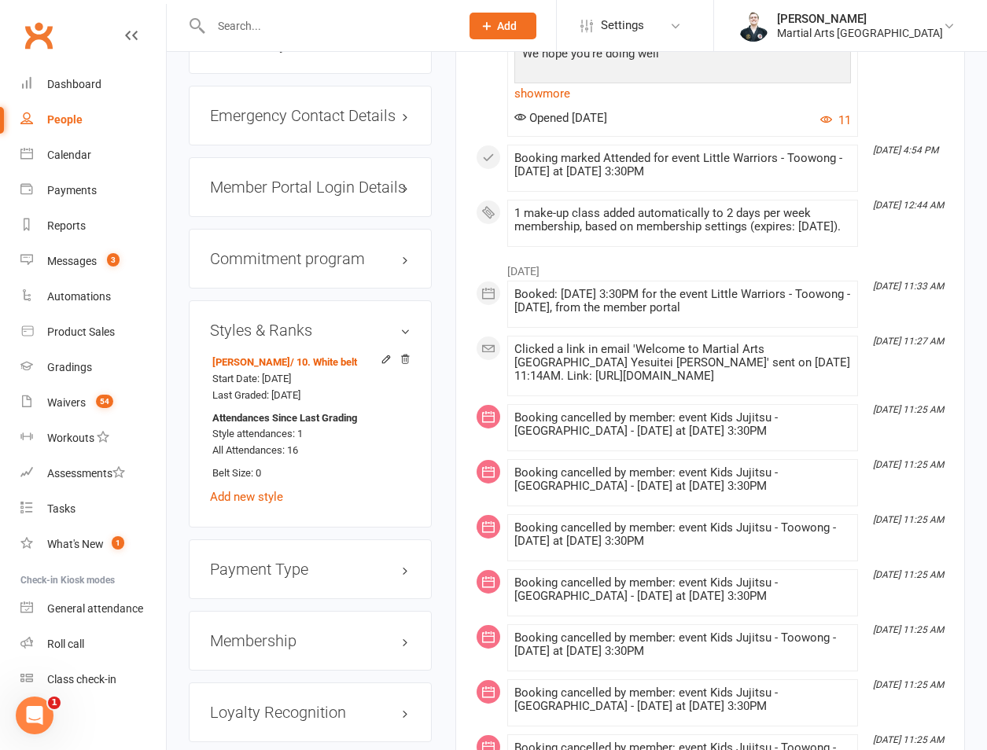
click at [266, 339] on h3 "Styles & Ranks" at bounding box center [310, 330] width 200 height 17
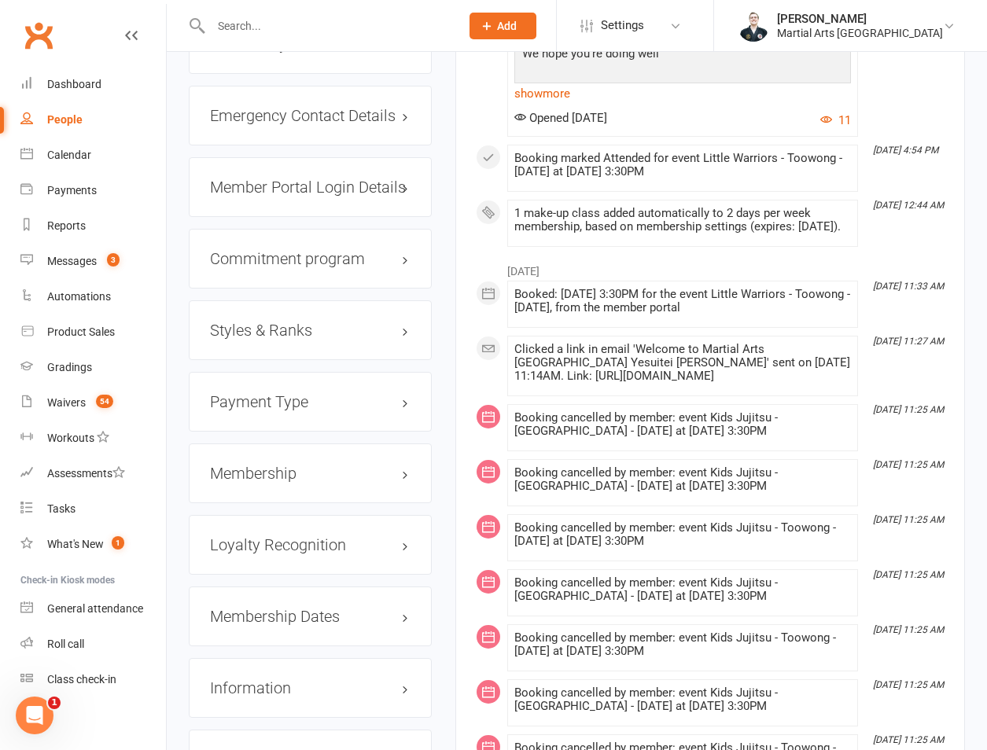
click at [266, 339] on h3 "Styles & Ranks" at bounding box center [310, 330] width 200 height 17
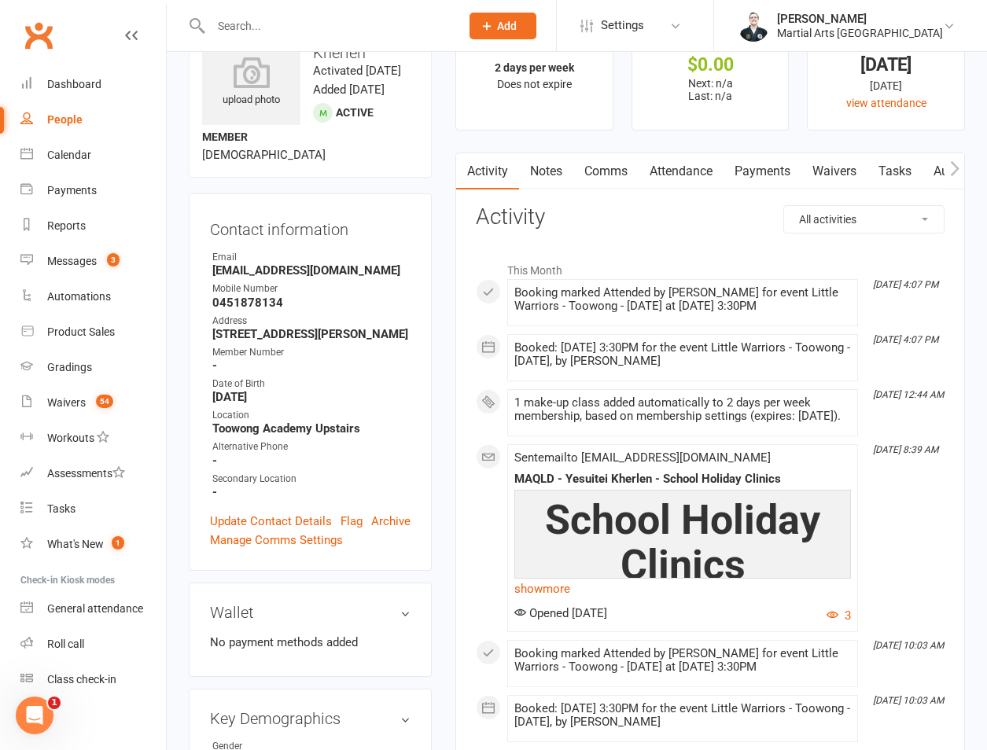
scroll to position [0, 0]
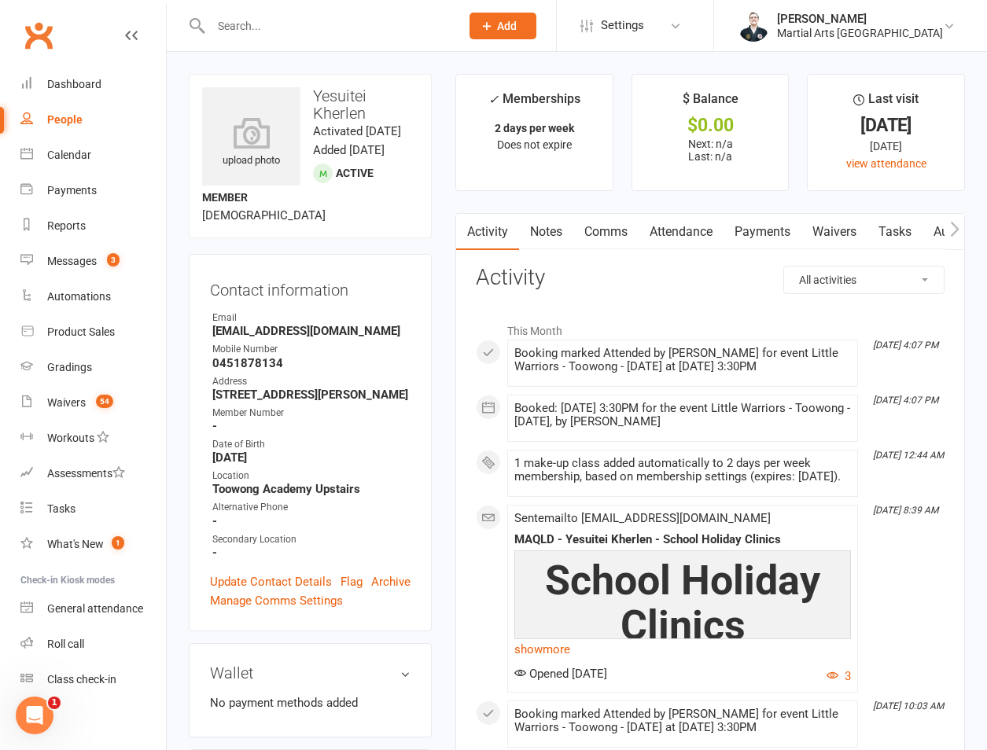
click at [676, 219] on link "Attendance" at bounding box center [680, 232] width 85 height 36
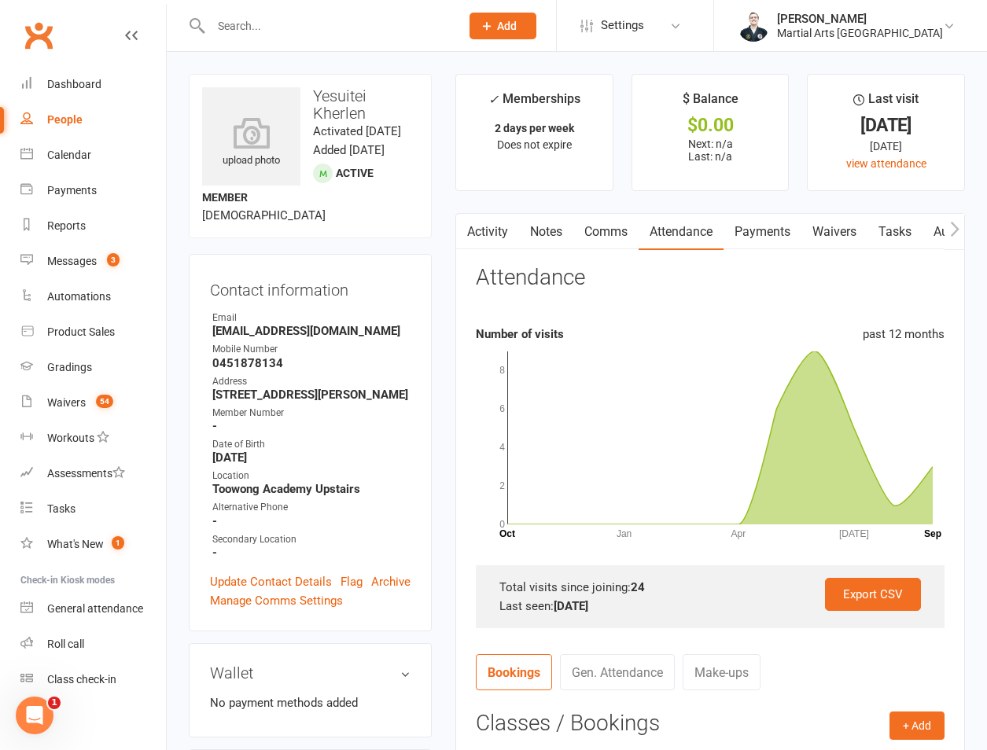
scroll to position [367, 0]
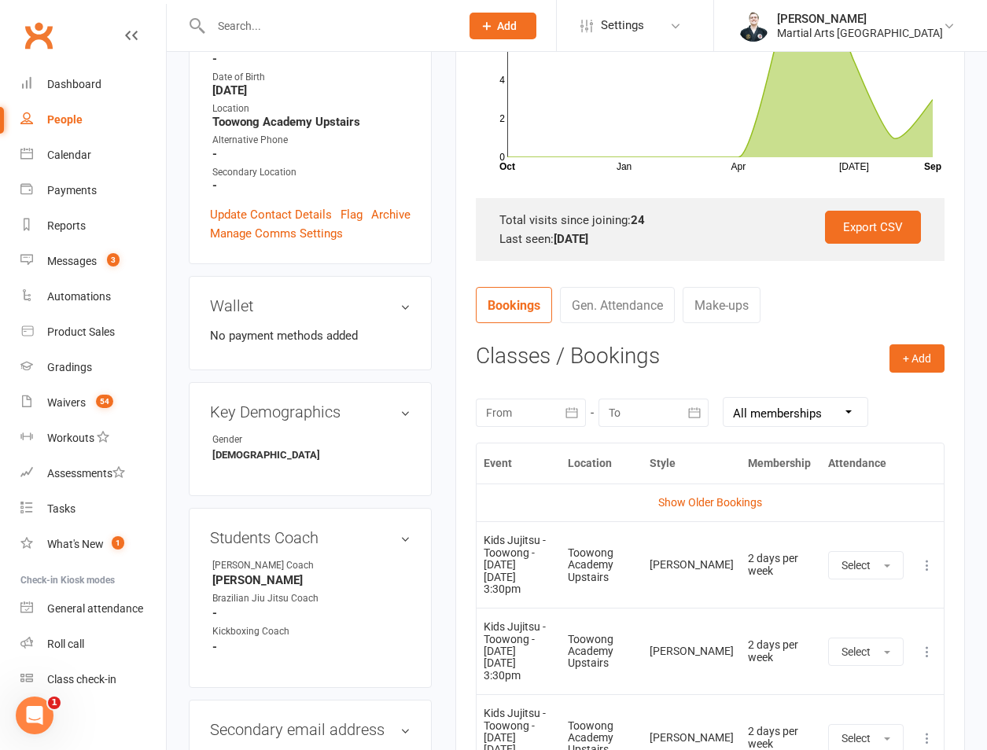
click at [546, 401] on div at bounding box center [531, 413] width 110 height 28
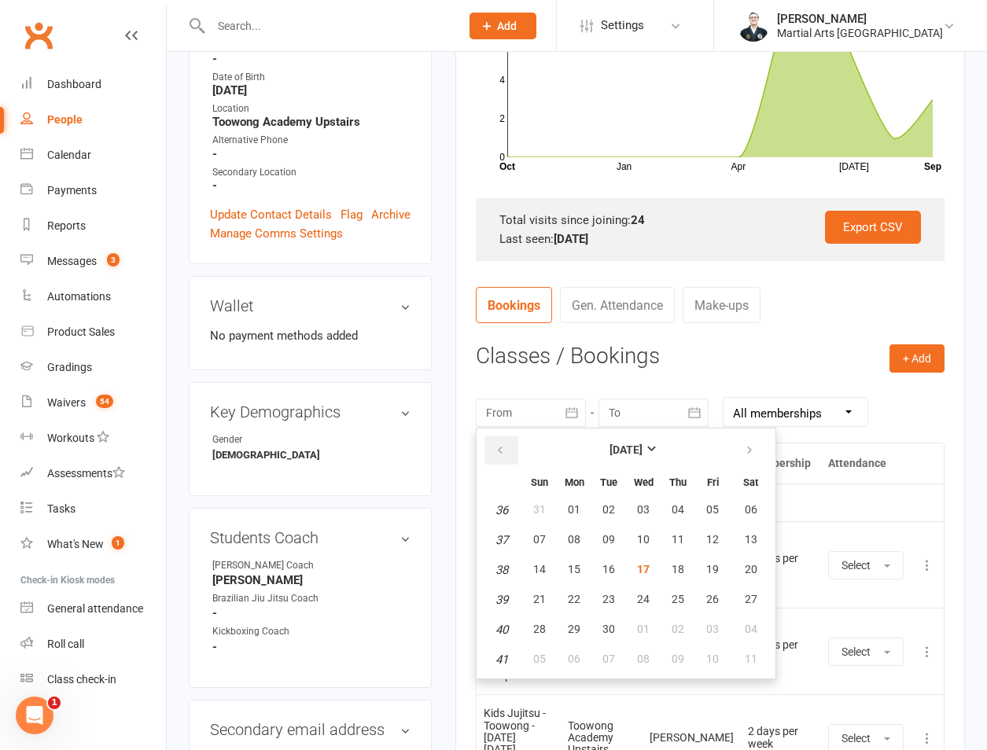
click at [511, 455] on button "button" at bounding box center [501, 450] width 34 height 28
click at [756, 455] on button "button" at bounding box center [750, 450] width 34 height 28
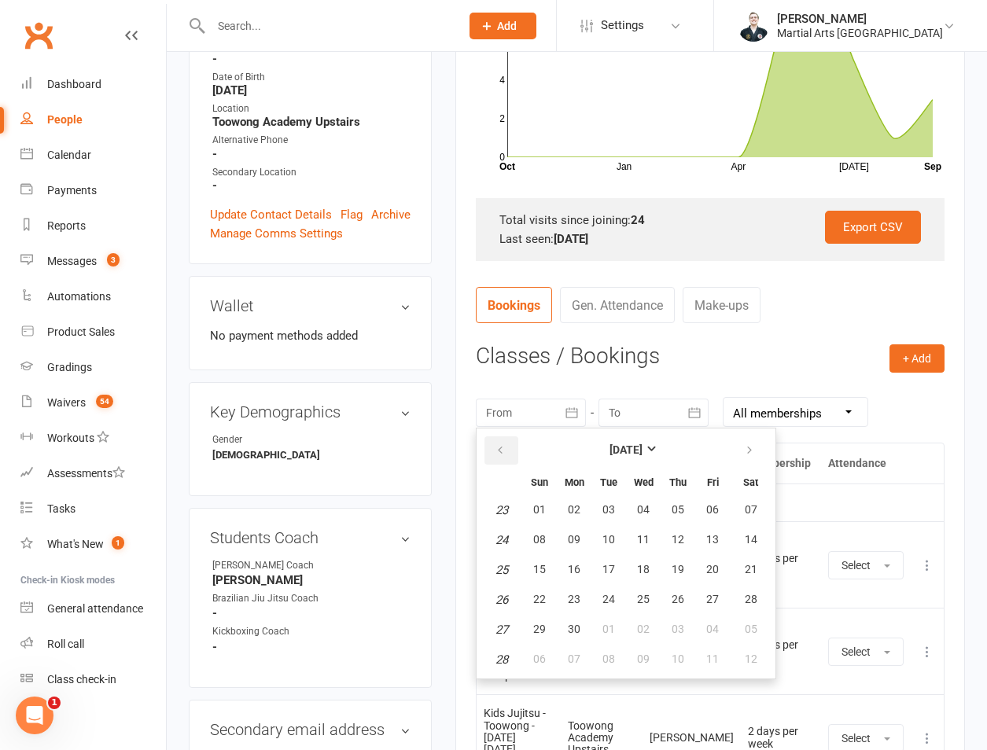
click at [502, 443] on button "button" at bounding box center [501, 450] width 34 height 28
click at [681, 517] on button "01" at bounding box center [677, 510] width 33 height 28
type input "01 May 2025"
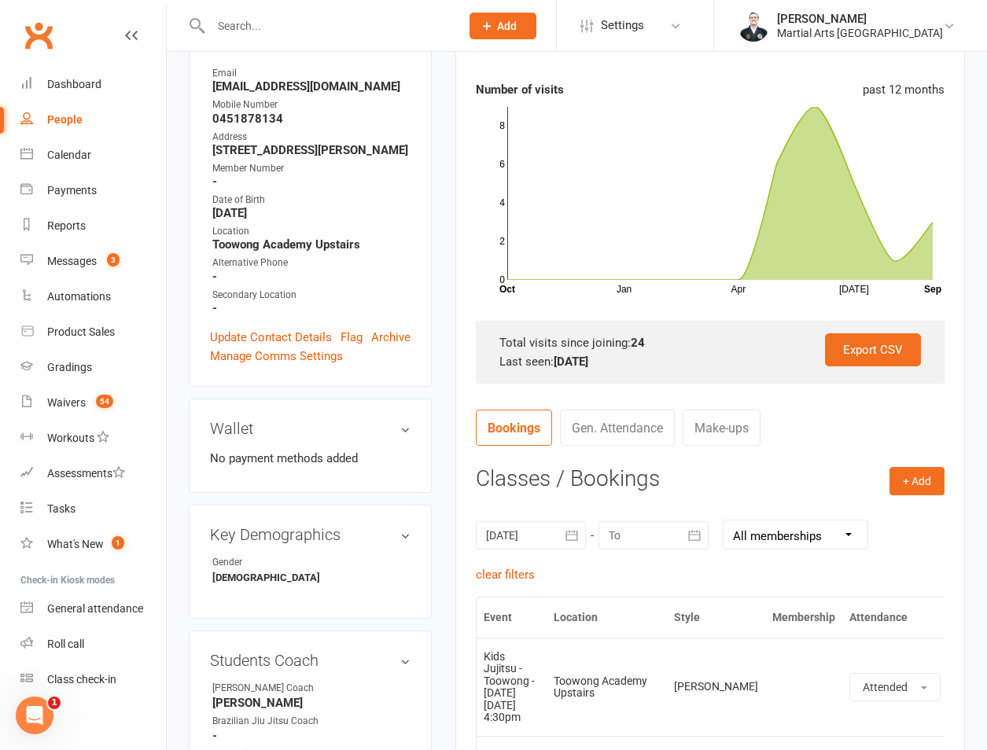
scroll to position [0, 0]
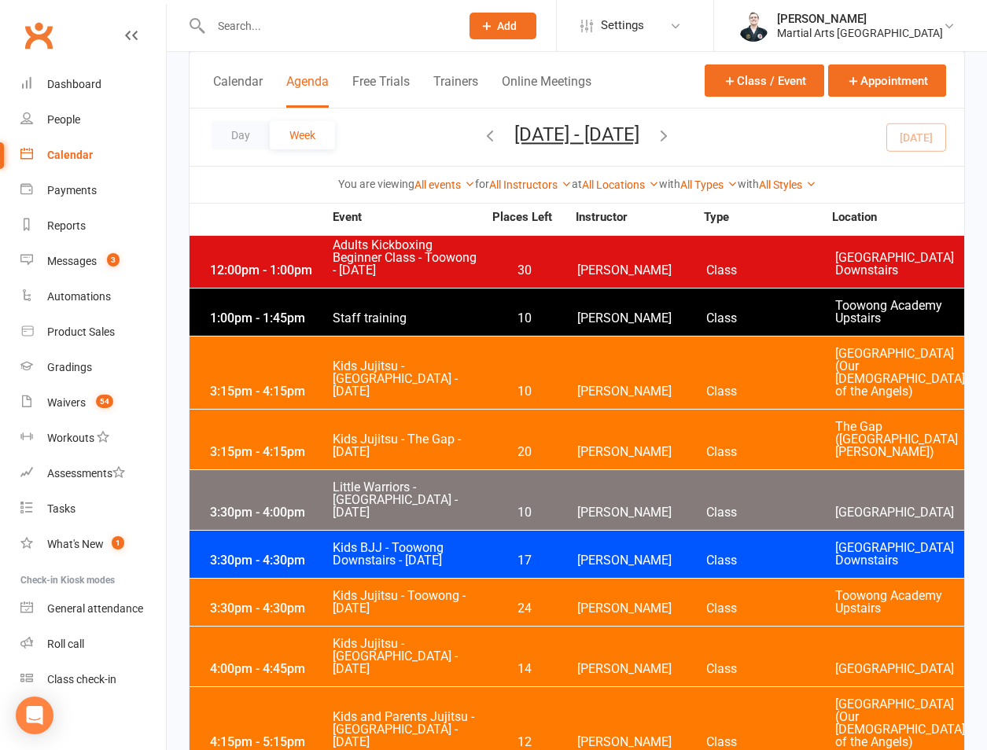
scroll to position [4726, 0]
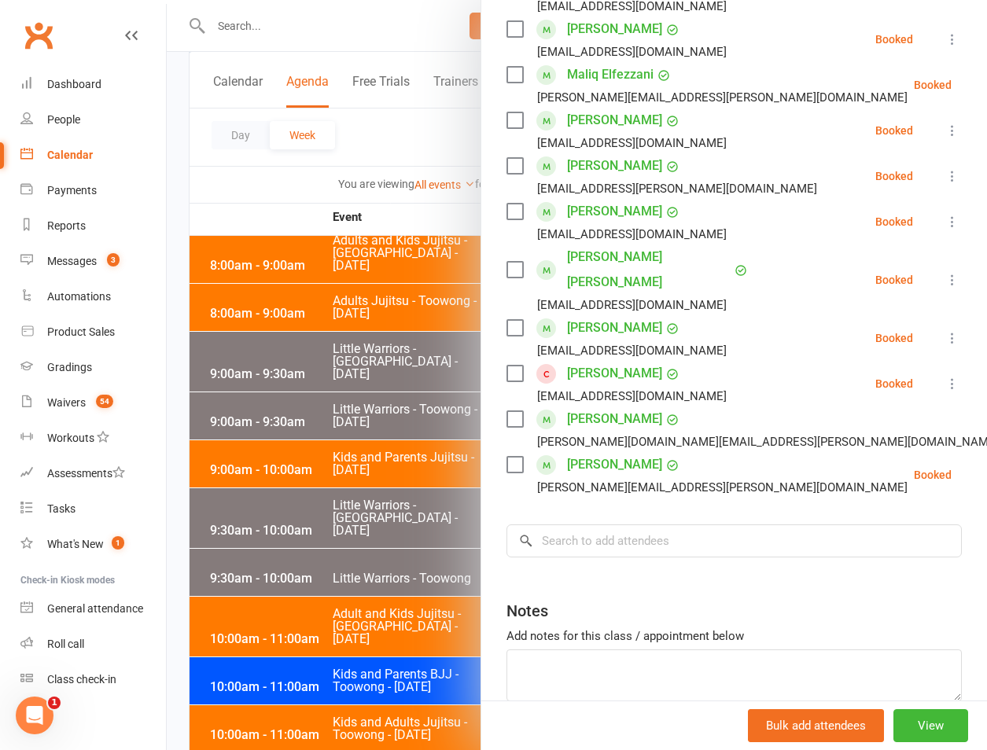
scroll to position [513, 0]
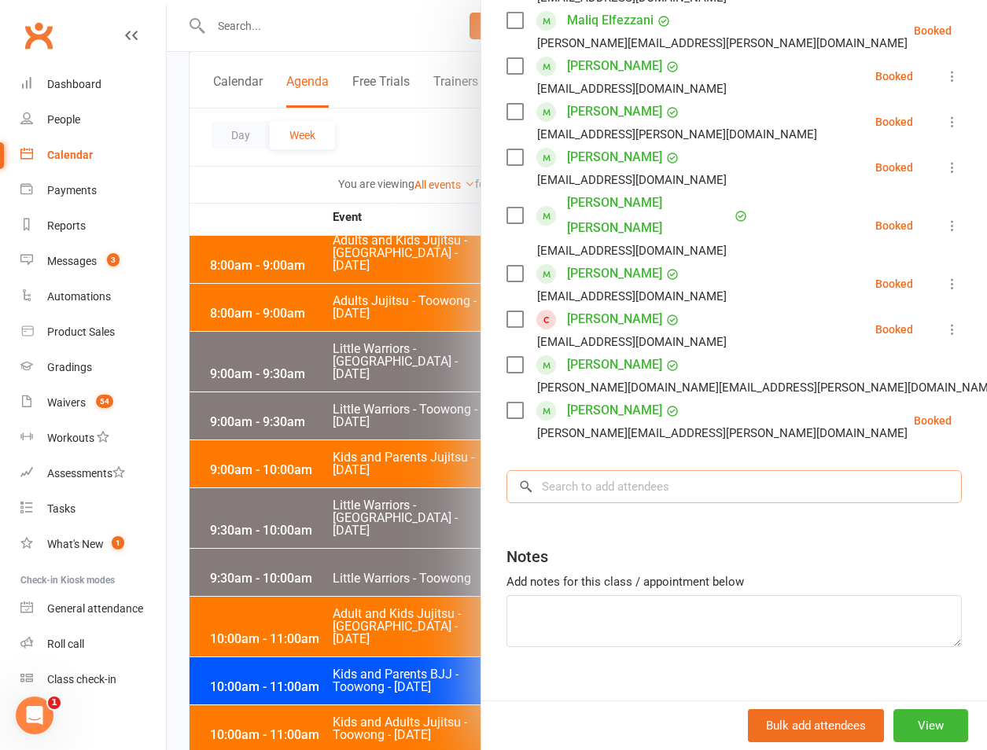
click at [633, 470] on input "search" at bounding box center [733, 486] width 455 height 33
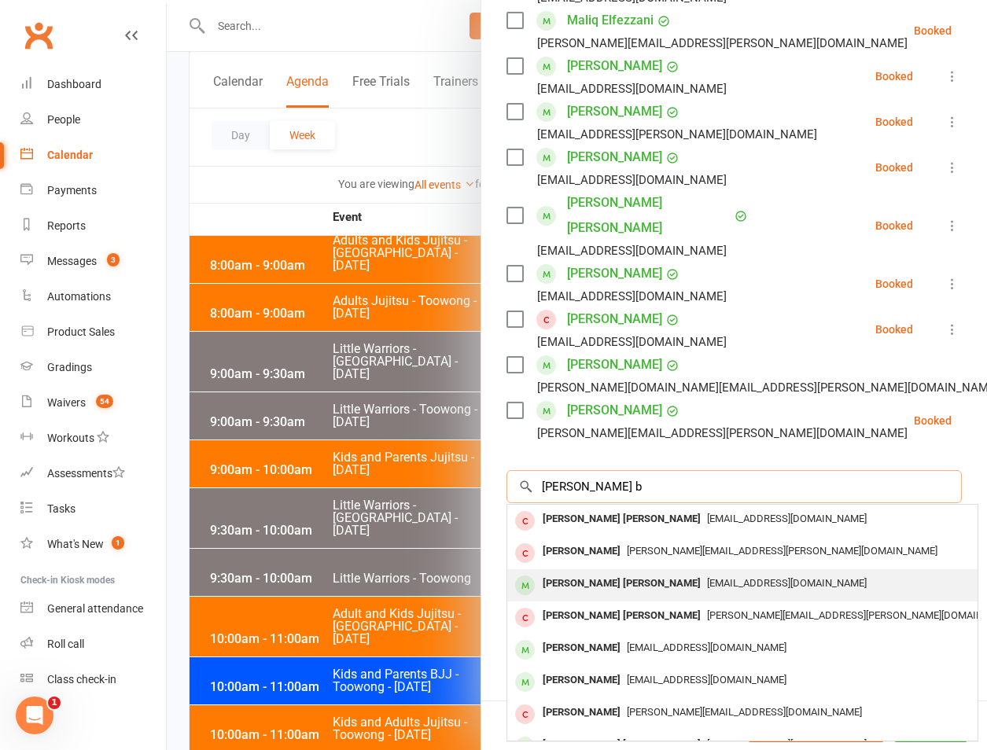
type input "cooper b"
click at [707, 577] on span "tmhill9@hotmail.com" at bounding box center [787, 583] width 160 height 12
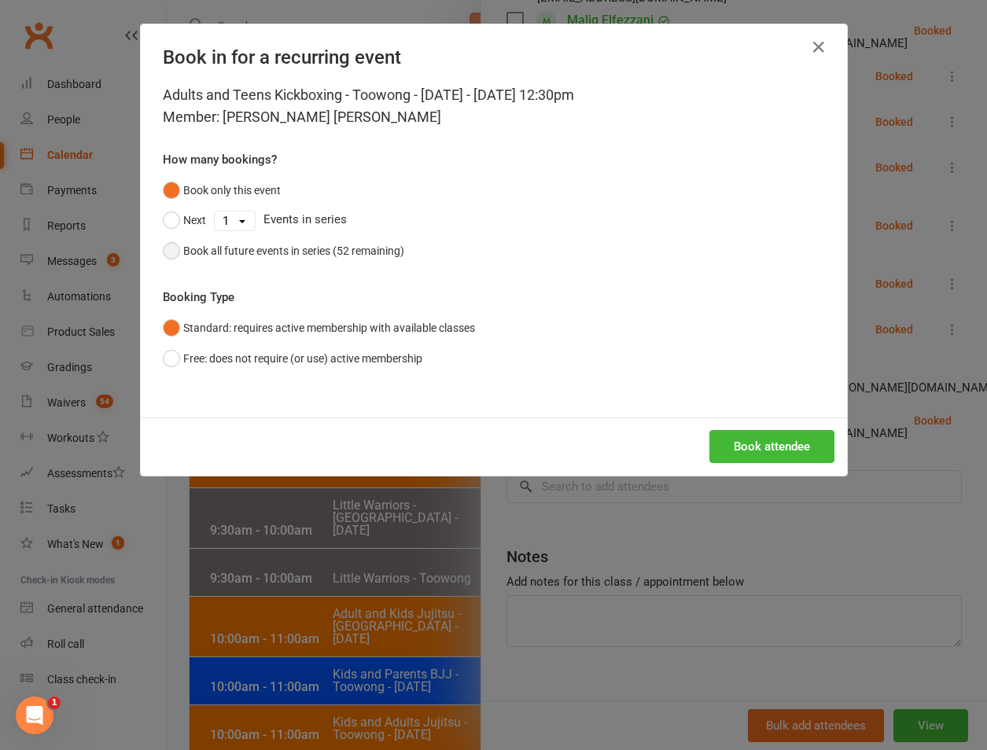
click at [340, 252] on div "Book all future events in series (52 remaining)" at bounding box center [293, 250] width 221 height 17
click at [791, 450] on button "Book attendee" at bounding box center [771, 446] width 125 height 33
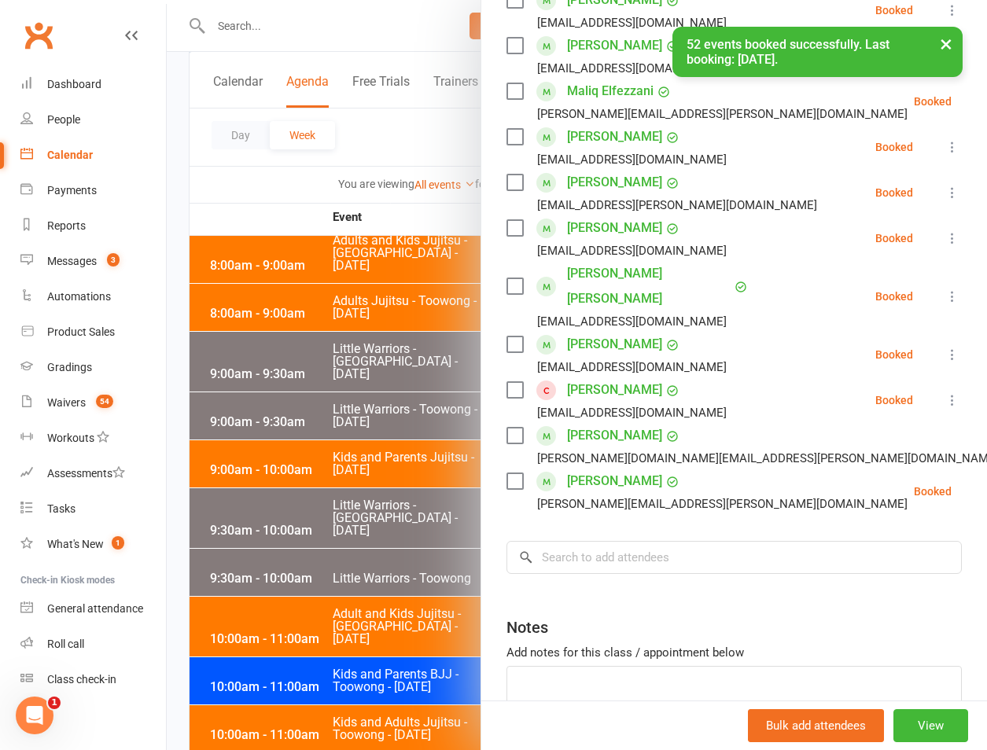
scroll to position [558, 0]
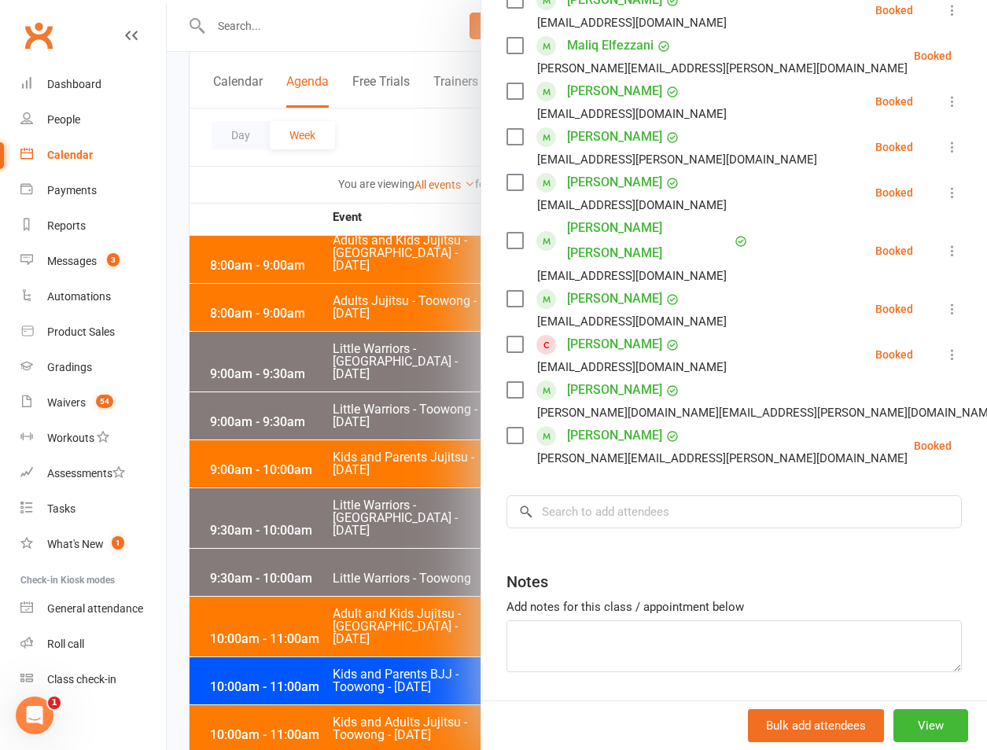
click at [341, 38] on div at bounding box center [577, 375] width 820 height 750
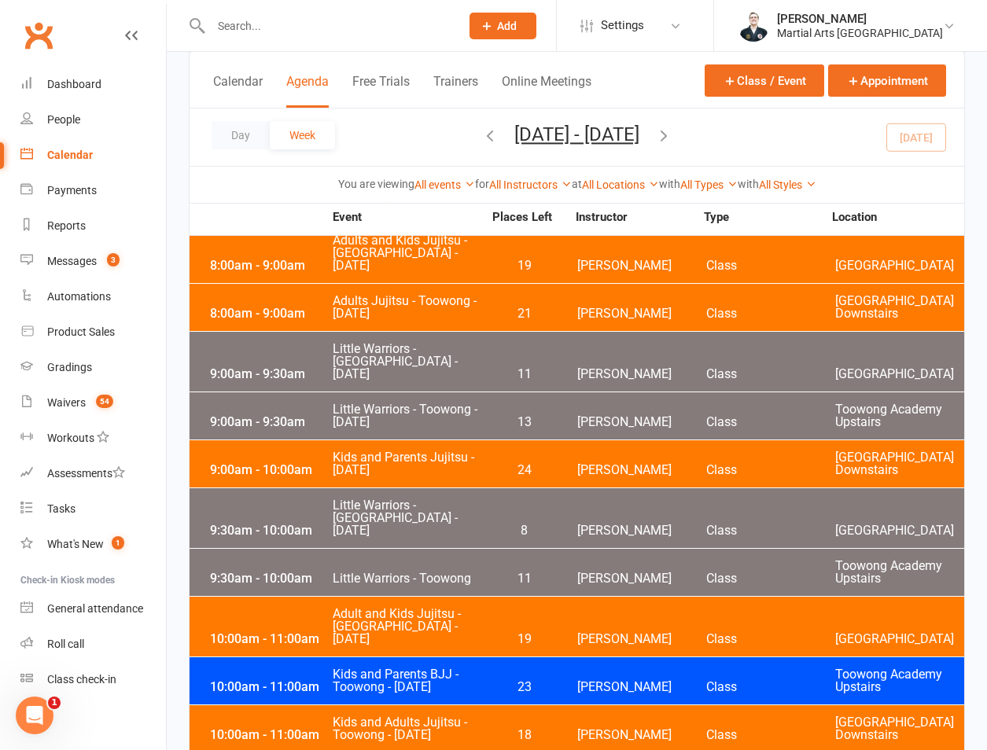
click at [275, 24] on input "text" at bounding box center [327, 26] width 243 height 22
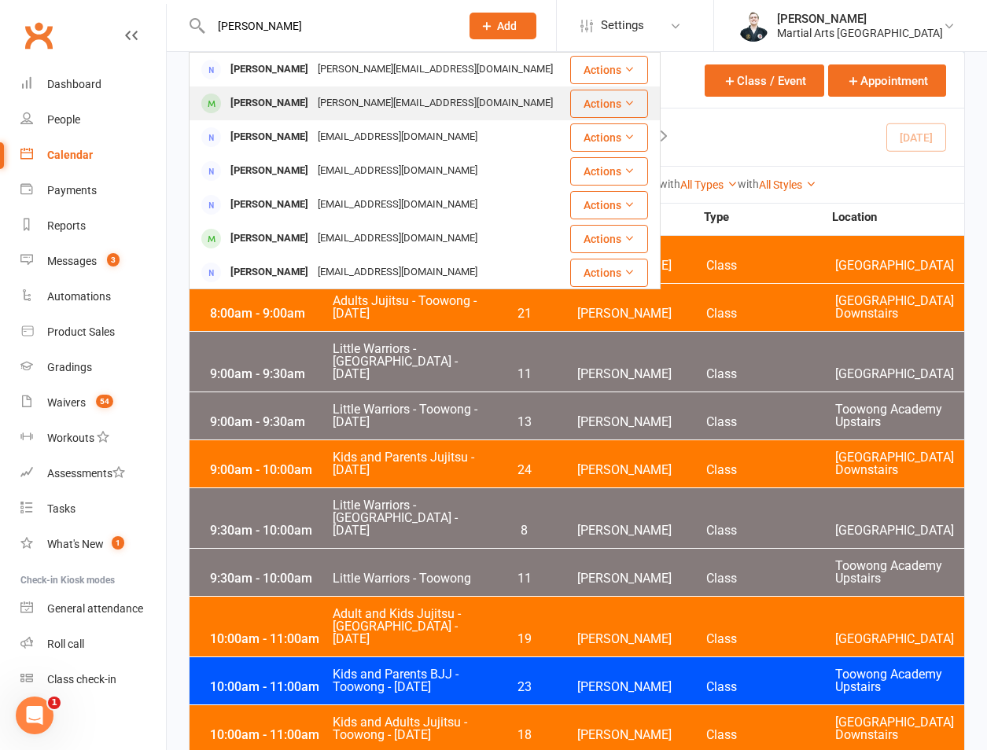
type input "richardson"
click at [296, 101] on div "Chris Richardson" at bounding box center [269, 103] width 87 height 23
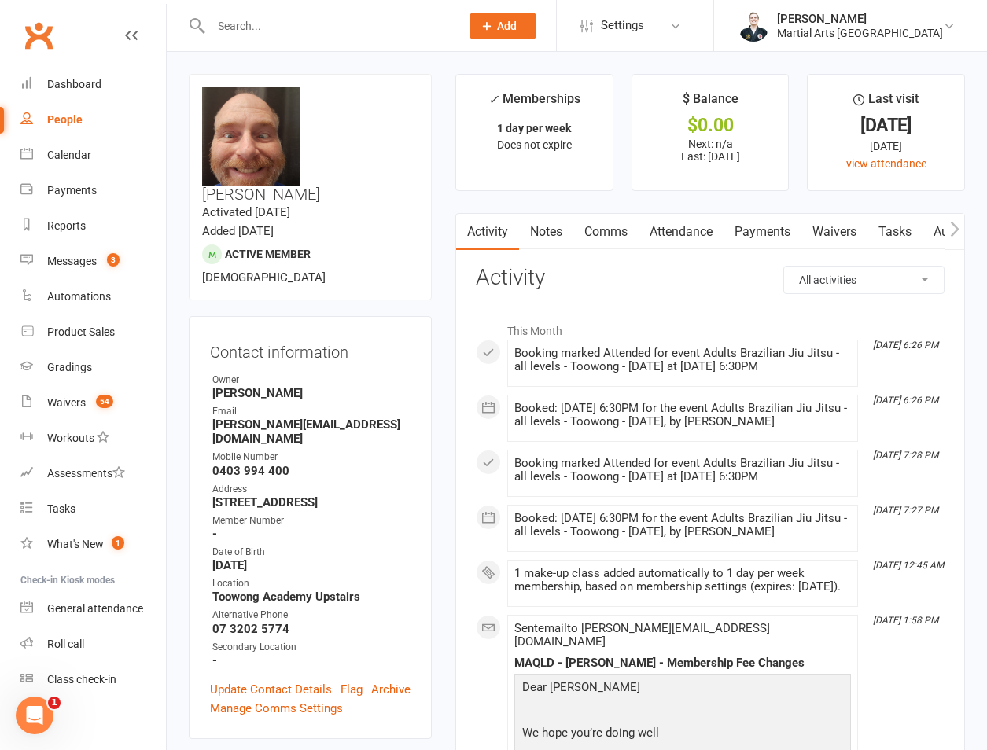
click at [714, 233] on link "Attendance" at bounding box center [680, 232] width 85 height 36
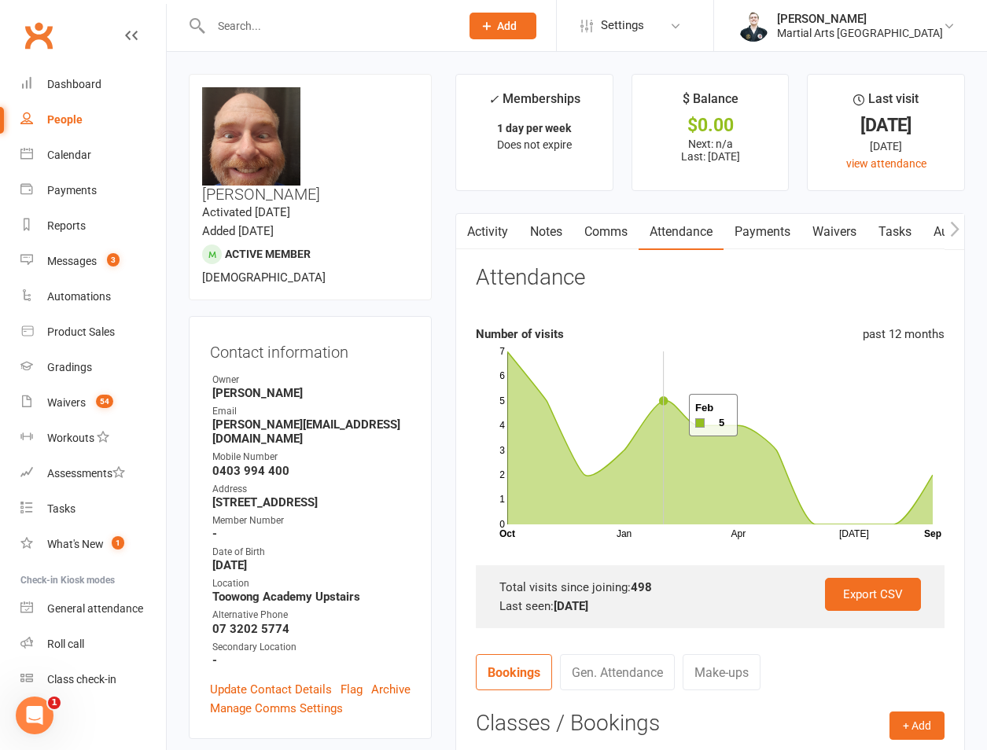
scroll to position [367, 0]
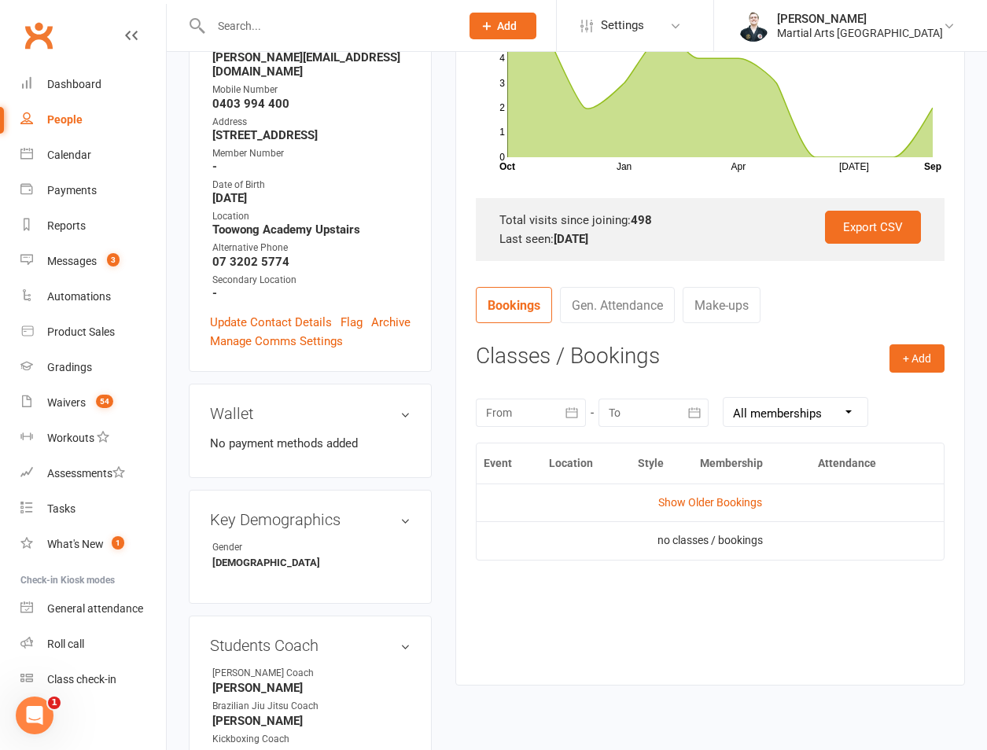
click at [539, 410] on div at bounding box center [531, 413] width 110 height 28
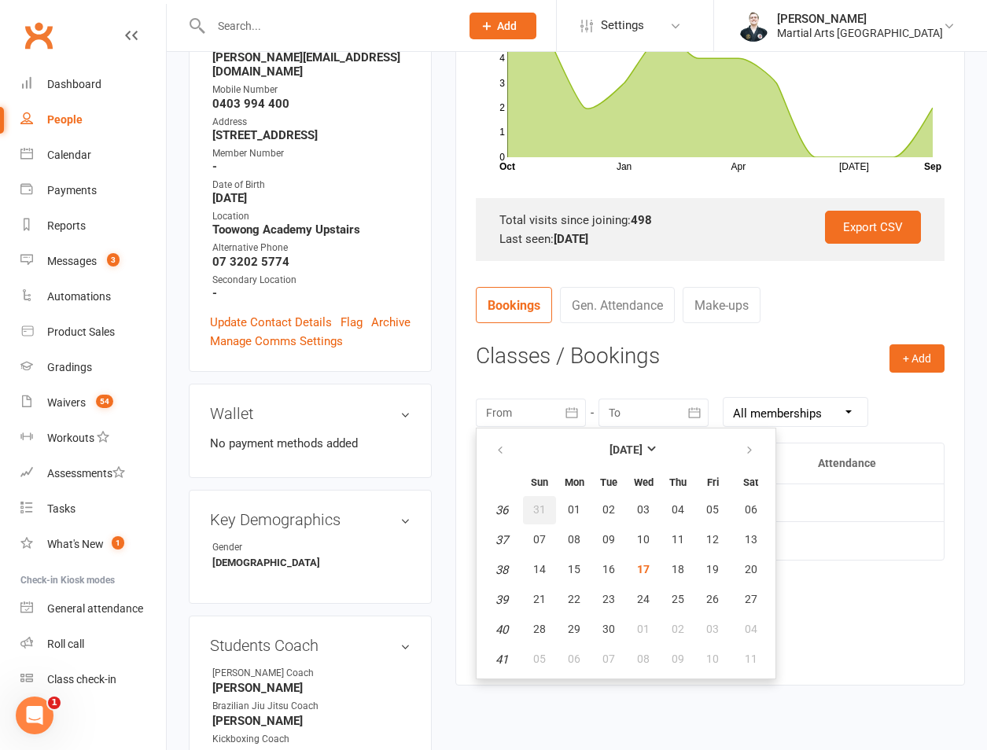
click at [551, 502] on button "31" at bounding box center [539, 510] width 33 height 28
type input "31 Aug 2025"
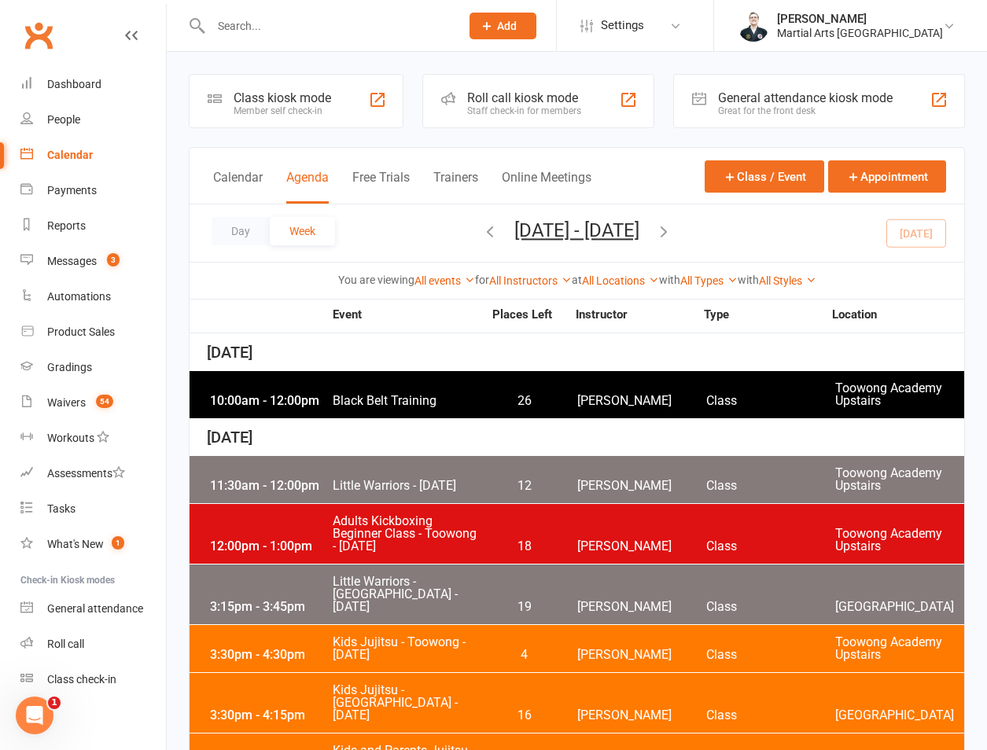
click at [481, 222] on icon "button" at bounding box center [489, 230] width 17 height 17
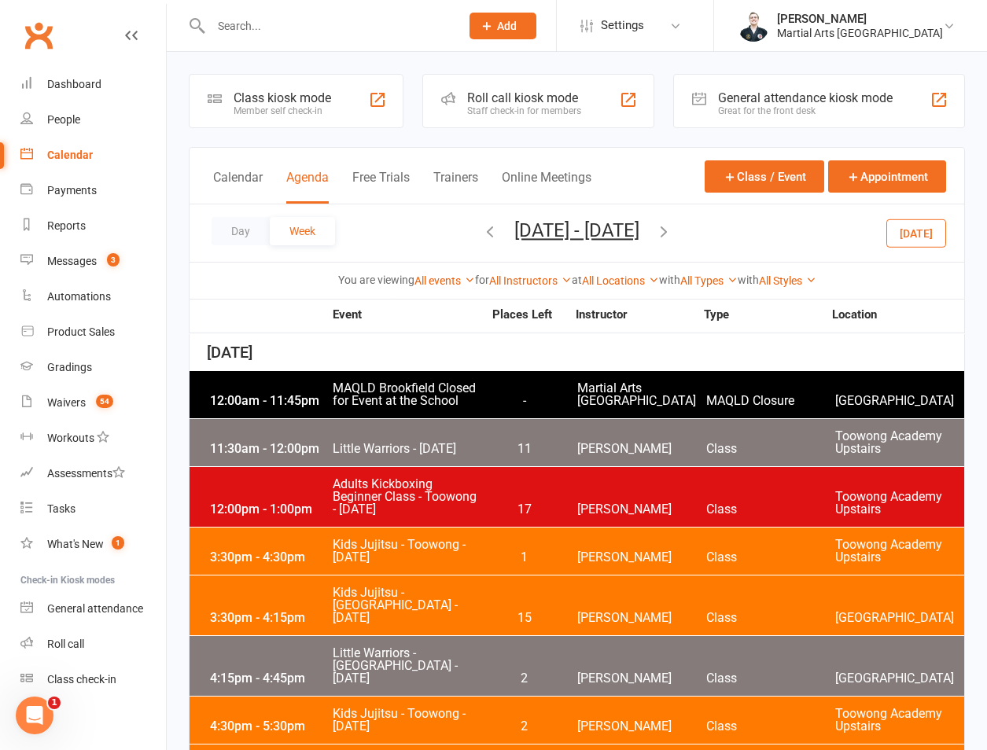
click at [481, 231] on icon "button" at bounding box center [489, 230] width 17 height 17
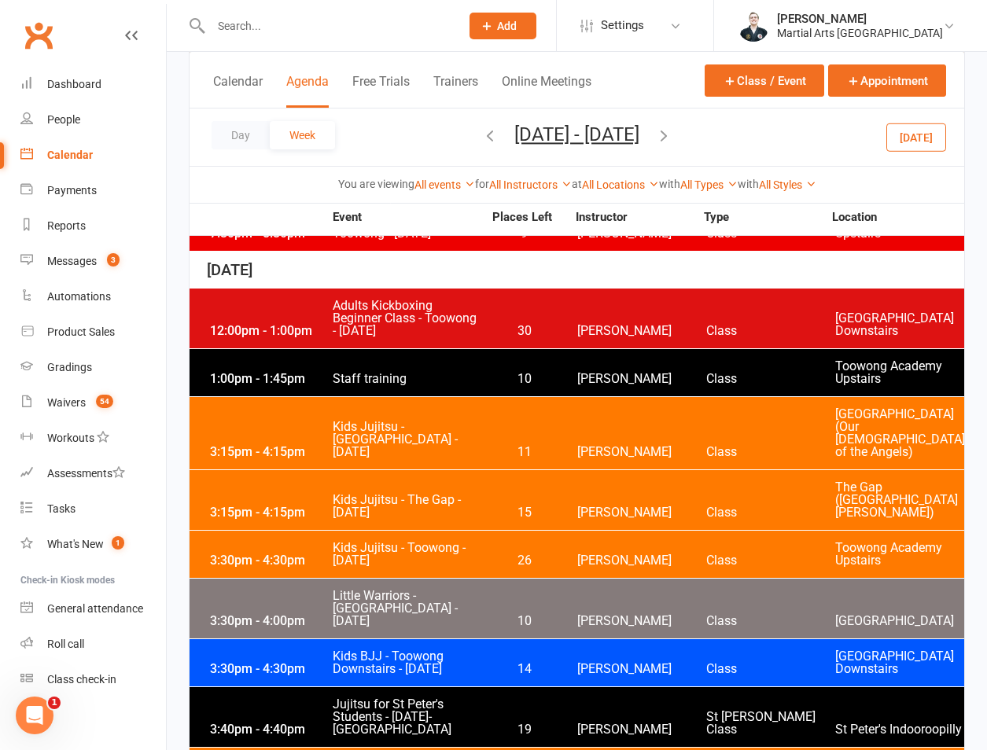
scroll to position [3302, 0]
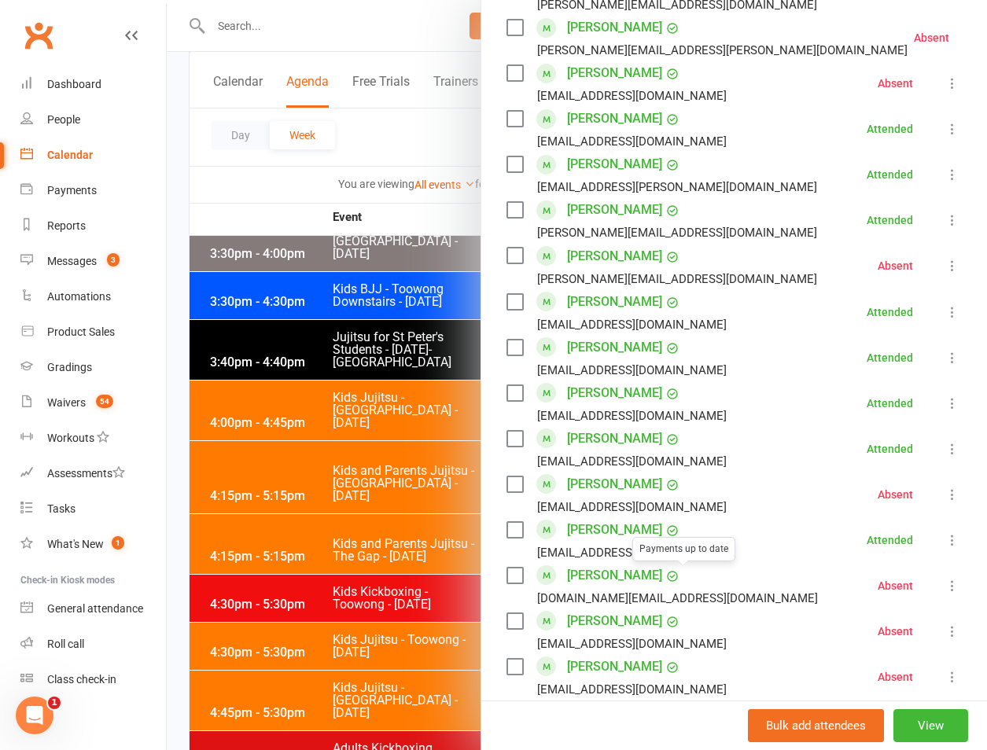
scroll to position [1101, 0]
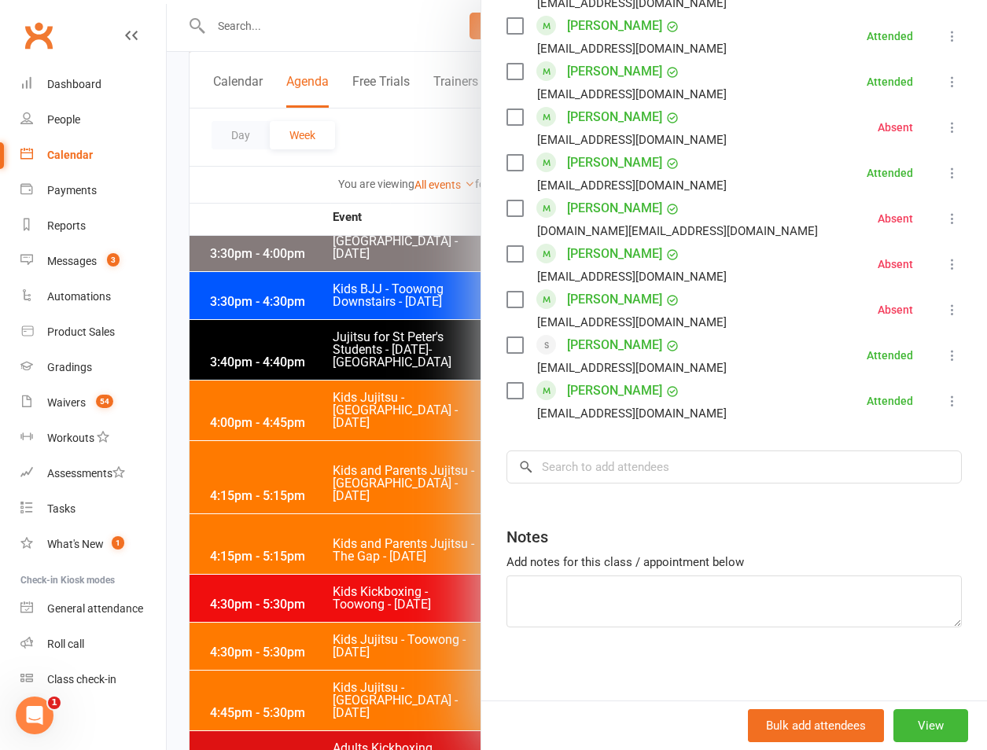
click at [674, 474] on input "search" at bounding box center [733, 466] width 455 height 33
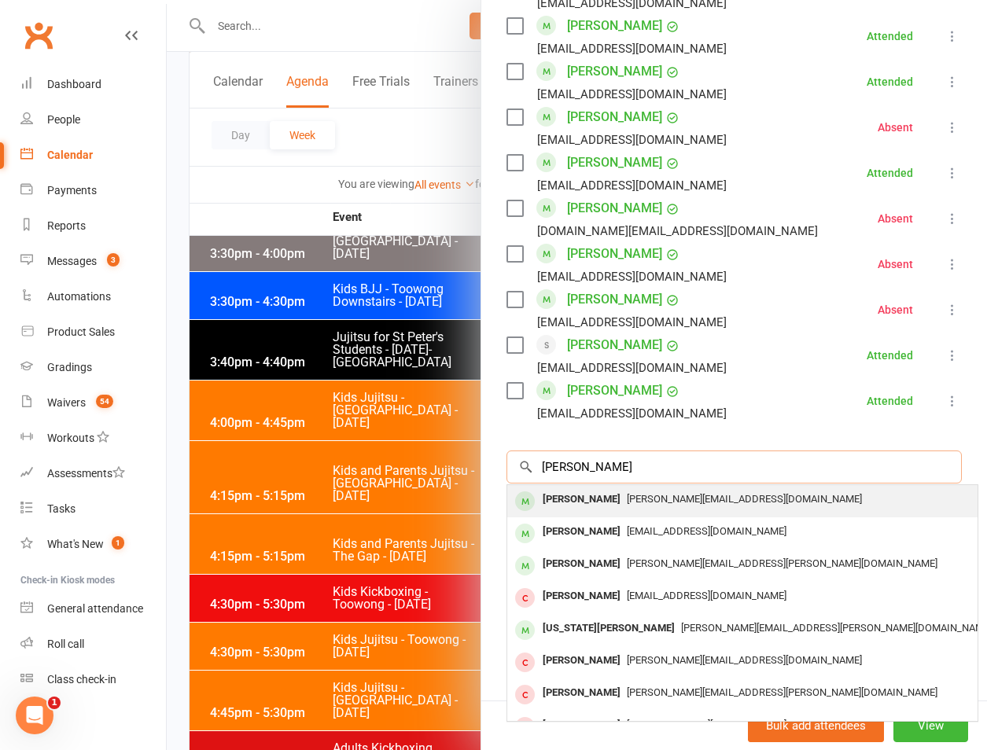
type input "richardson"
click at [650, 495] on span "c.richo@gmail.com" at bounding box center [744, 499] width 235 height 12
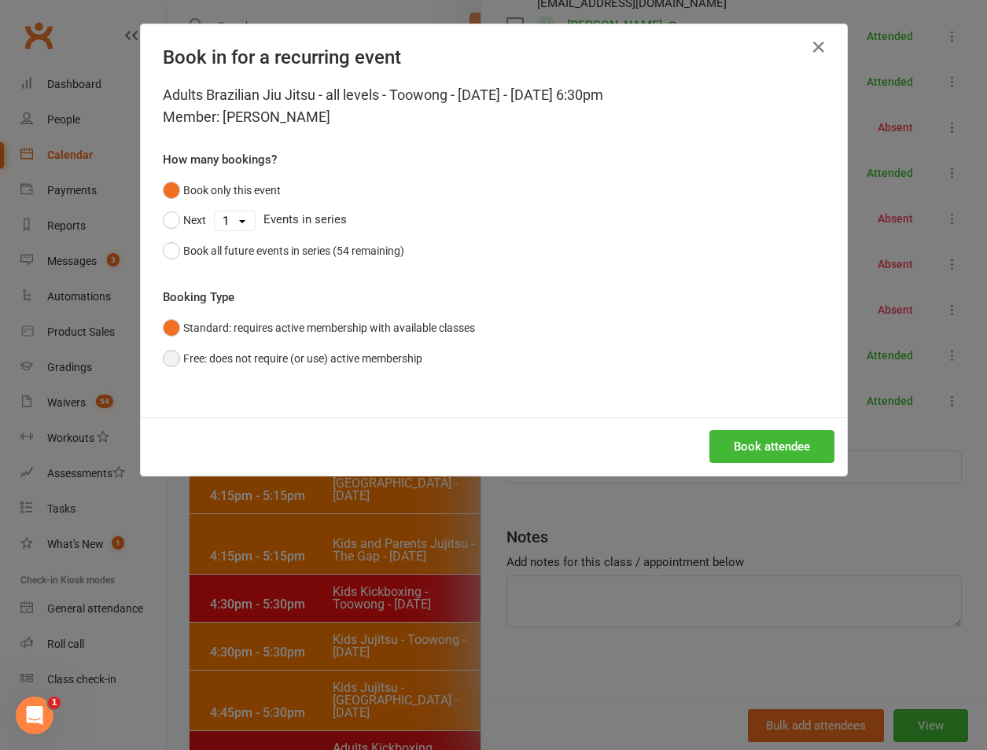
click at [289, 354] on button "Free: does not require (or use) active membership" at bounding box center [292, 359] width 259 height 30
click at [348, 333] on button "Standard: requires active membership with available classes" at bounding box center [319, 328] width 312 height 30
click at [858, 465] on div "Book in for a recurring event Adults Brazilian Jiu Jitsu - all levels - Toowong…" at bounding box center [493, 375] width 987 height 750
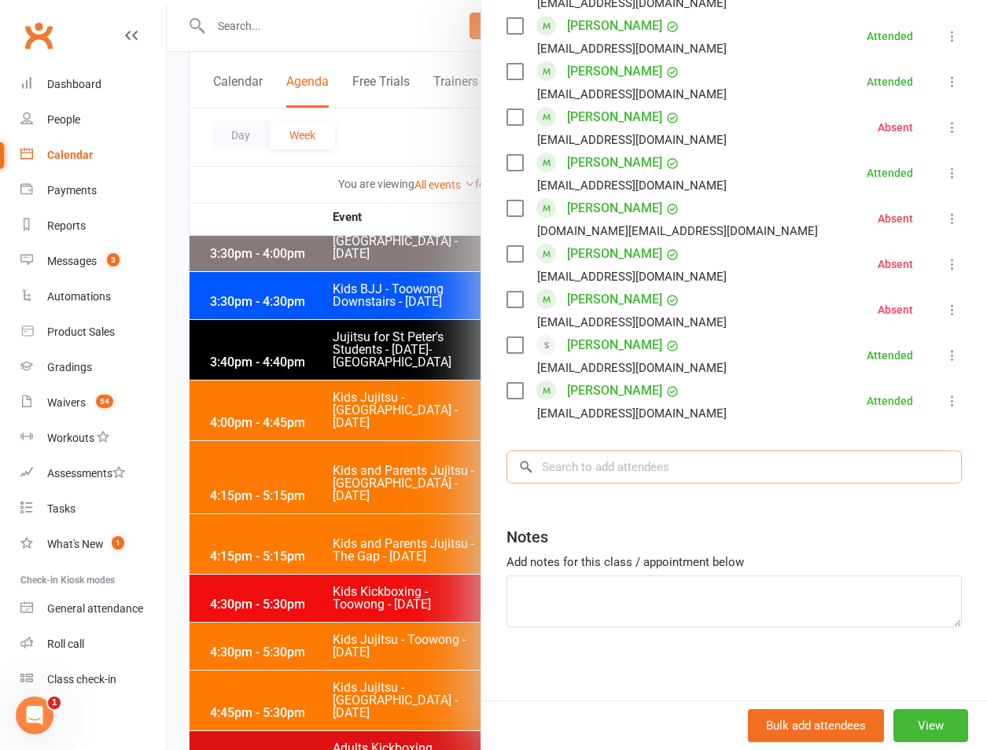
click at [645, 455] on input "search" at bounding box center [733, 466] width 455 height 33
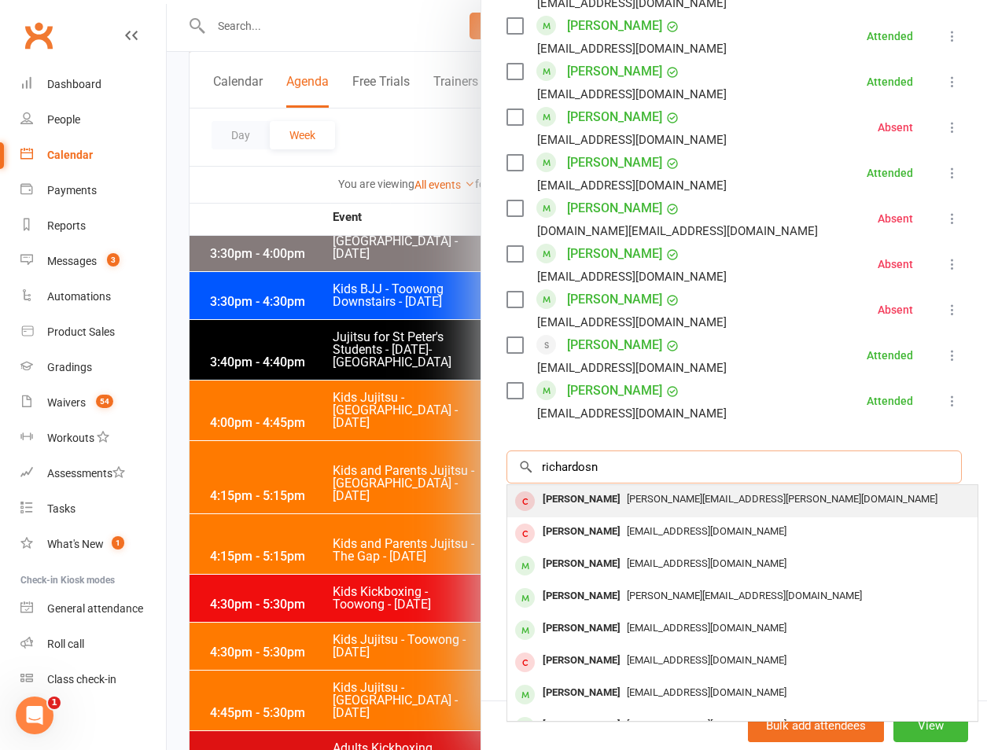
type input "richardosn"
click at [638, 505] on div "richard.telfer@yahoo.co.uk" at bounding box center [742, 499] width 458 height 23
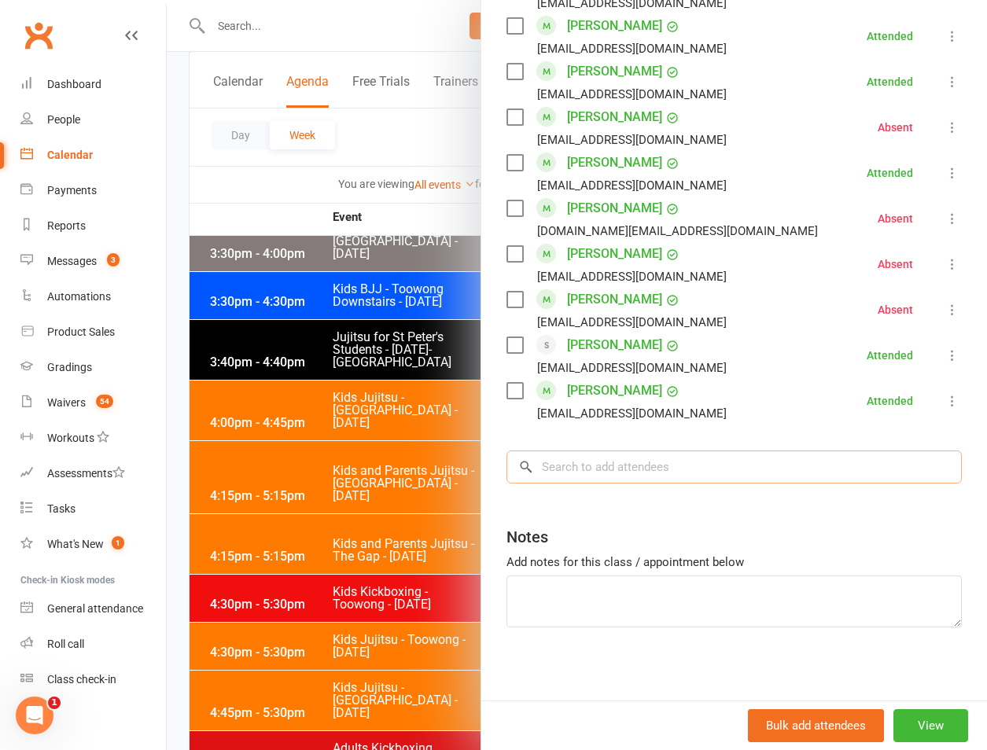
click at [634, 450] on input "search" at bounding box center [733, 466] width 455 height 33
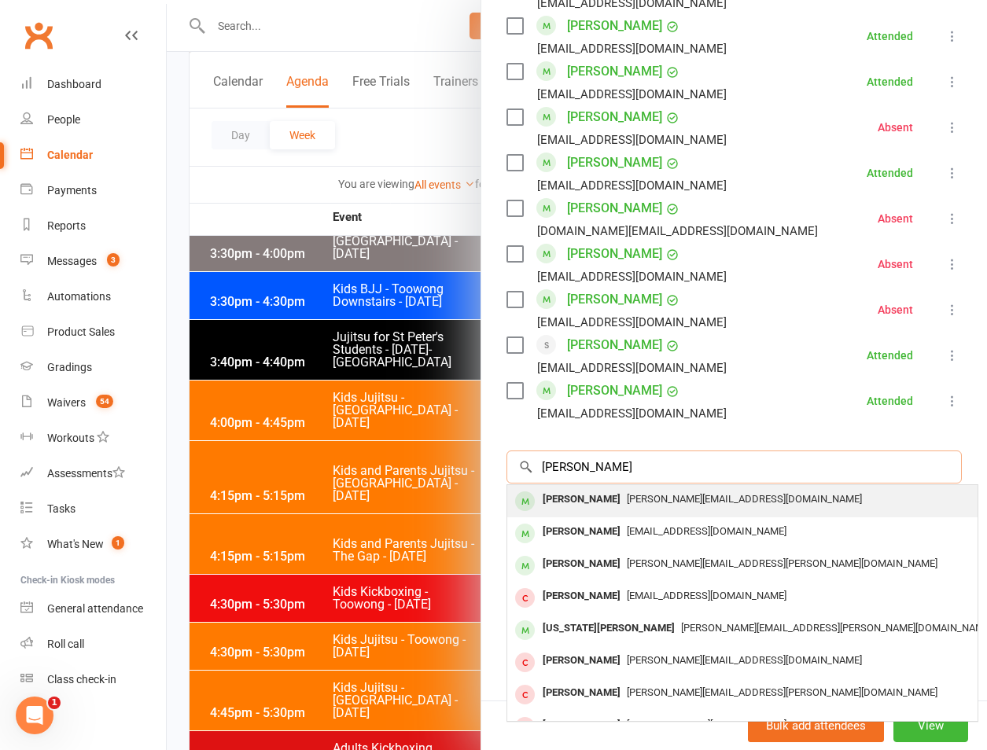
type input "richardson"
click at [586, 491] on div "Chris Richardson" at bounding box center [581, 499] width 90 height 23
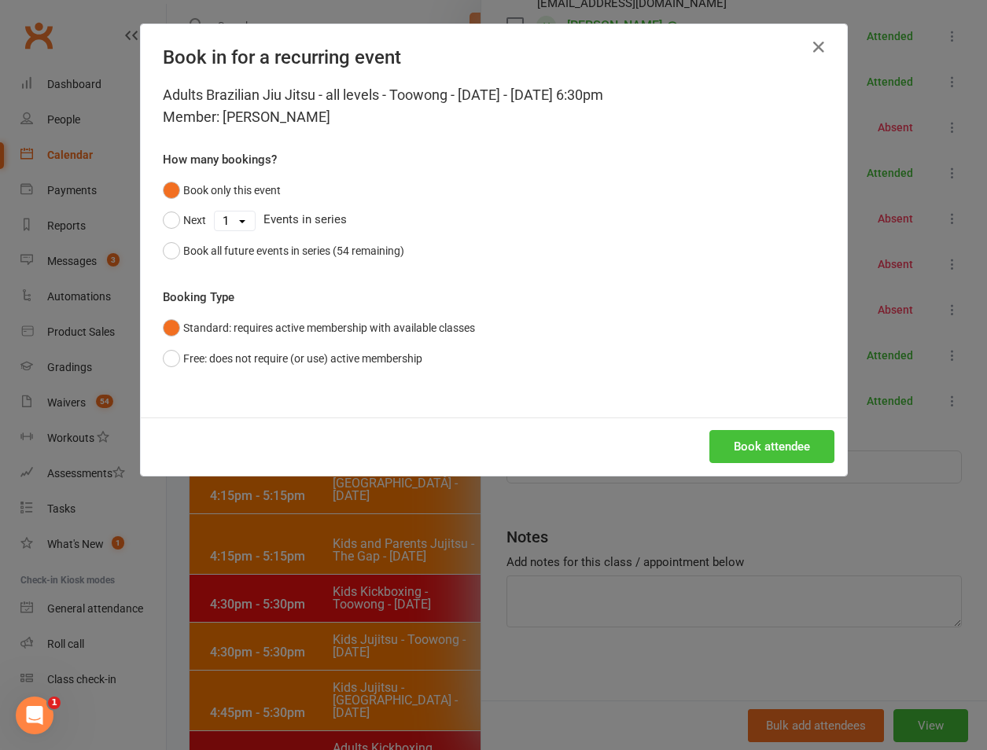
click at [782, 455] on button "Book attendee" at bounding box center [771, 446] width 125 height 33
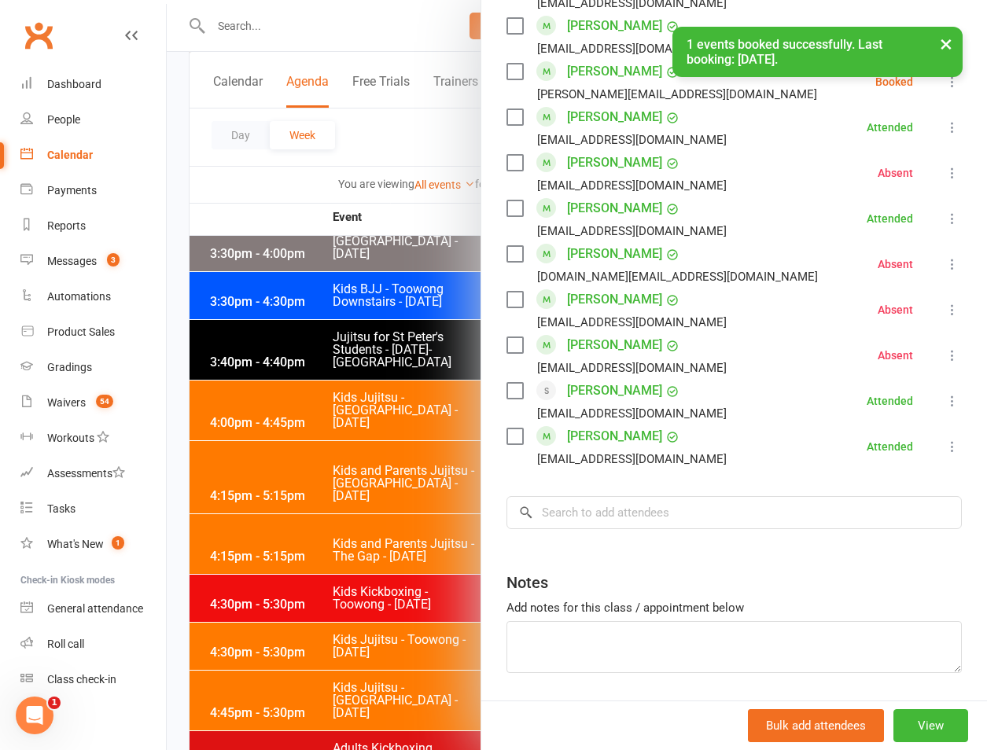
scroll to position [733, 0]
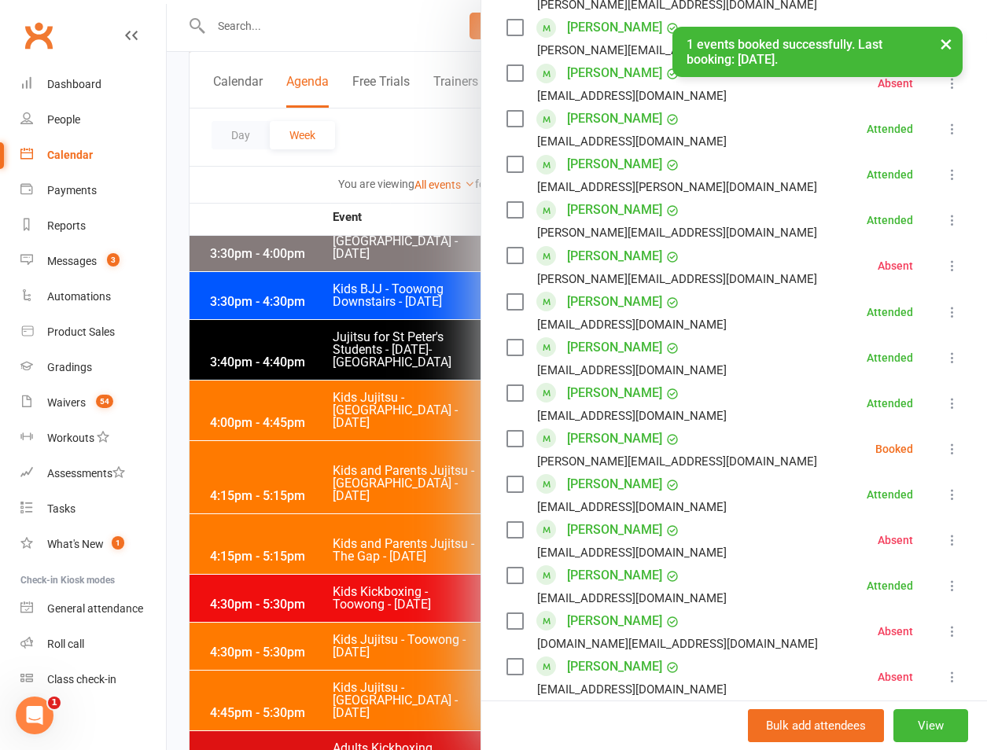
click at [944, 448] on icon at bounding box center [952, 449] width 16 height 16
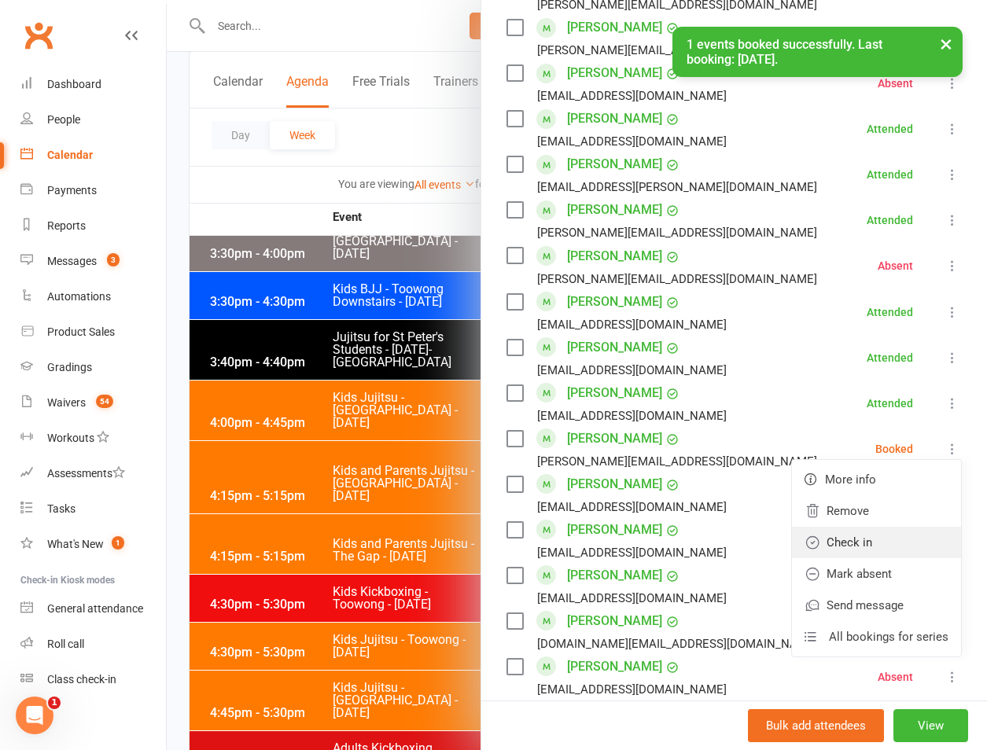
click at [860, 538] on link "Check in" at bounding box center [876, 542] width 169 height 31
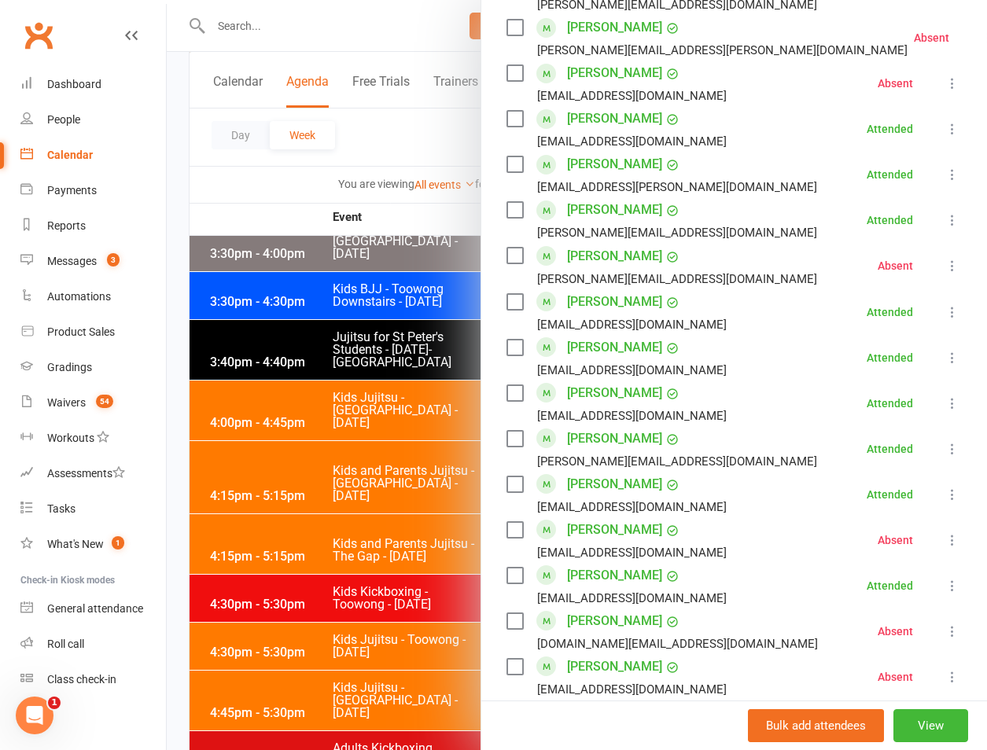
click at [303, 302] on div at bounding box center [577, 375] width 820 height 750
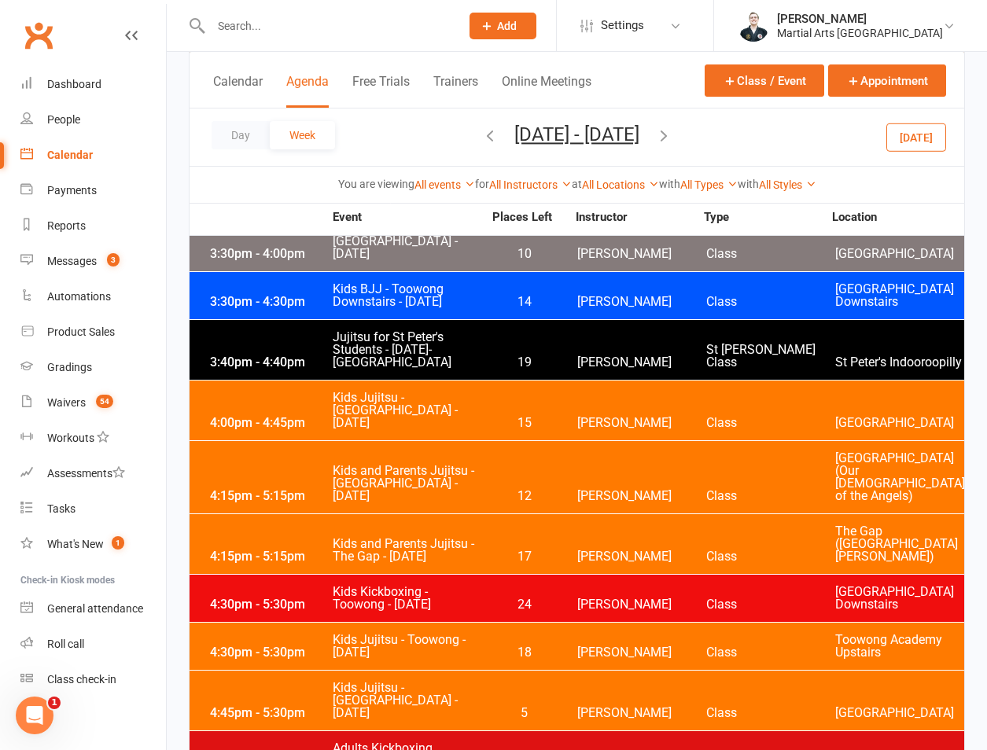
click at [910, 118] on div "Day Week Aug 31, 2025 - Sep 6, 2025 September 2025 Sun Mon Tue Wed Thu Fri Sat …" at bounding box center [576, 136] width 774 height 57
click at [914, 137] on button "Today" at bounding box center [916, 137] width 60 height 28
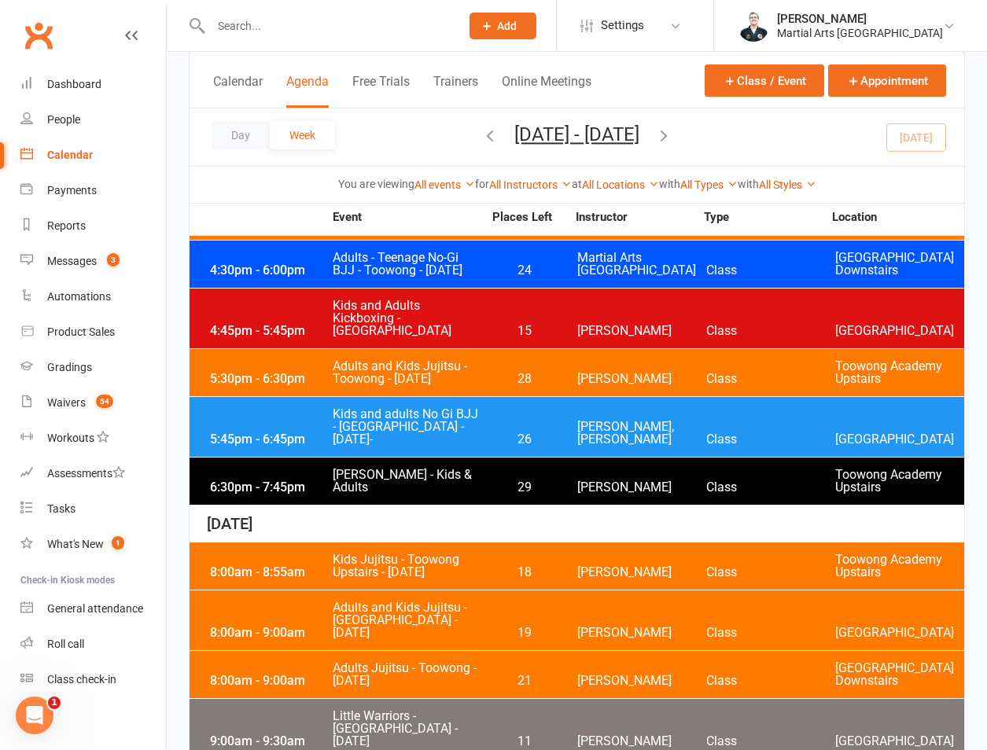
scroll to position [3993, 0]
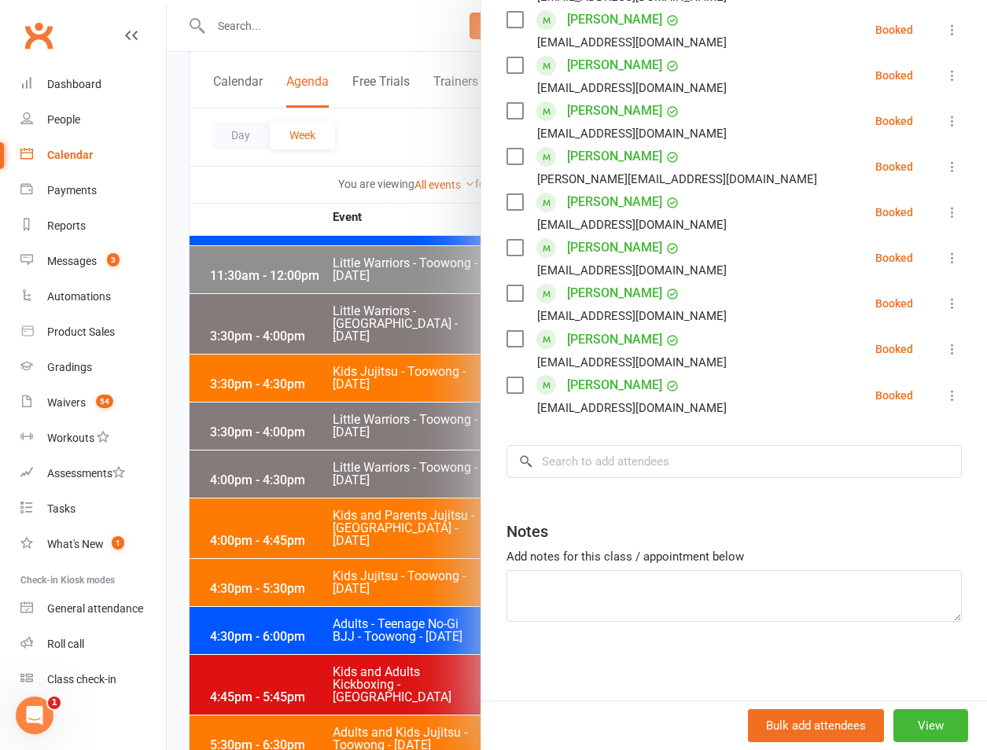
scroll to position [4359, 0]
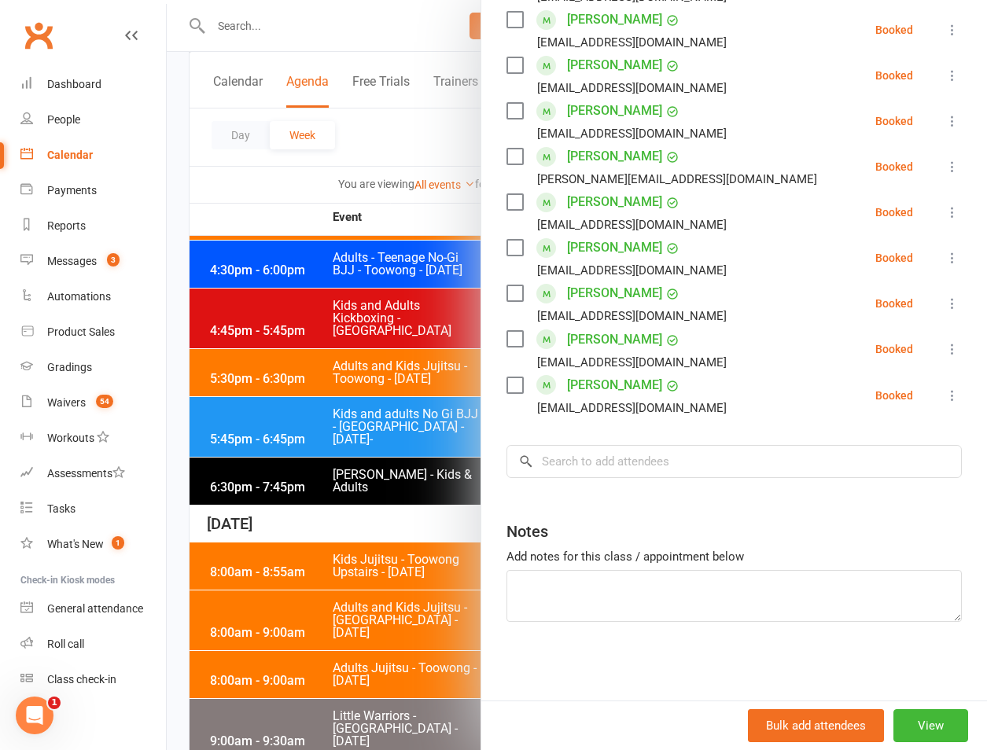
click at [645, 434] on div "Class kiosk mode Roll call 8:00 AM - 8:55 AM, Saturday, September, 20, 2025 wit…" at bounding box center [733, 59] width 505 height 1284
click at [634, 472] on input "search" at bounding box center [733, 461] width 455 height 33
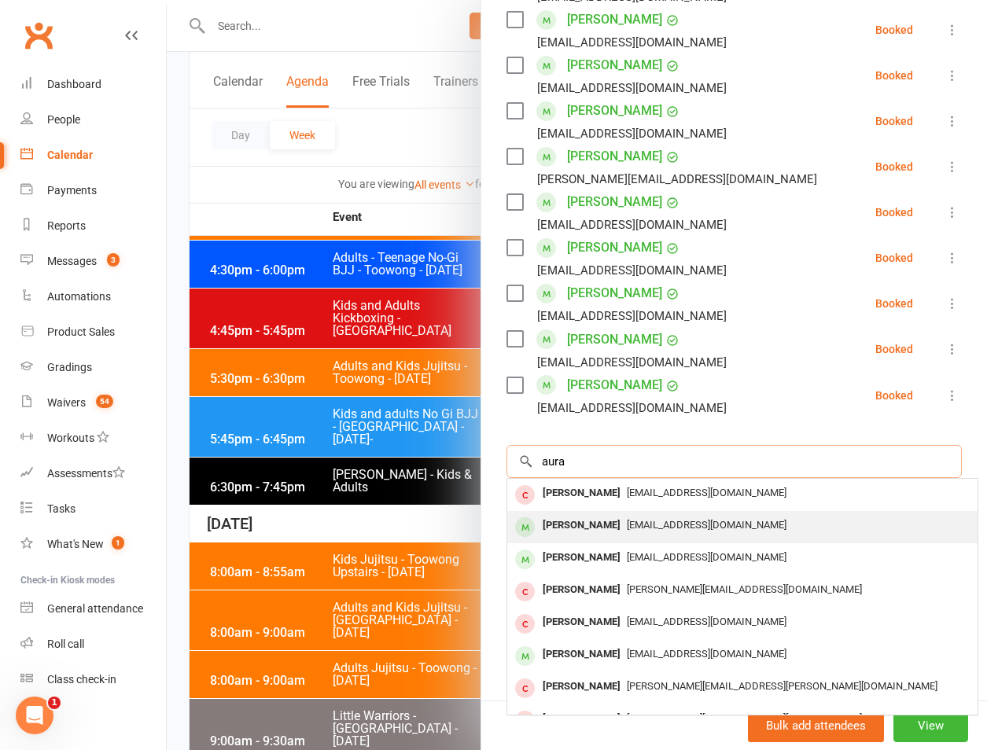
type input "aura"
click at [636, 519] on span "velardegaby@gmail.com" at bounding box center [707, 525] width 160 height 12
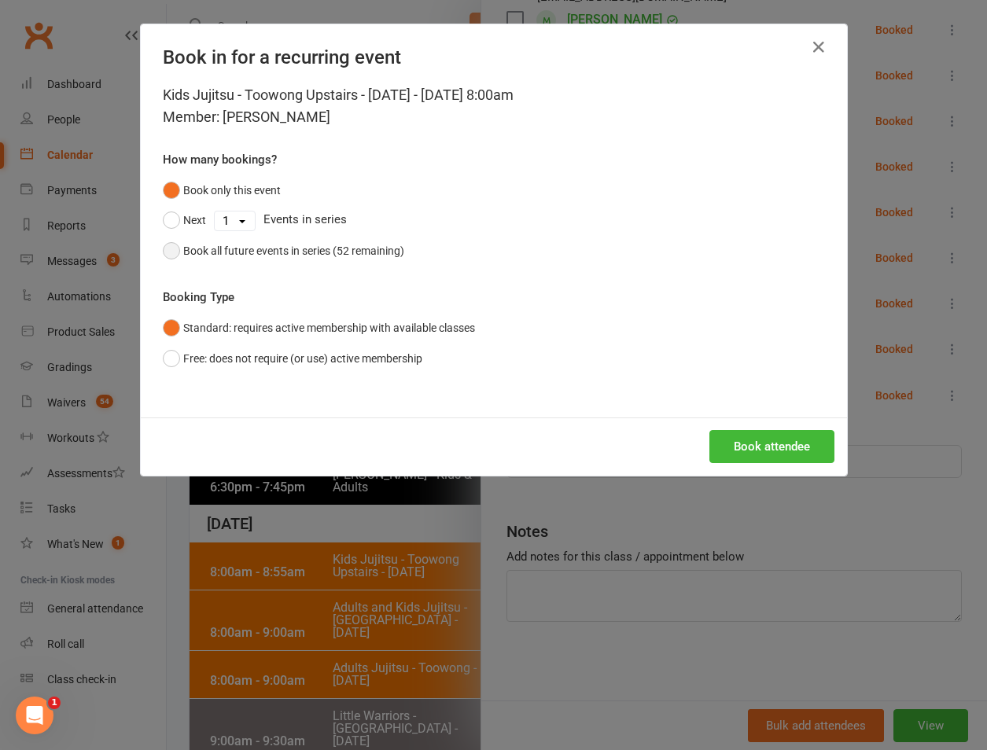
drag, startPoint x: 358, startPoint y: 262, endPoint x: 336, endPoint y: 255, distance: 22.4
click at [355, 262] on button "Book all future events in series (52 remaining)" at bounding box center [283, 251] width 241 height 30
click at [711, 432] on button "Book attendee" at bounding box center [771, 446] width 125 height 33
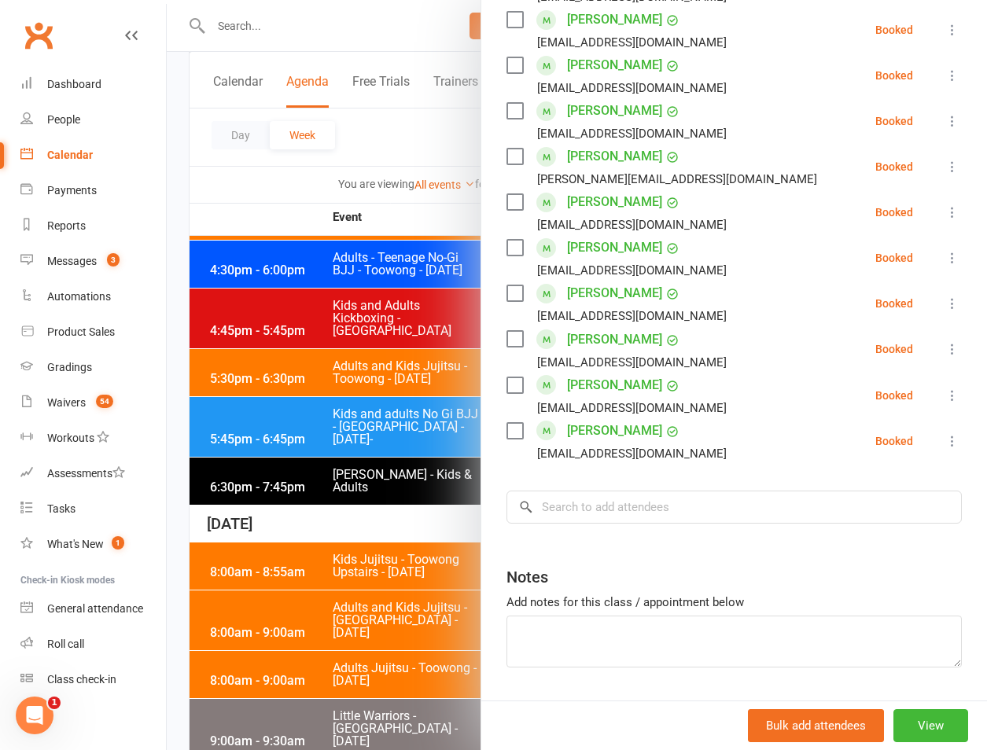
click at [235, 389] on div at bounding box center [577, 375] width 820 height 750
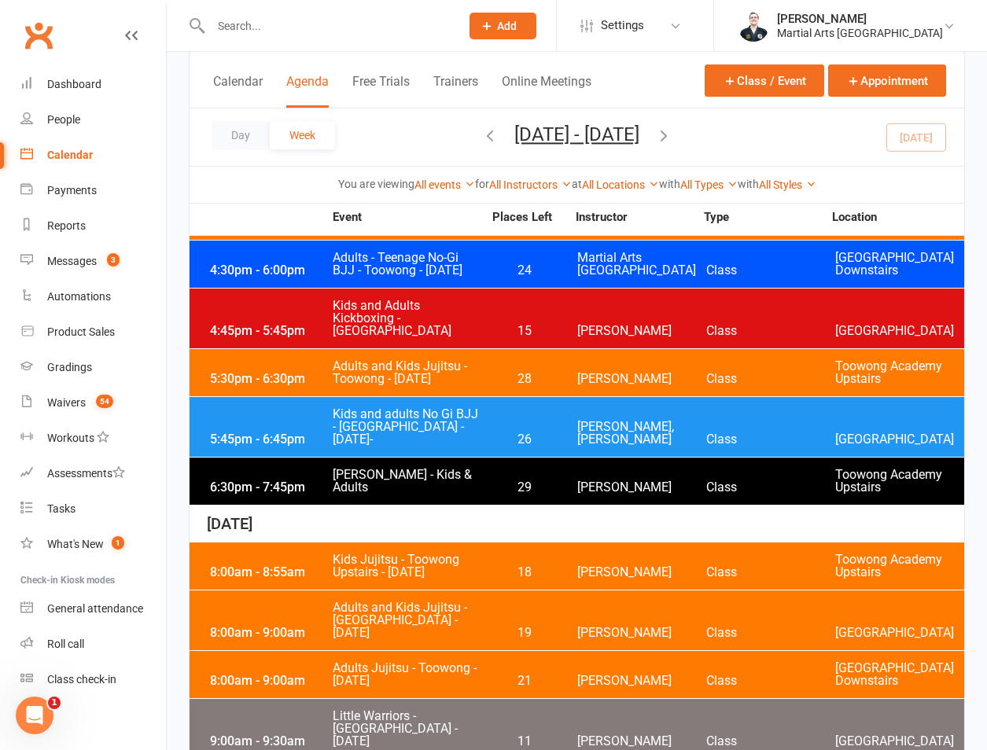
click at [730, 134] on div "Day Week Sep 14, 2025 - Sep 20, 2025 September 2025 Sun Mon Tue Wed Thu Fri Sat…" at bounding box center [576, 136] width 774 height 57
click at [672, 132] on icon "button" at bounding box center [663, 135] width 17 height 17
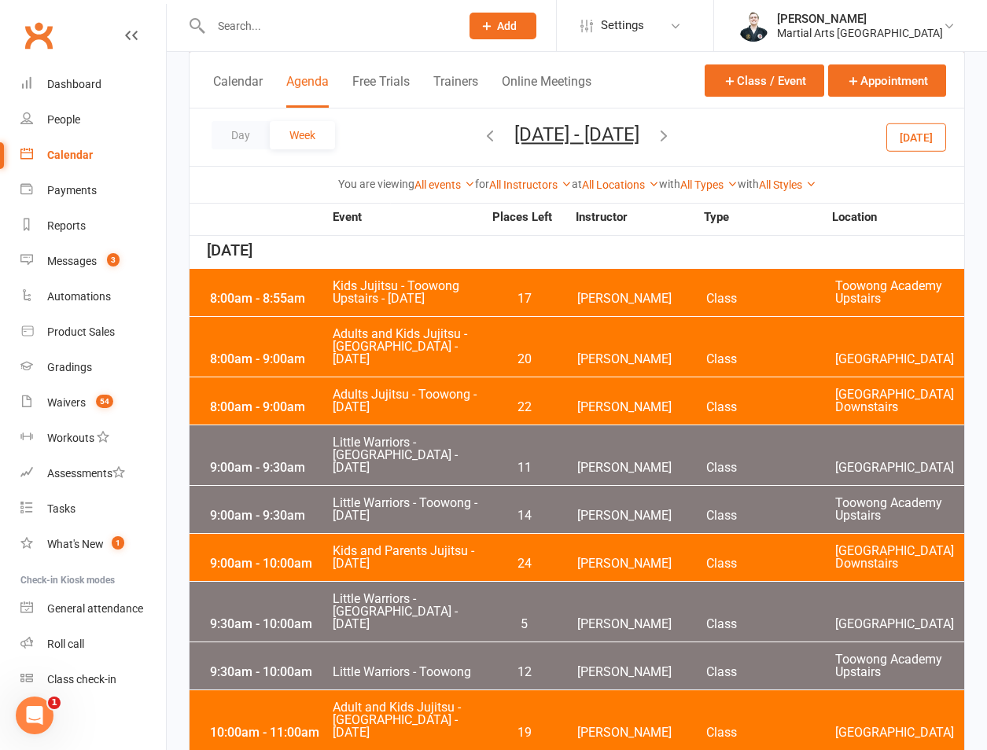
click at [672, 132] on icon "button" at bounding box center [663, 135] width 17 height 17
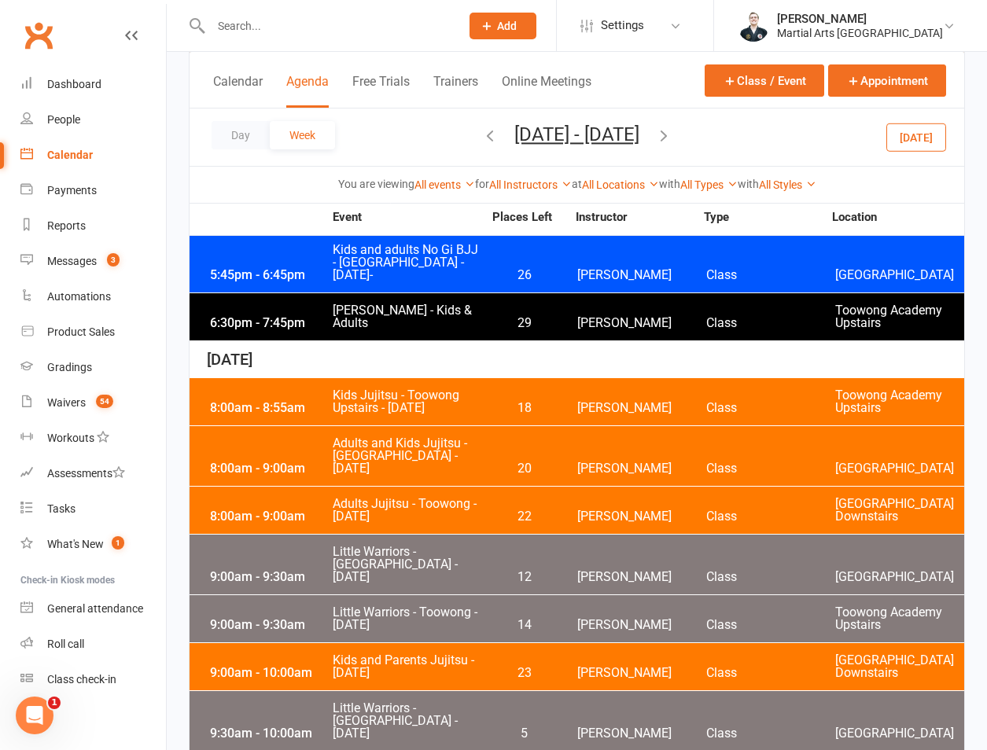
scroll to position [4094, 0]
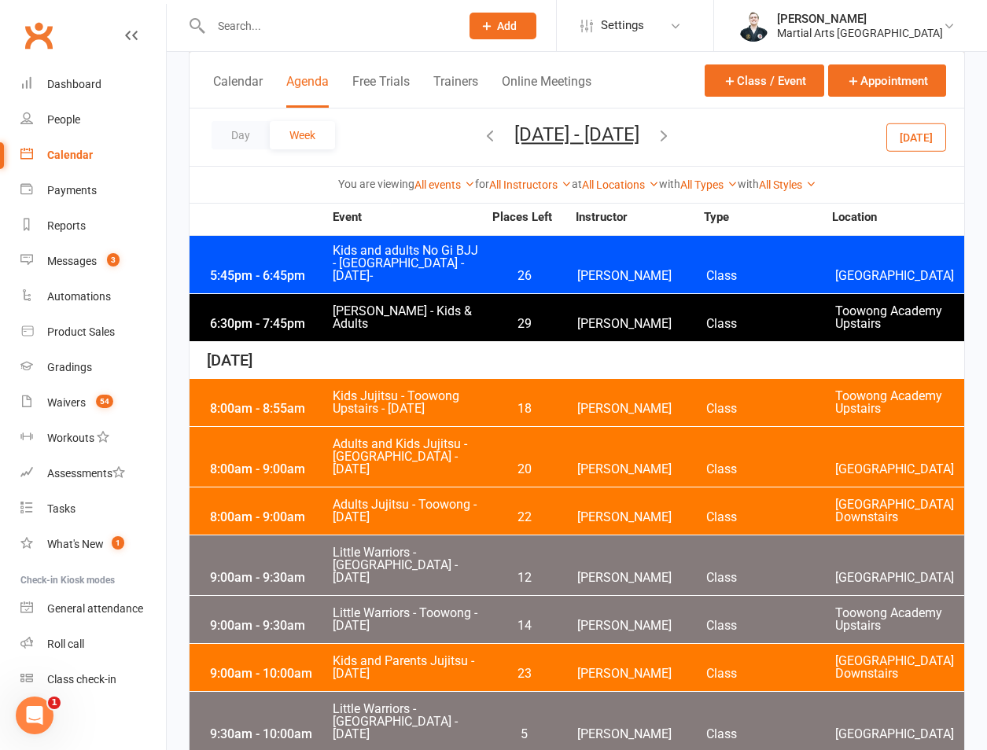
click at [322, 667] on div "9:00am - 10:00am" at bounding box center [269, 673] width 126 height 13
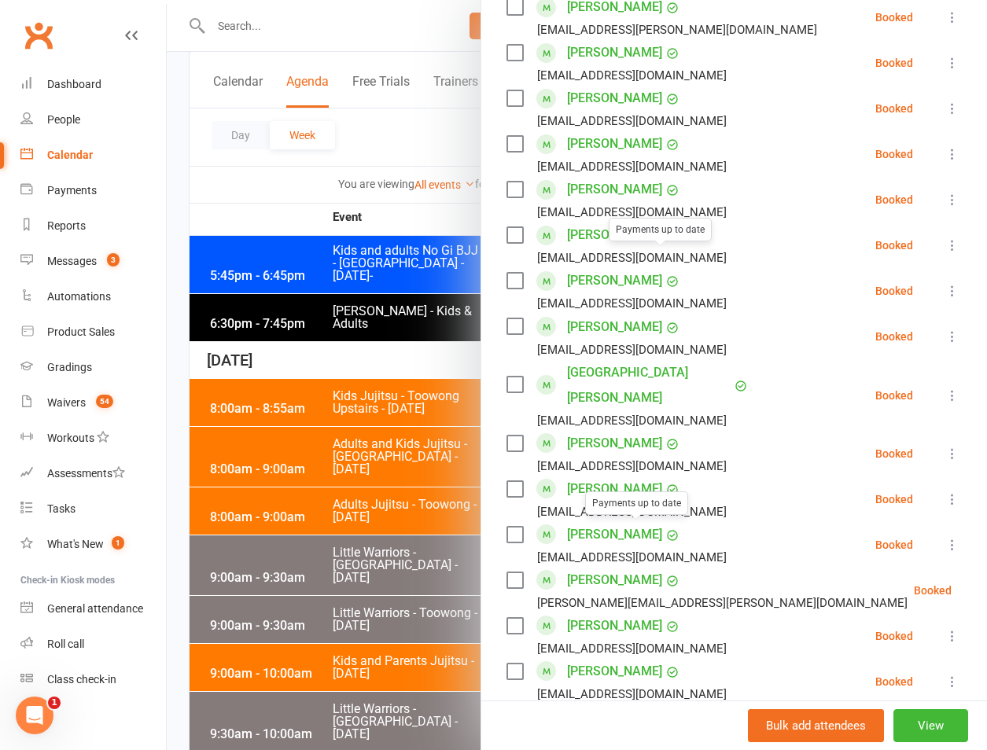
scroll to position [1106, 0]
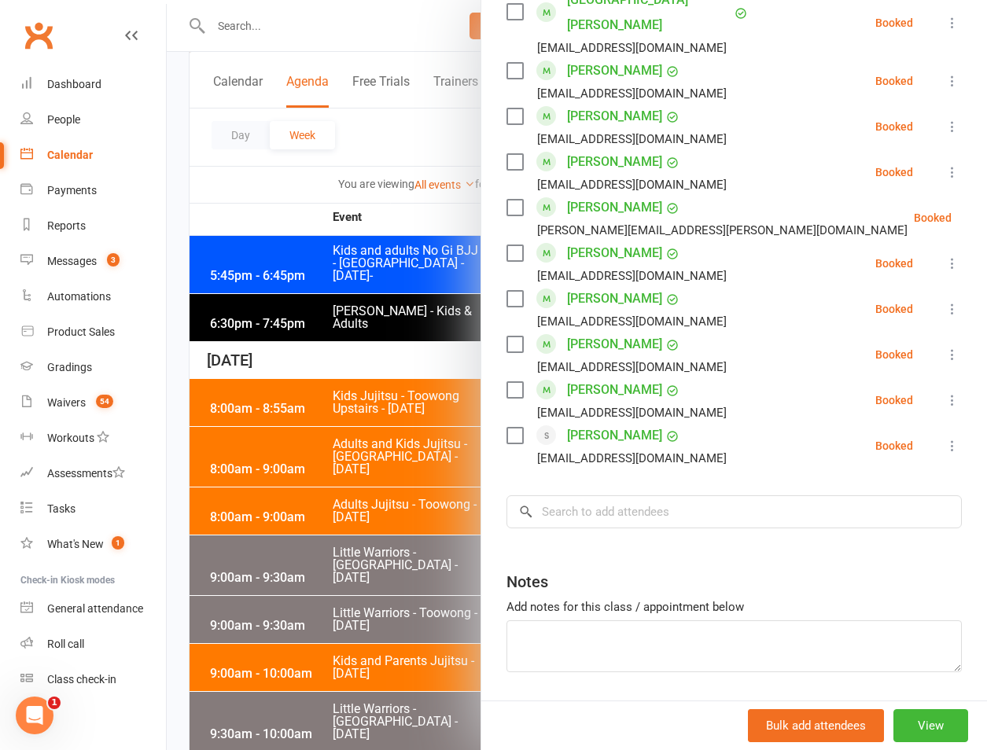
click at [627, 495] on input "search" at bounding box center [733, 511] width 455 height 33
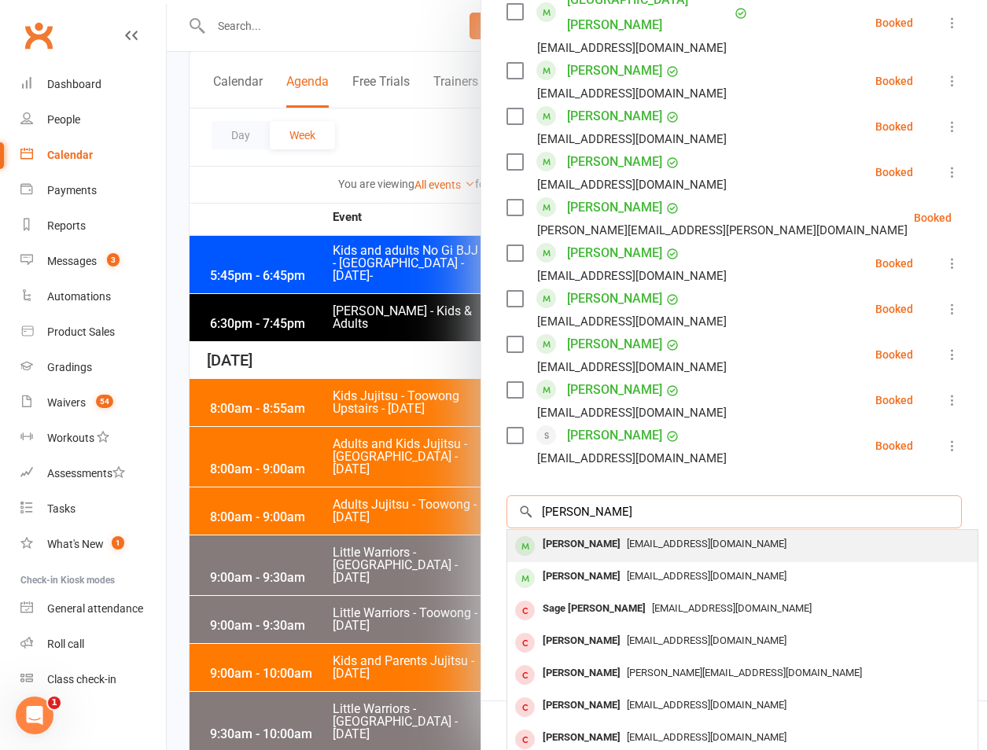
type input "heidi lim"
click at [634, 533] on div "[EMAIL_ADDRESS][DOMAIN_NAME]" at bounding box center [742, 544] width 458 height 23
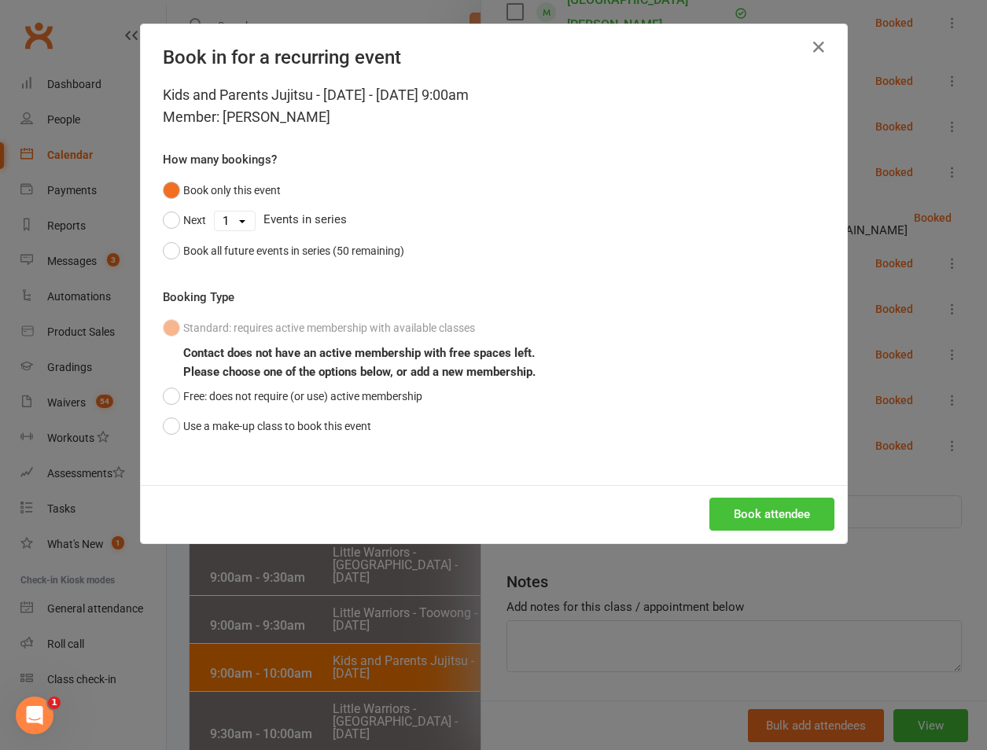
click at [723, 509] on button "Book attendee" at bounding box center [771, 514] width 125 height 33
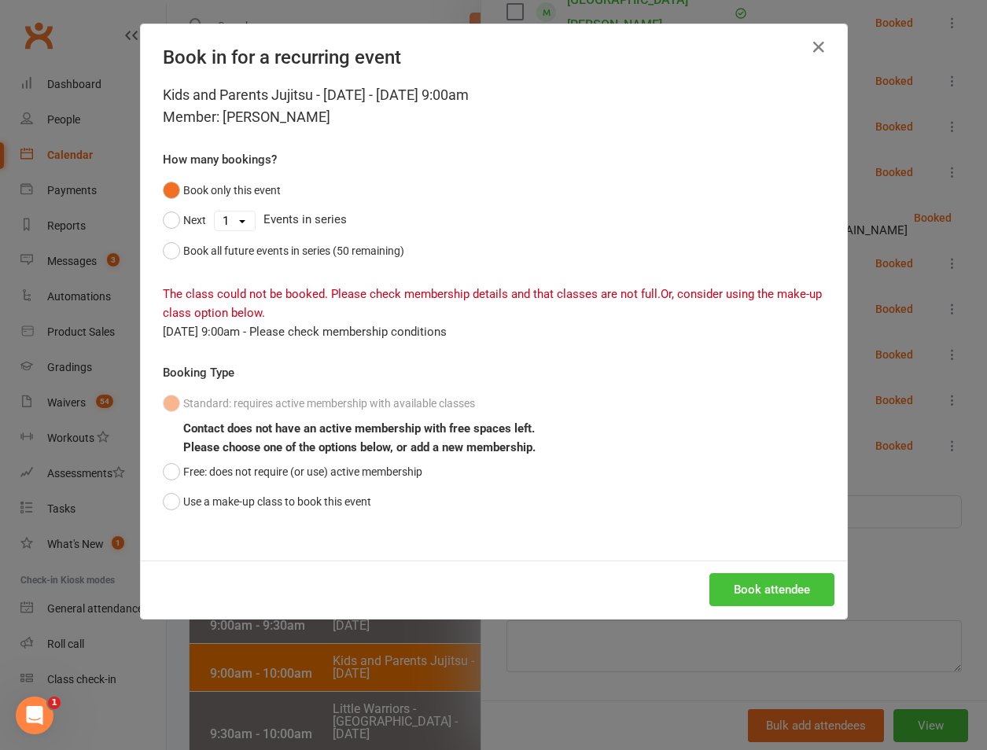
click at [742, 601] on button "Book attendee" at bounding box center [771, 589] width 125 height 33
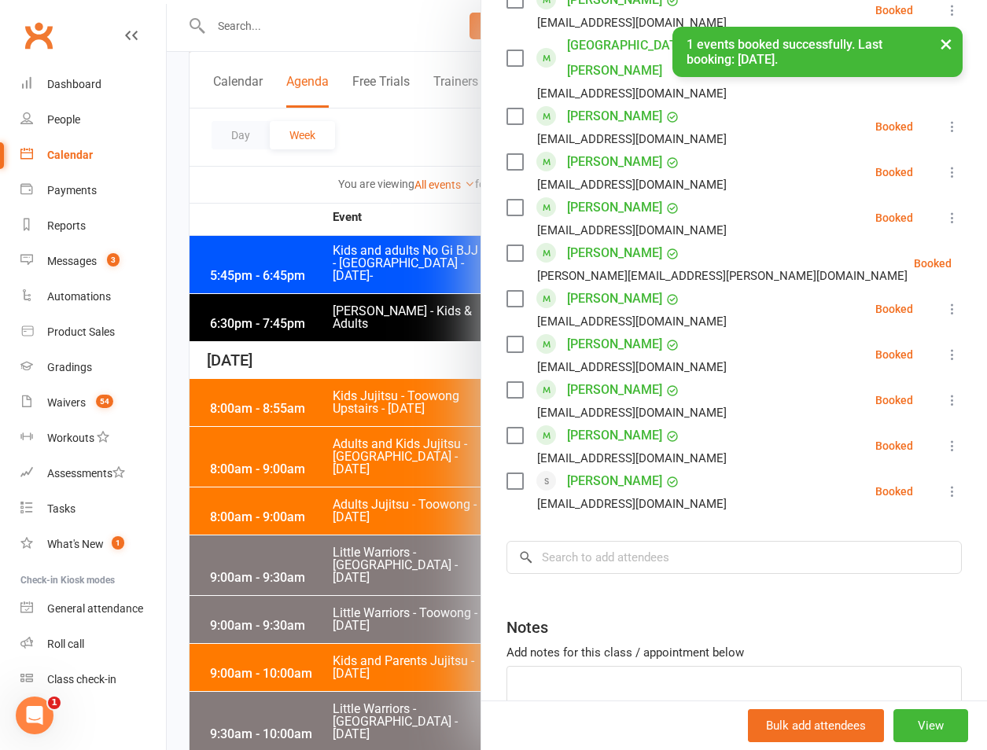
scroll to position [1152, 0]
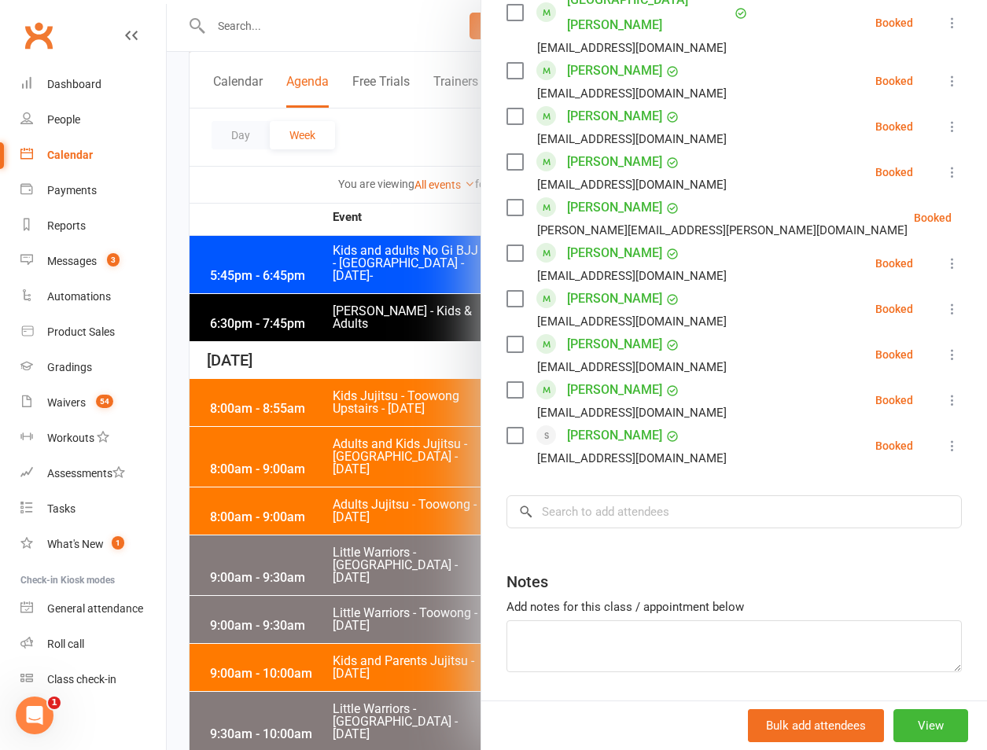
click at [332, 479] on div at bounding box center [577, 375] width 820 height 750
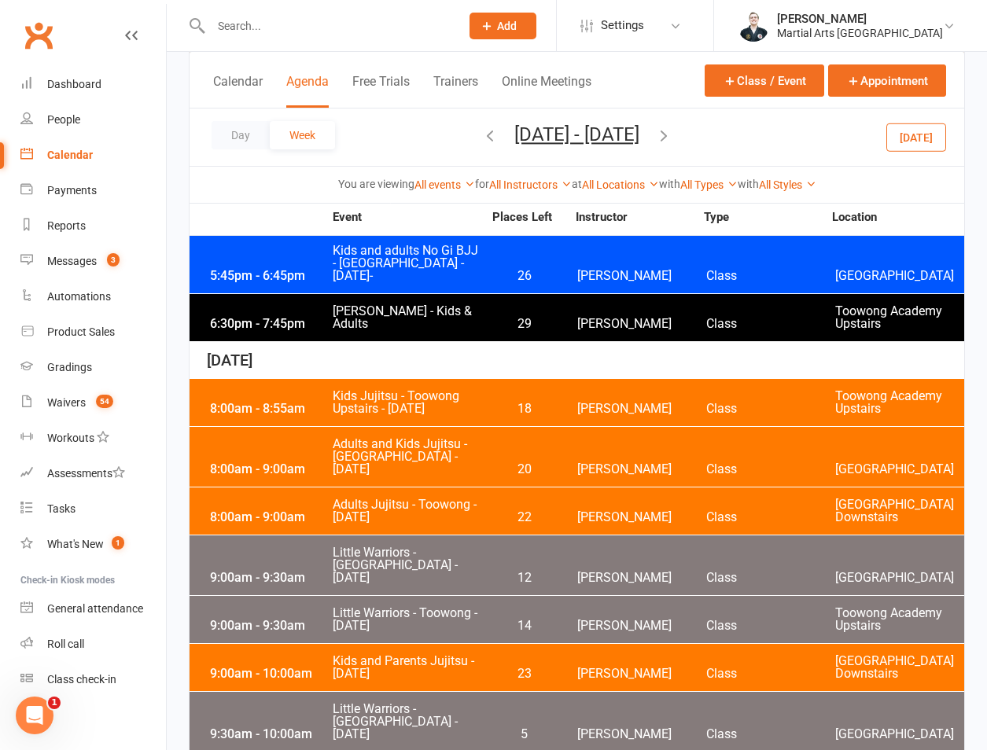
click at [433, 596] on div "9:00am - 9:30am Little Warriors - Toowong - Saturday 14 Quinton Cugola Class To…" at bounding box center [576, 619] width 774 height 47
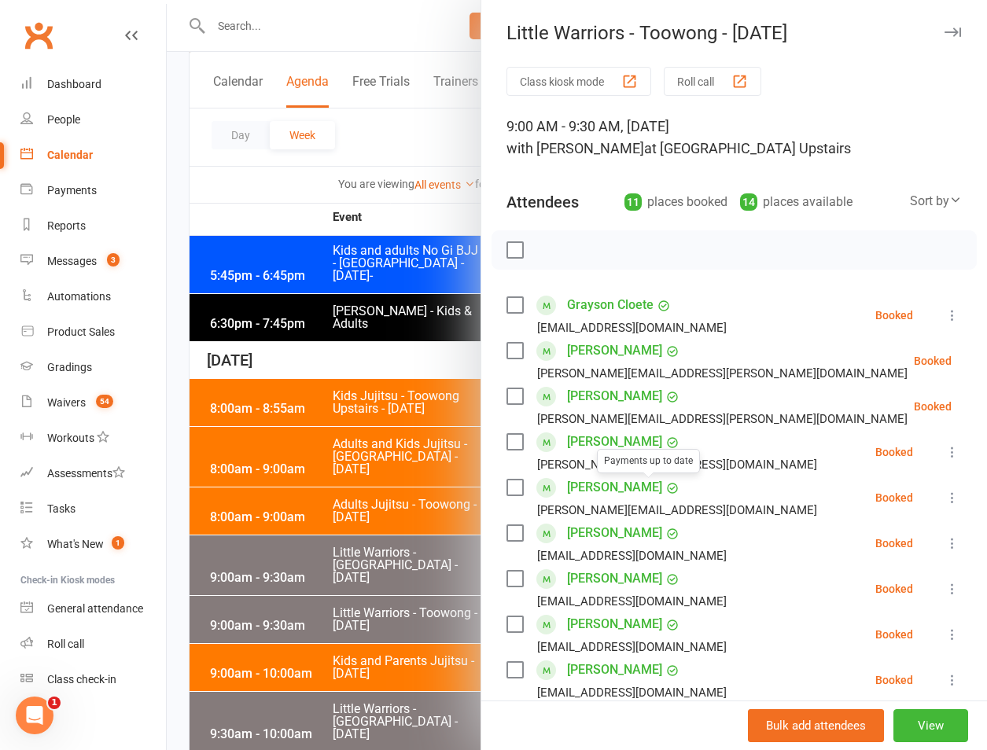
scroll to position [376, 0]
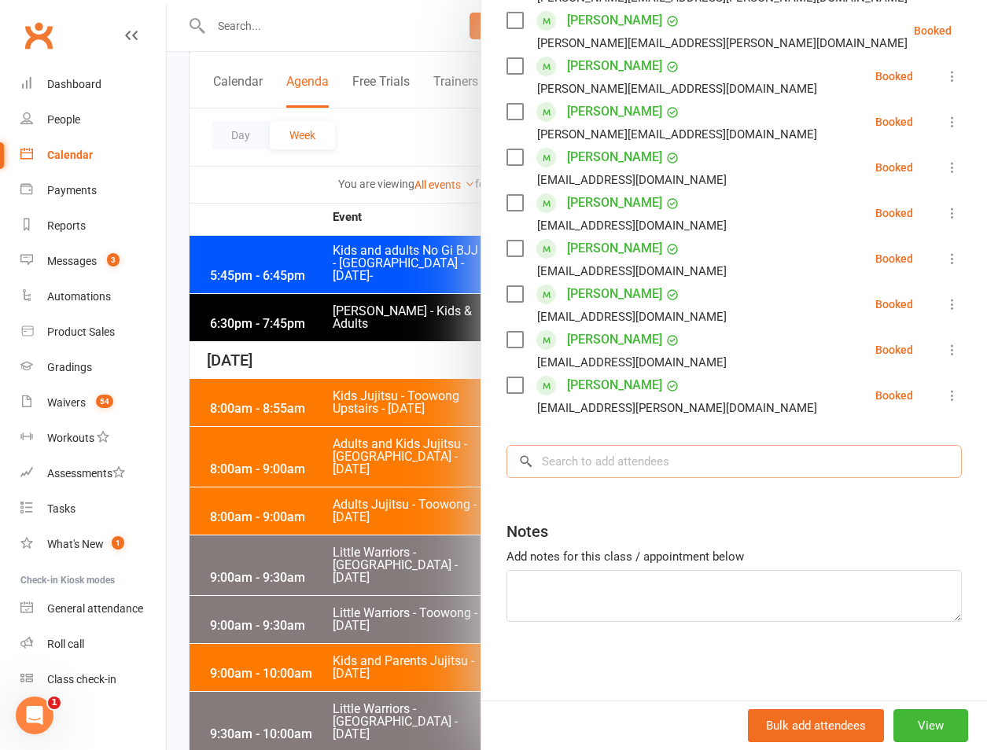
click at [615, 460] on input "search" at bounding box center [733, 461] width 455 height 33
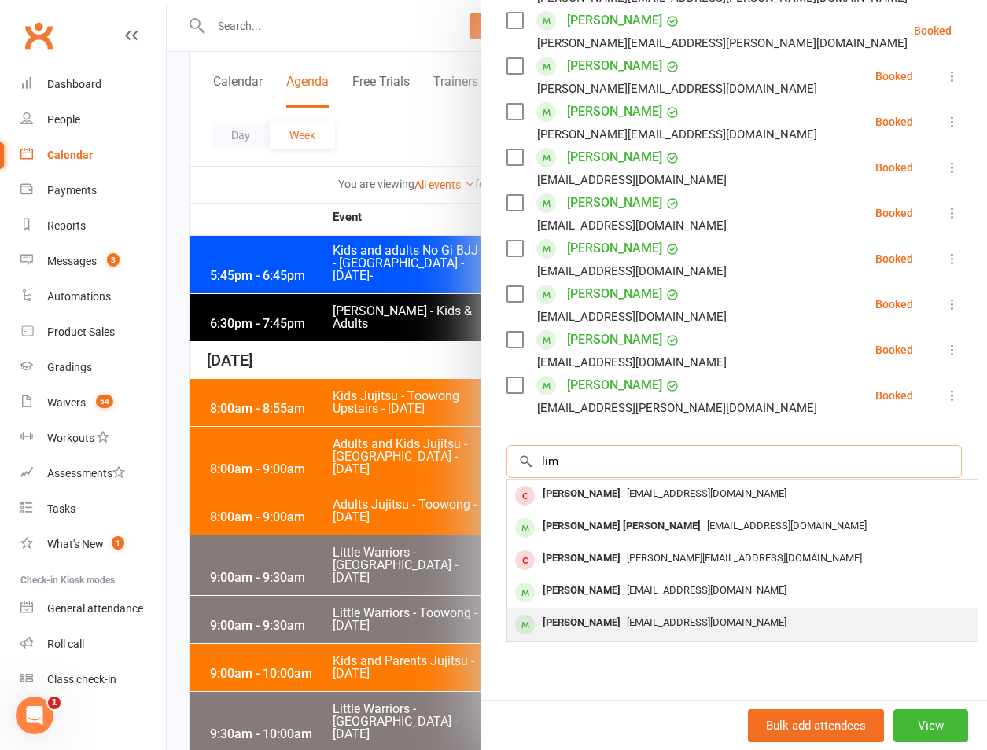
type input "lim"
click at [577, 620] on div "[PERSON_NAME]" at bounding box center [581, 623] width 90 height 23
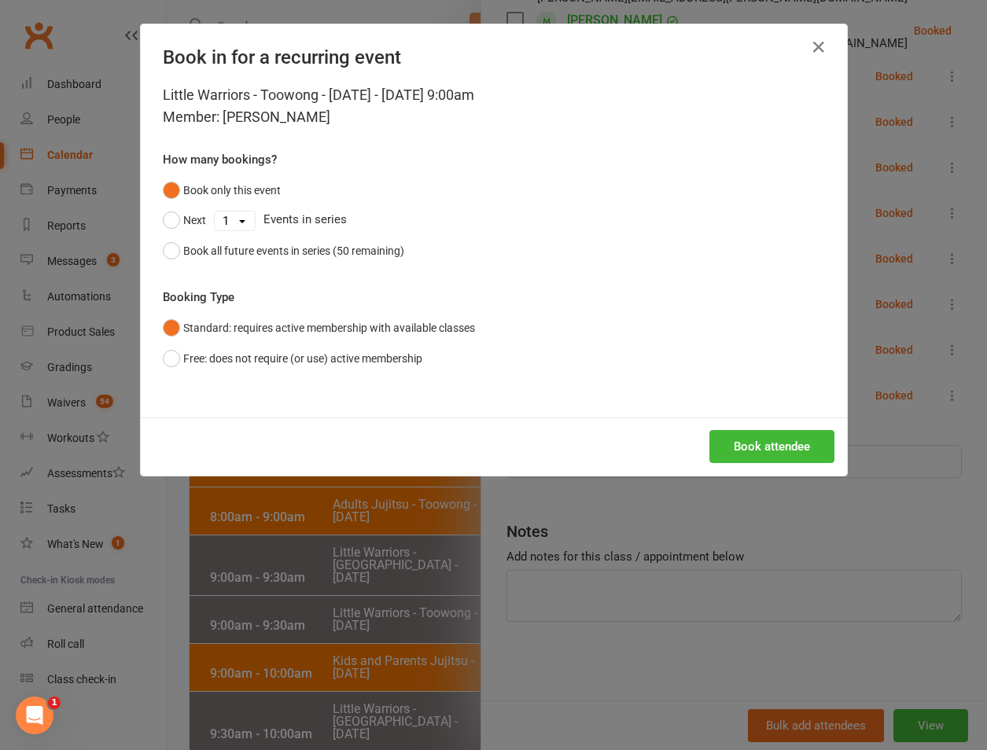
click at [752, 467] on div "Book attendee" at bounding box center [494, 446] width 706 height 58
click at [754, 462] on button "Book attendee" at bounding box center [771, 446] width 125 height 33
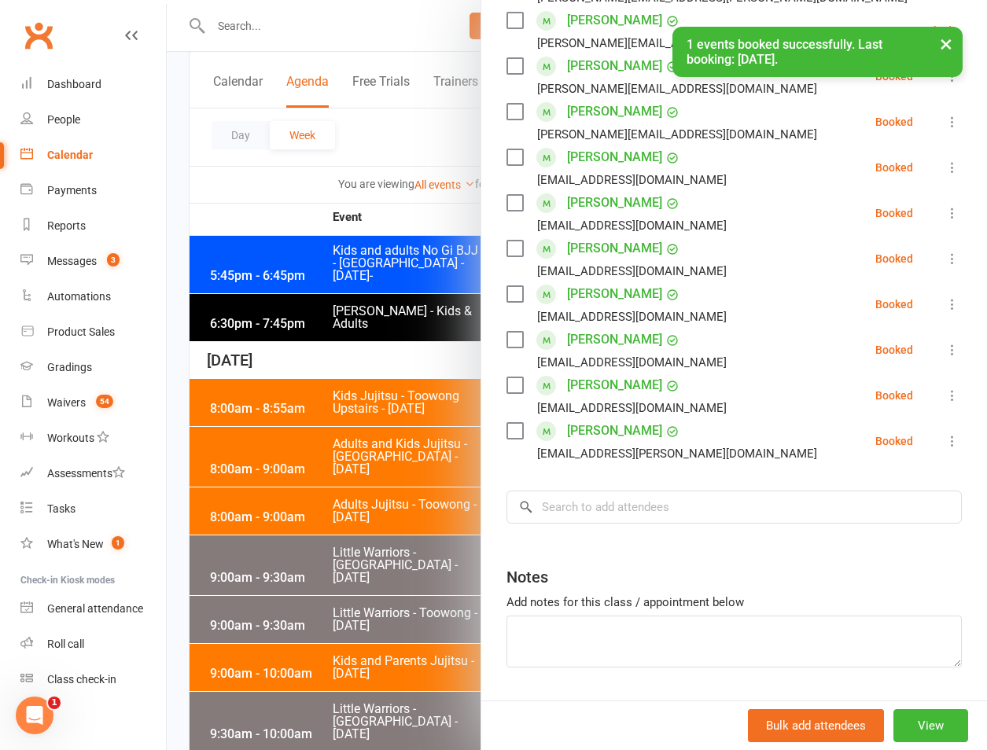
drag, startPoint x: 377, startPoint y: 545, endPoint x: 367, endPoint y: 545, distance: 9.4
click at [374, 545] on div at bounding box center [577, 375] width 820 height 750
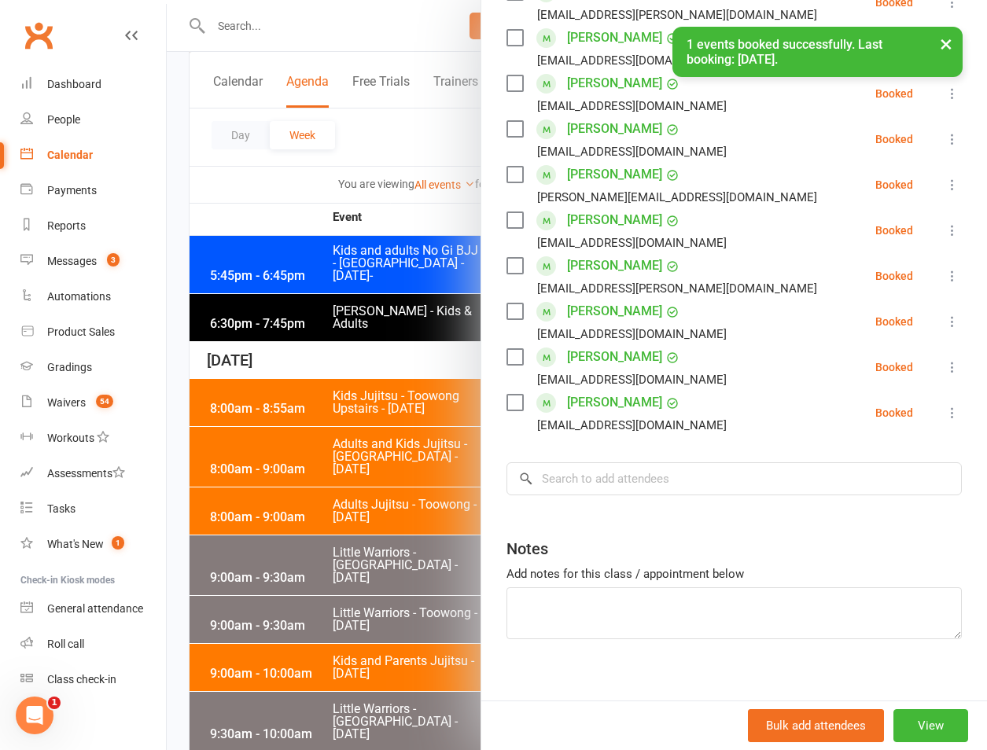
scroll to position [421, 0]
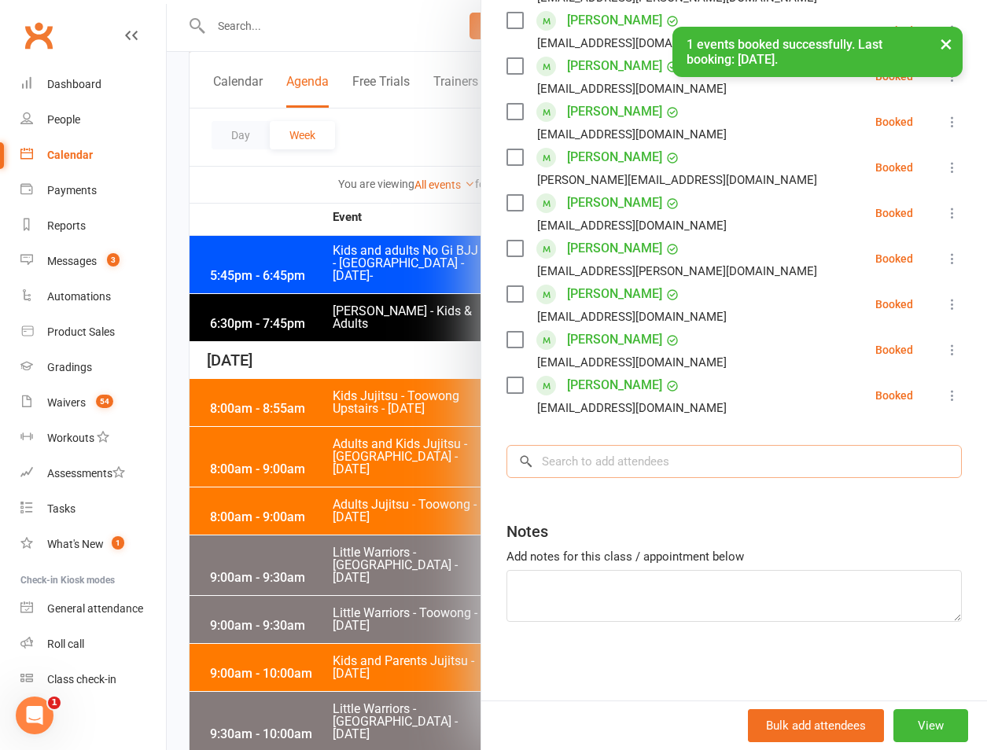
click at [648, 455] on input "search" at bounding box center [733, 461] width 455 height 33
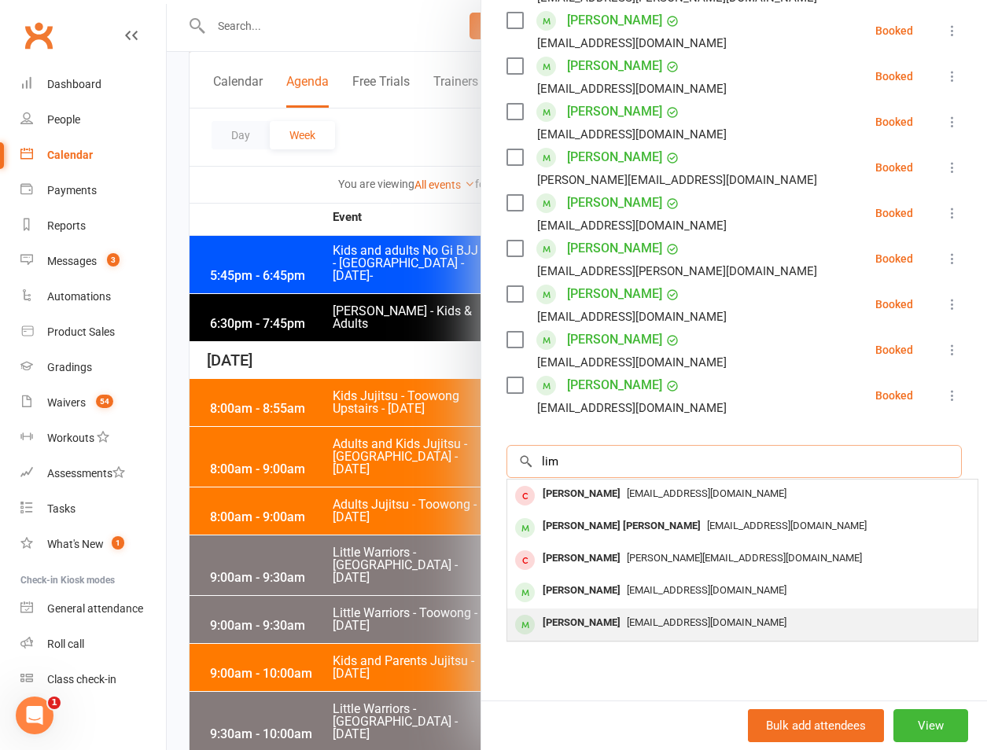
type input "lim"
click at [561, 623] on div "[PERSON_NAME]" at bounding box center [581, 623] width 90 height 23
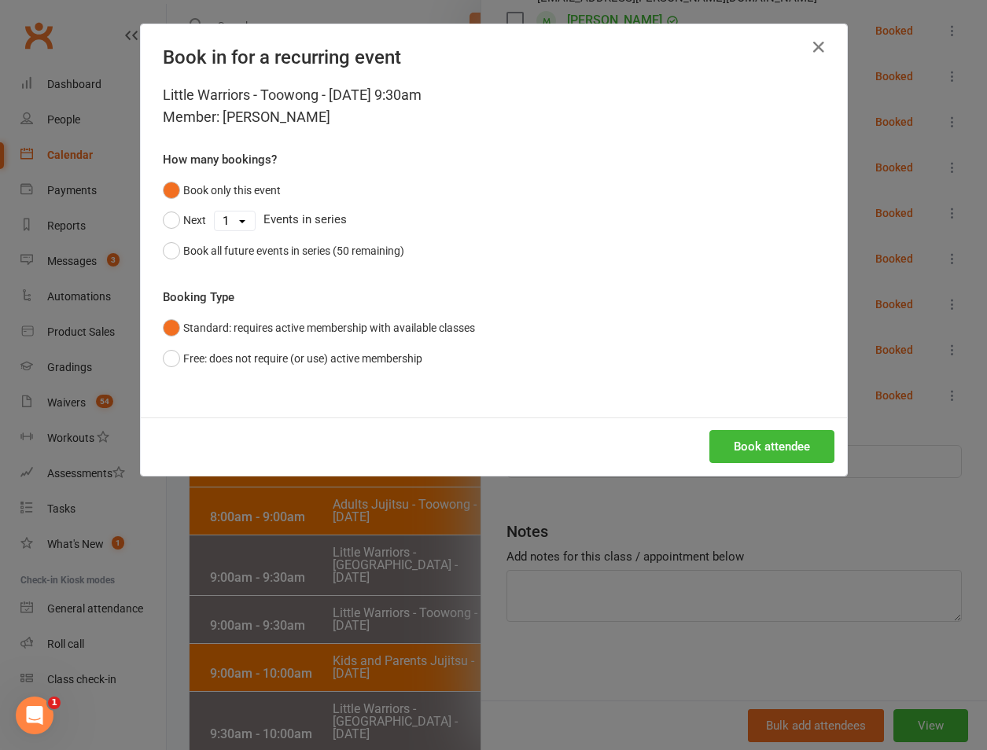
click at [749, 465] on div "Book attendee" at bounding box center [494, 446] width 706 height 58
click at [756, 460] on button "Book attendee" at bounding box center [771, 446] width 125 height 33
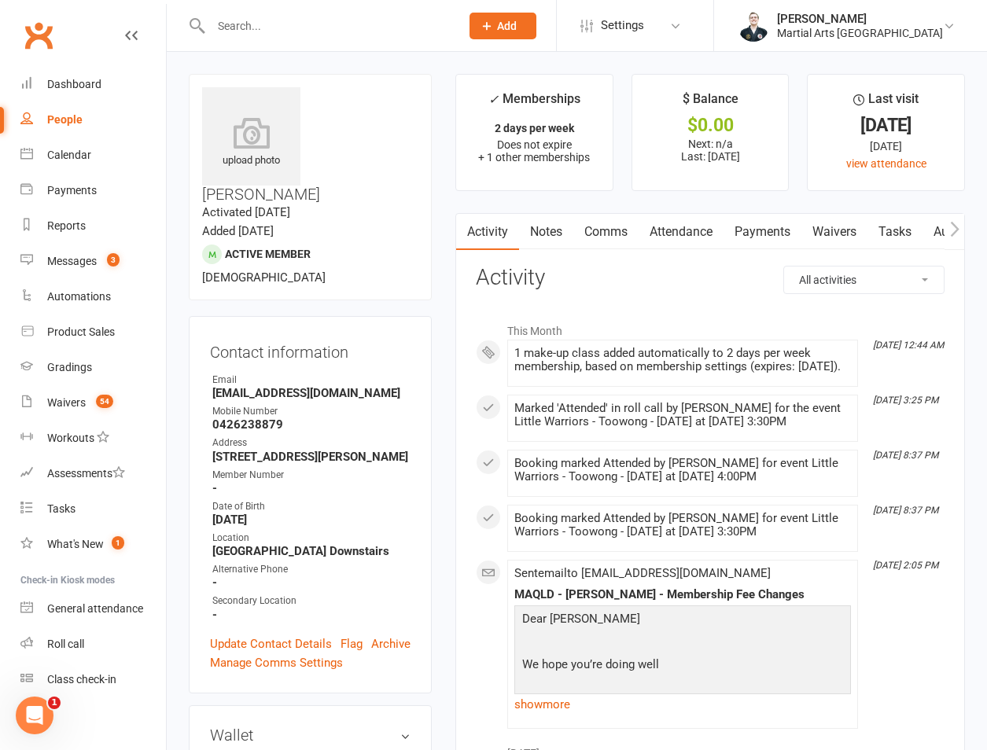
click at [721, 226] on link "Attendance" at bounding box center [680, 232] width 85 height 36
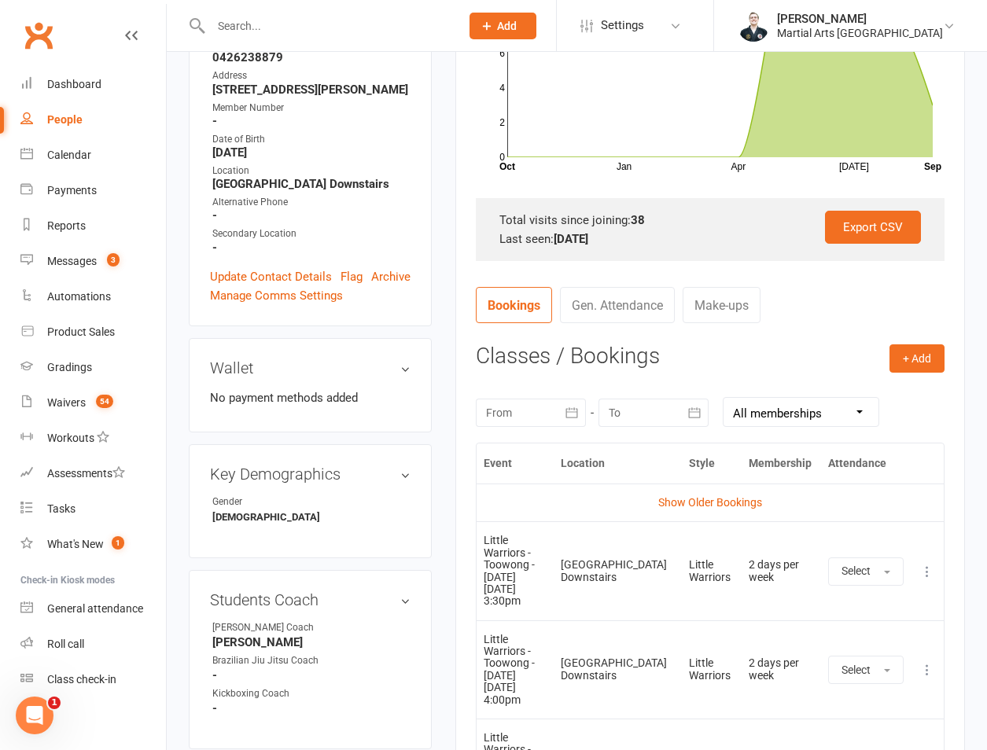
scroll to position [733, 0]
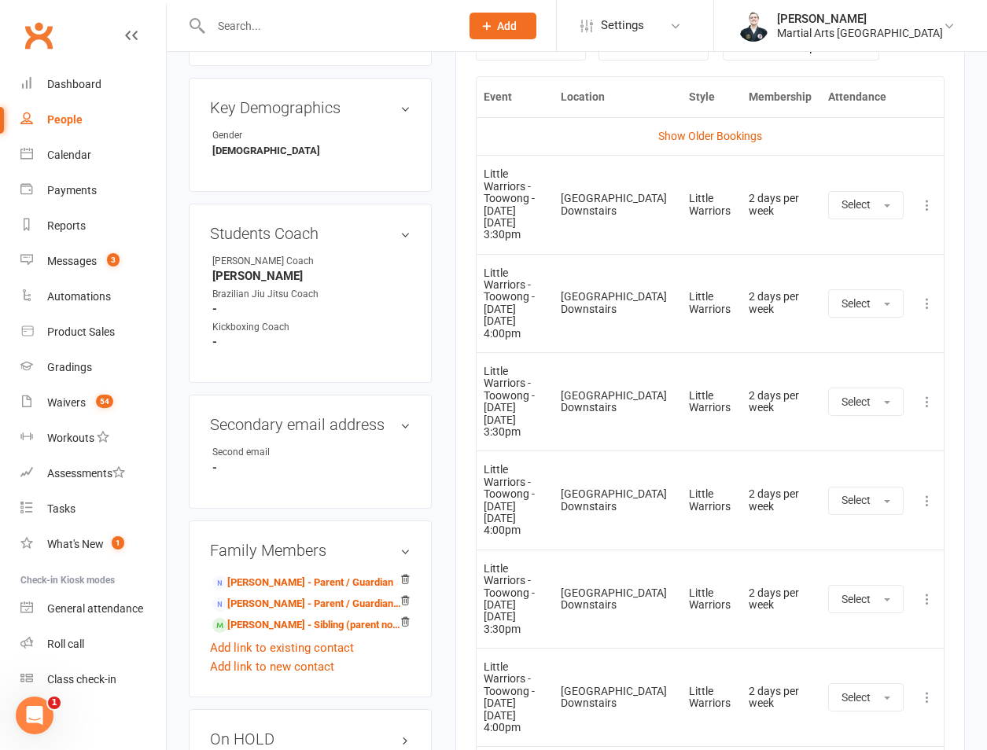
click at [928, 394] on icon at bounding box center [927, 402] width 16 height 16
click at [877, 480] on link "Remove booking" at bounding box center [858, 495] width 156 height 31
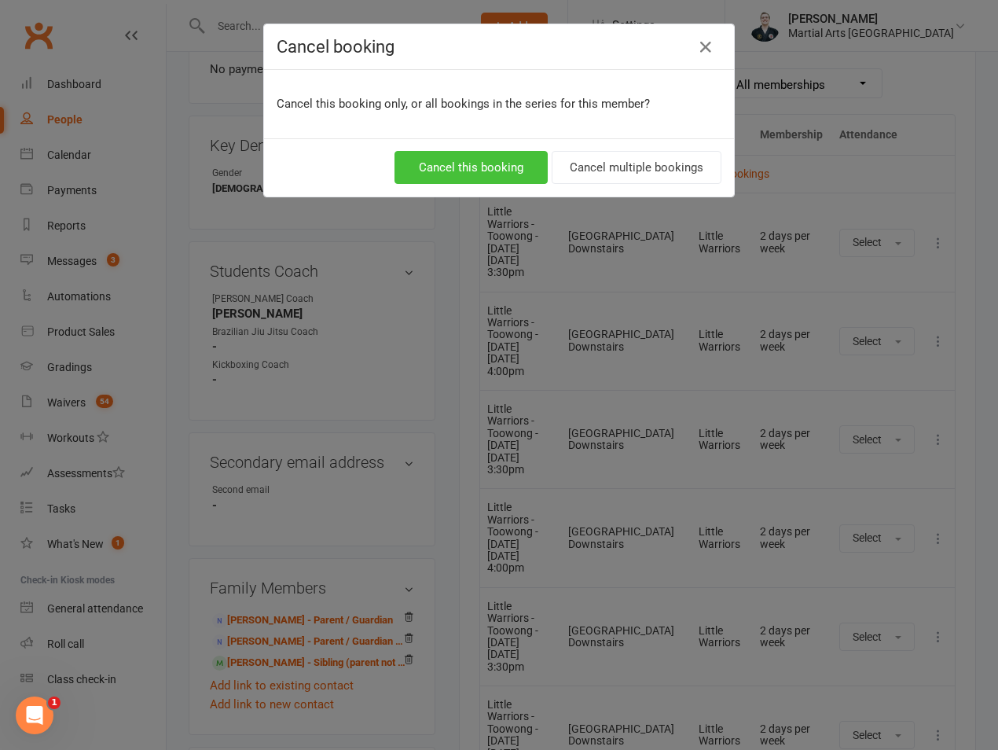
click at [452, 158] on button "Cancel this booking" at bounding box center [471, 167] width 153 height 33
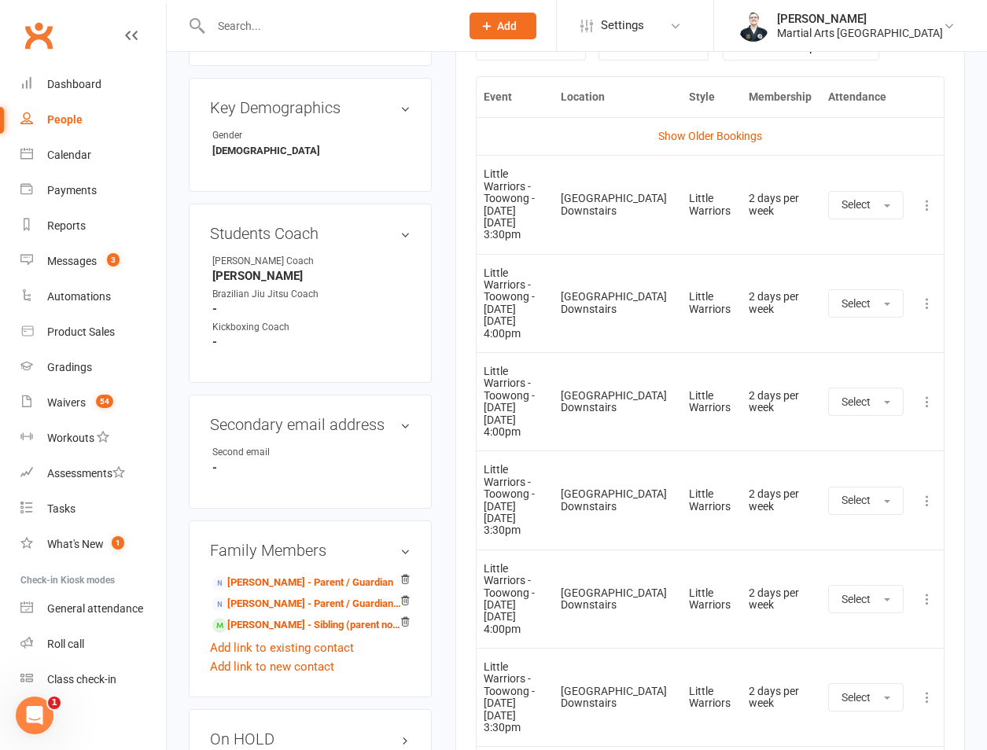
click at [921, 392] on button at bounding box center [926, 401] width 19 height 19
click at [874, 480] on link "Remove booking" at bounding box center [858, 495] width 156 height 31
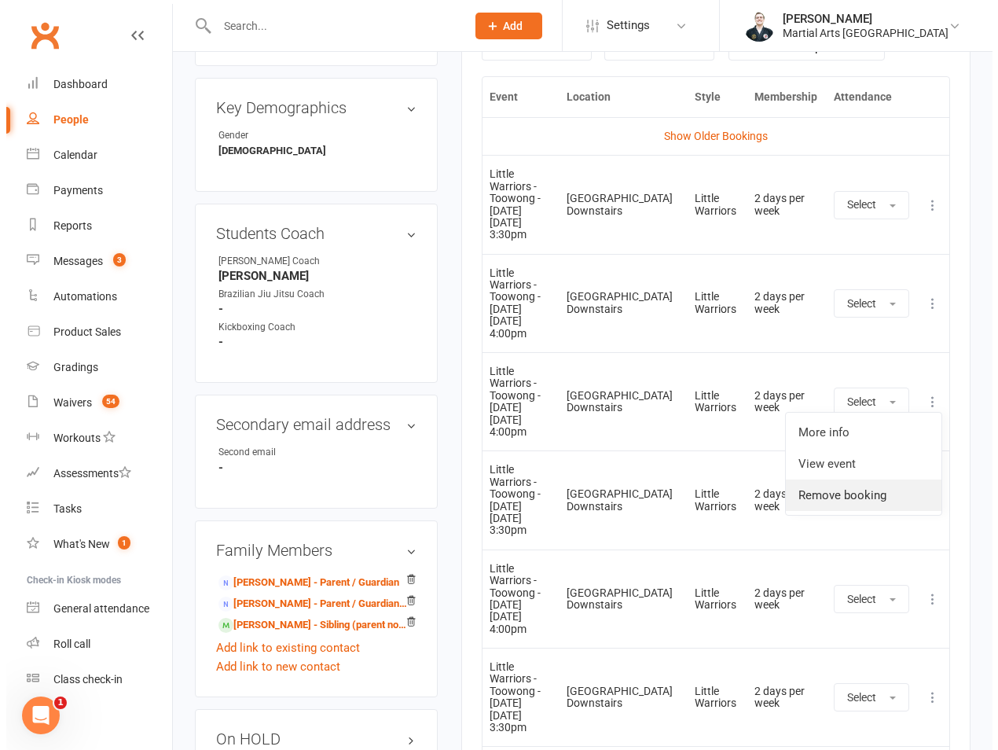
scroll to position [696, 0]
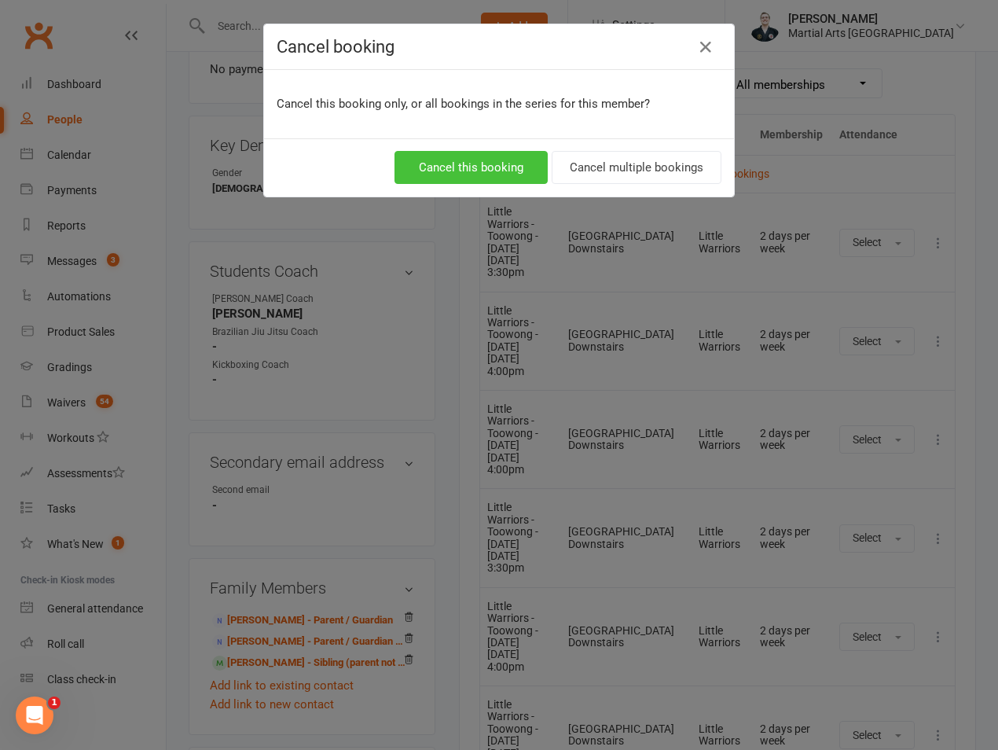
click at [447, 172] on button "Cancel this booking" at bounding box center [471, 167] width 153 height 33
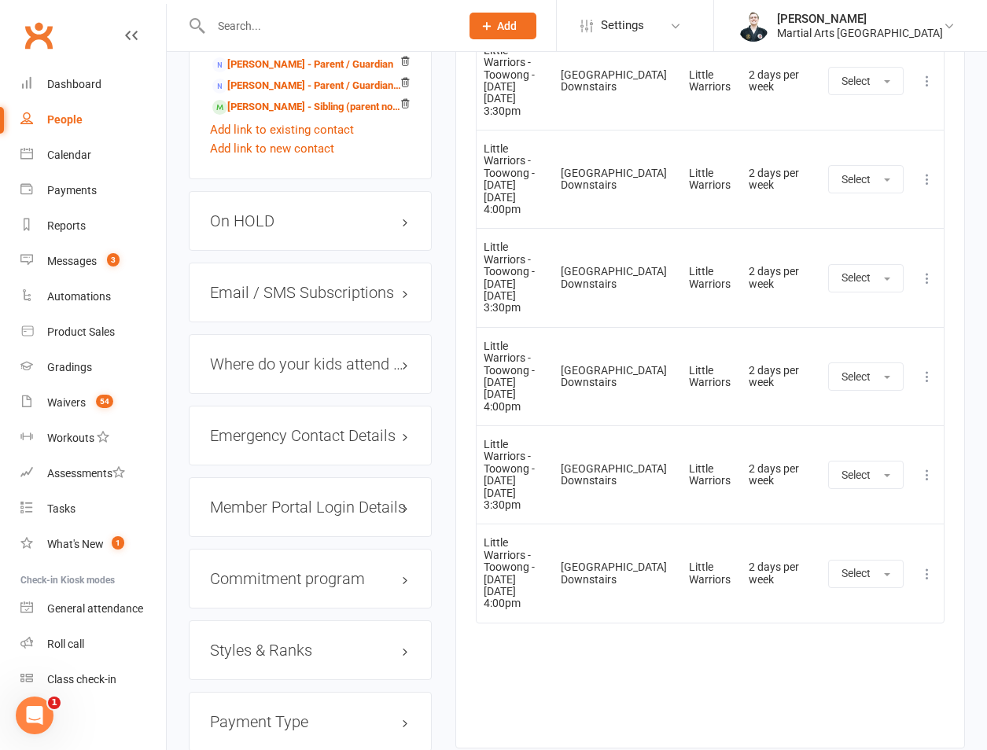
scroll to position [1767, 0]
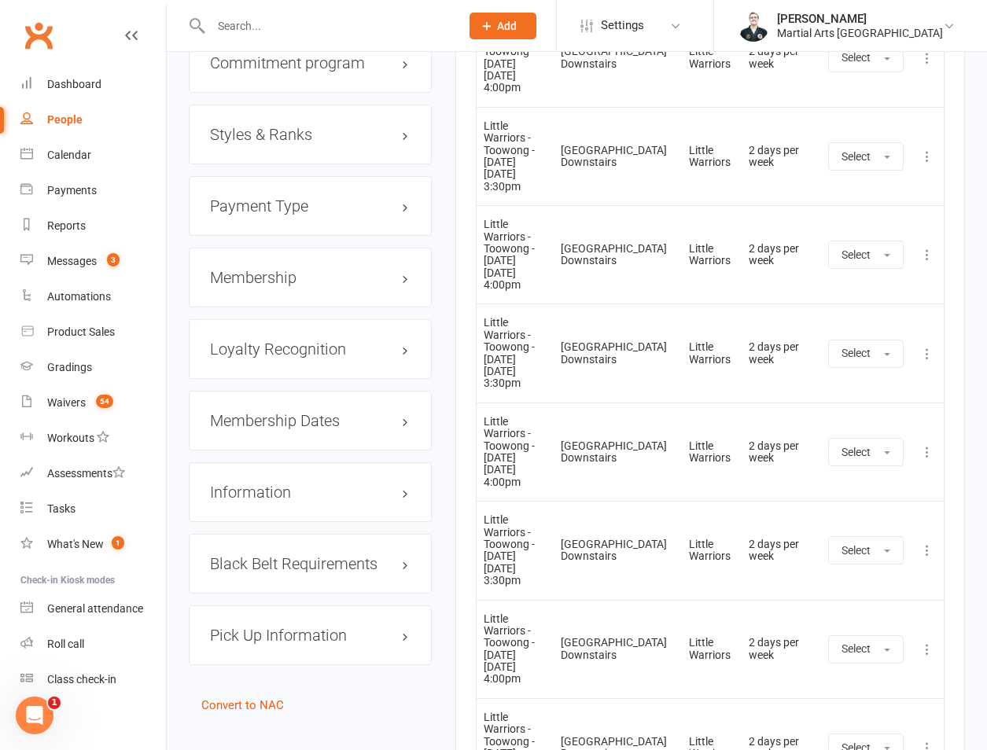
click at [252, 269] on h3 "Membership" at bounding box center [310, 277] width 200 height 17
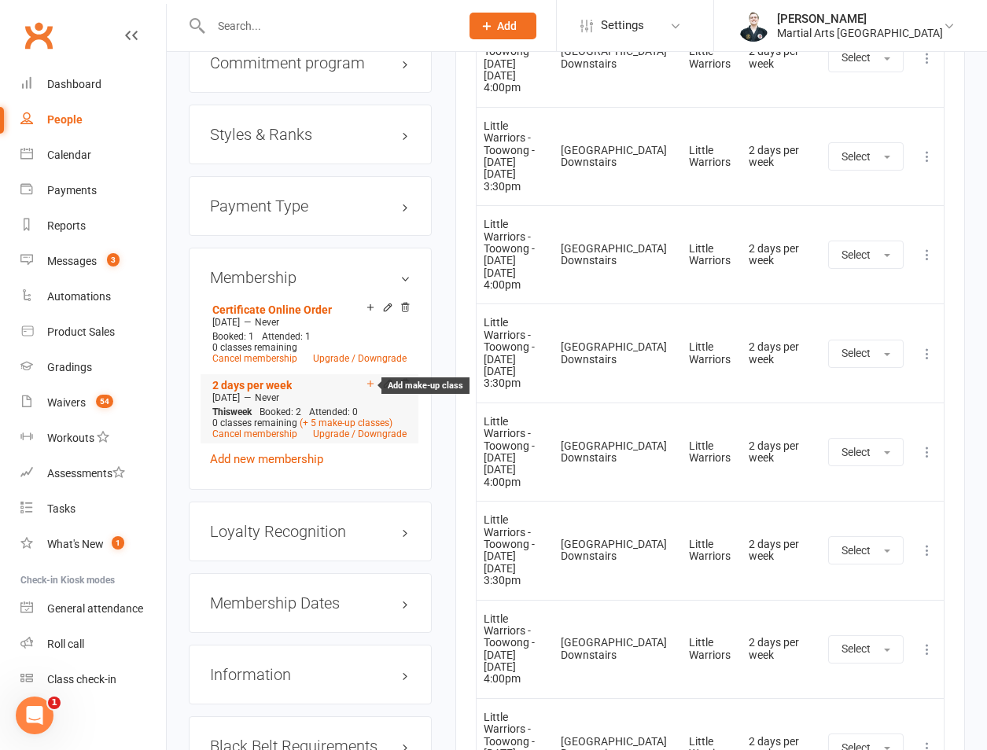
click at [369, 380] on icon at bounding box center [370, 383] width 6 height 6
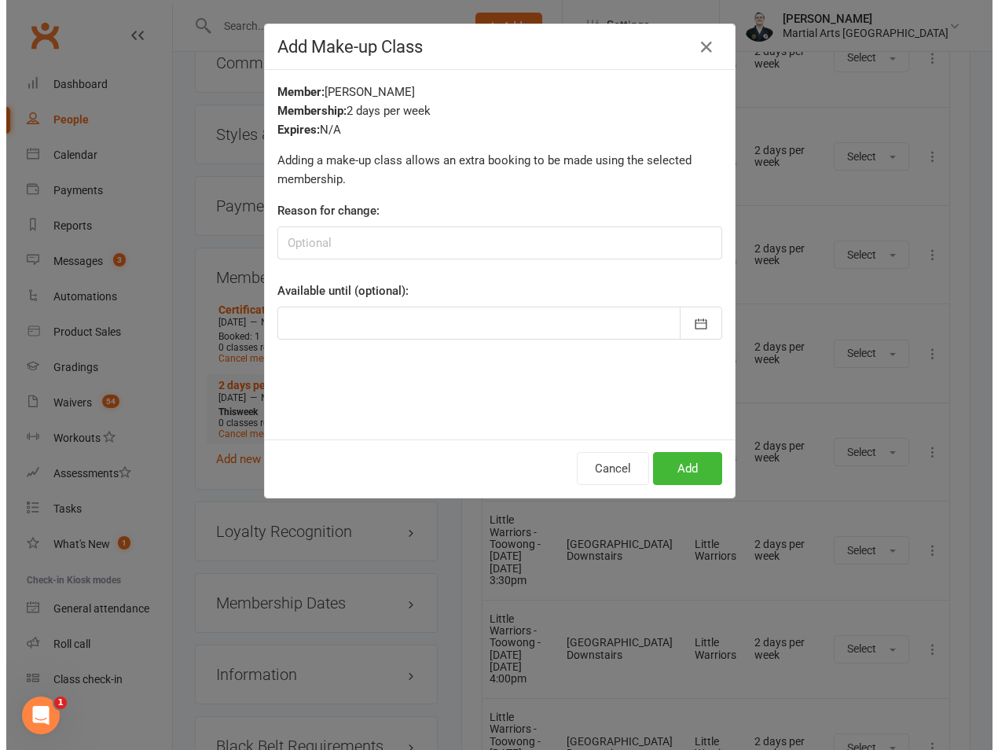
scroll to position [1729, 0]
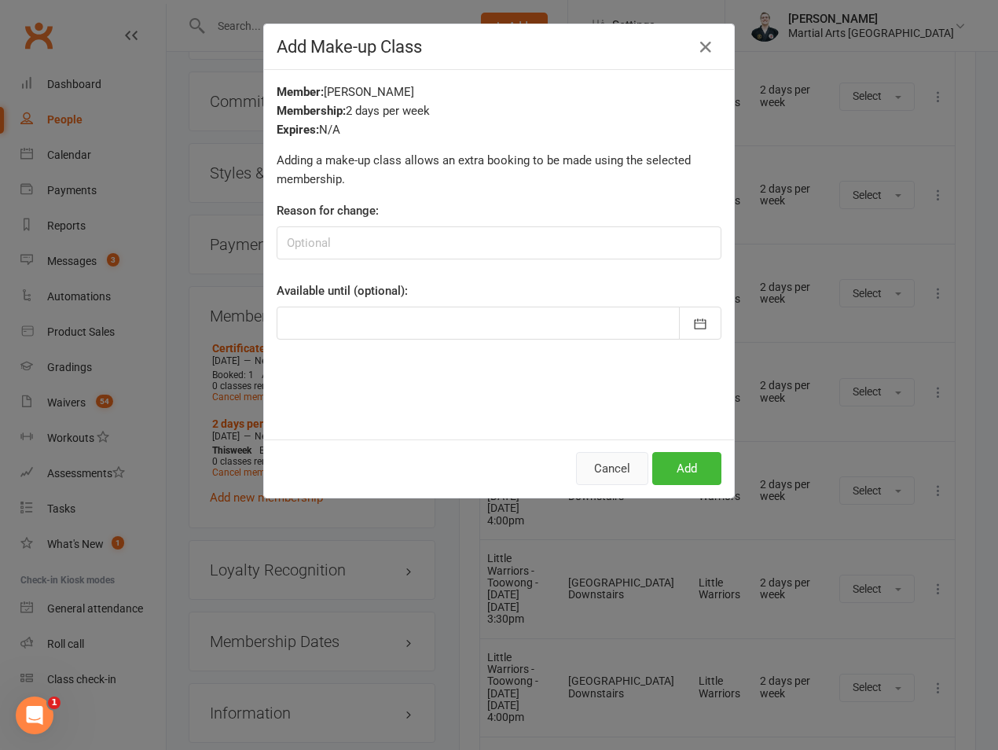
click at [608, 469] on button "Cancel" at bounding box center [612, 468] width 72 height 33
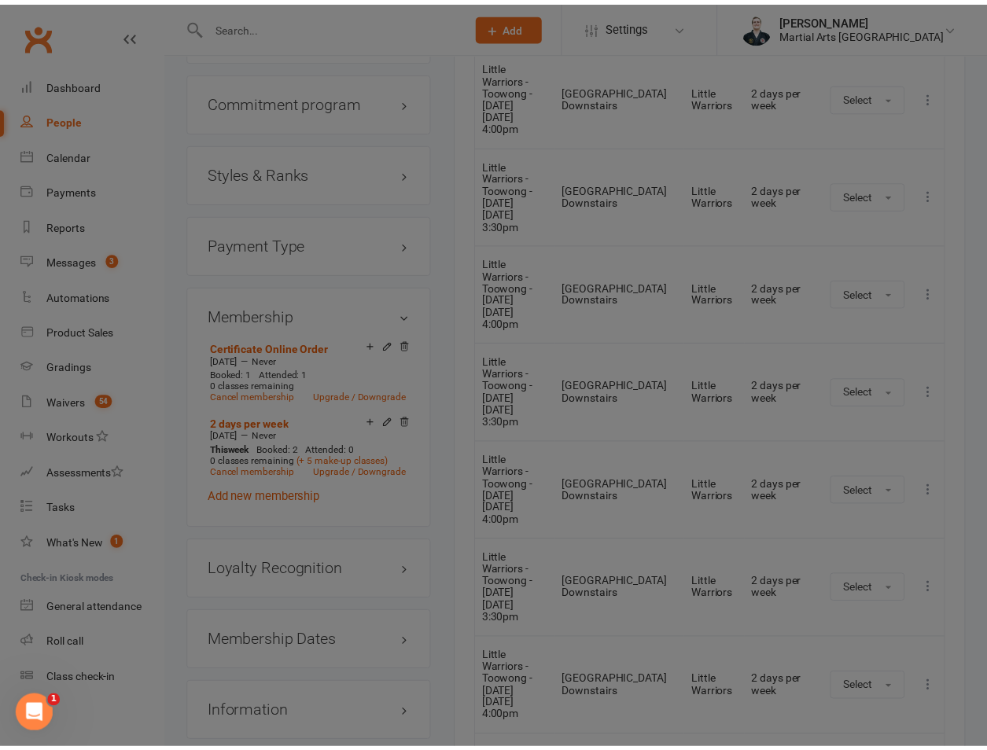
scroll to position [1767, 0]
